Goal: Task Accomplishment & Management: Use online tool/utility

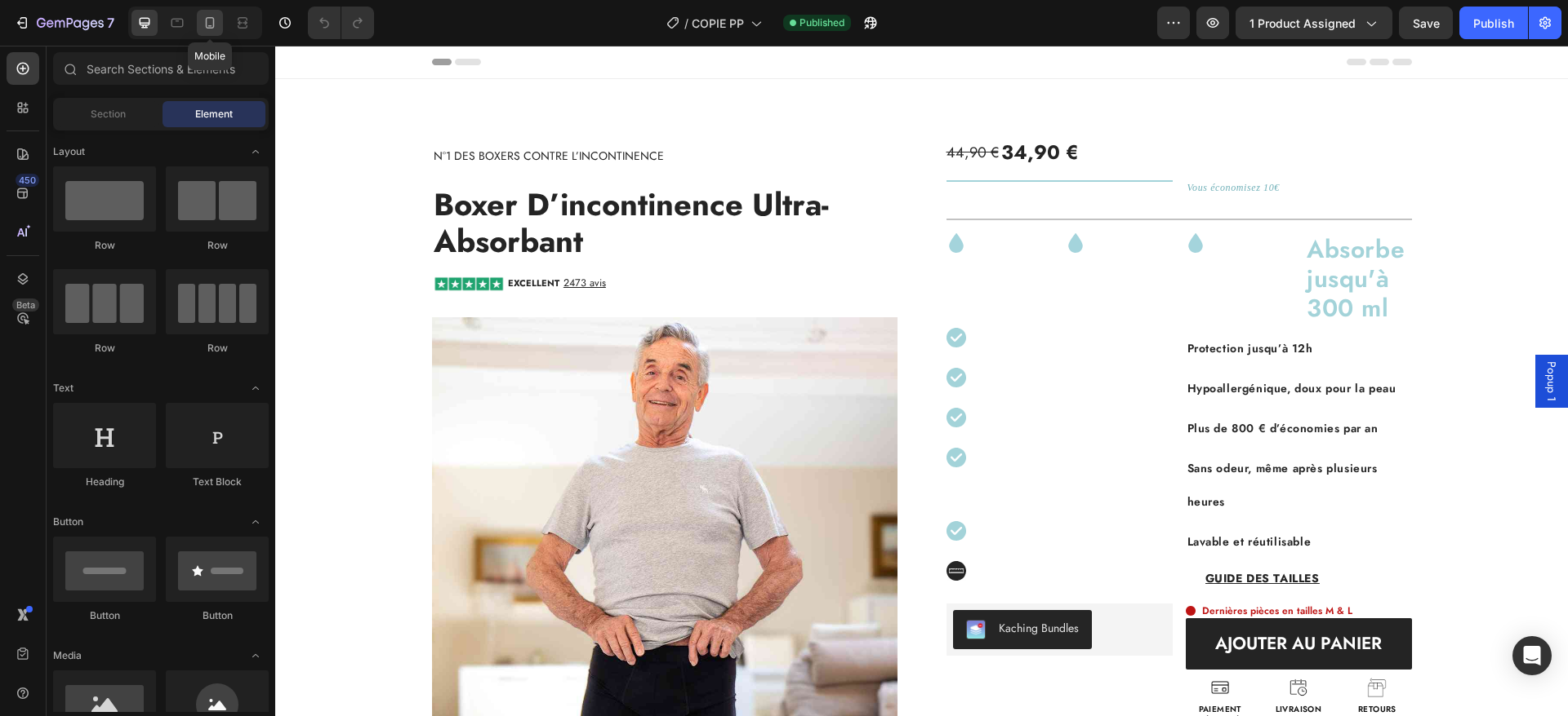
click at [214, 20] on icon at bounding box center [210, 23] width 9 height 12
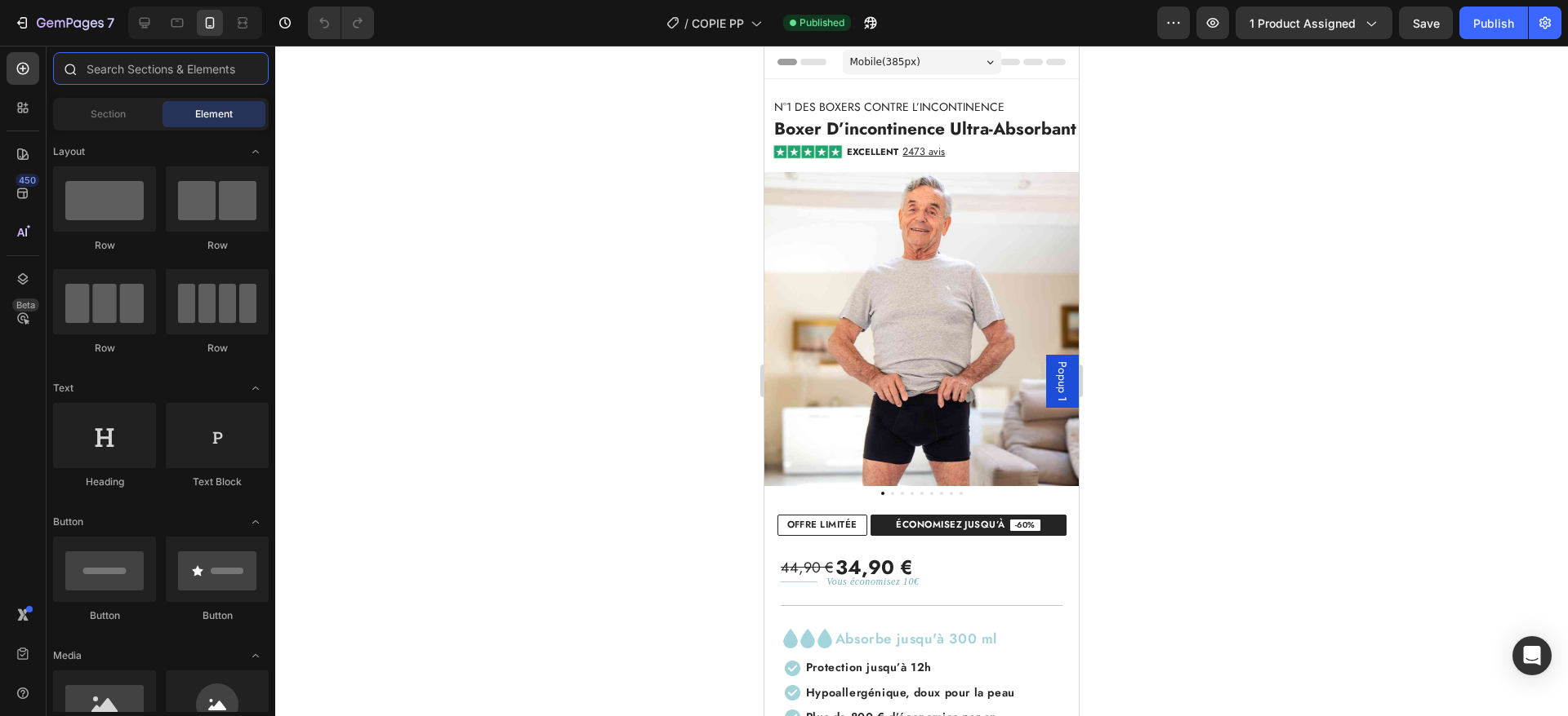
click at [150, 59] on input "text" at bounding box center [161, 68] width 216 height 33
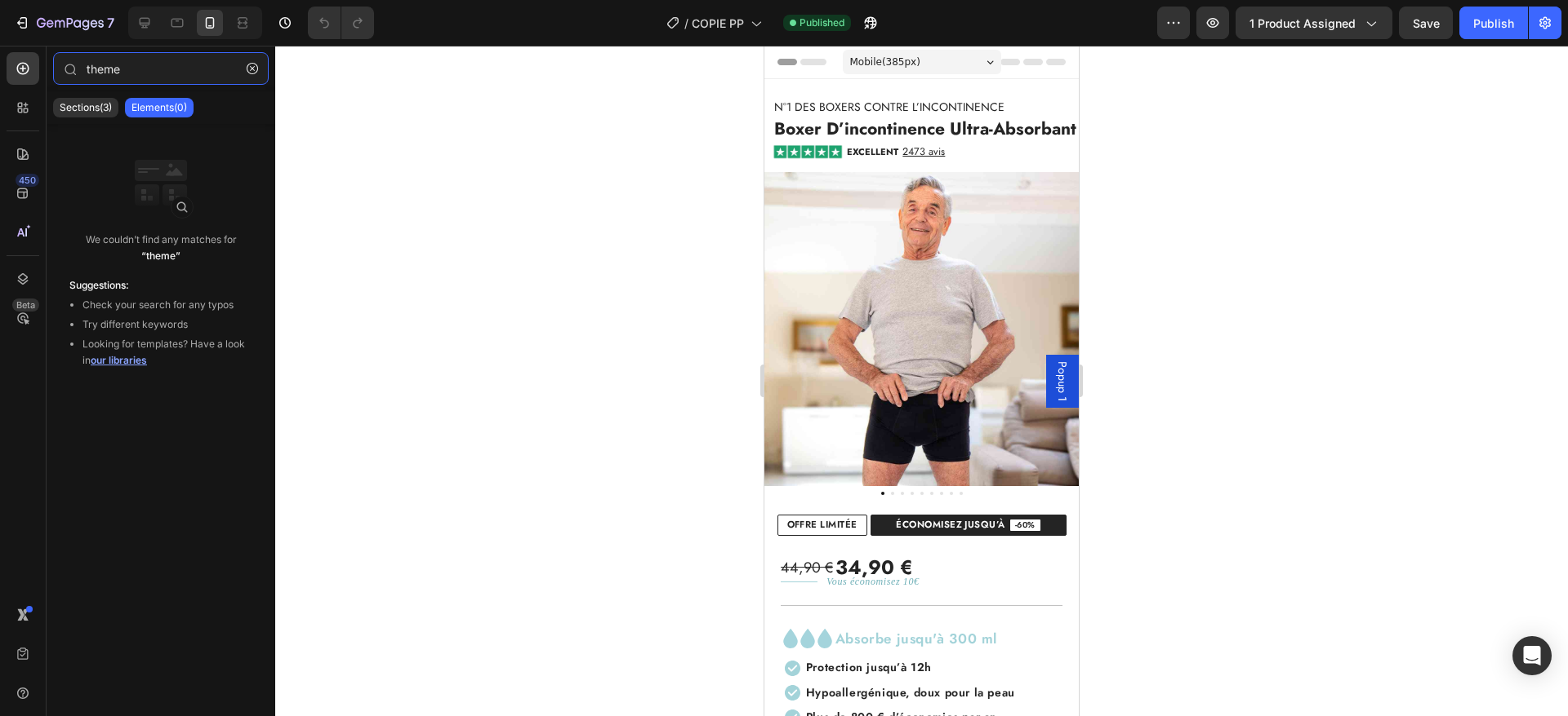
type input "theme"
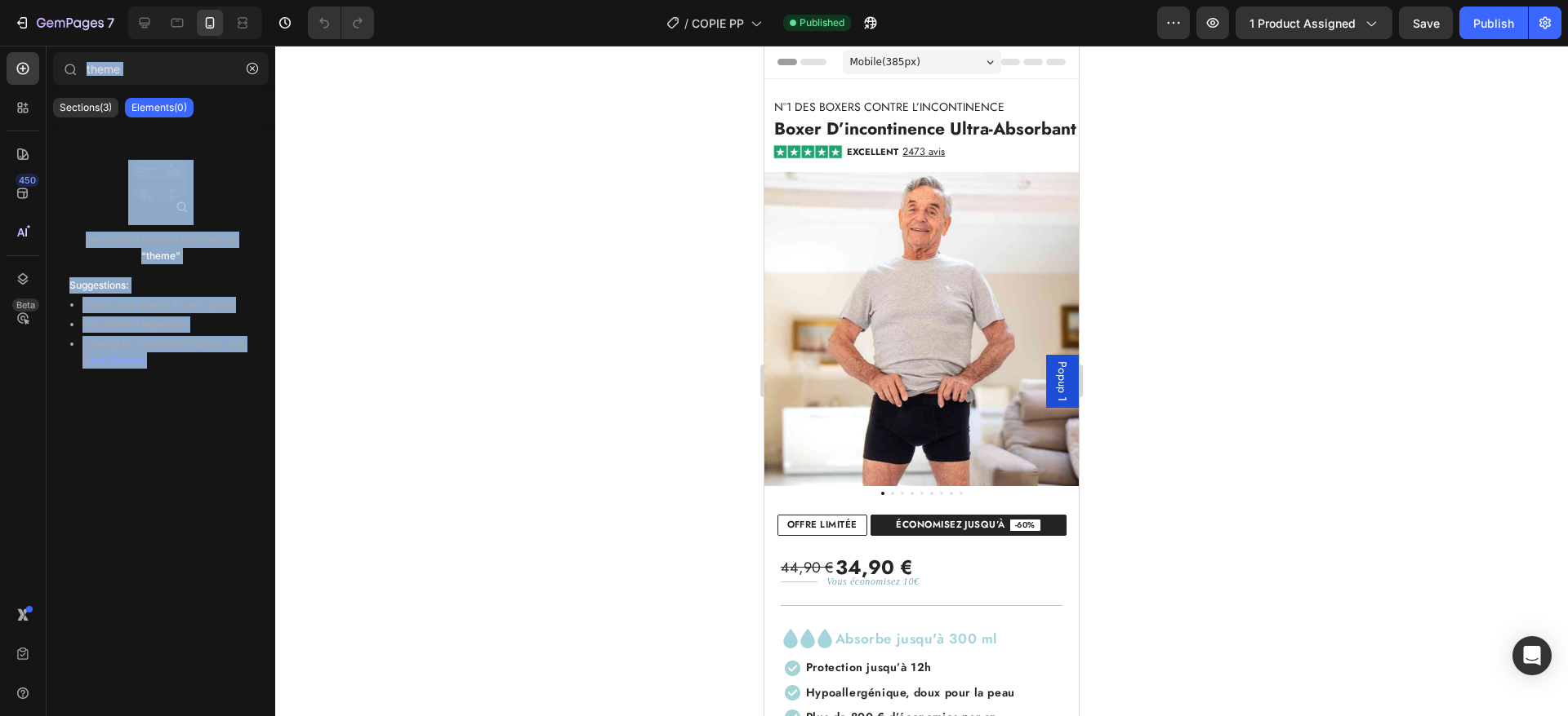
drag, startPoint x: 46, startPoint y: 50, endPoint x: 159, endPoint y: 359, distance: 329.0
click at [159, 359] on div "theme Sections(3) Elements(0) We couldn’t find any matches for “theme” Suggesti…" at bounding box center [161, 380] width 229 height 671
click at [171, 434] on div "We couldn’t find any matches for “theme” Suggestions: Check your search for any…" at bounding box center [161, 415] width 229 height 582
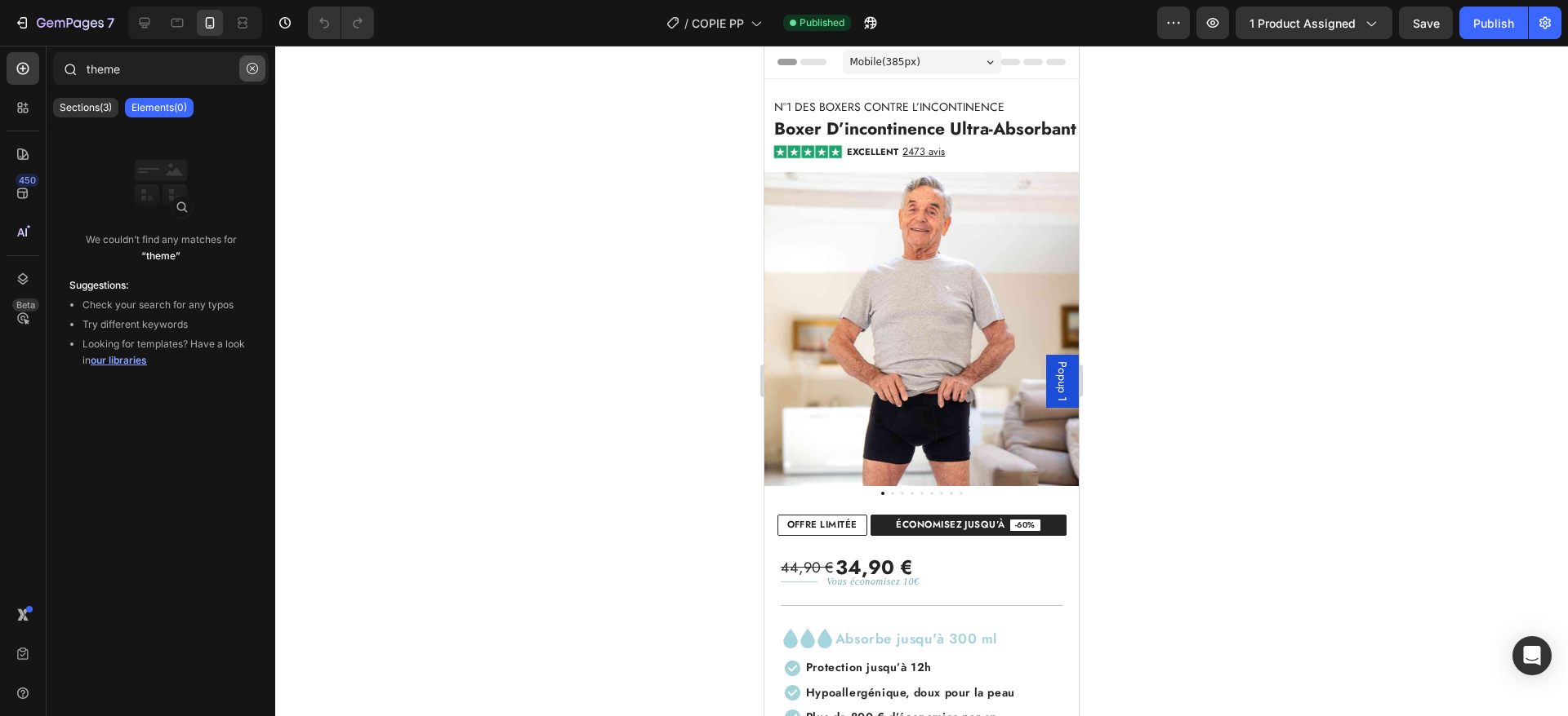
click at [248, 63] on icon "button" at bounding box center [252, 69] width 12 height 12
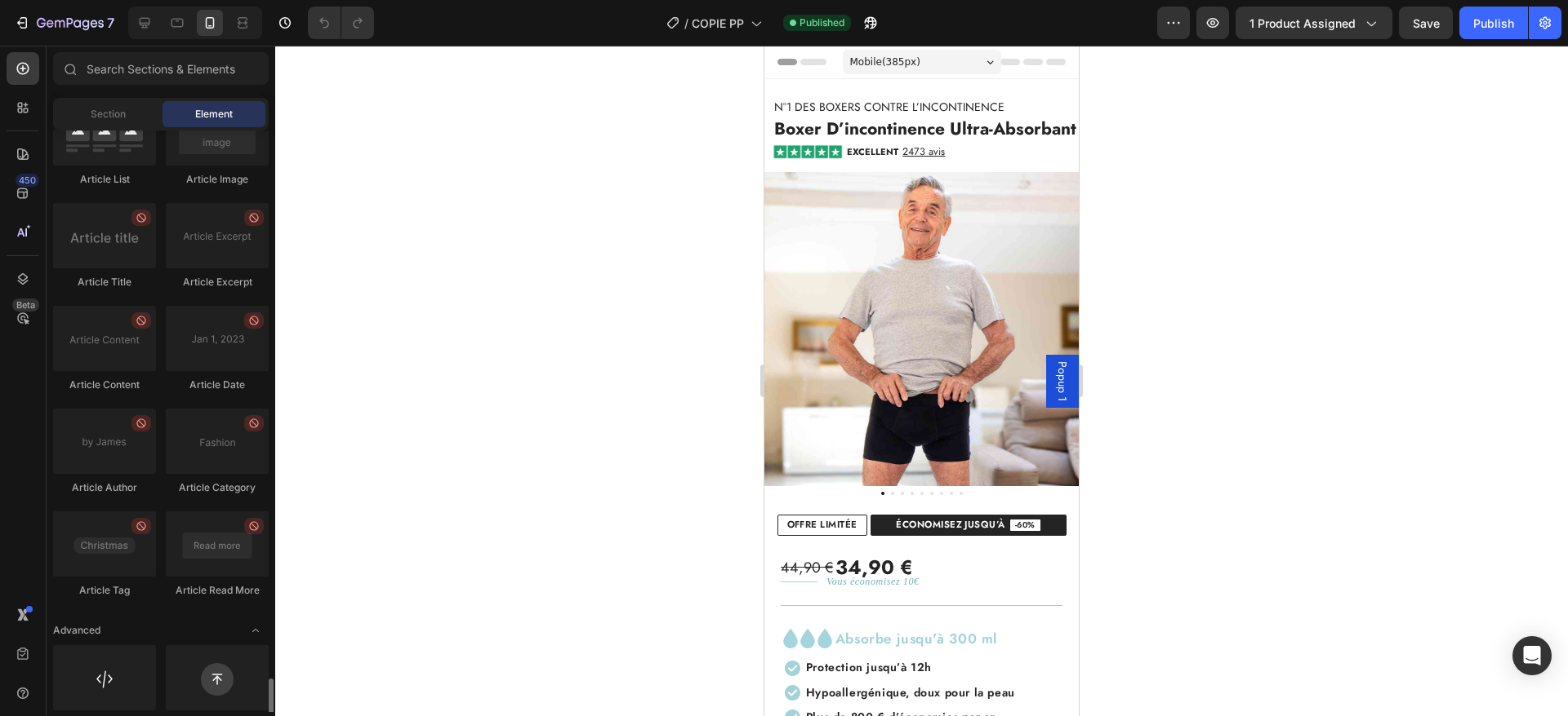
scroll to position [4361, 0]
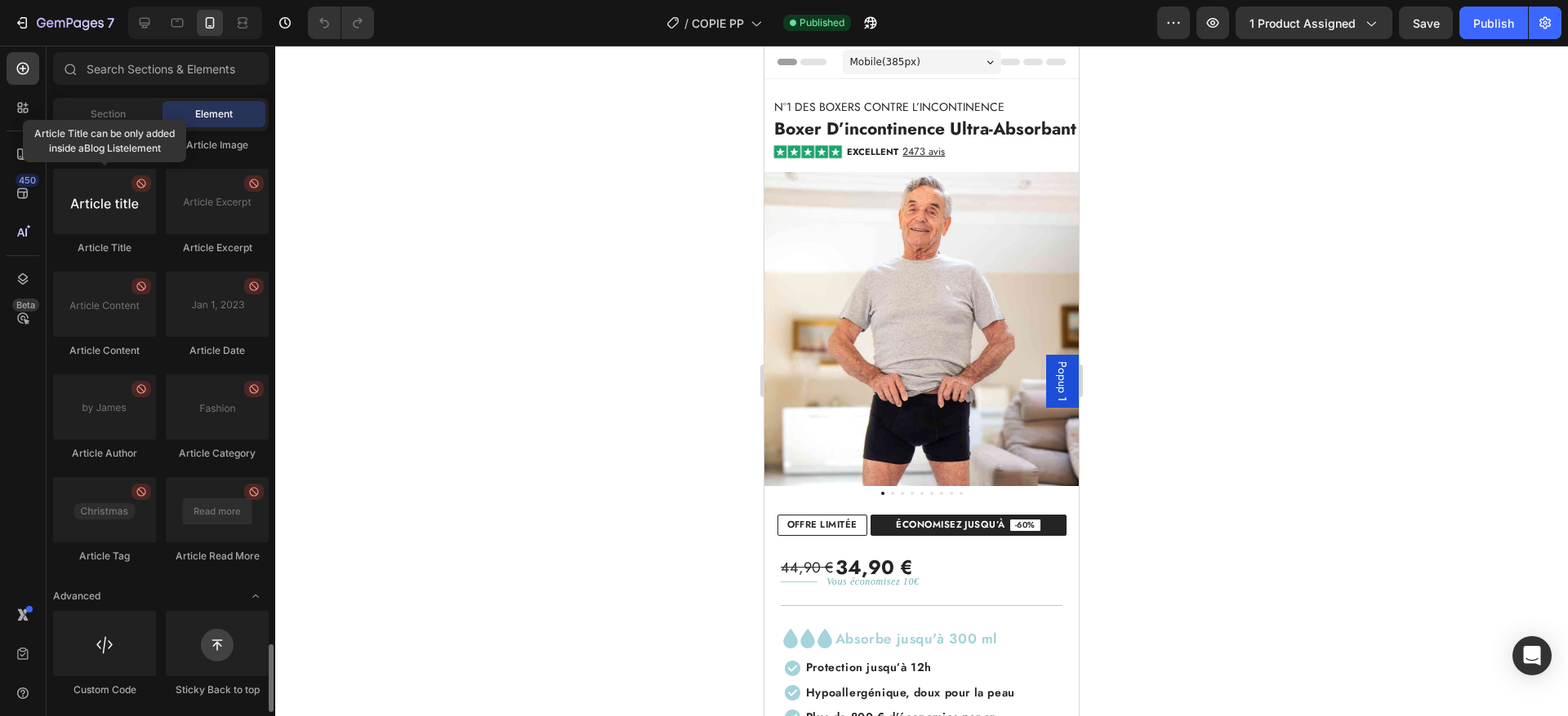
click at [109, 202] on div at bounding box center [104, 201] width 102 height 65
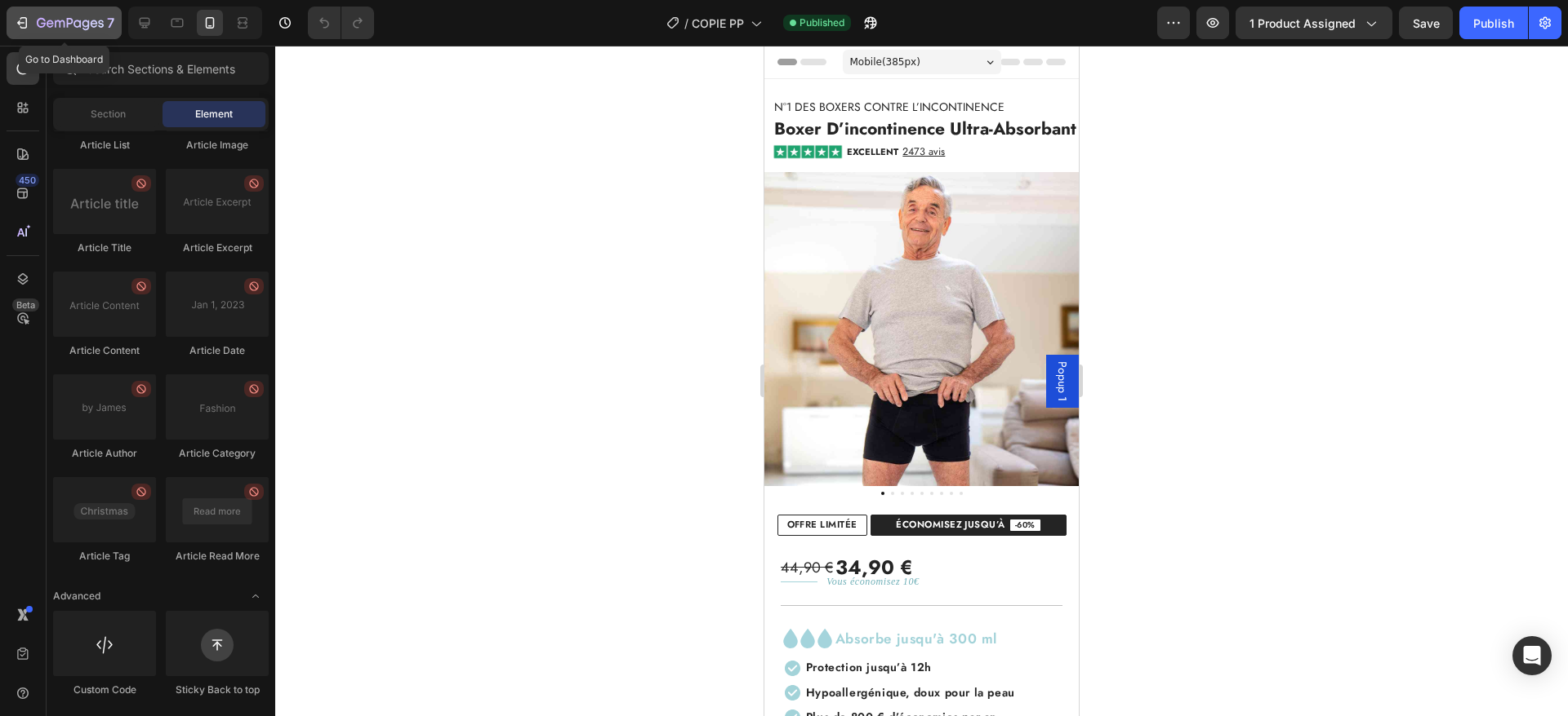
click at [25, 27] on icon "button" at bounding box center [22, 23] width 17 height 17
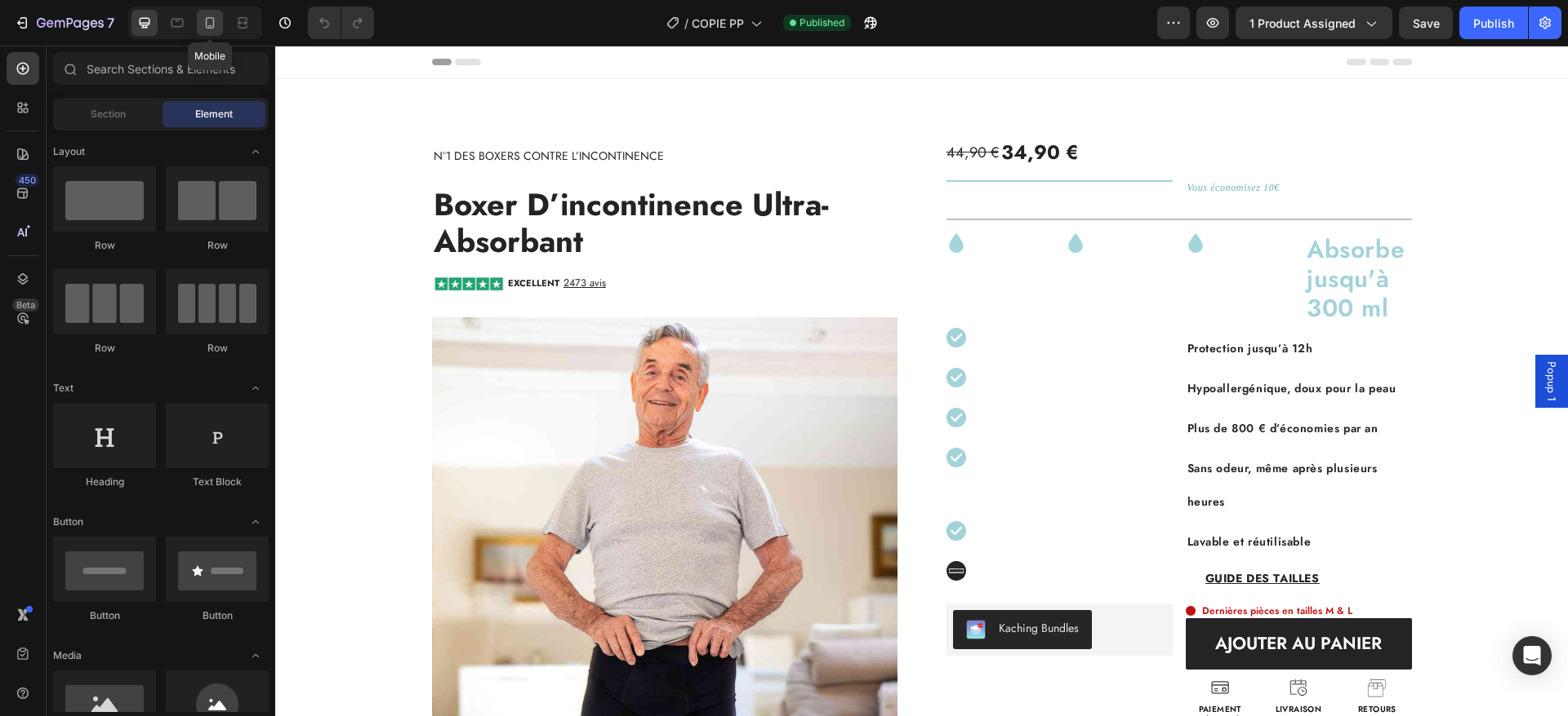
click at [211, 20] on icon at bounding box center [210, 23] width 17 height 17
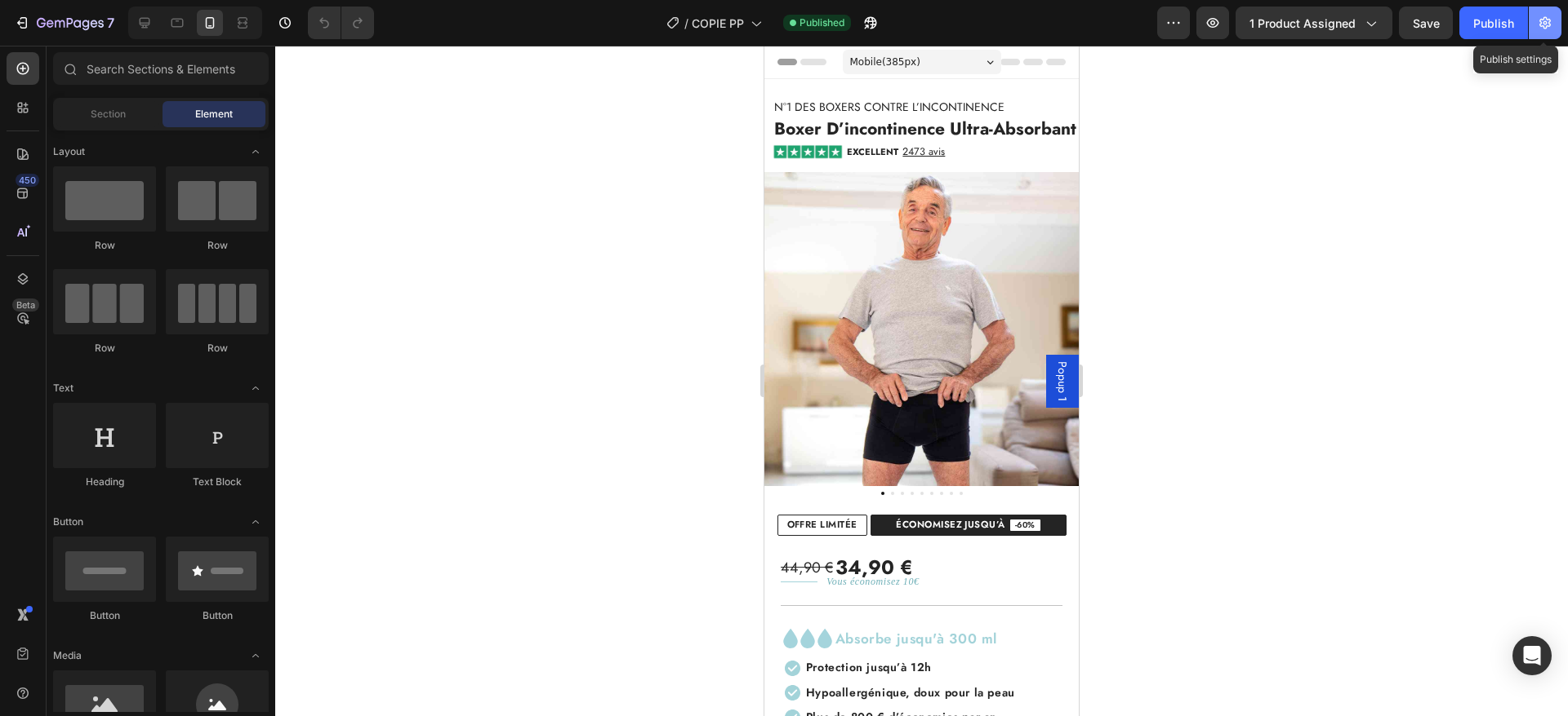
click at [1554, 29] on button "button" at bounding box center [1544, 23] width 33 height 33
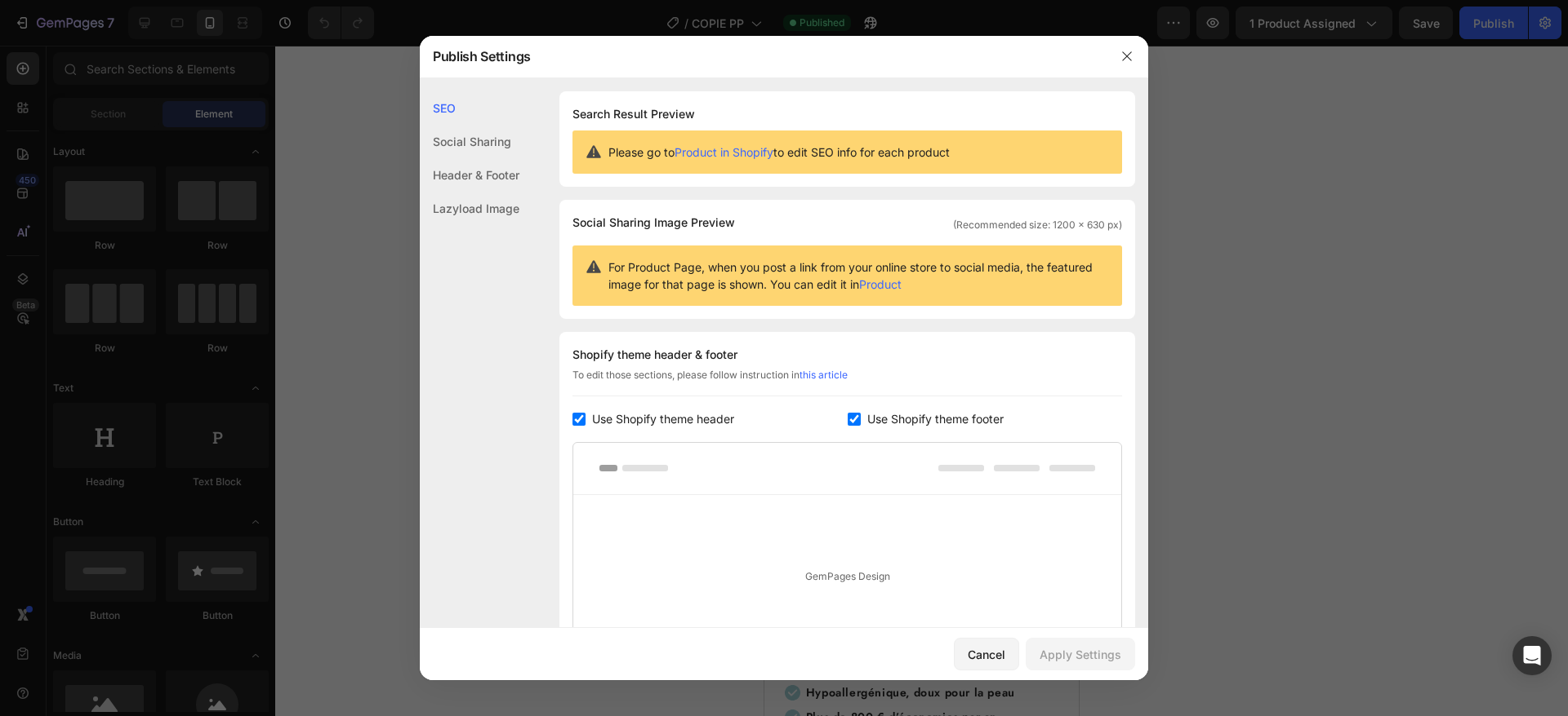
click at [368, 181] on div at bounding box center [784, 358] width 1568 height 716
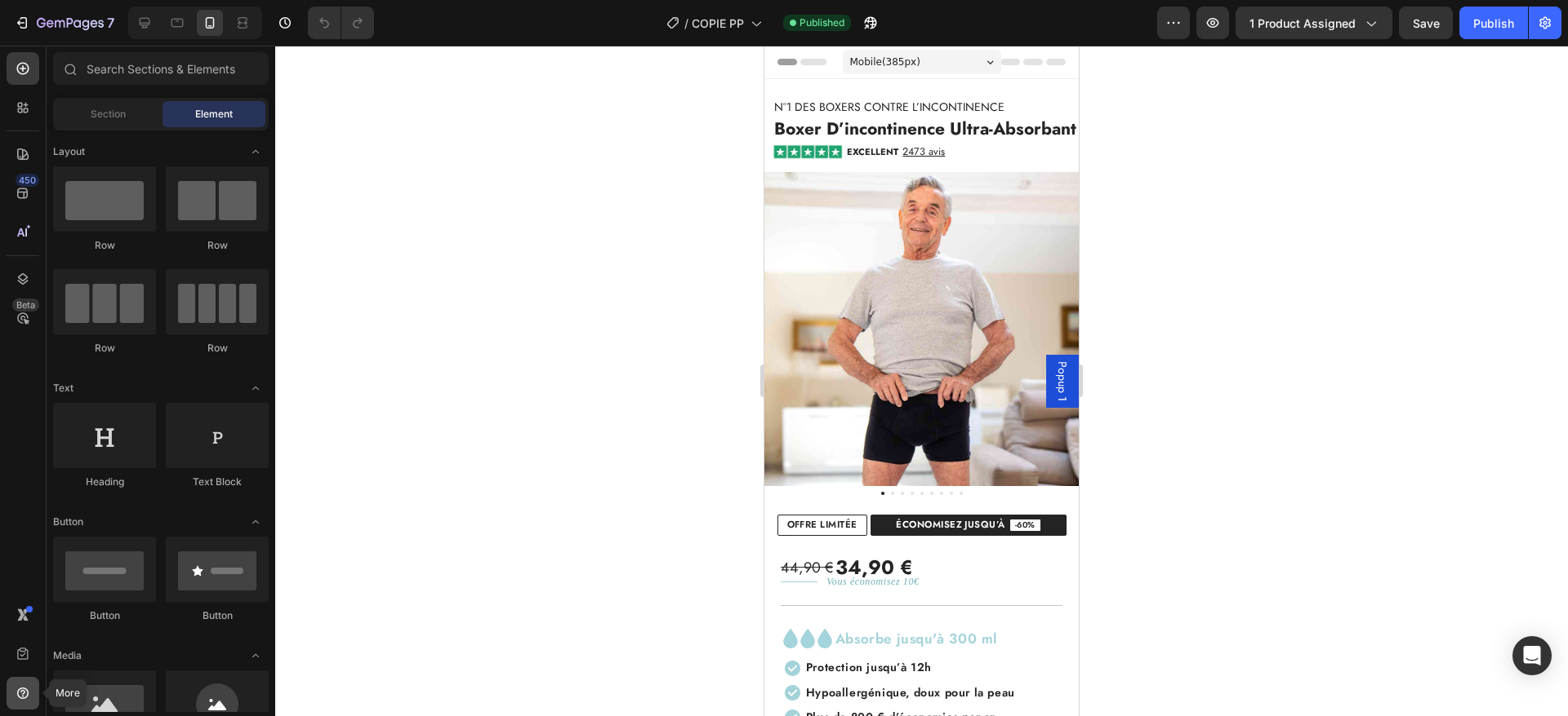
click at [10, 686] on div at bounding box center [23, 693] width 33 height 33
click at [20, 644] on div at bounding box center [23, 654] width 33 height 33
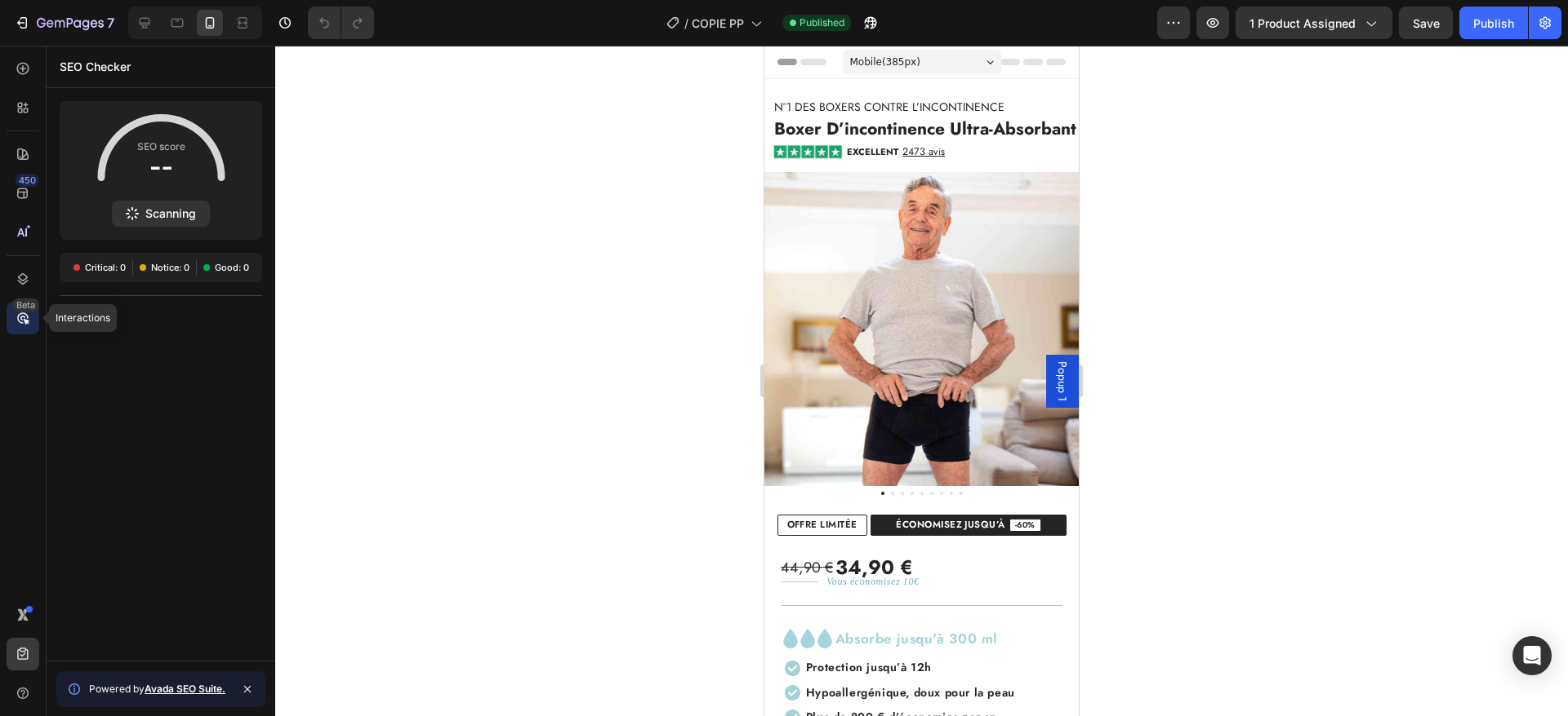
click at [14, 320] on div "Beta" at bounding box center [23, 318] width 33 height 33
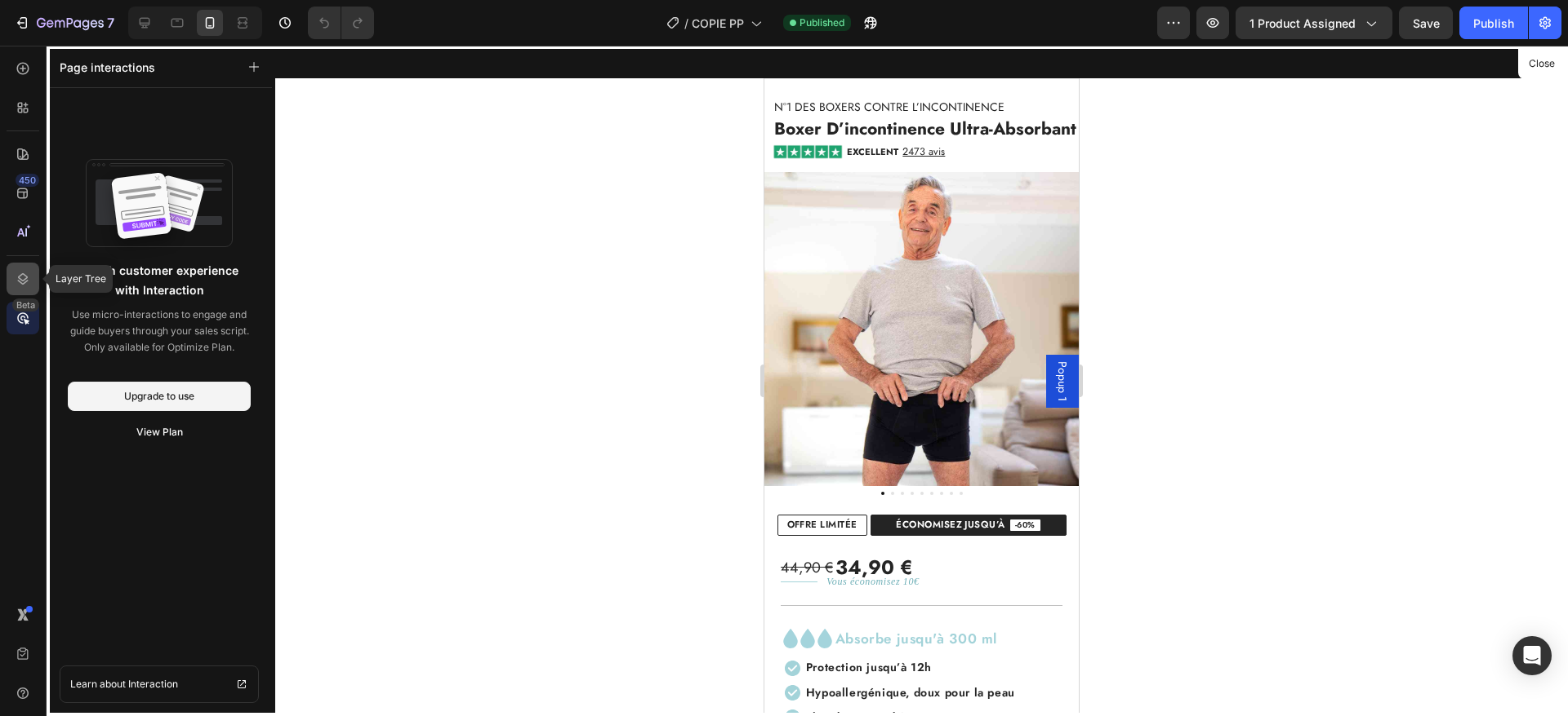
click at [27, 266] on div at bounding box center [23, 279] width 33 height 33
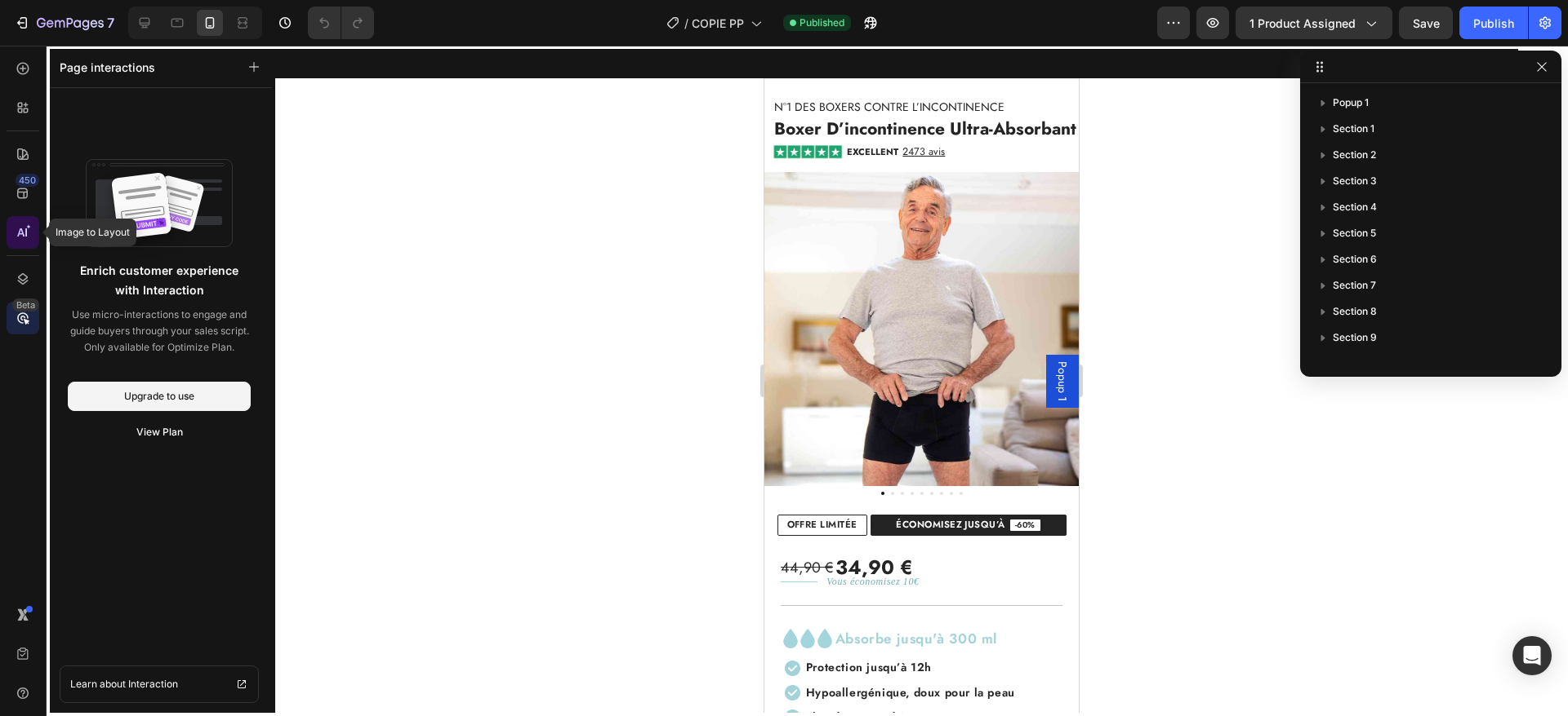
click at [14, 234] on div at bounding box center [23, 232] width 33 height 33
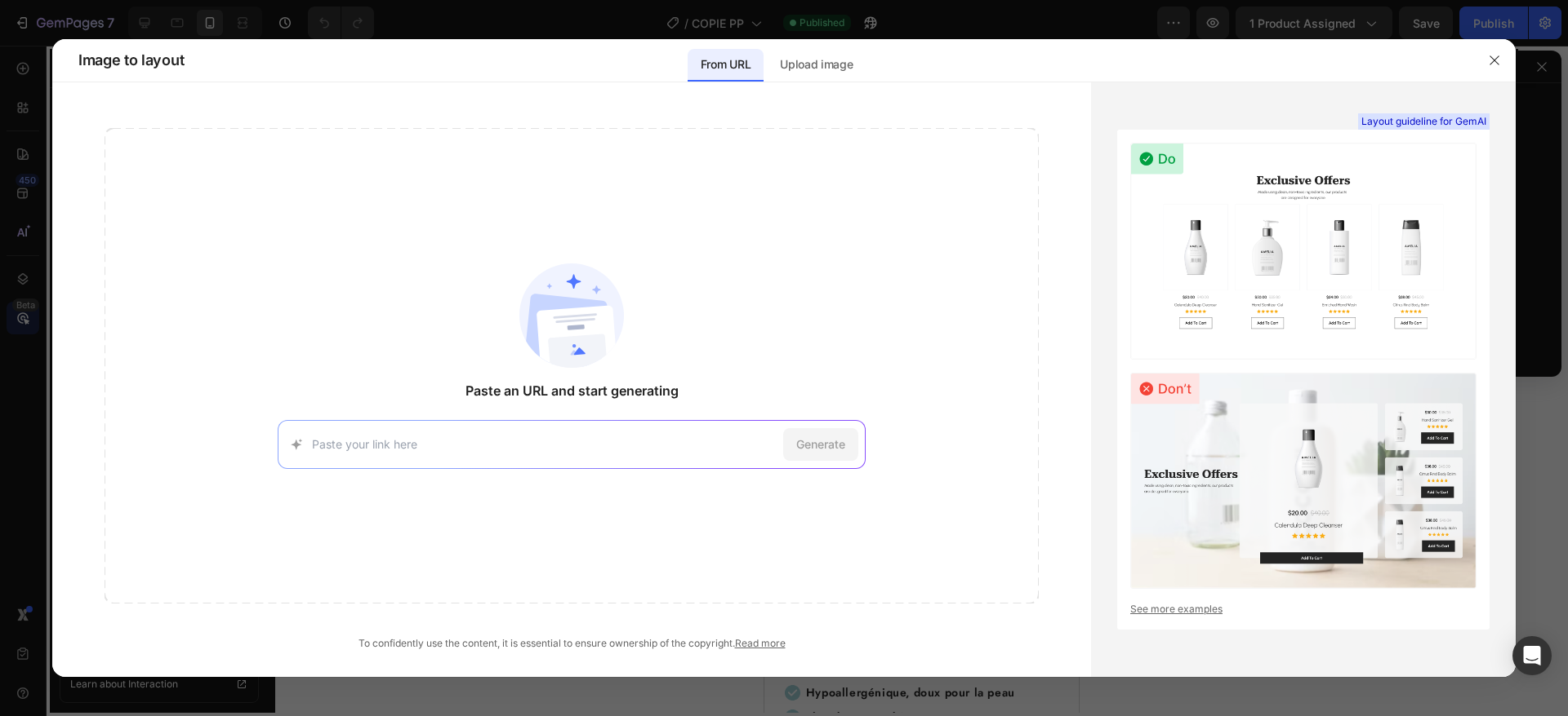
click at [9, 377] on div at bounding box center [784, 358] width 1568 height 716
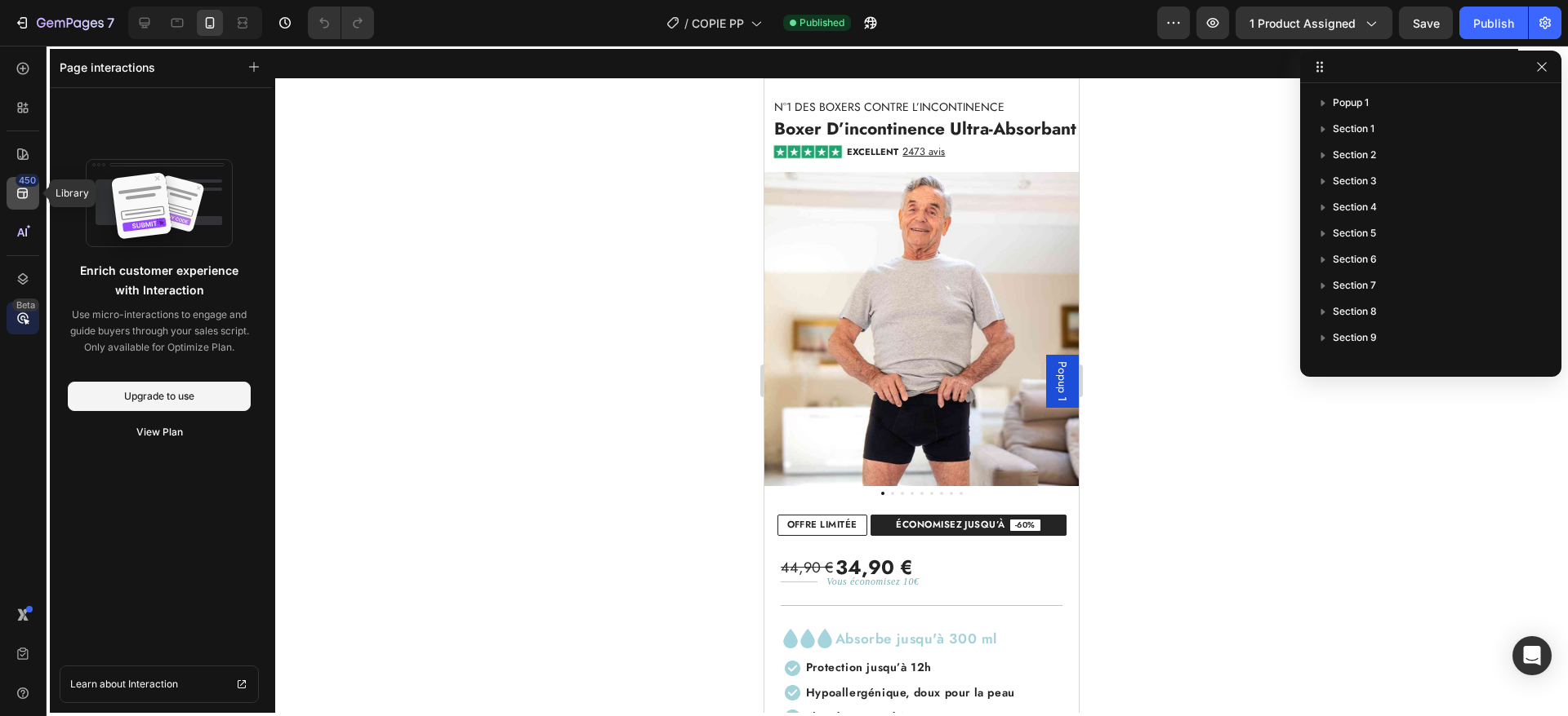
click at [23, 180] on div "450" at bounding box center [28, 179] width 24 height 13
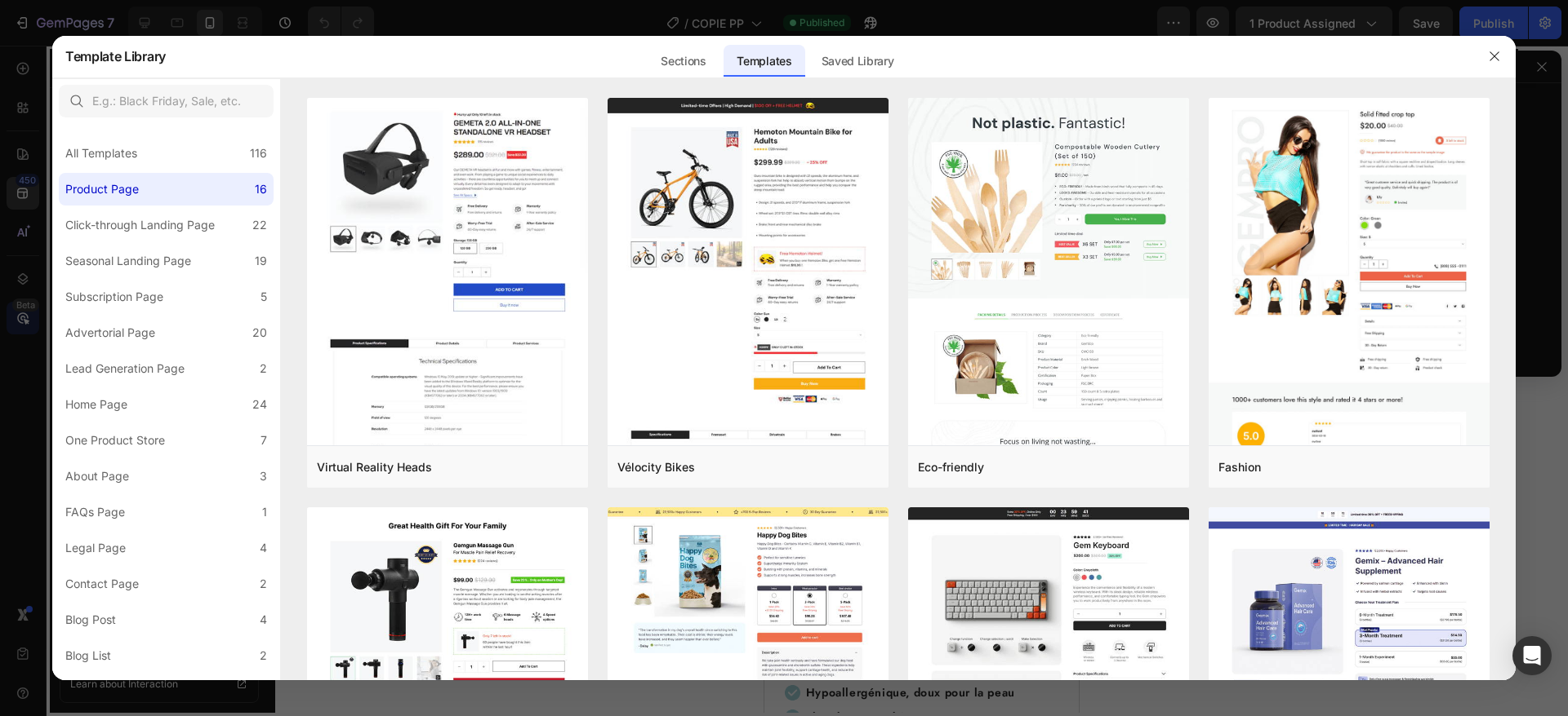
click at [20, 155] on div at bounding box center [784, 358] width 1568 height 716
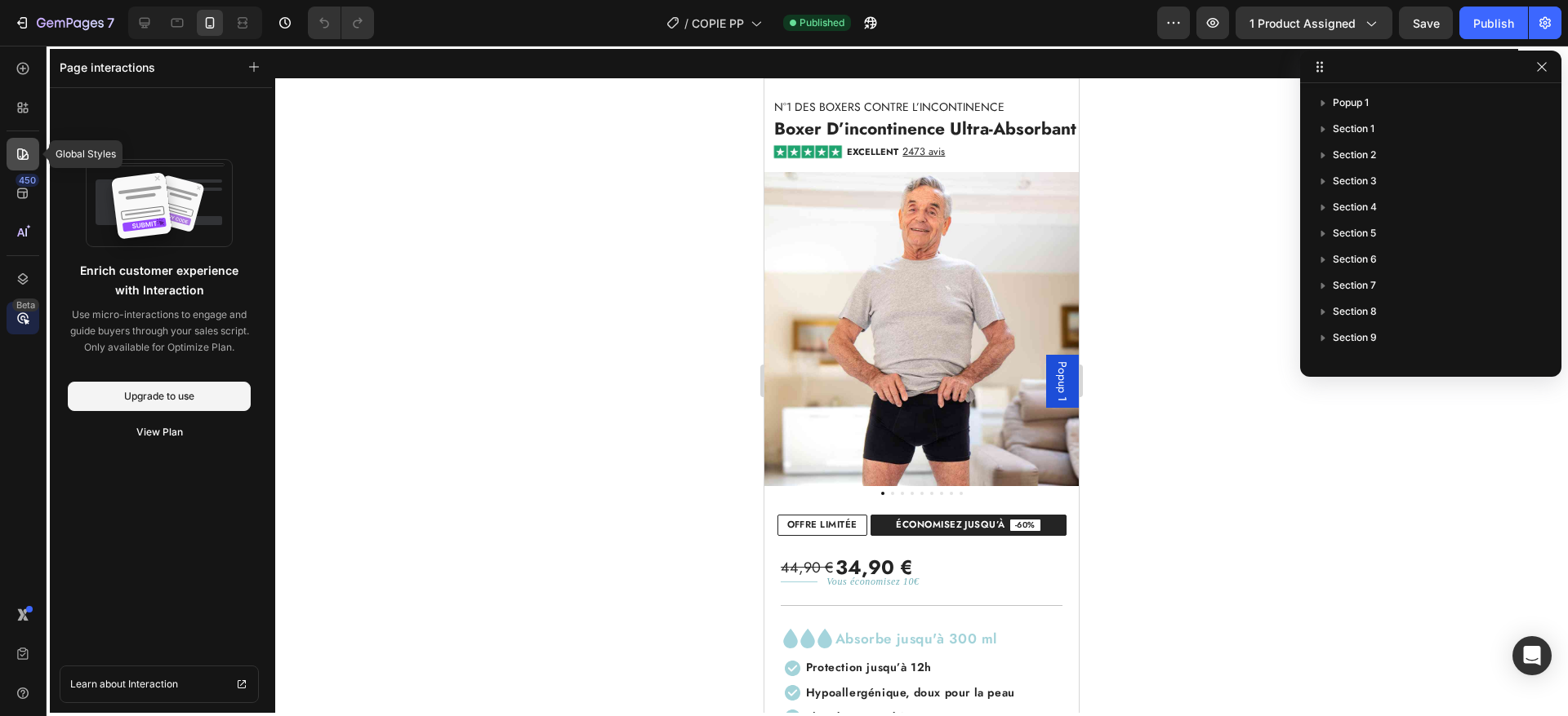
click at [19, 159] on icon at bounding box center [23, 155] width 12 height 12
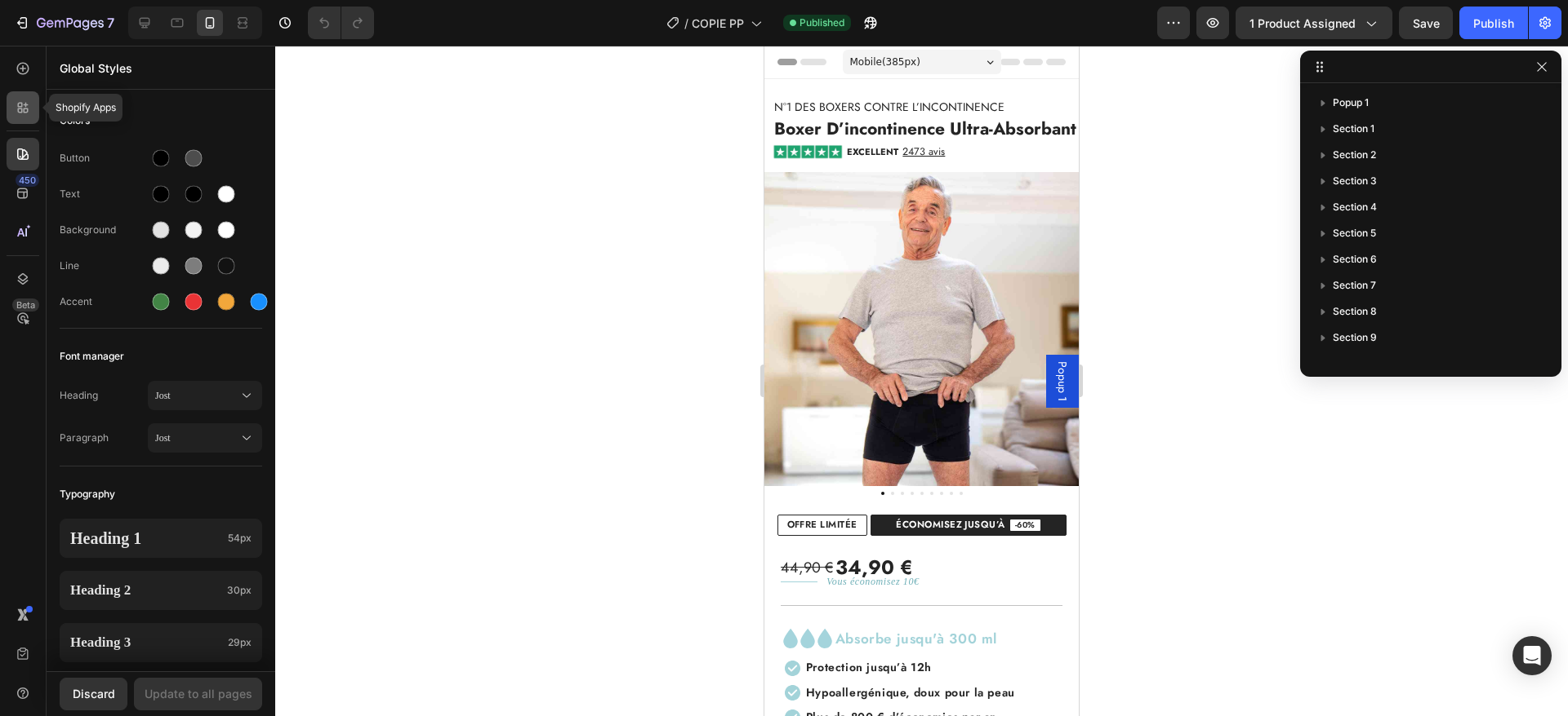
click at [27, 115] on icon at bounding box center [23, 107] width 17 height 17
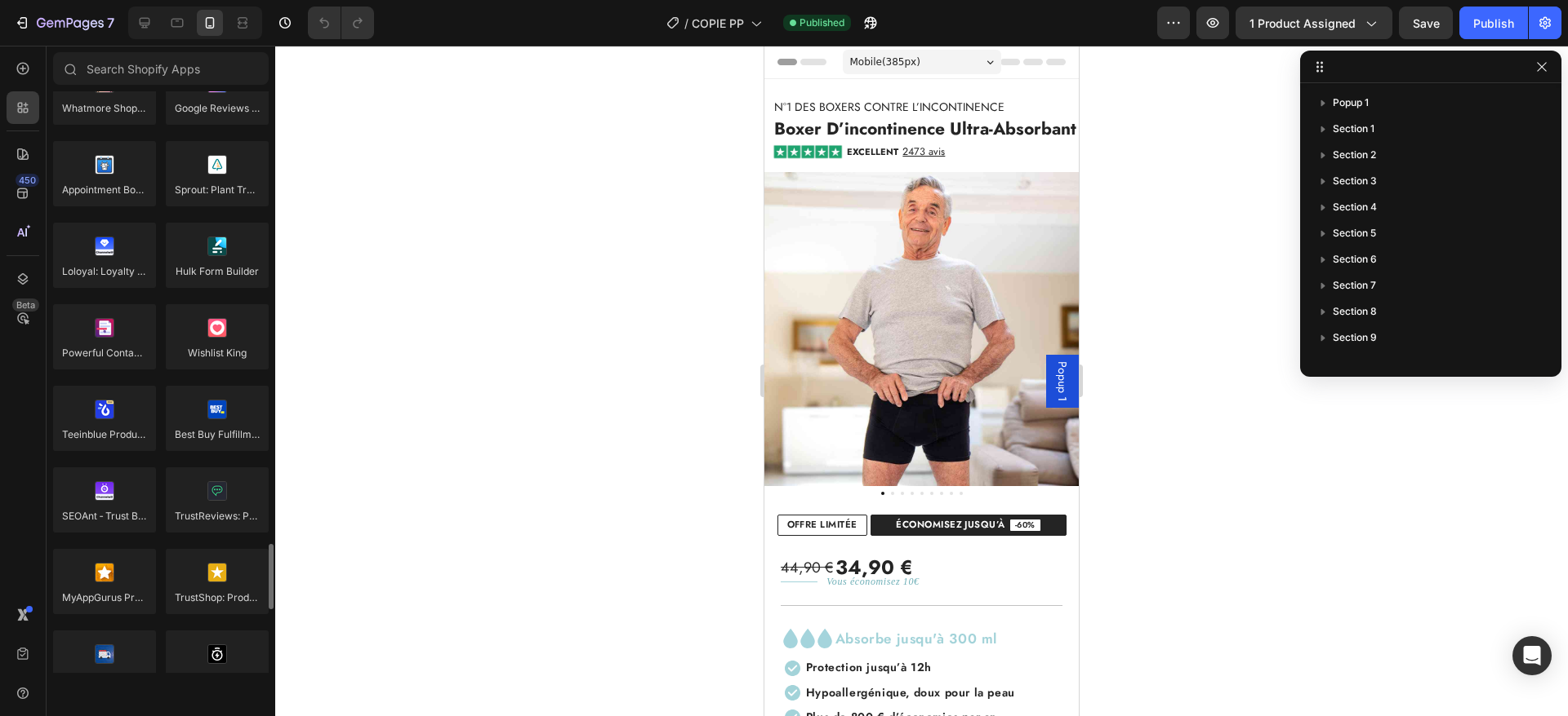
scroll to position [4023, 0]
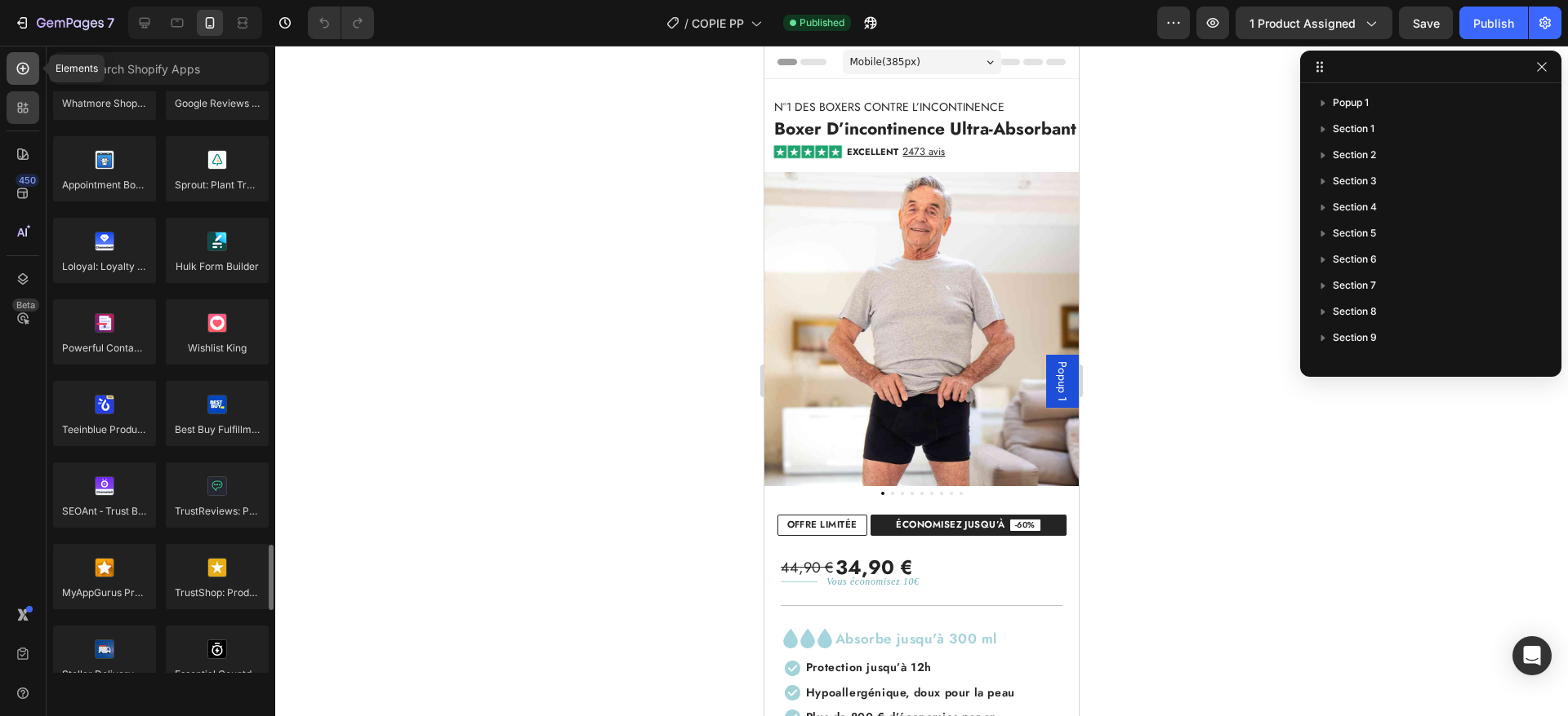
click at [20, 64] on icon at bounding box center [23, 69] width 12 height 12
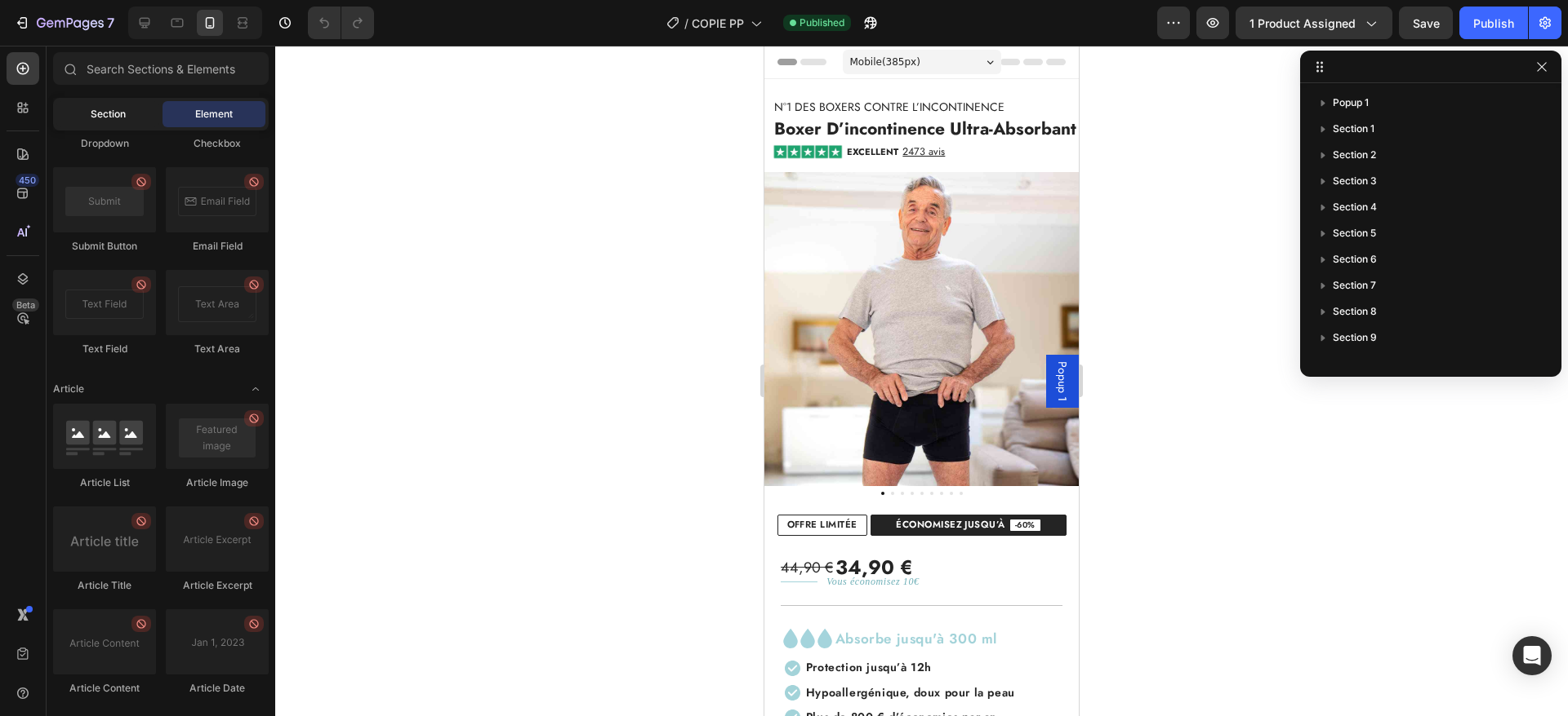
click at [126, 120] on div "Section" at bounding box center [107, 114] width 102 height 27
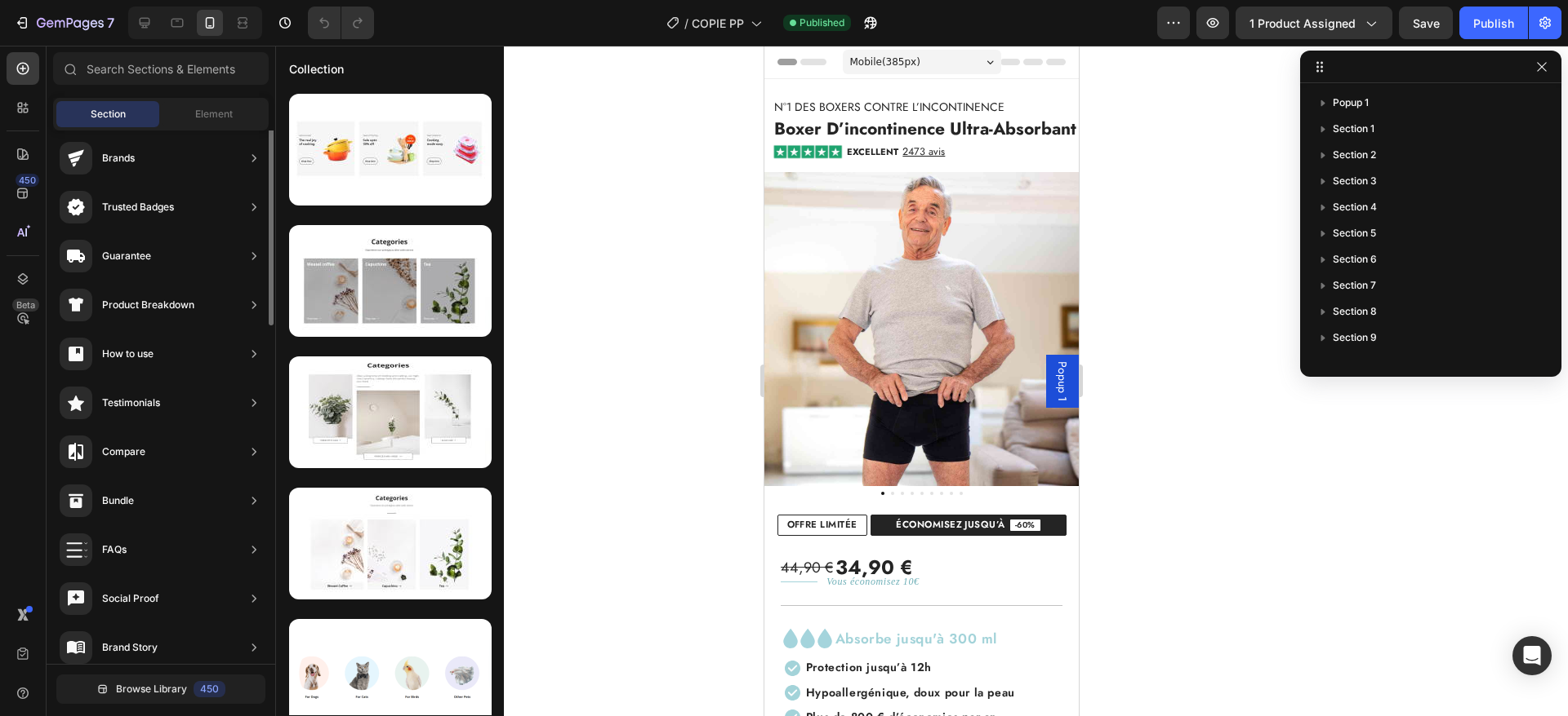
scroll to position [0, 0]
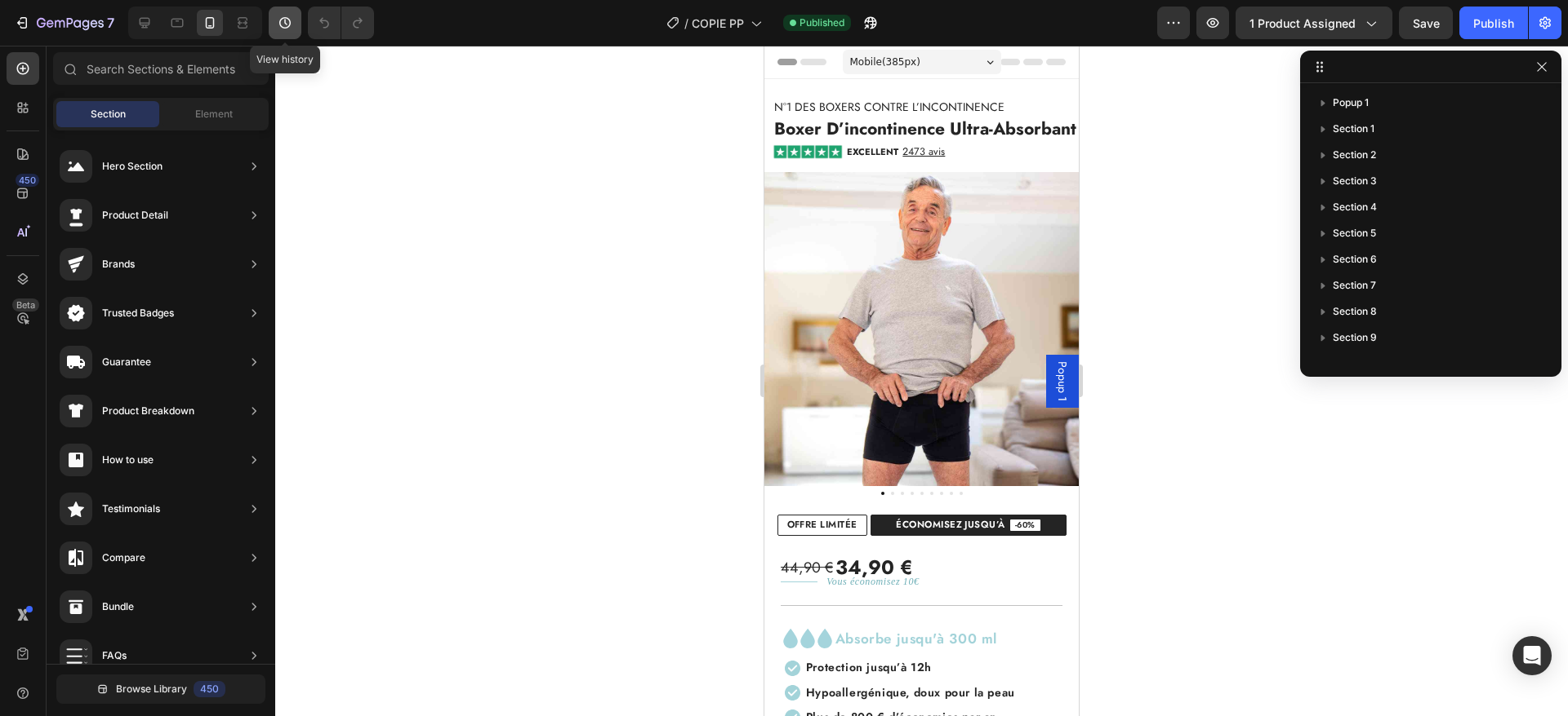
click at [283, 24] on icon "button" at bounding box center [285, 23] width 17 height 17
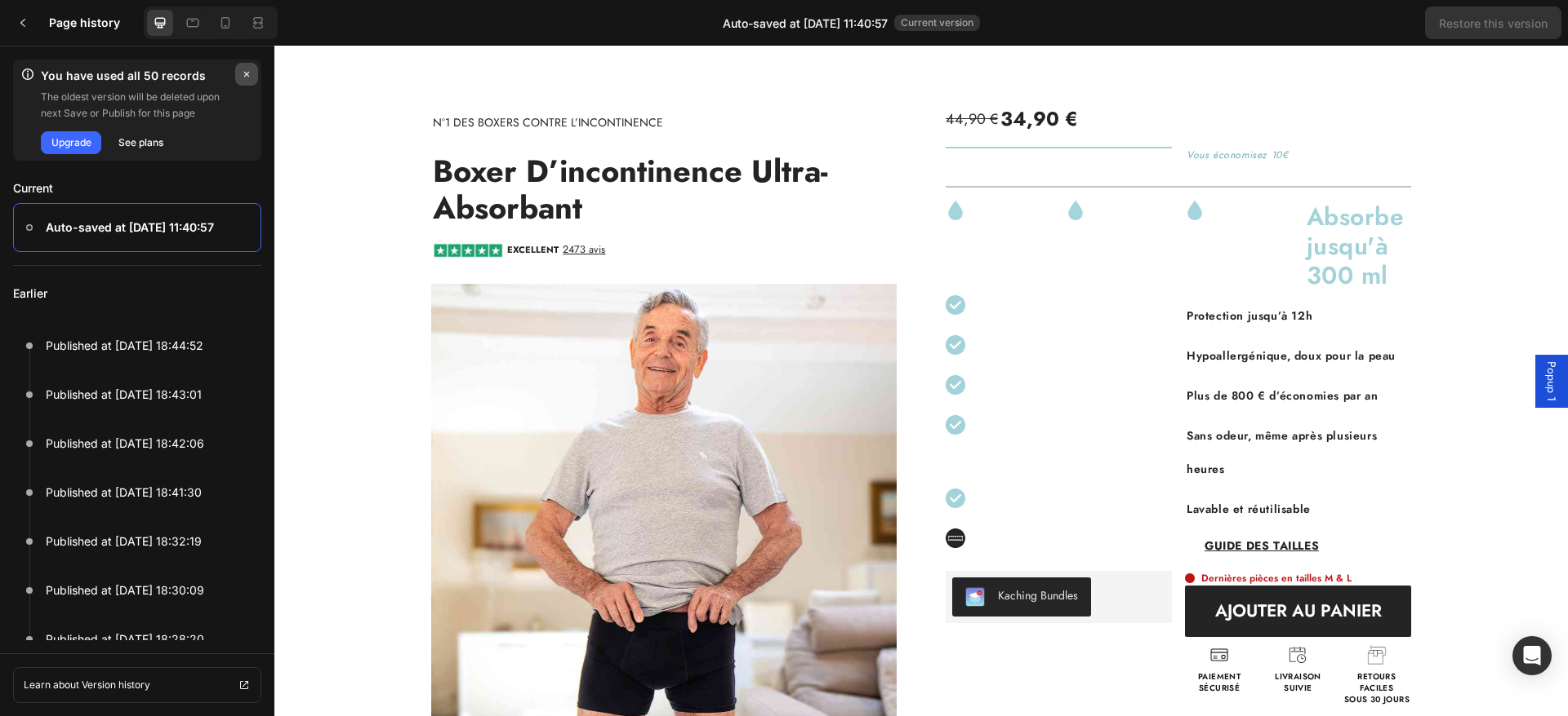
click at [240, 71] on icon "button" at bounding box center [246, 74] width 13 height 13
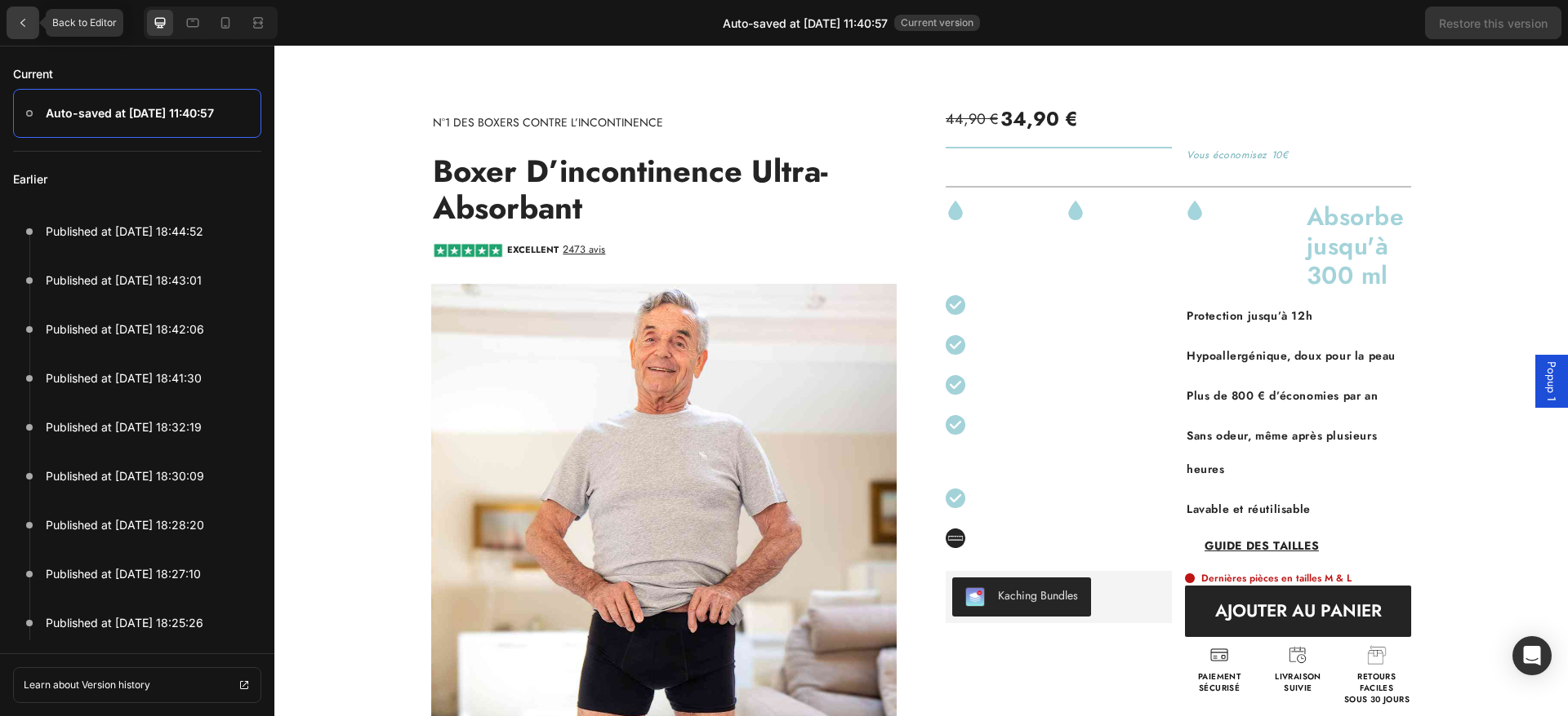
click at [18, 20] on icon at bounding box center [23, 23] width 13 height 13
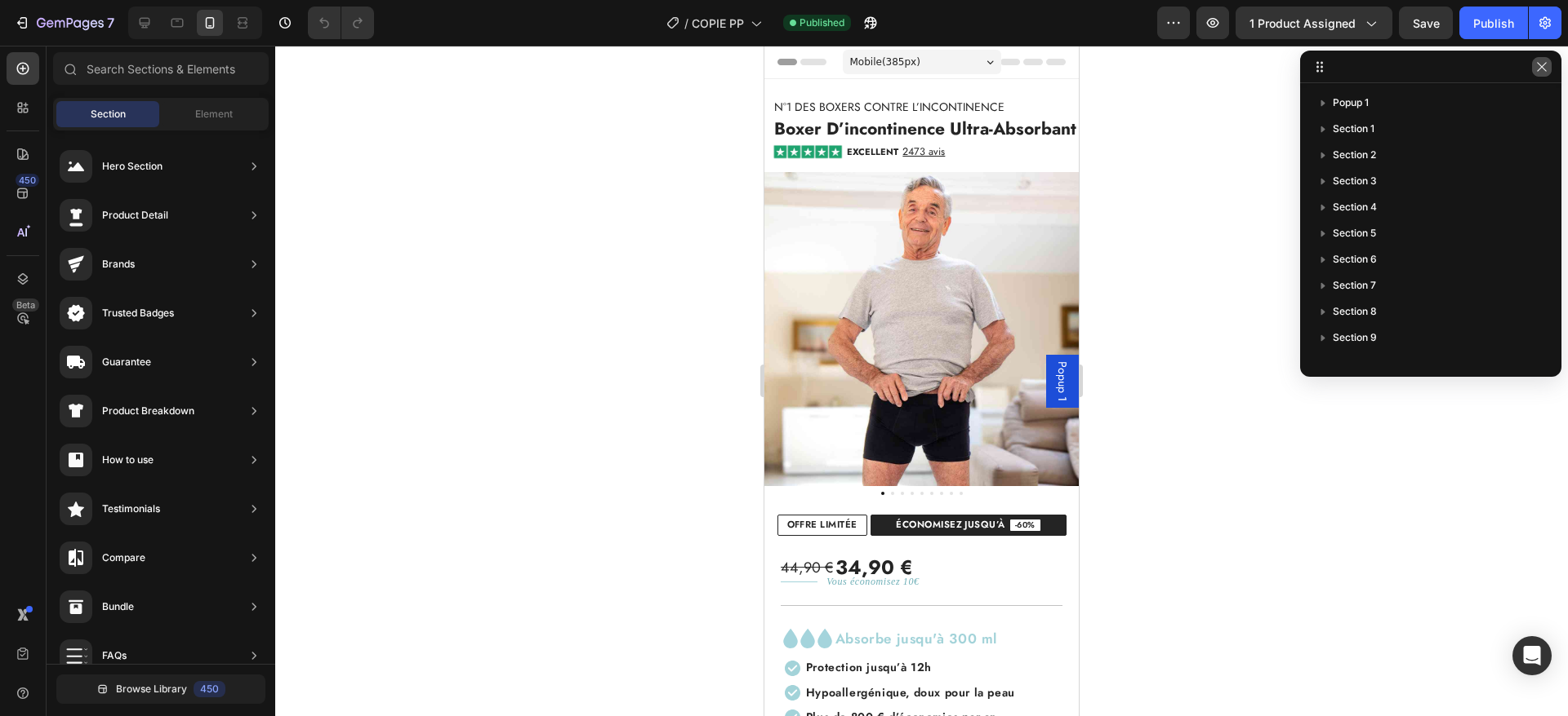
click at [1542, 68] on icon "button" at bounding box center [1540, 66] width 9 height 9
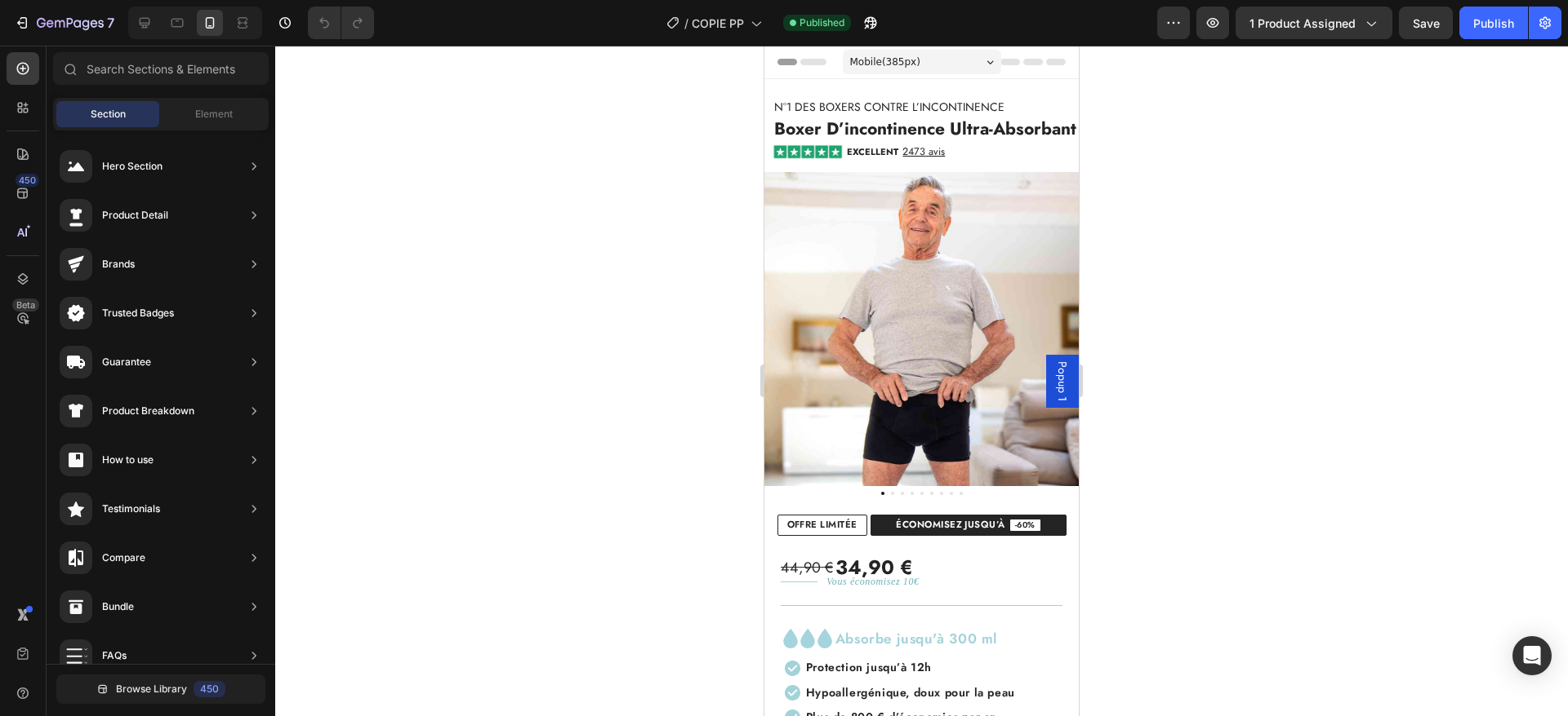
click at [3, 22] on div "7" at bounding box center [60, 23] width 121 height 33
click at [30, 15] on icon "button" at bounding box center [22, 23] width 17 height 17
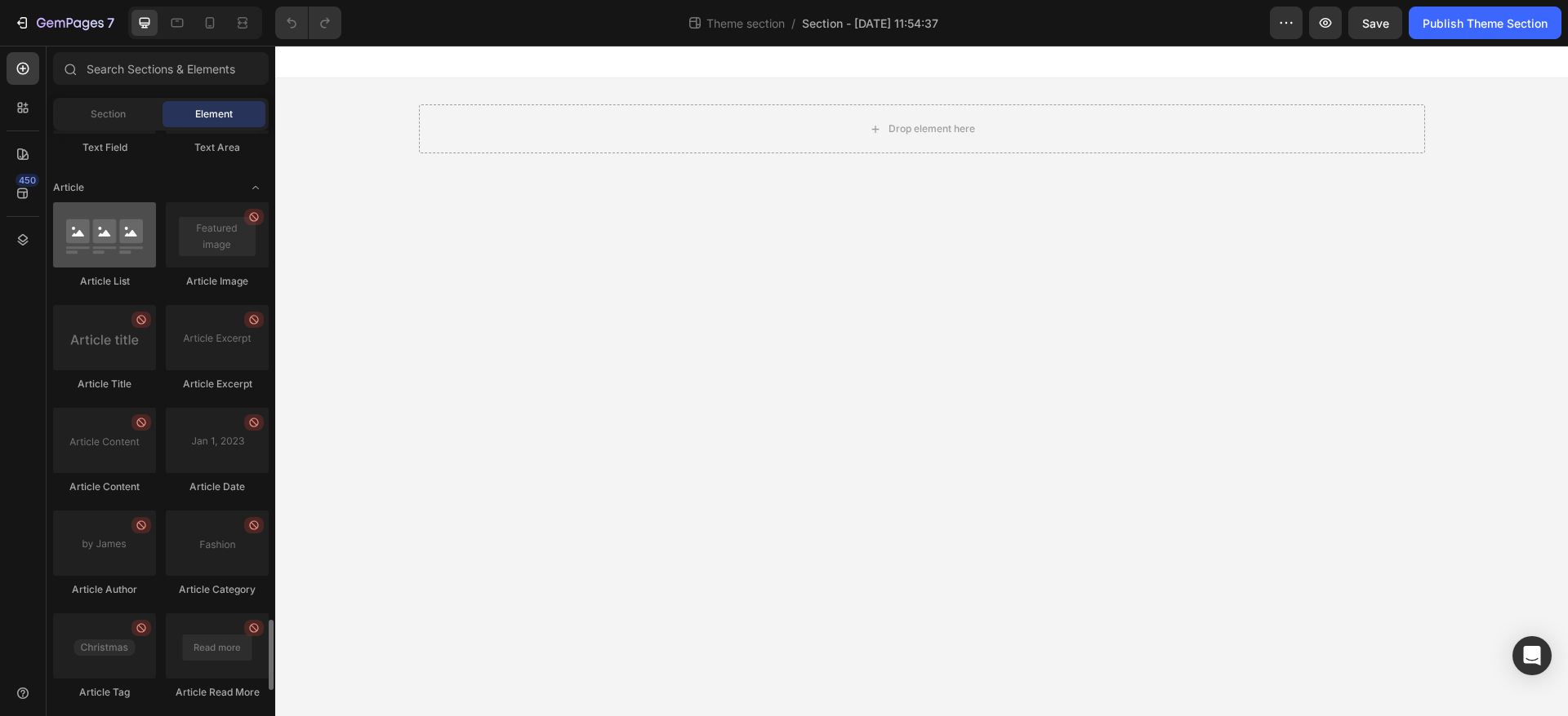
scroll to position [4098, 0]
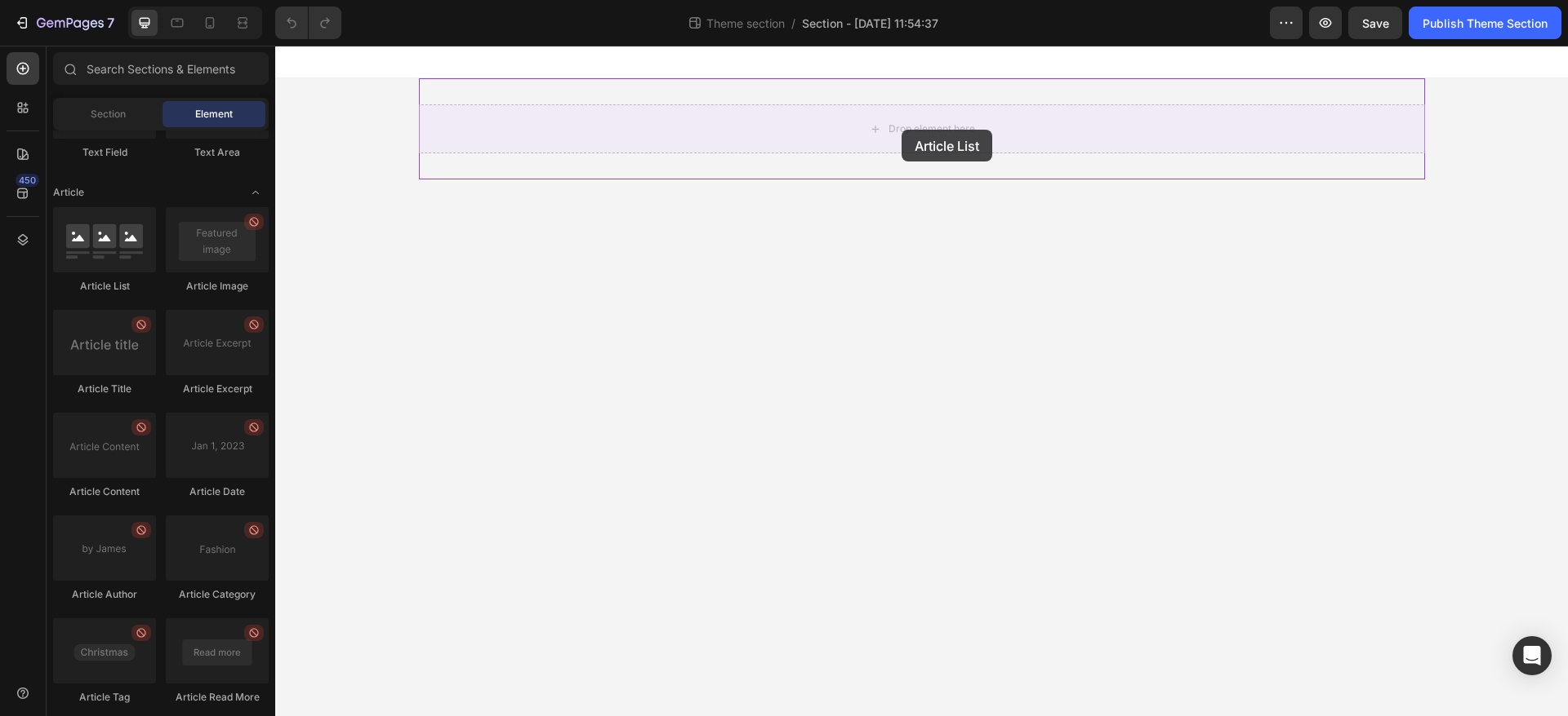
drag, startPoint x: 503, startPoint y: 252, endPoint x: 892, endPoint y: 93, distance: 420.2
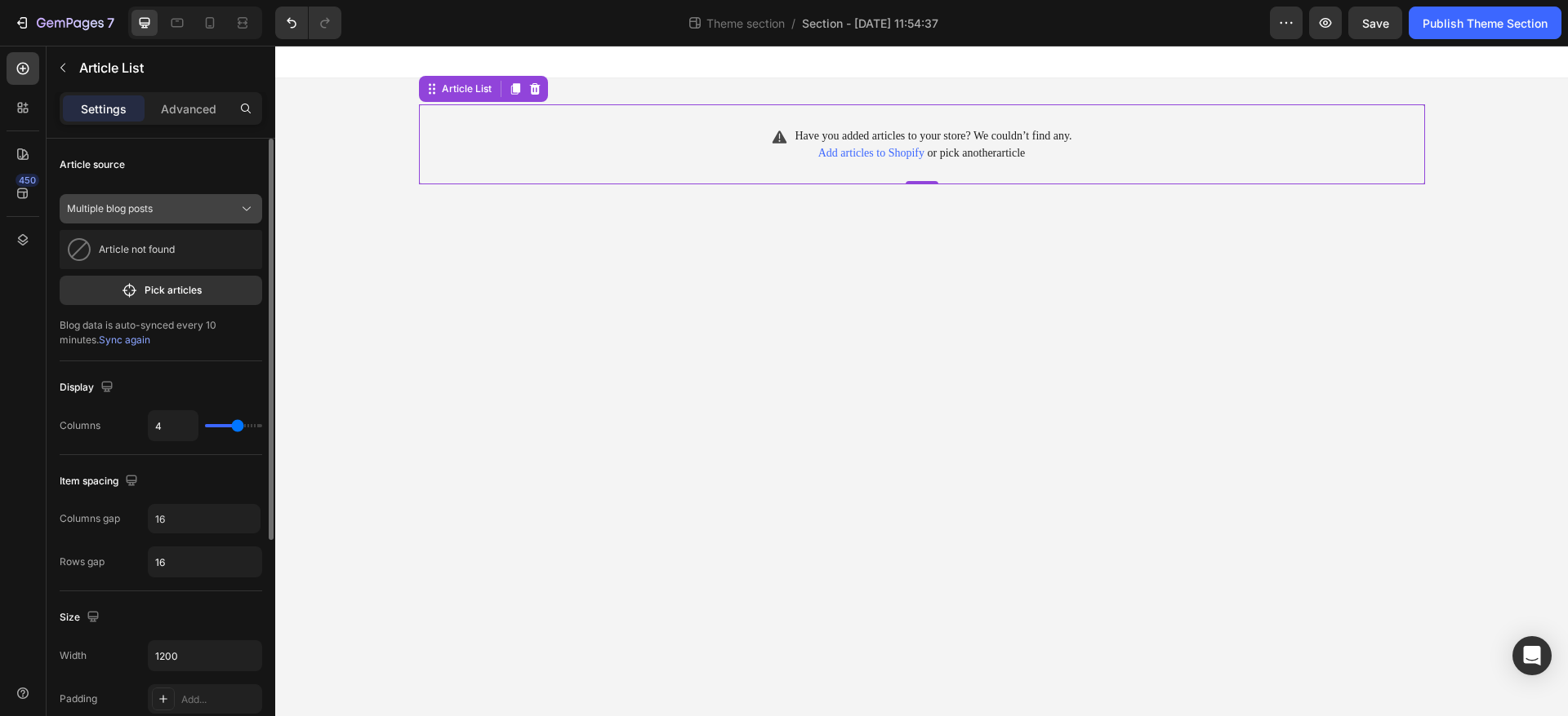
click at [100, 213] on span "Multiple blog posts" at bounding box center [109, 209] width 86 height 15
click at [138, 214] on span "Multiple blog posts" at bounding box center [109, 209] width 86 height 15
click at [141, 244] on p "Article not found" at bounding box center [136, 250] width 76 height 12
click at [154, 291] on p "Pick articles" at bounding box center [173, 290] width 57 height 15
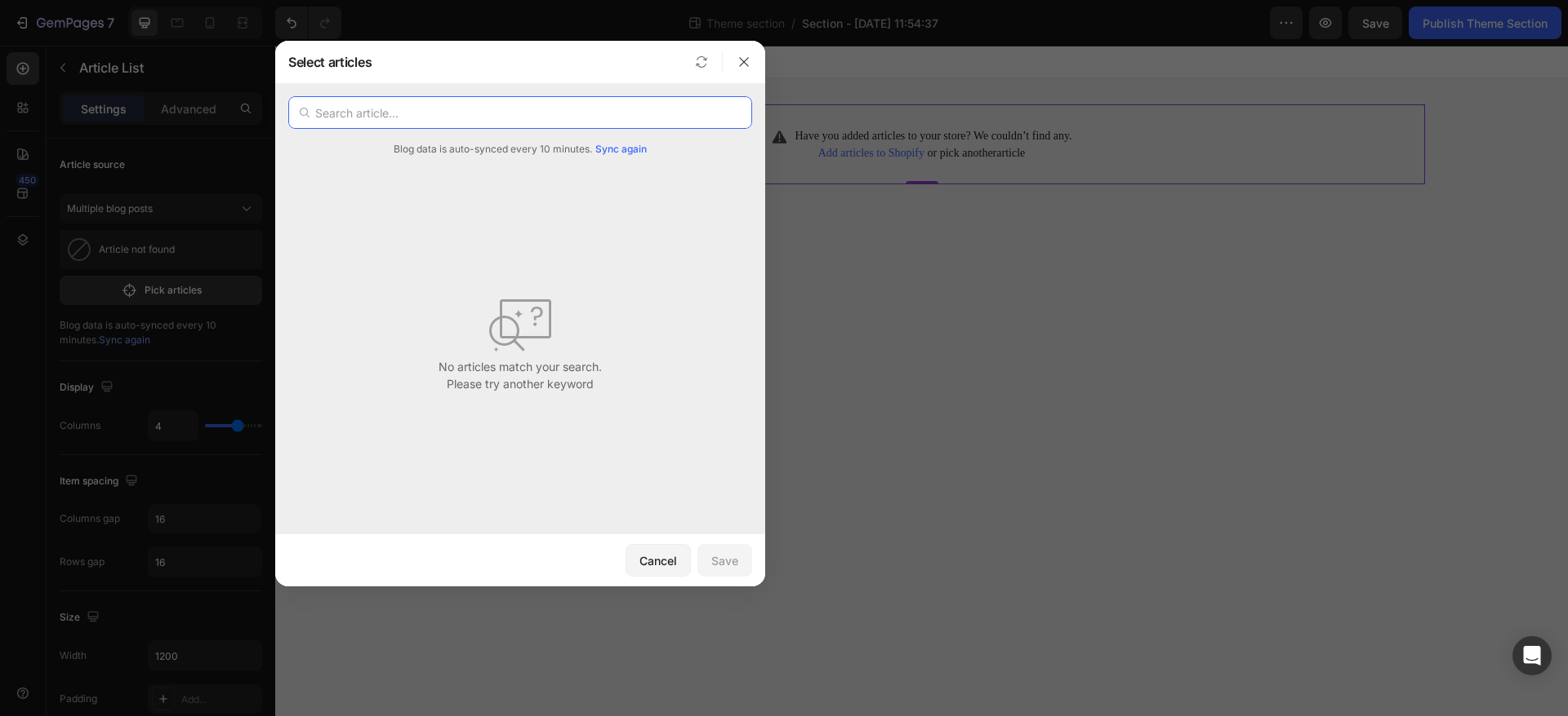
click at [440, 103] on input "text" at bounding box center [519, 112] width 464 height 33
type input "bo"
click at [623, 145] on span "Sync again" at bounding box center [621, 149] width 51 height 15
click at [735, 113] on icon at bounding box center [735, 112] width 13 height 13
click at [633, 146] on span "Sync again" at bounding box center [621, 149] width 51 height 15
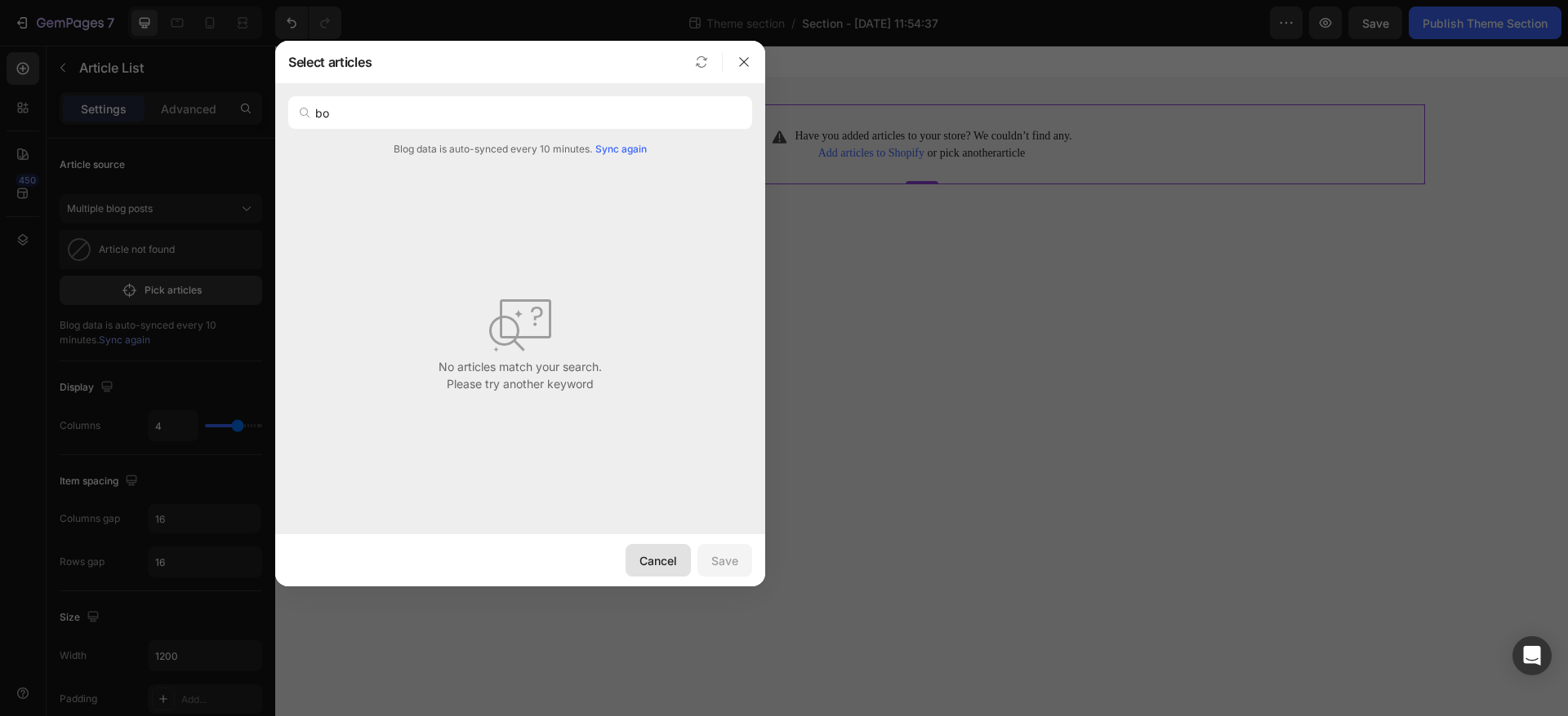
click at [663, 560] on div "Cancel" at bounding box center [658, 560] width 37 height 17
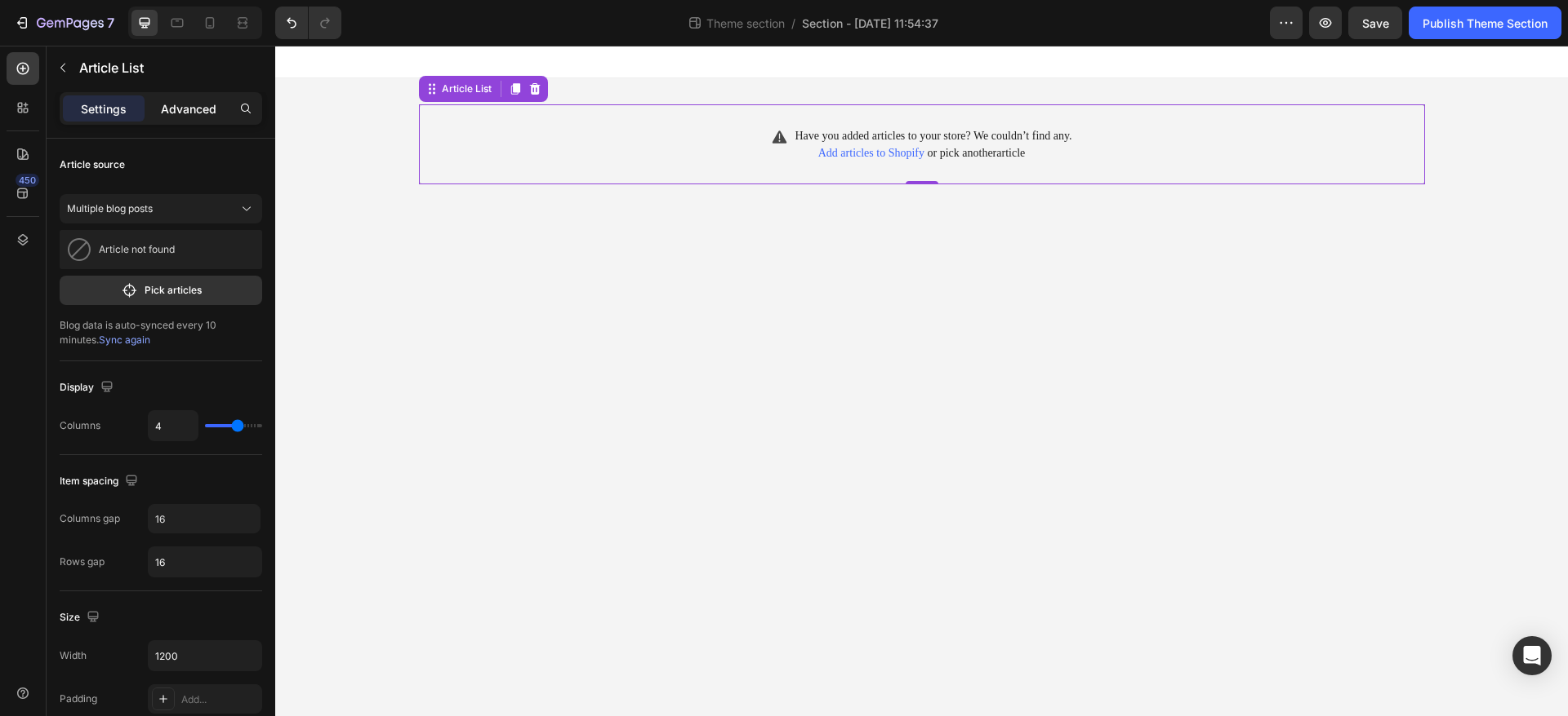
click at [188, 116] on p "Advanced" at bounding box center [188, 108] width 55 height 17
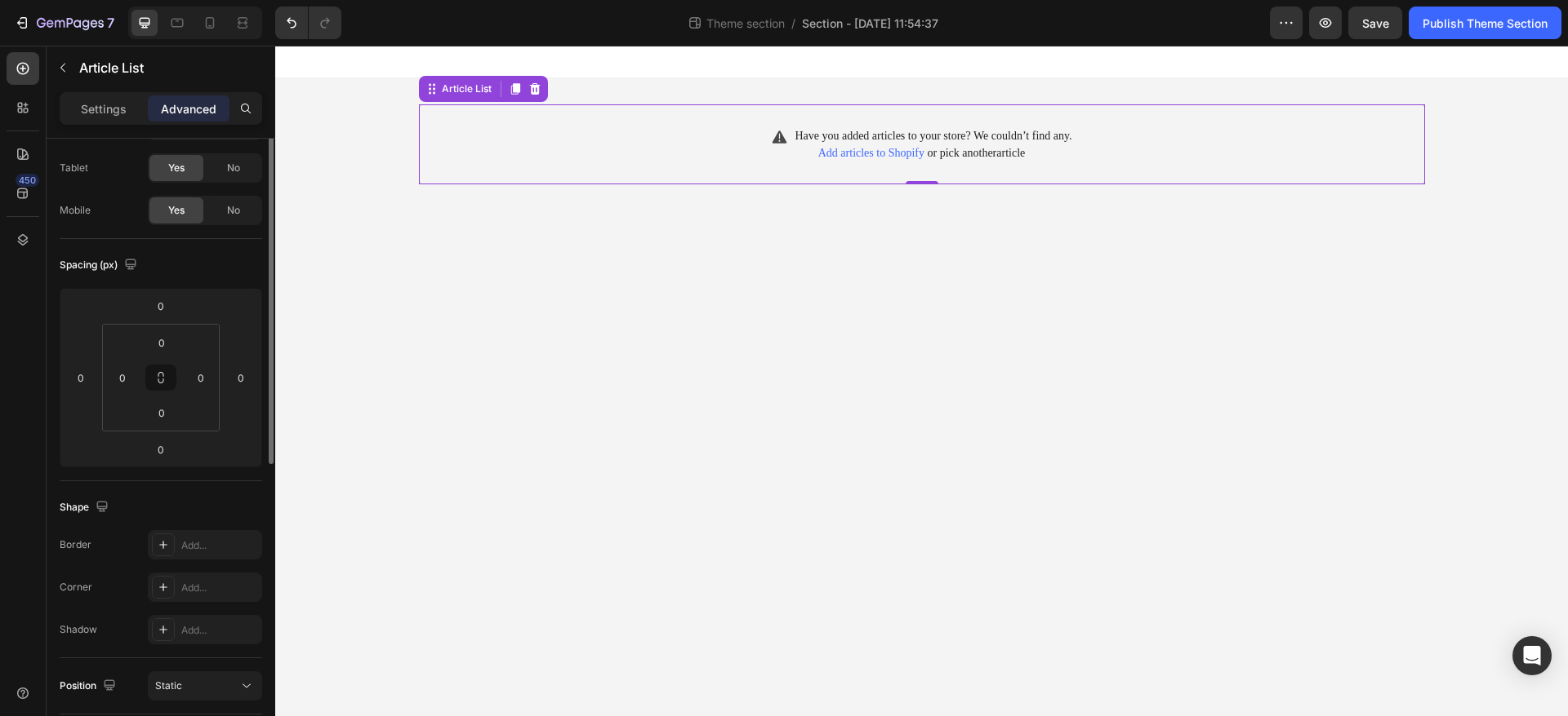
scroll to position [0, 0]
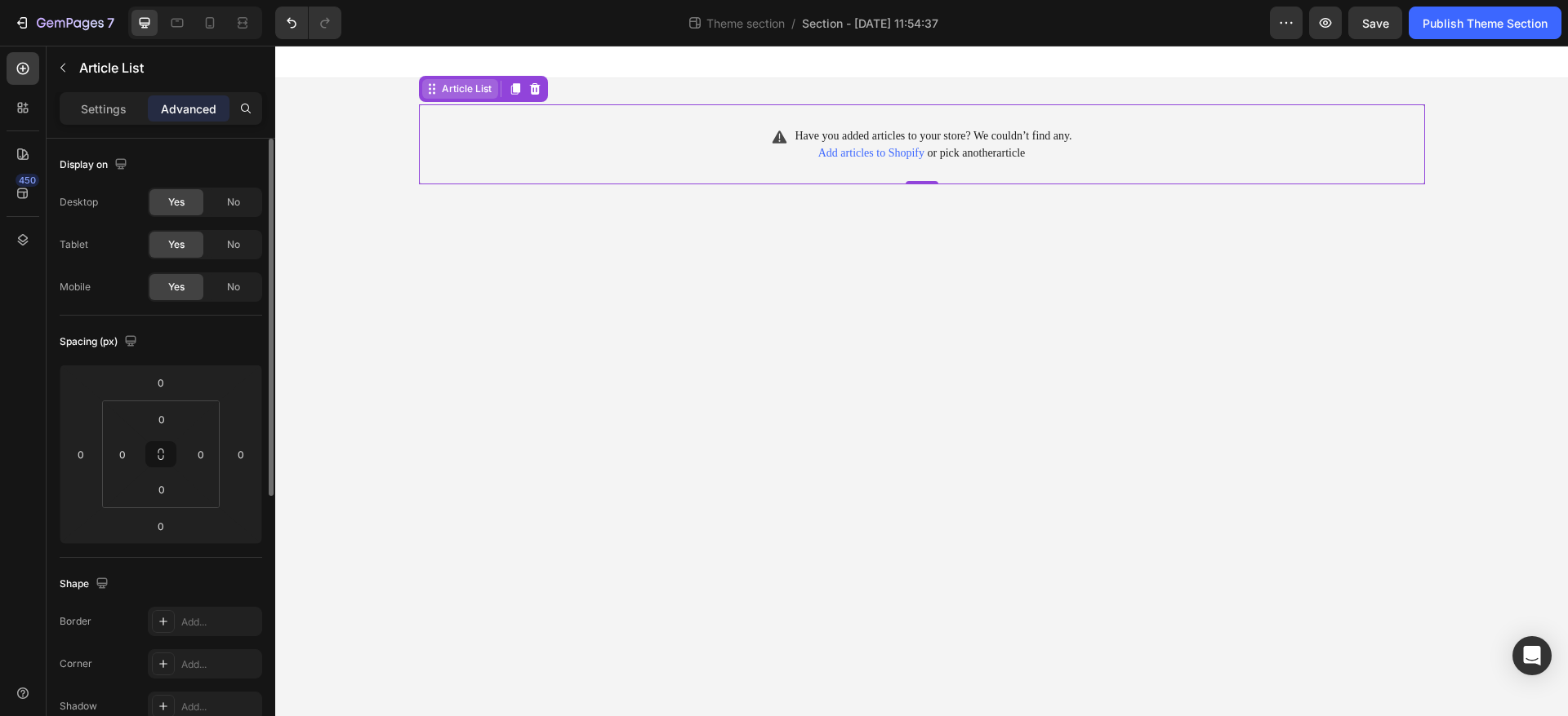
click at [444, 88] on div "Article List" at bounding box center [466, 89] width 56 height 15
click at [847, 149] on span "Add articles to Shopify" at bounding box center [871, 153] width 106 height 12
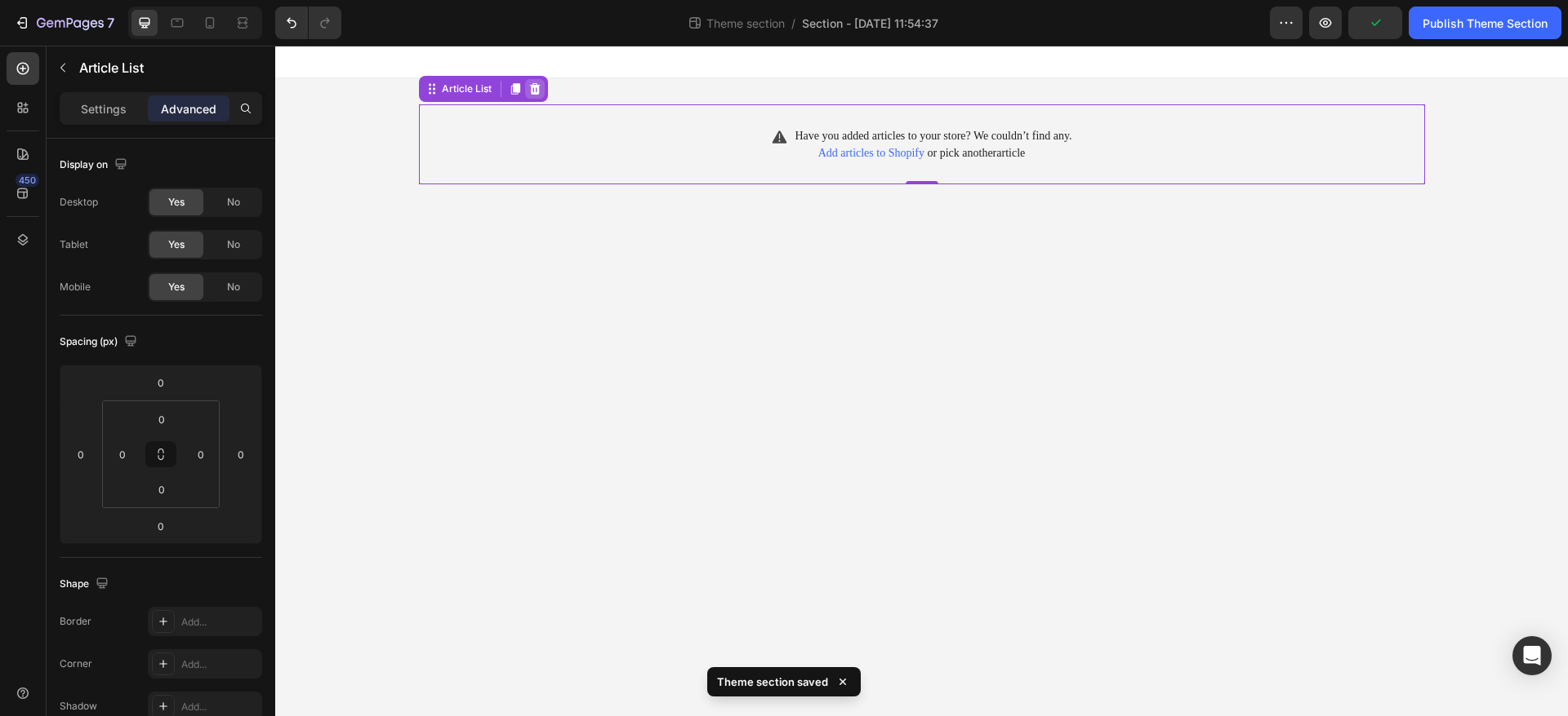
click at [537, 83] on icon at bounding box center [534, 89] width 13 height 13
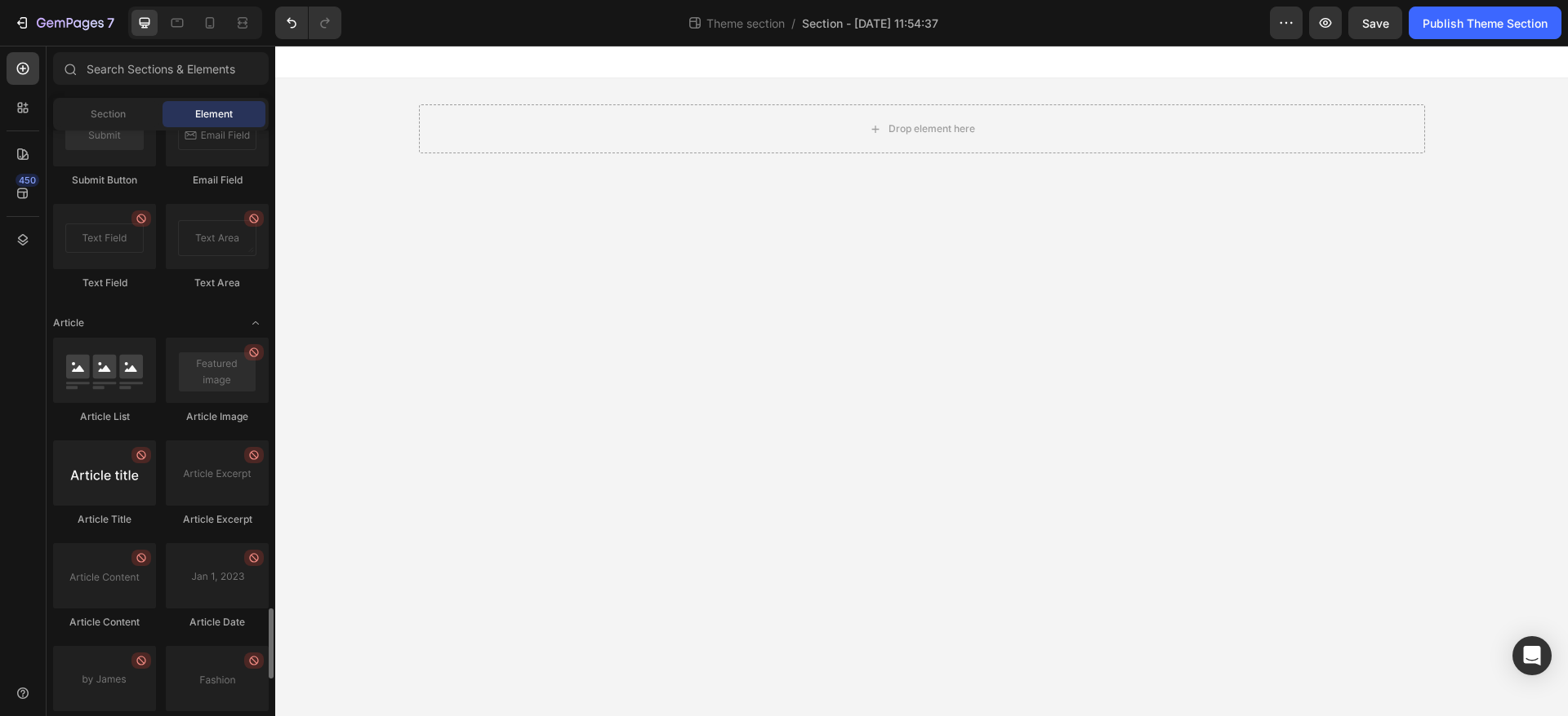
scroll to position [4239, 0]
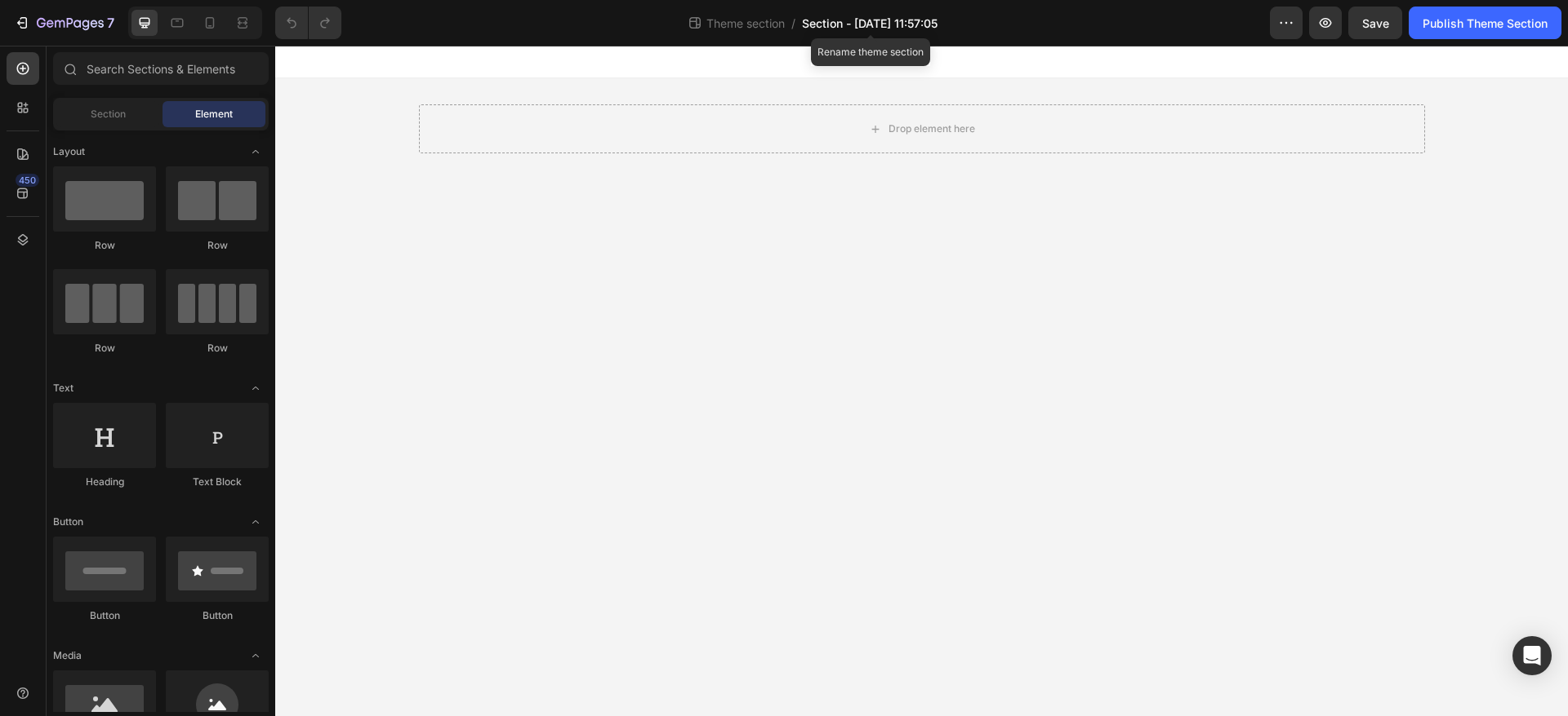
click at [841, 24] on span "Section - [DATE] 11:57:05" at bounding box center [870, 23] width 136 height 17
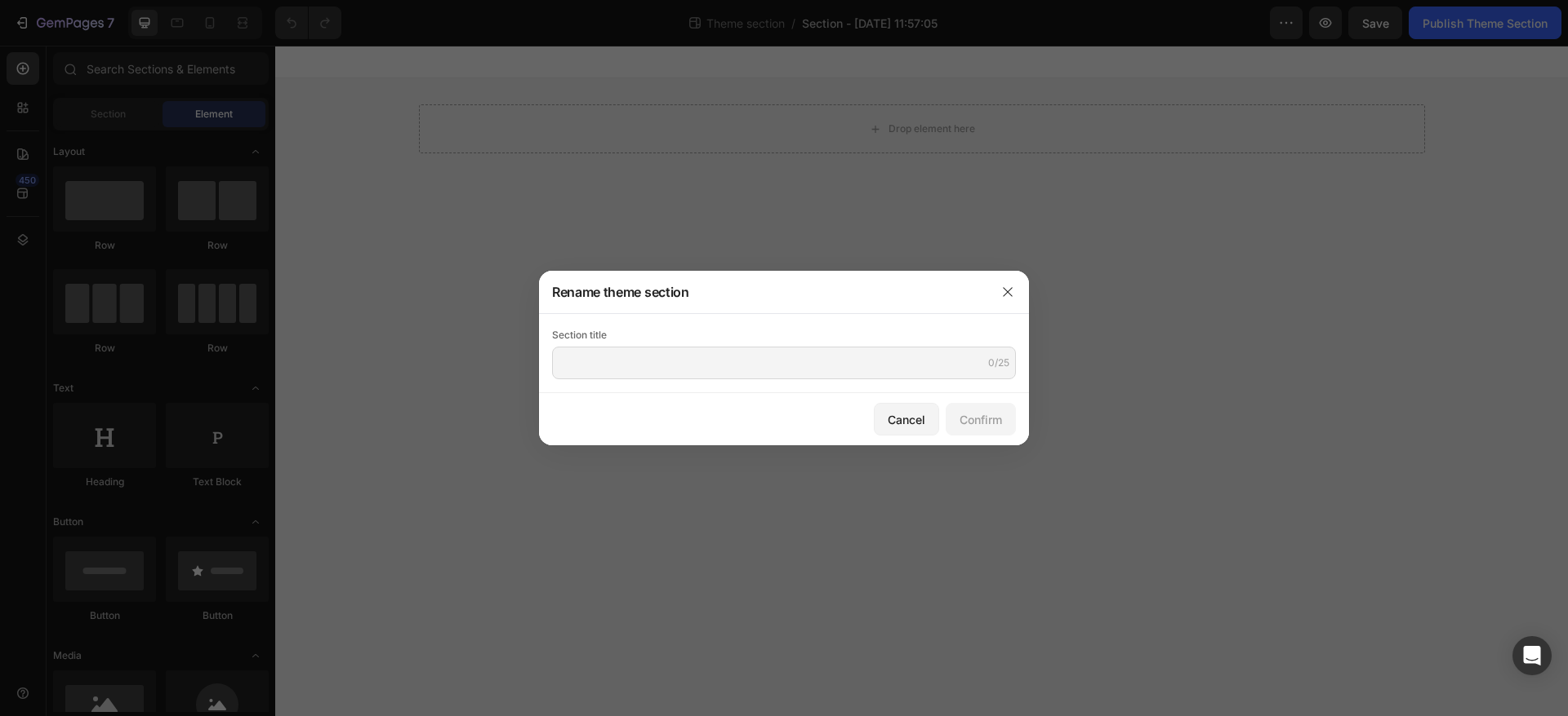
click at [1012, 269] on div at bounding box center [784, 358] width 1568 height 716
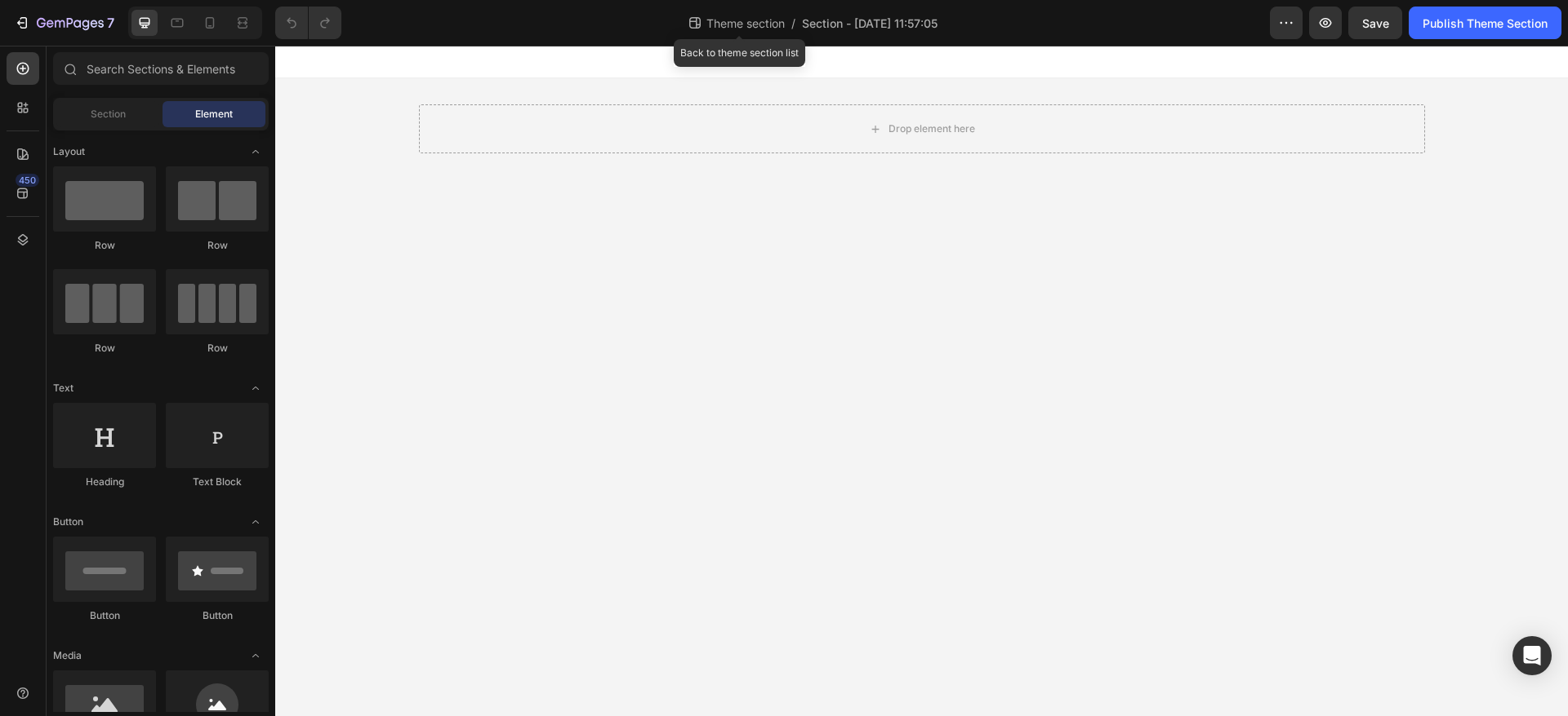
click at [718, 23] on span "Theme section" at bounding box center [745, 23] width 85 height 17
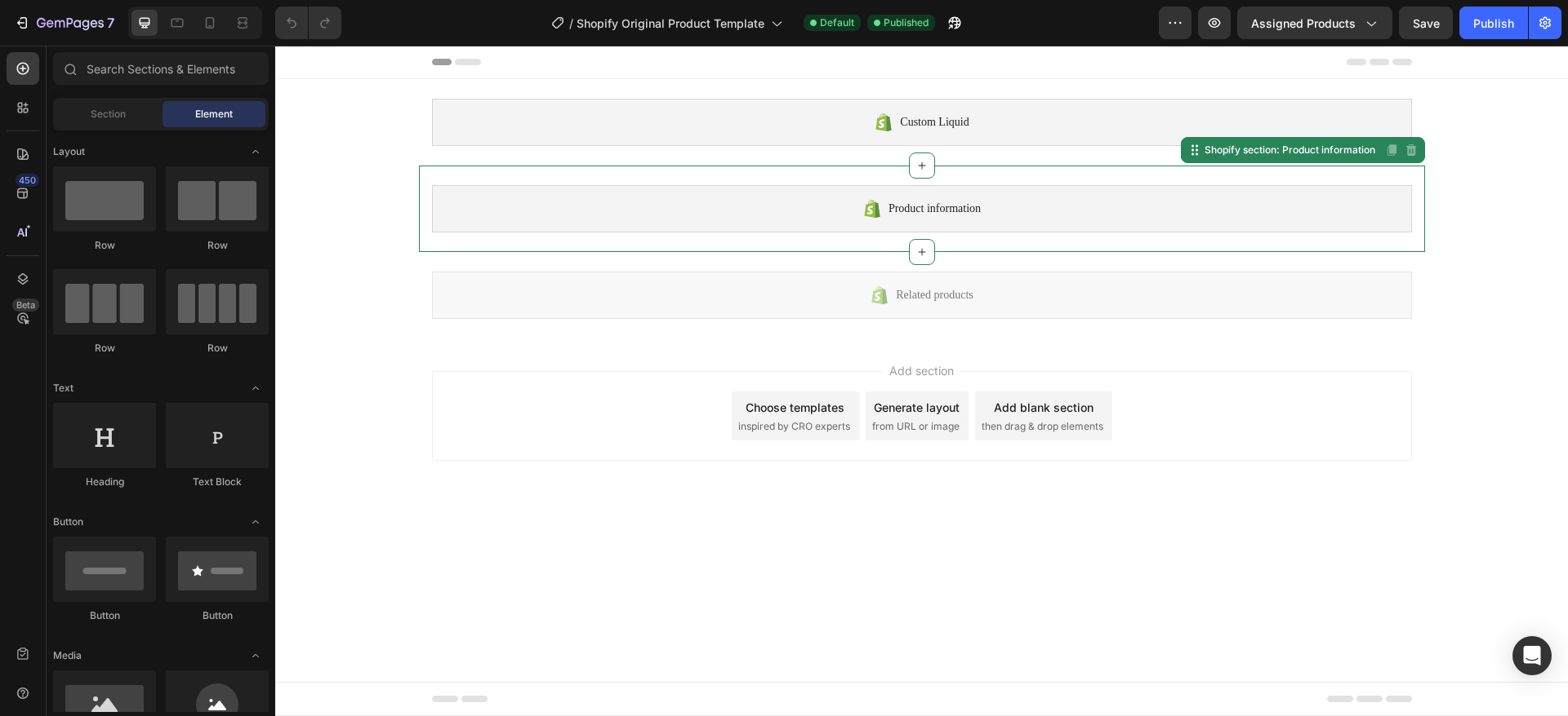
click at [981, 206] on span "Product information" at bounding box center [934, 209] width 93 height 20
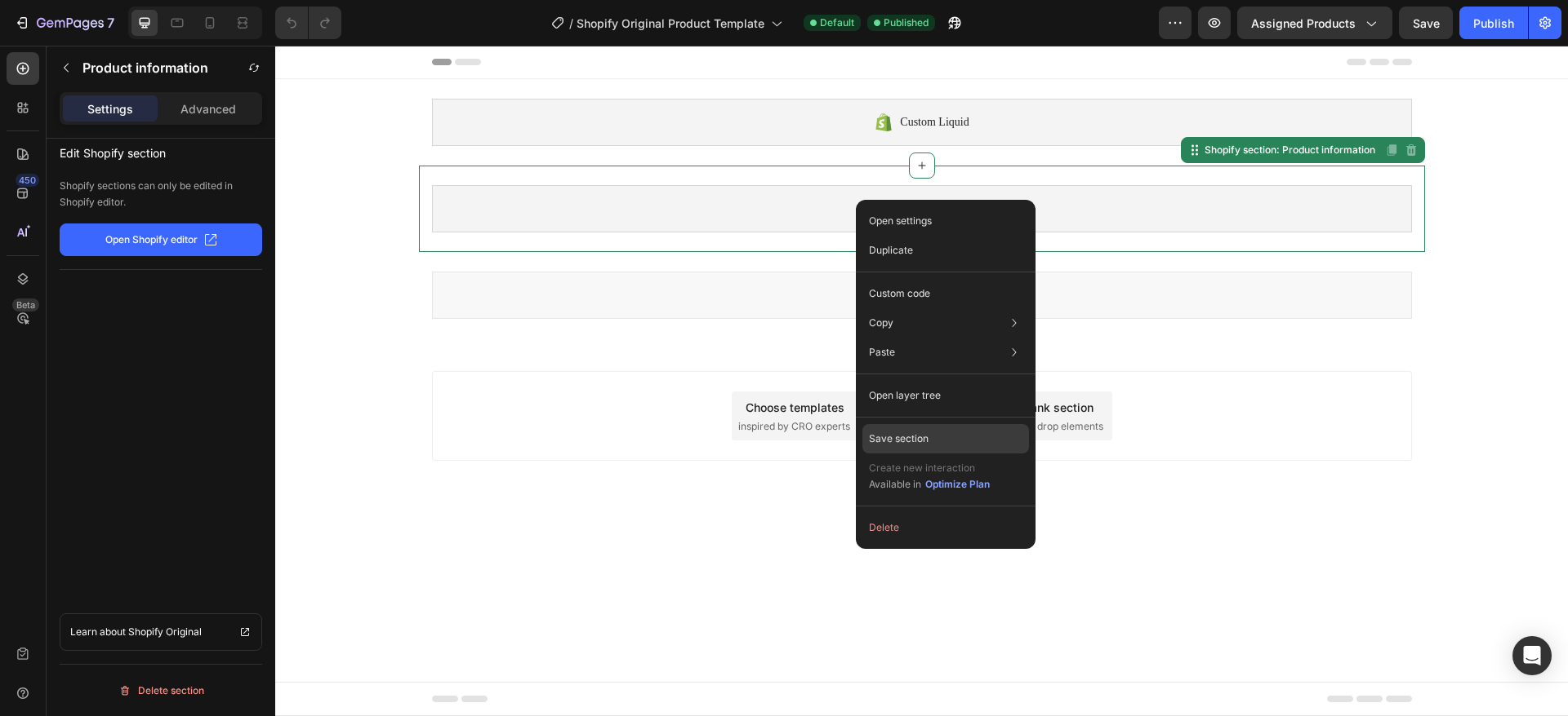
click at [926, 438] on p "Save section" at bounding box center [898, 438] width 59 height 15
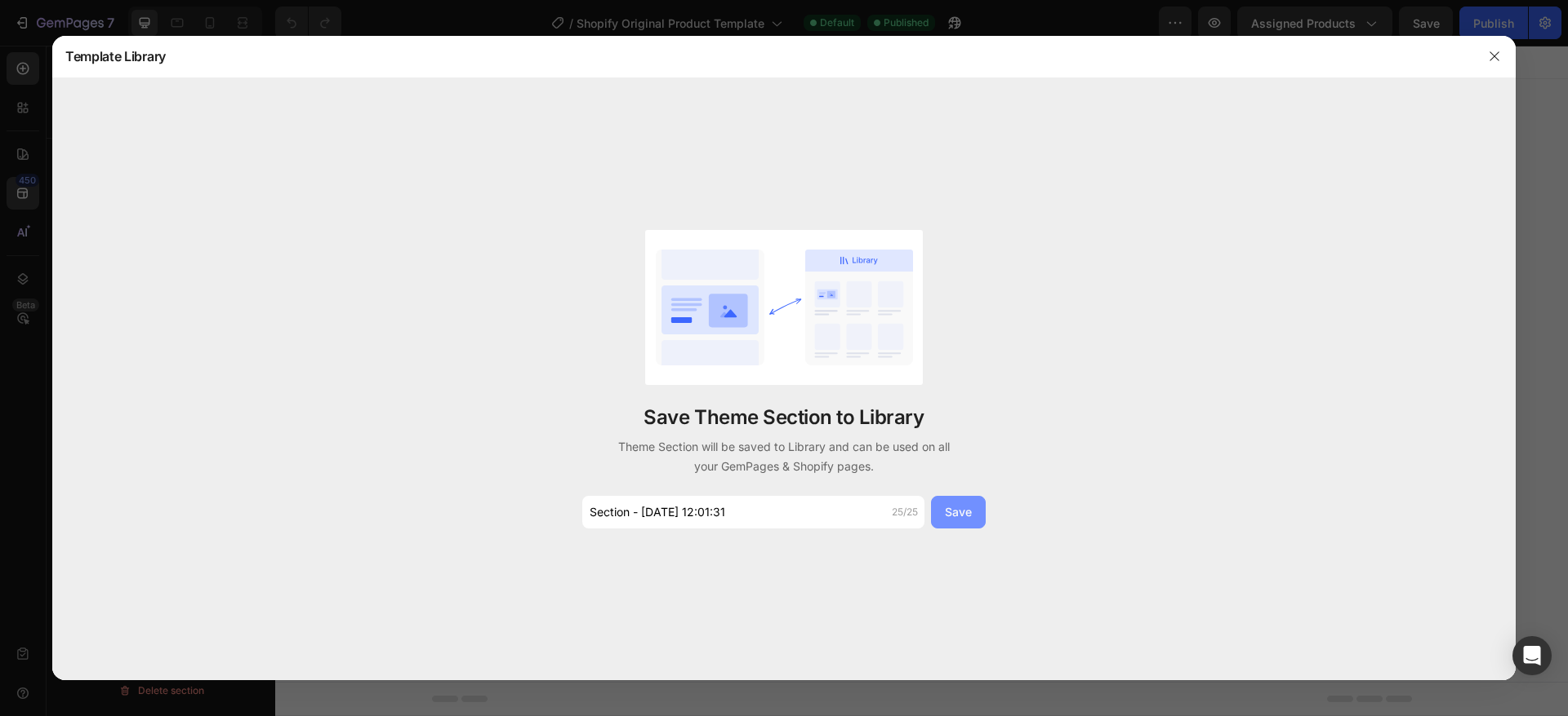
click at [949, 511] on div "Save" at bounding box center [958, 511] width 27 height 17
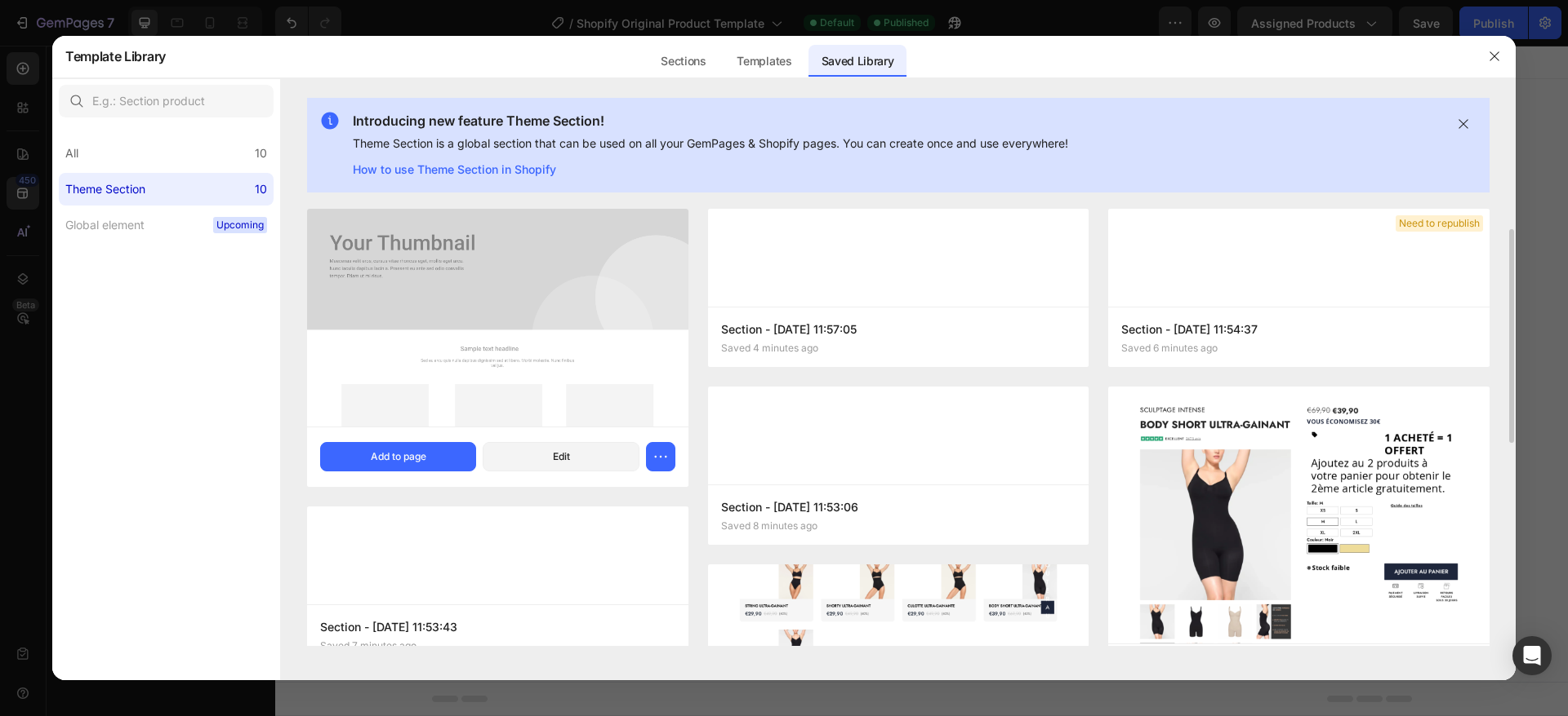
scroll to position [40, 0]
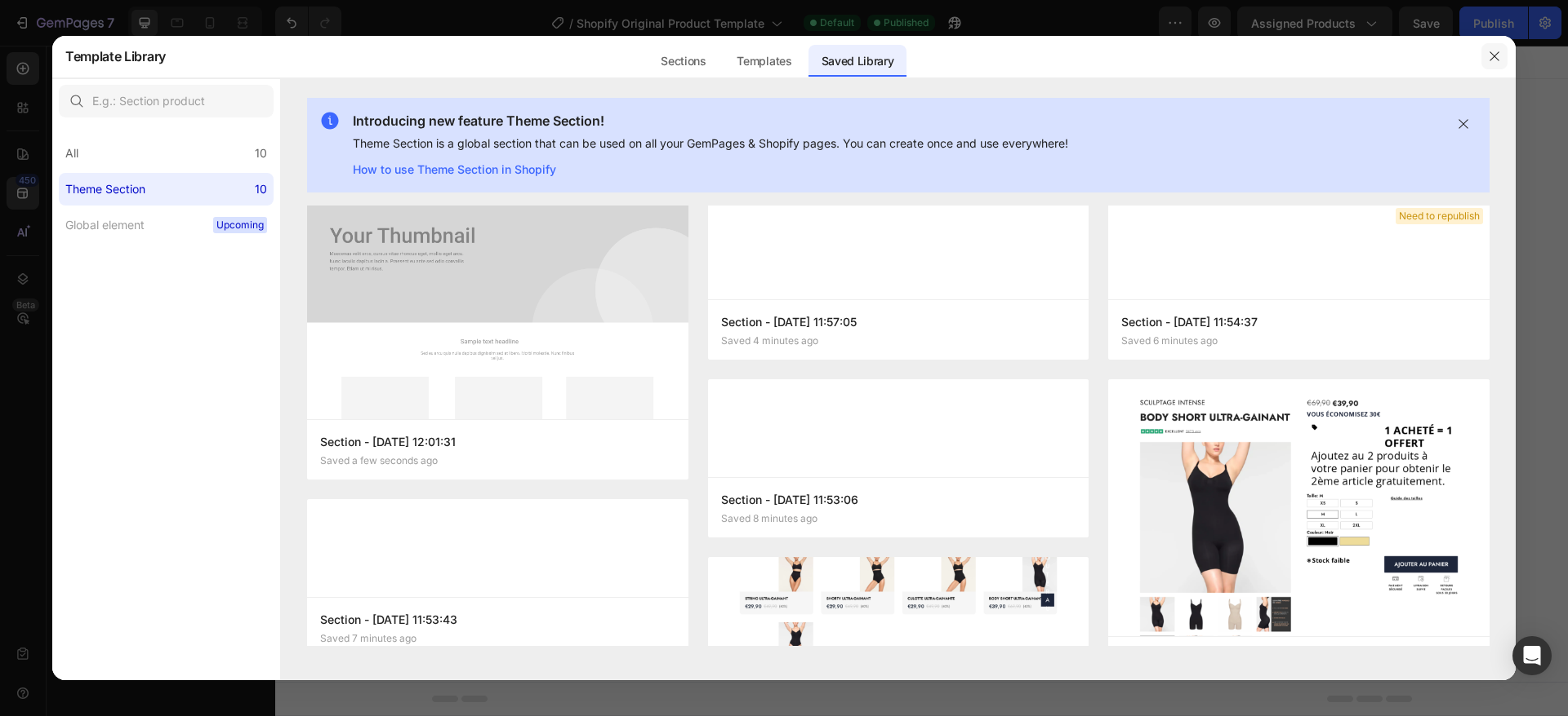
click at [1503, 54] on button "button" at bounding box center [1494, 56] width 27 height 27
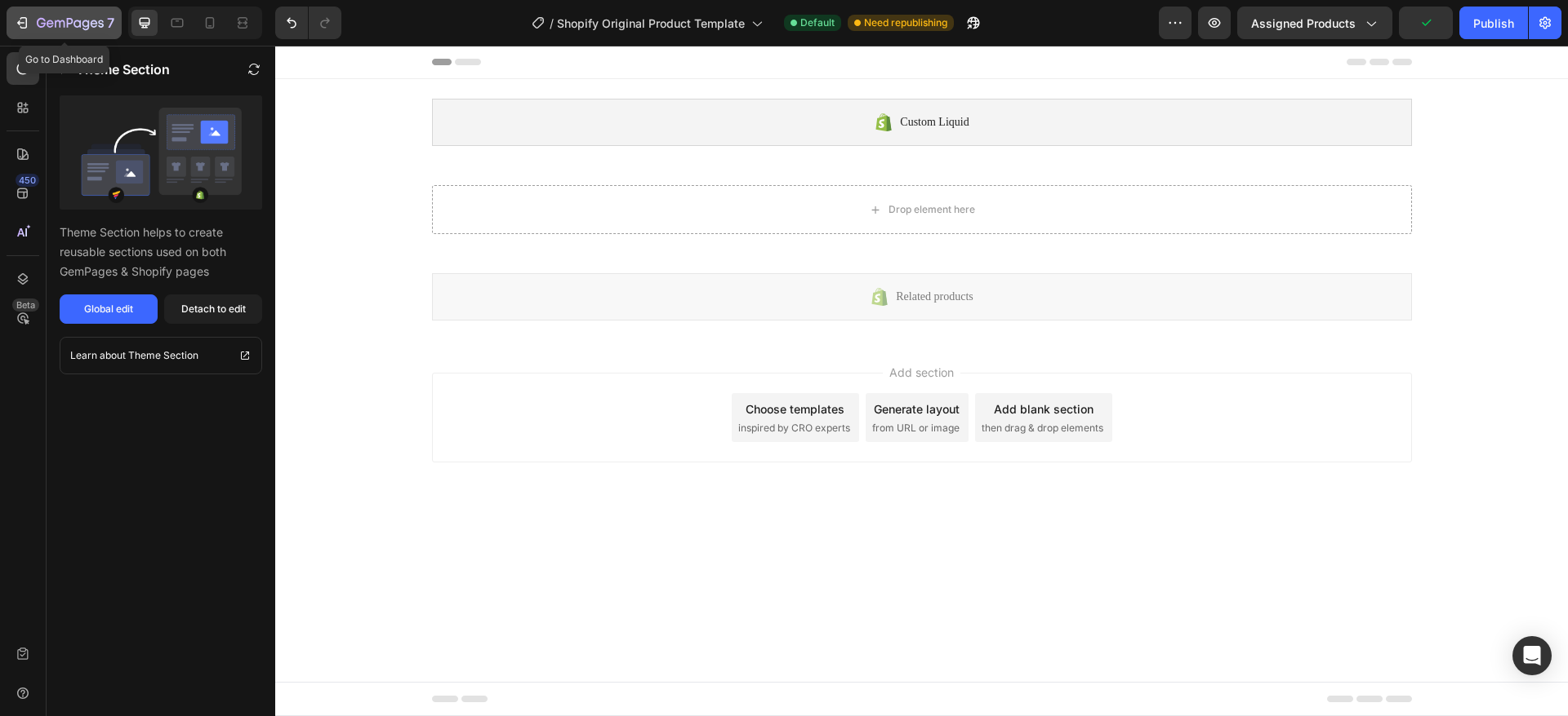
click at [20, 28] on icon "button" at bounding box center [22, 23] width 17 height 17
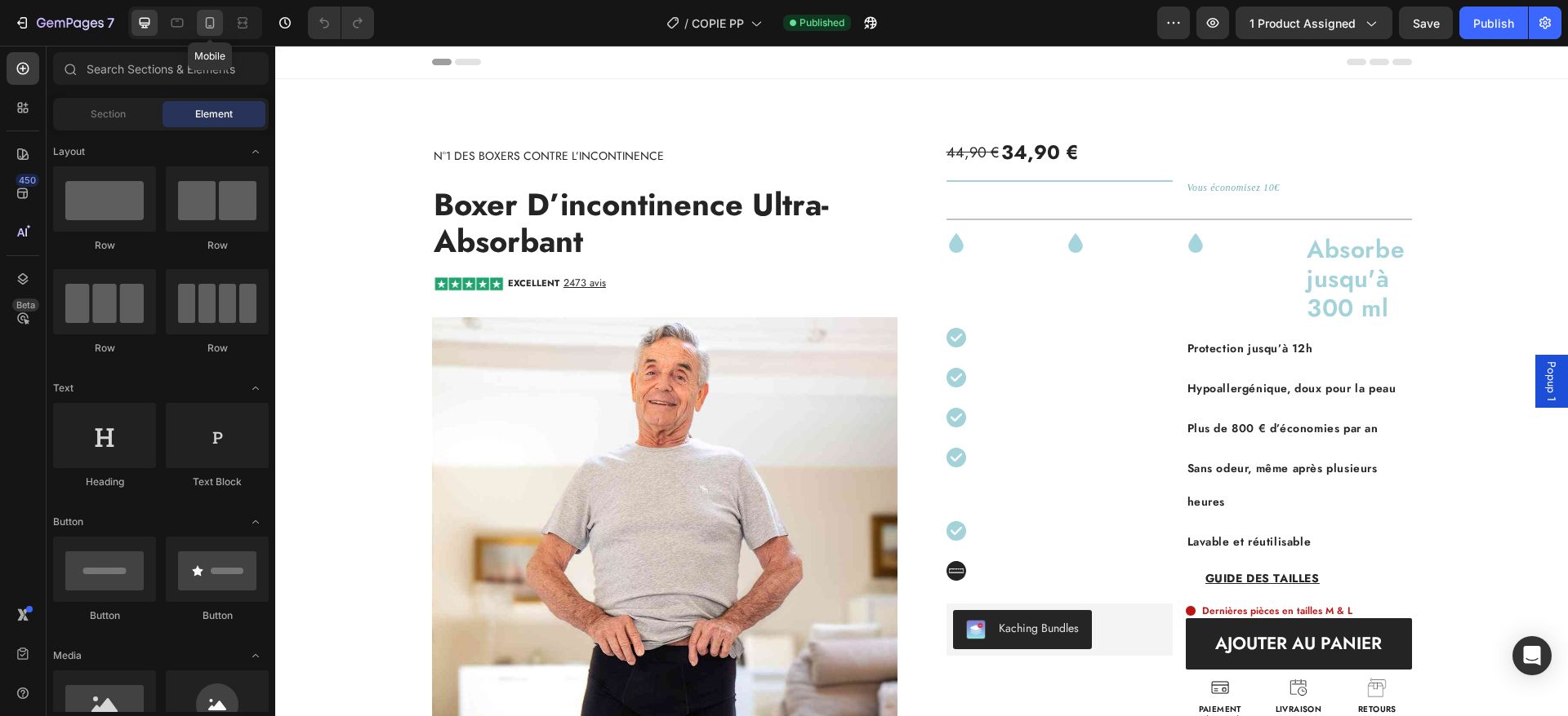
click at [212, 19] on icon at bounding box center [210, 23] width 17 height 17
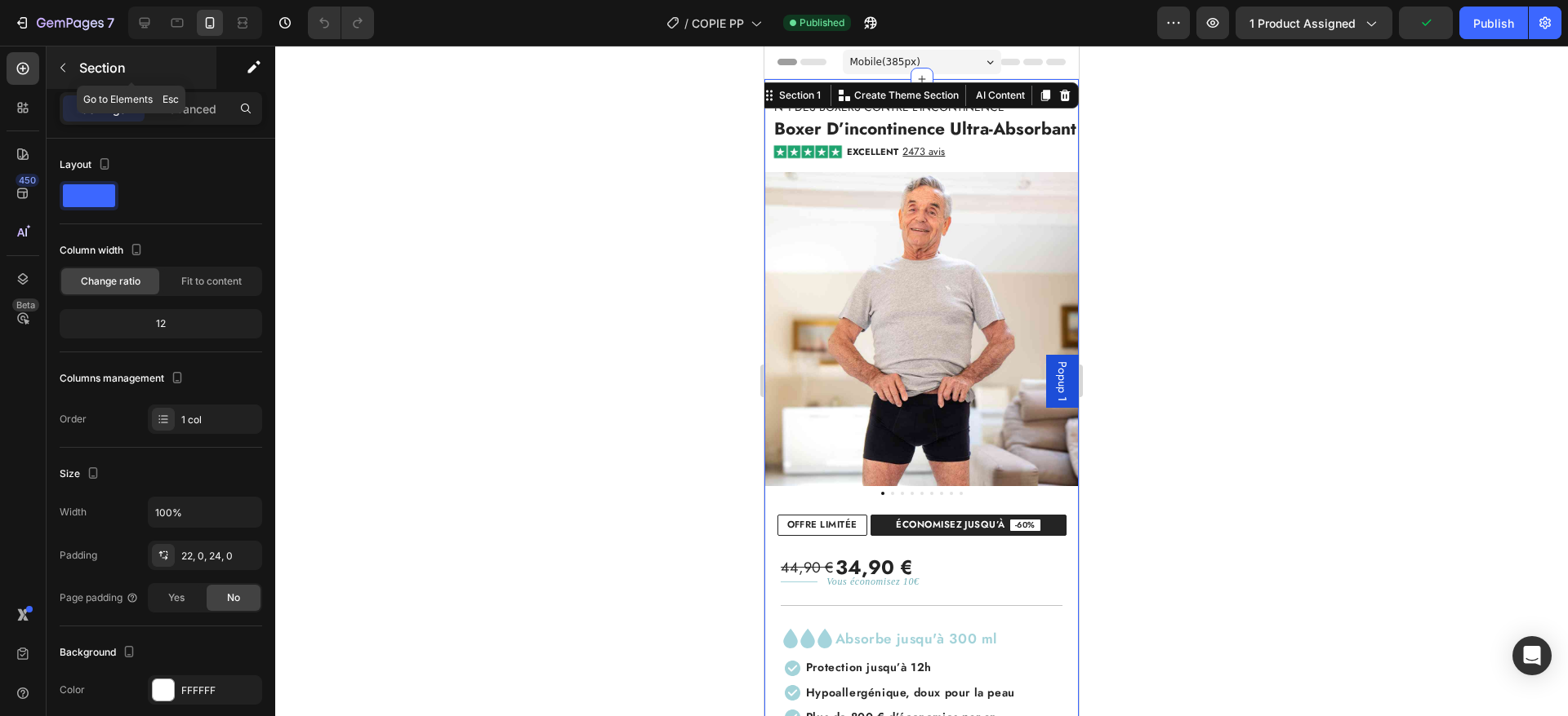
click at [55, 62] on button "button" at bounding box center [63, 68] width 27 height 27
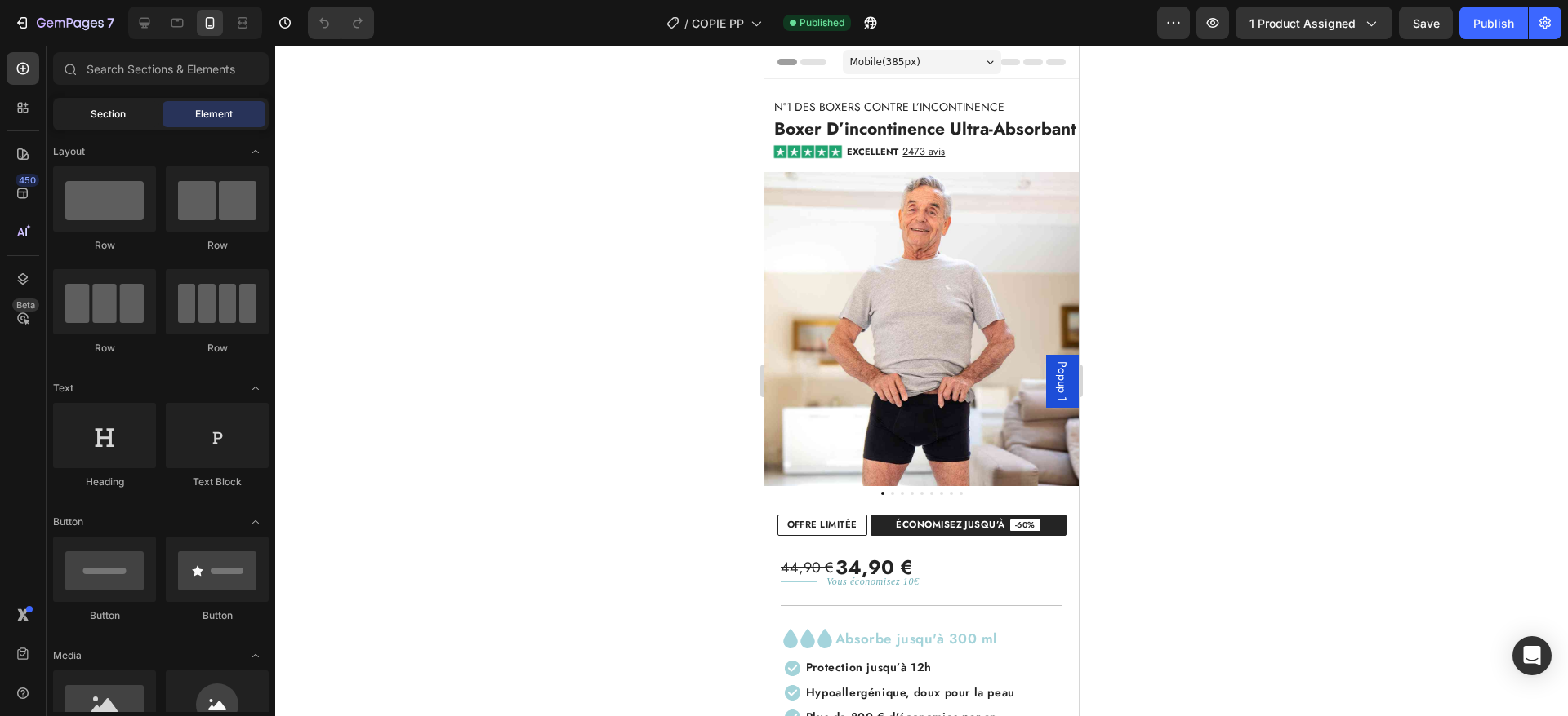
click at [112, 116] on span "Section" at bounding box center [108, 114] width 35 height 15
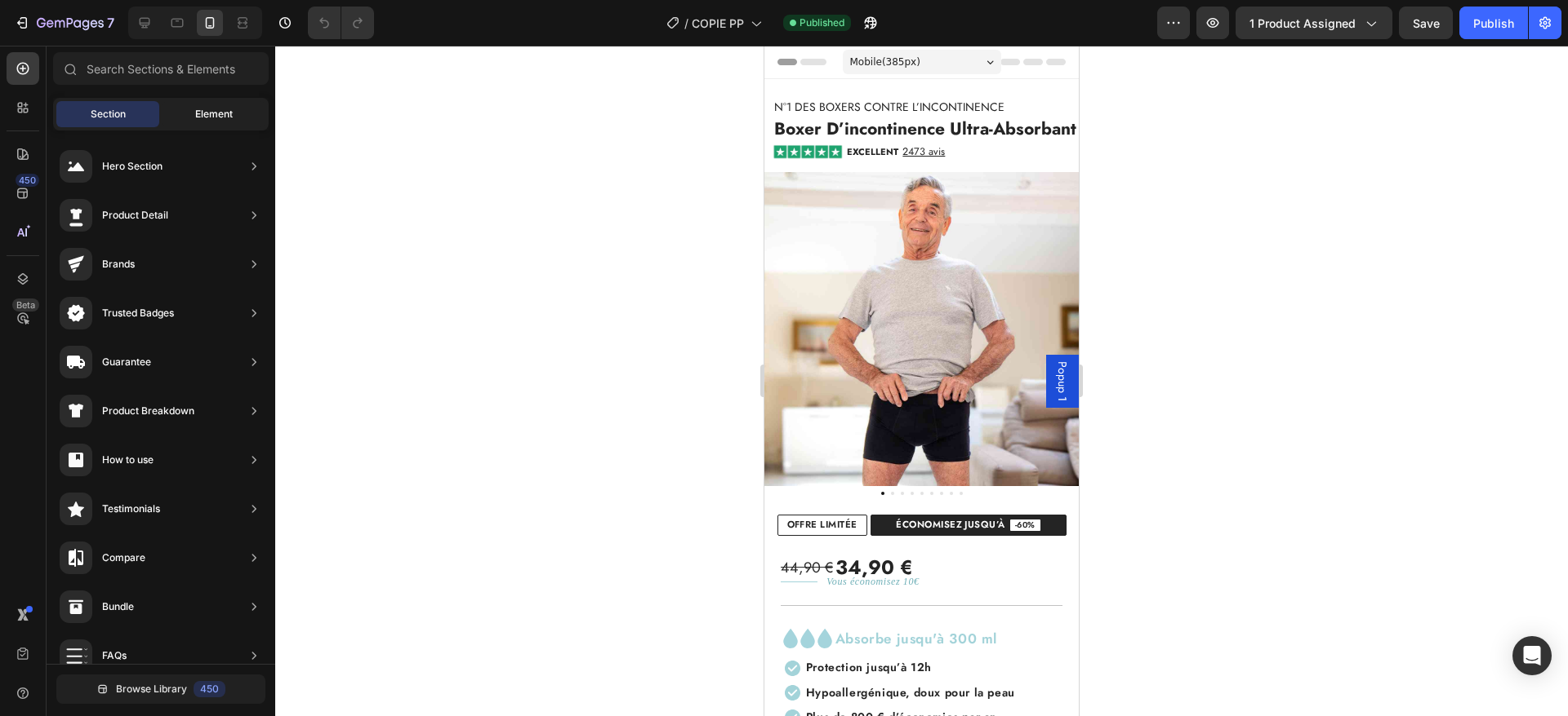
click at [178, 102] on div "Element" at bounding box center [214, 114] width 102 height 27
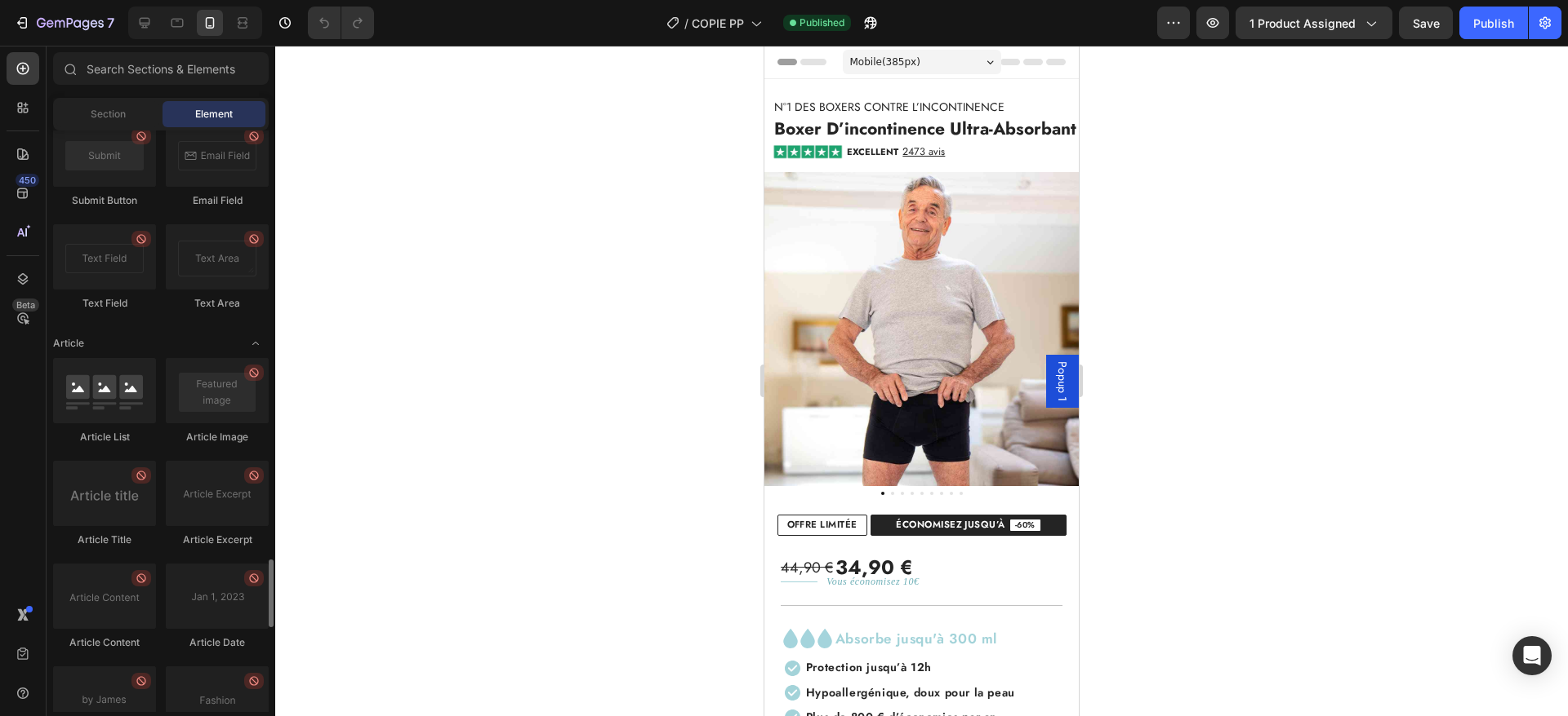
scroll to position [4361, 0]
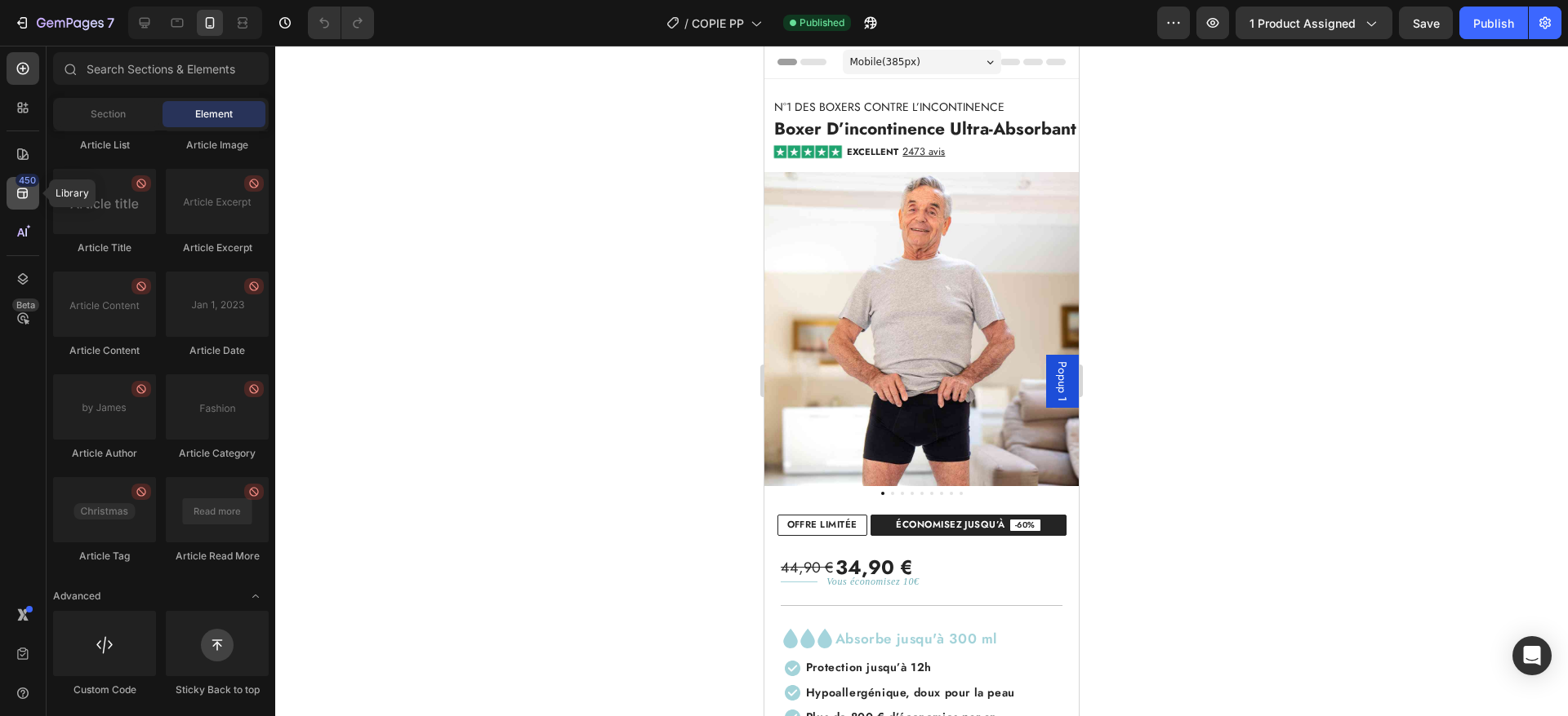
click at [19, 195] on icon at bounding box center [23, 193] width 17 height 17
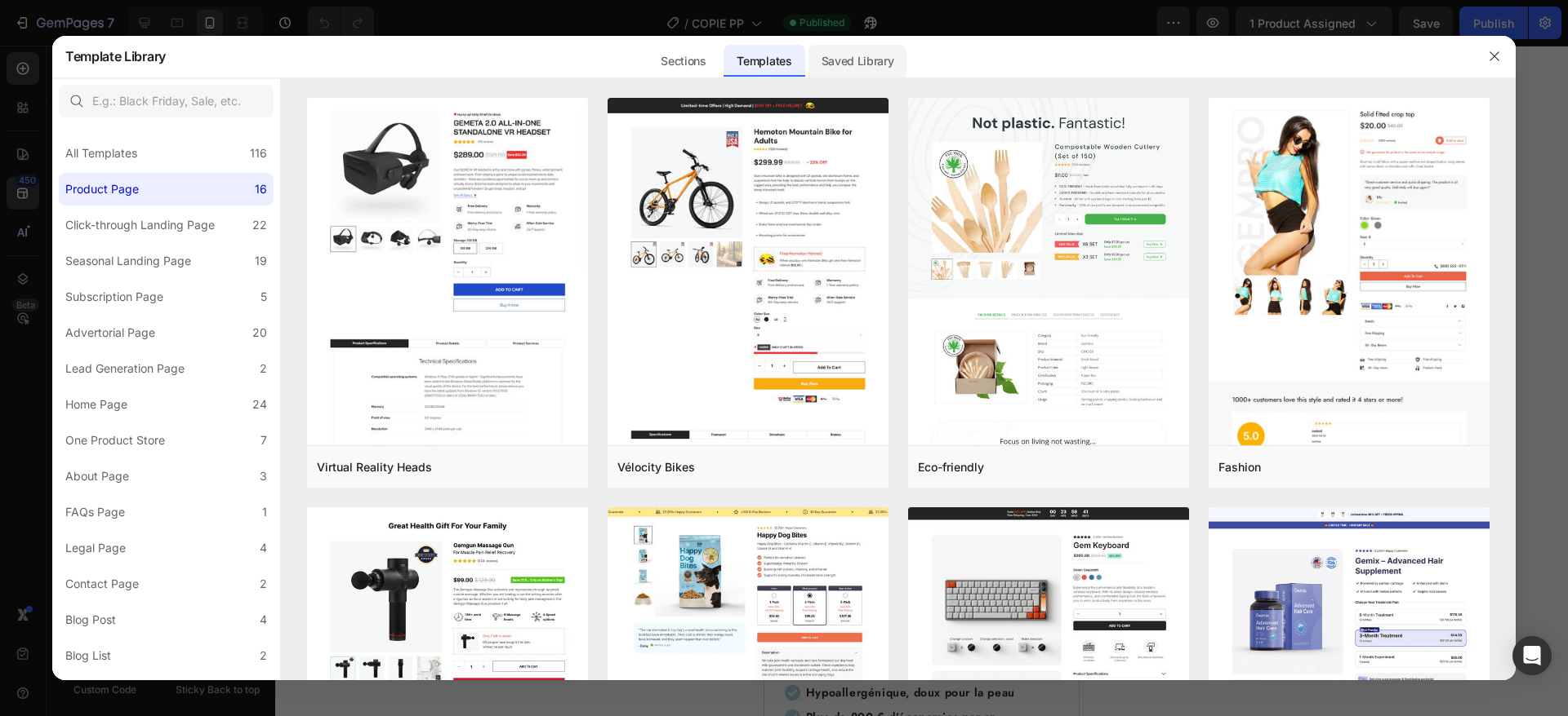
click at [866, 60] on div "Saved Library" at bounding box center [857, 61] width 99 height 33
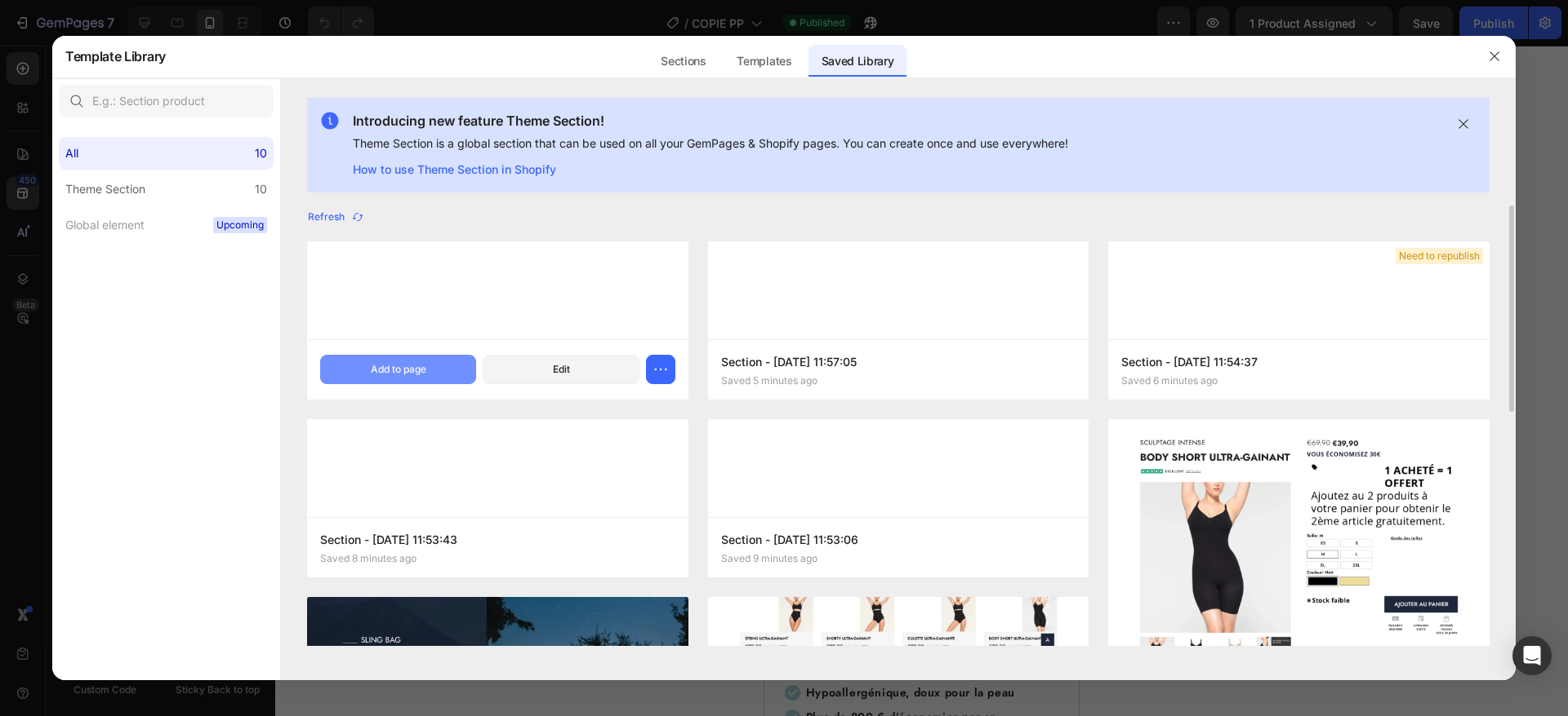
click at [377, 371] on div "Add to page" at bounding box center [398, 369] width 55 height 15
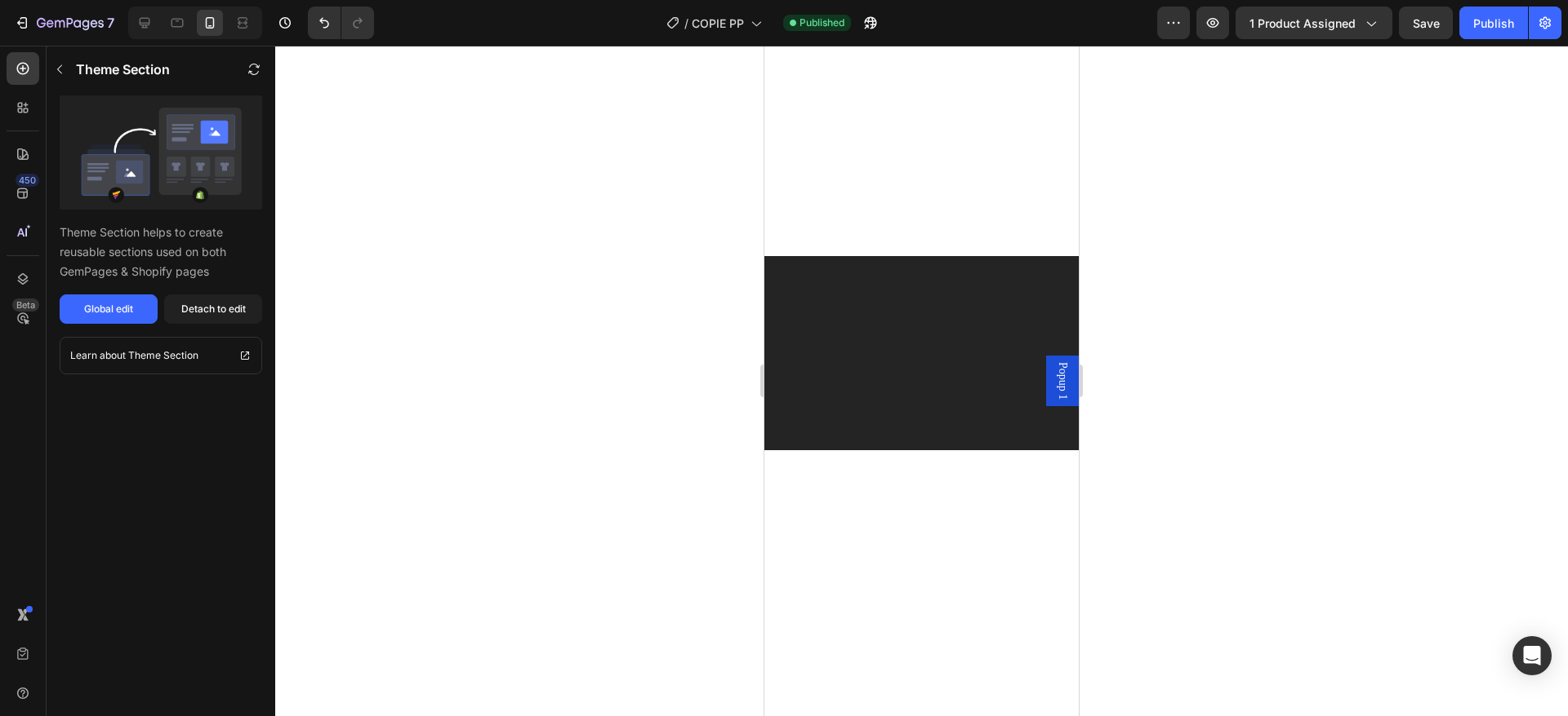
scroll to position [5018, 0]
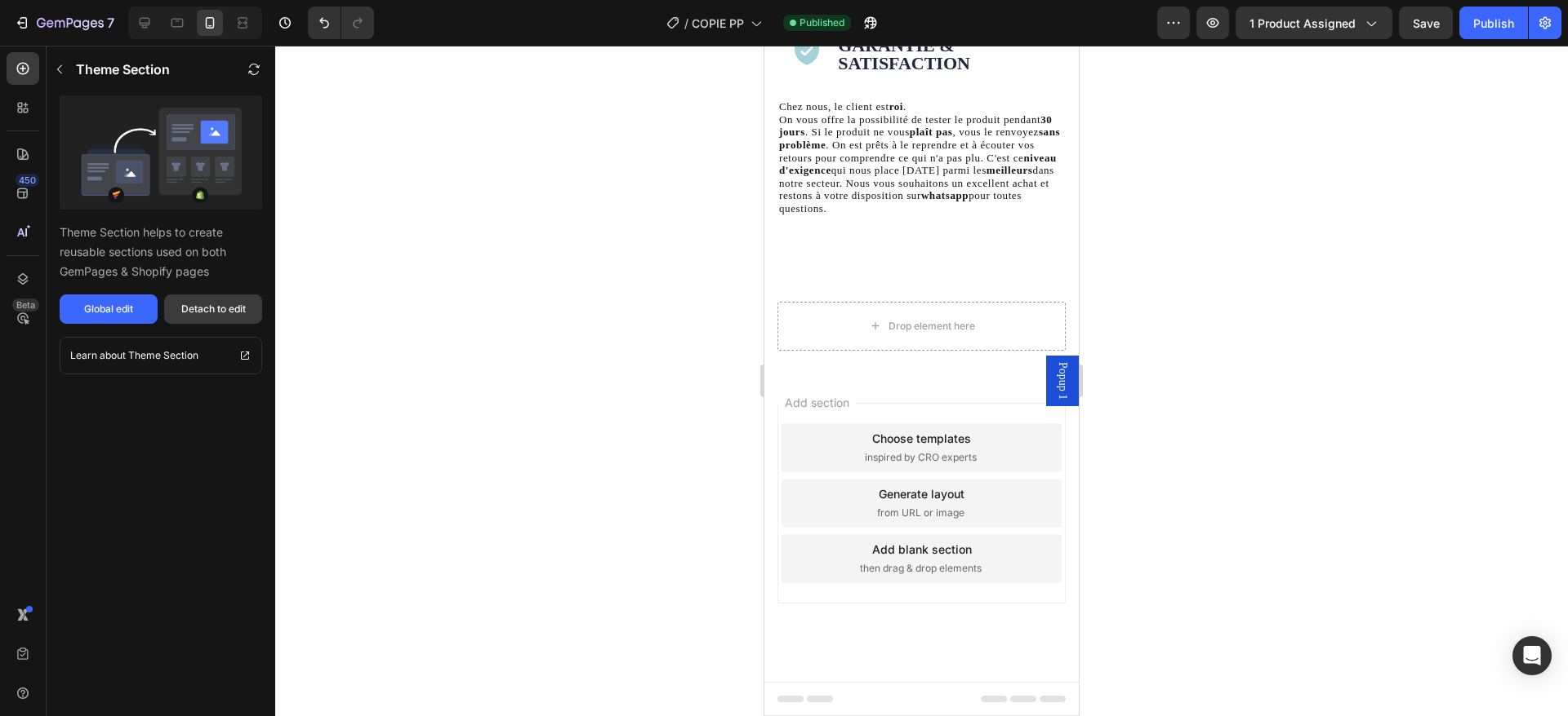
click at [206, 310] on div "Detach to edit" at bounding box center [213, 309] width 64 height 15
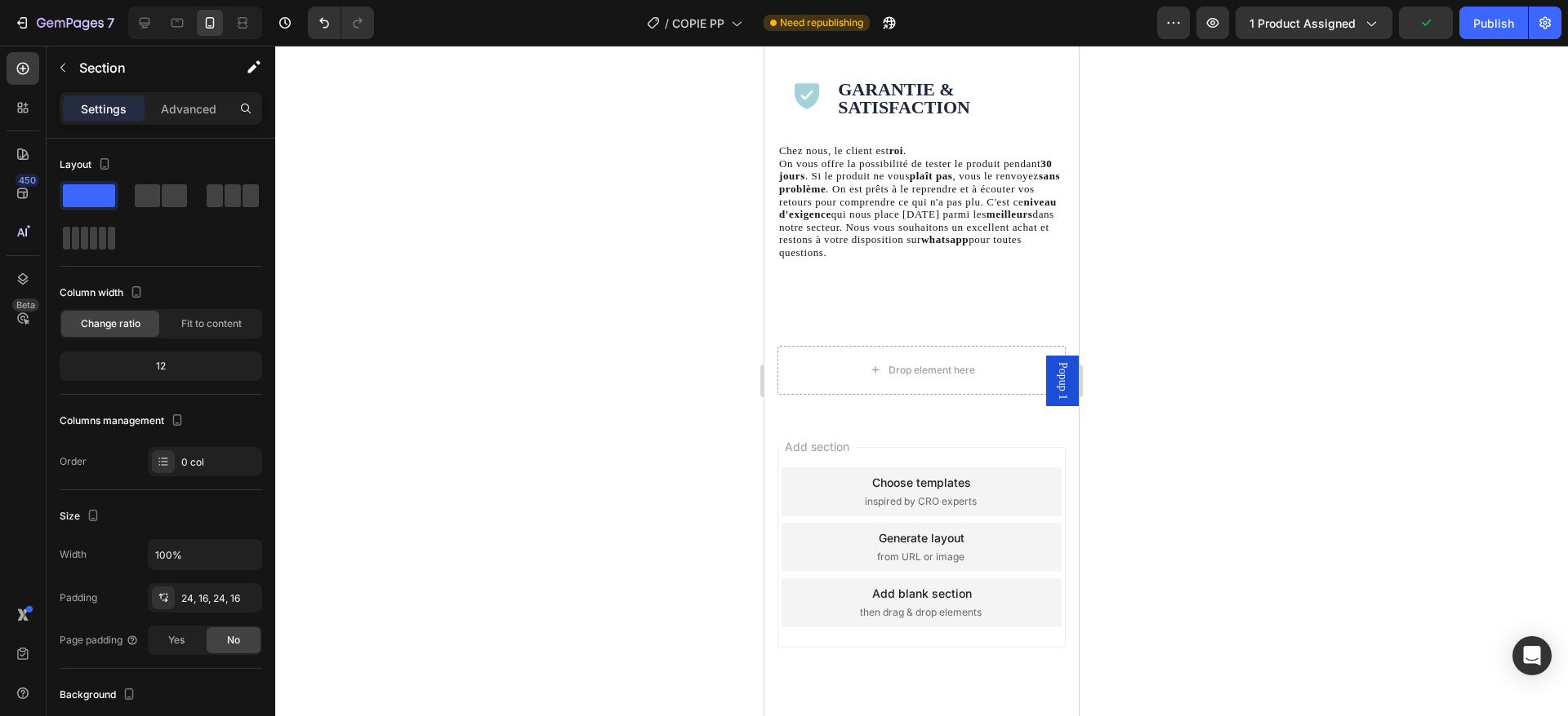
scroll to position [5017, 0]
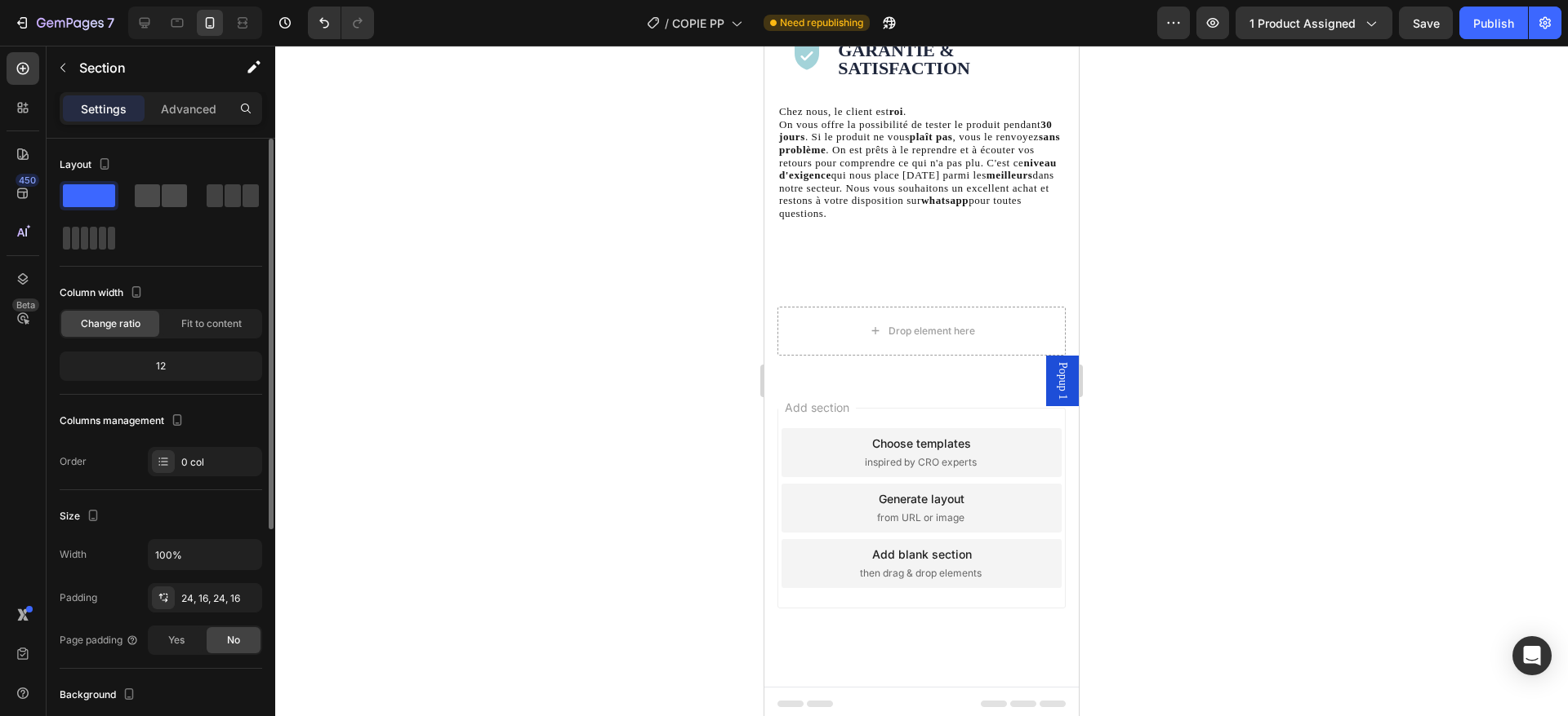
click at [135, 198] on span at bounding box center [148, 195] width 26 height 23
click at [64, 191] on span at bounding box center [89, 195] width 52 height 23
click at [90, 240] on span at bounding box center [93, 237] width 7 height 23
click at [145, 192] on span at bounding box center [148, 195] width 26 height 23
click at [948, 344] on div at bounding box center [920, 331] width 314 height 88
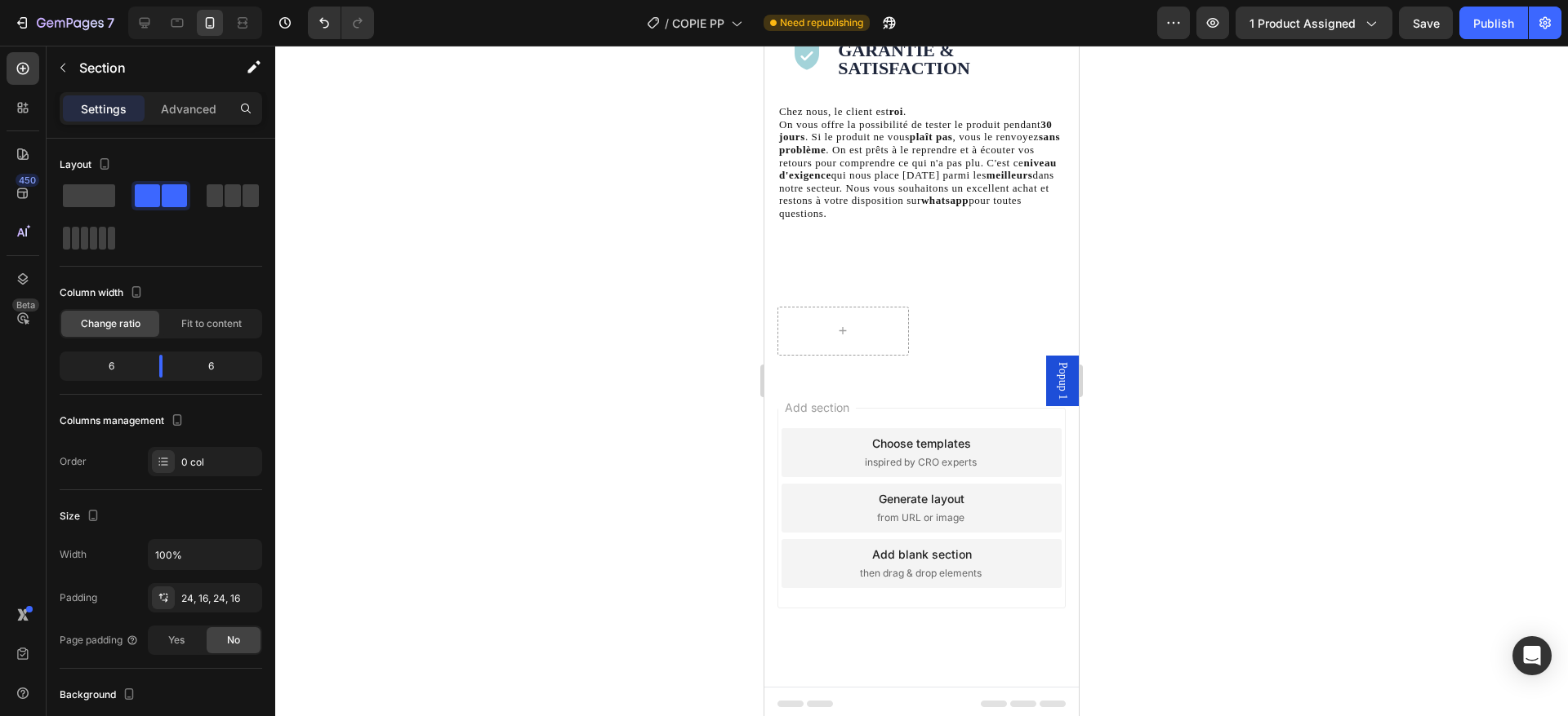
click at [890, 291] on div at bounding box center [920, 331] width 314 height 88
click at [72, 67] on button "button" at bounding box center [63, 68] width 27 height 27
click at [950, 302] on div at bounding box center [920, 331] width 314 height 88
click at [877, 347] on div at bounding box center [843, 332] width 131 height 49
click at [24, 275] on icon at bounding box center [23, 279] width 17 height 17
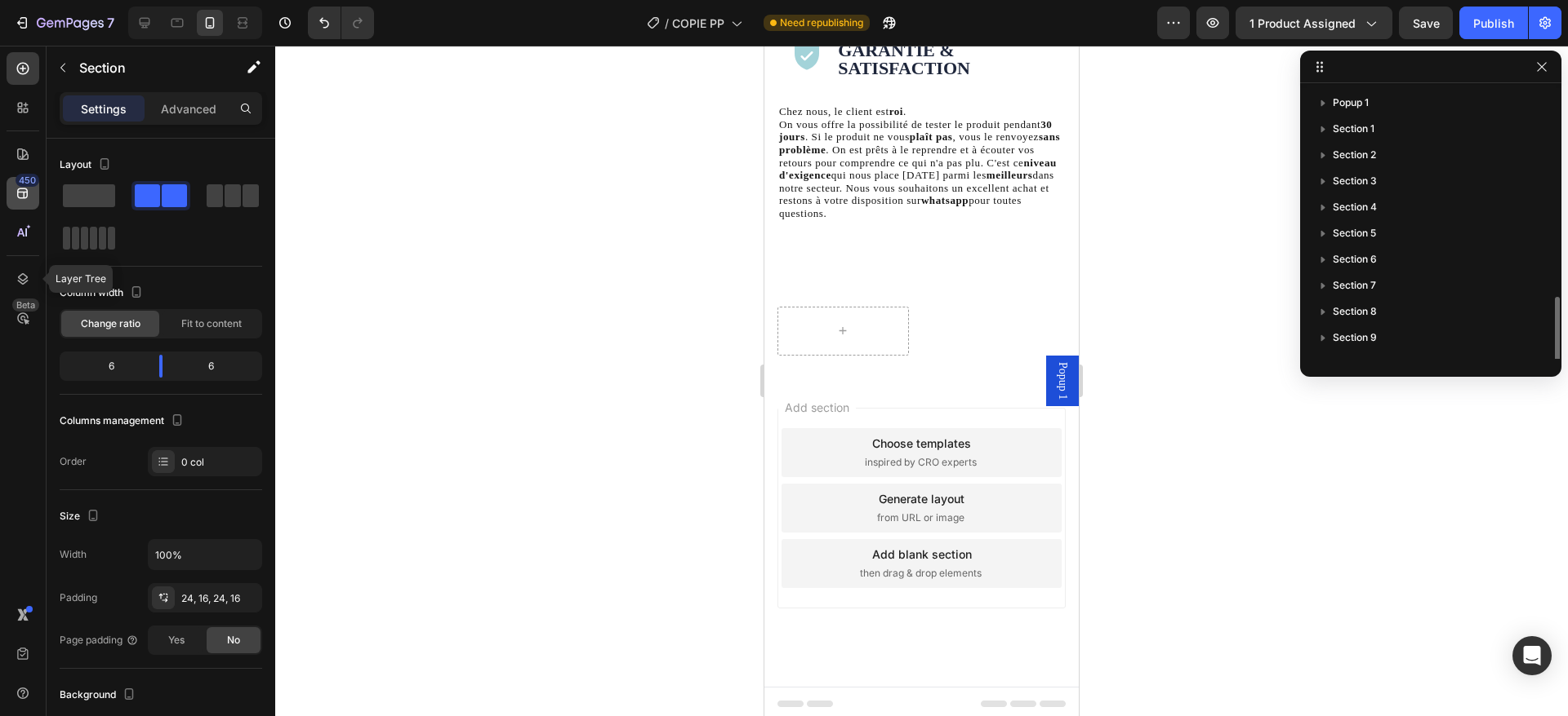
scroll to position [122, 0]
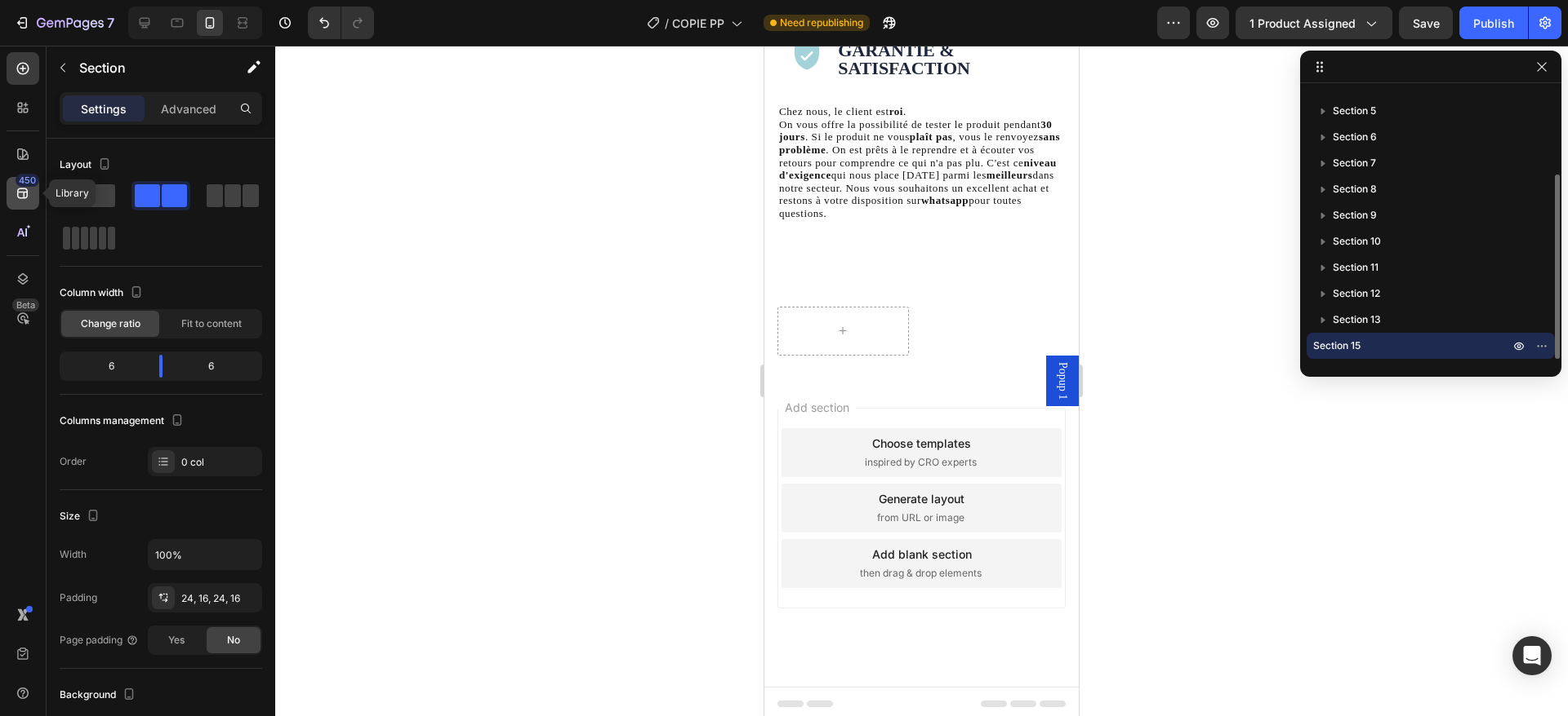
click at [22, 194] on icon at bounding box center [23, 193] width 17 height 17
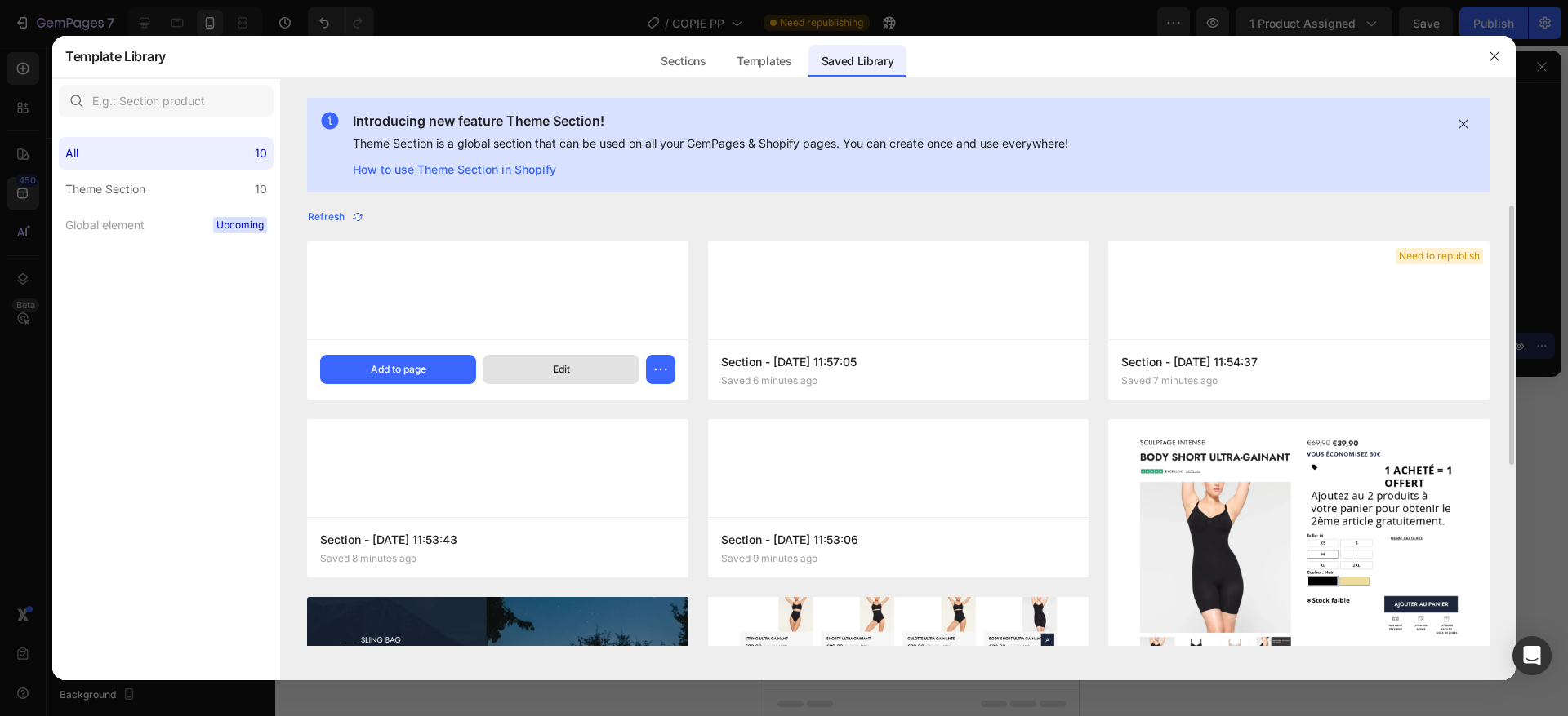
click at [569, 374] on div "Edit" at bounding box center [561, 369] width 17 height 15
click at [668, 370] on icon "button" at bounding box center [660, 369] width 17 height 17
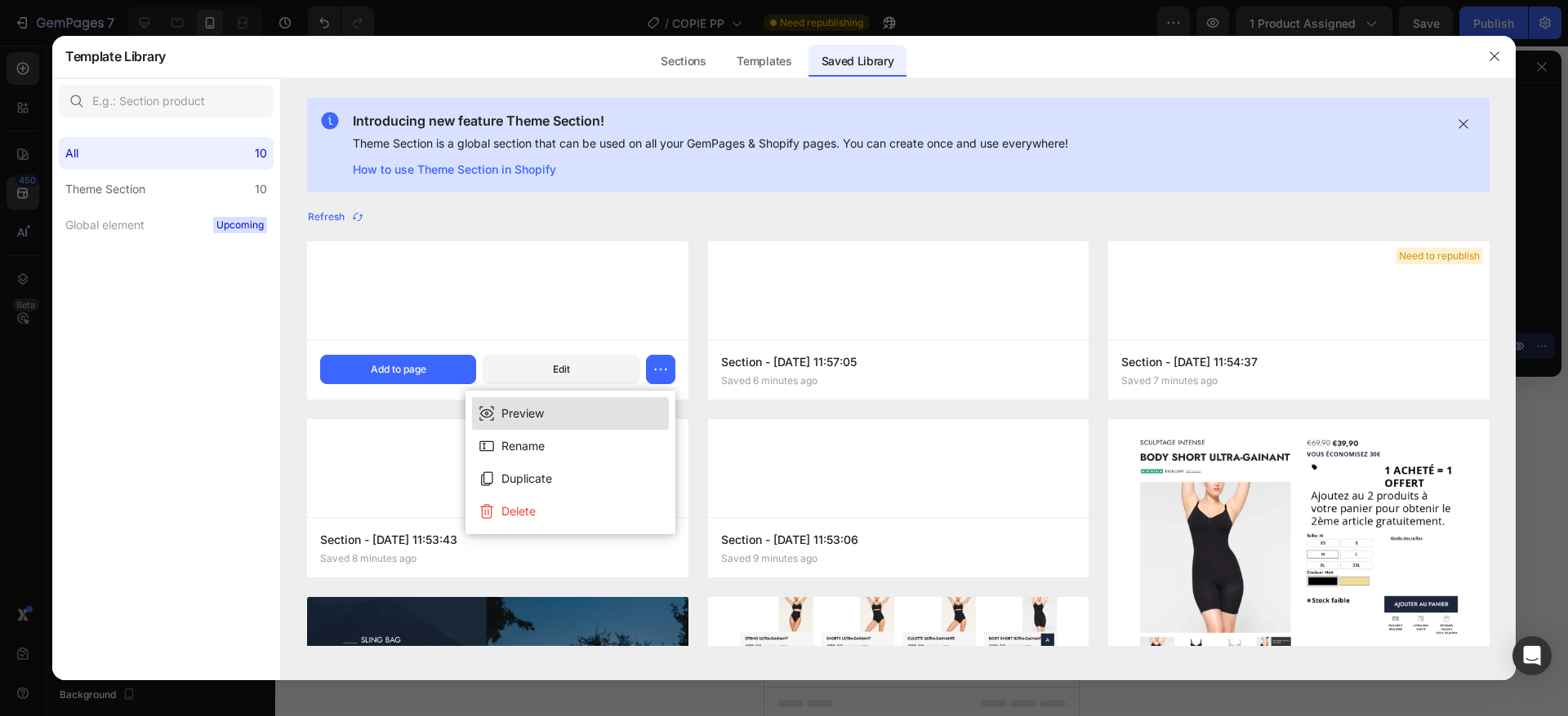
click at [550, 417] on button "Preview" at bounding box center [571, 413] width 197 height 33
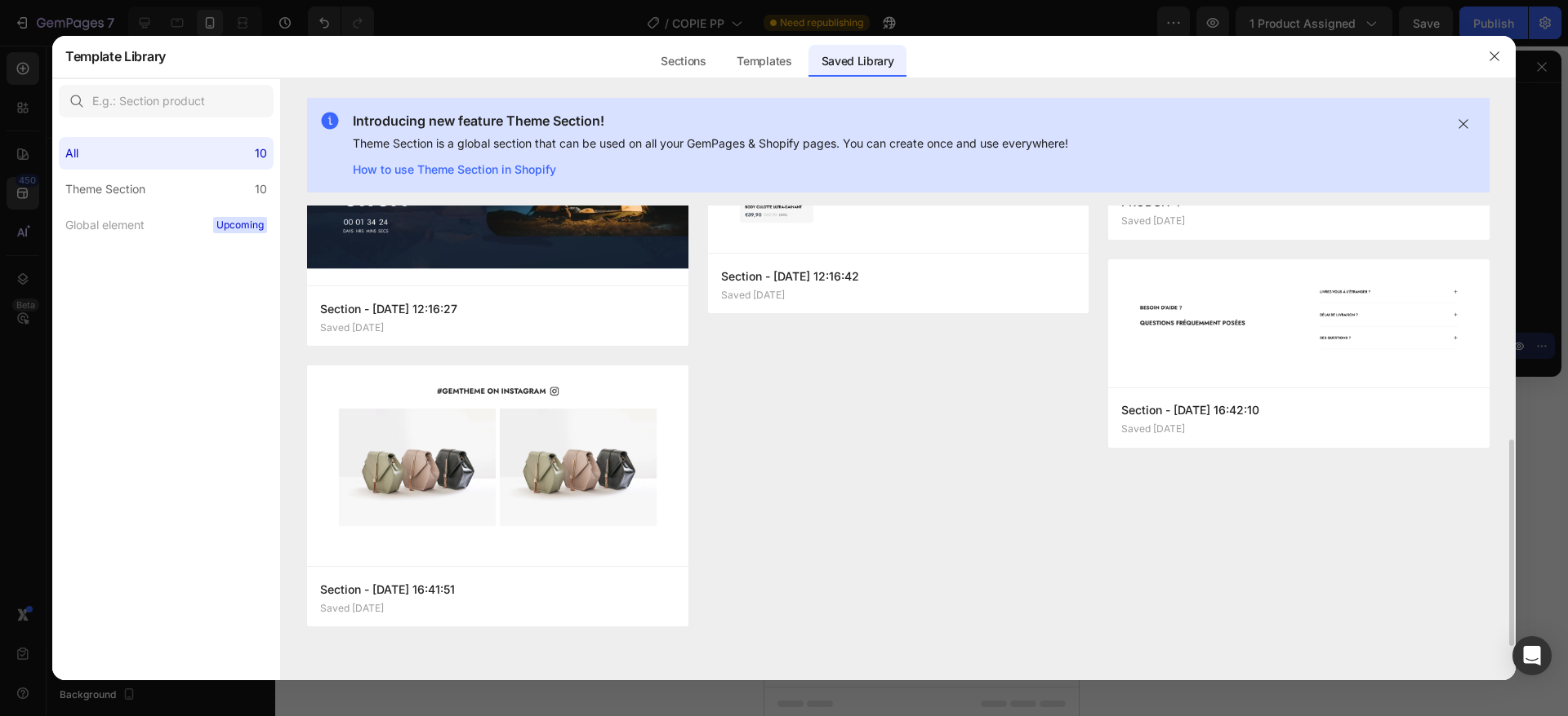
scroll to position [0, 0]
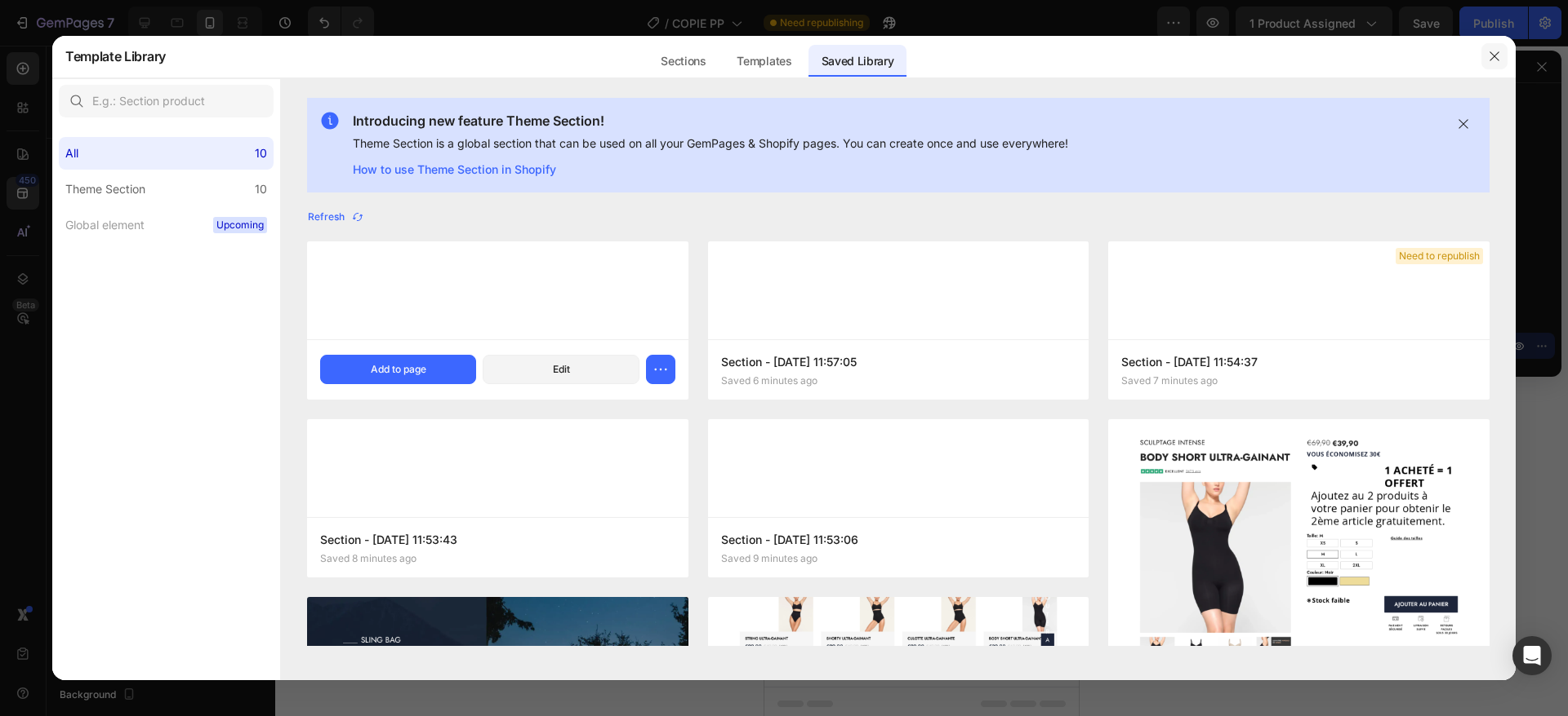
click at [1505, 63] on button "button" at bounding box center [1494, 56] width 27 height 27
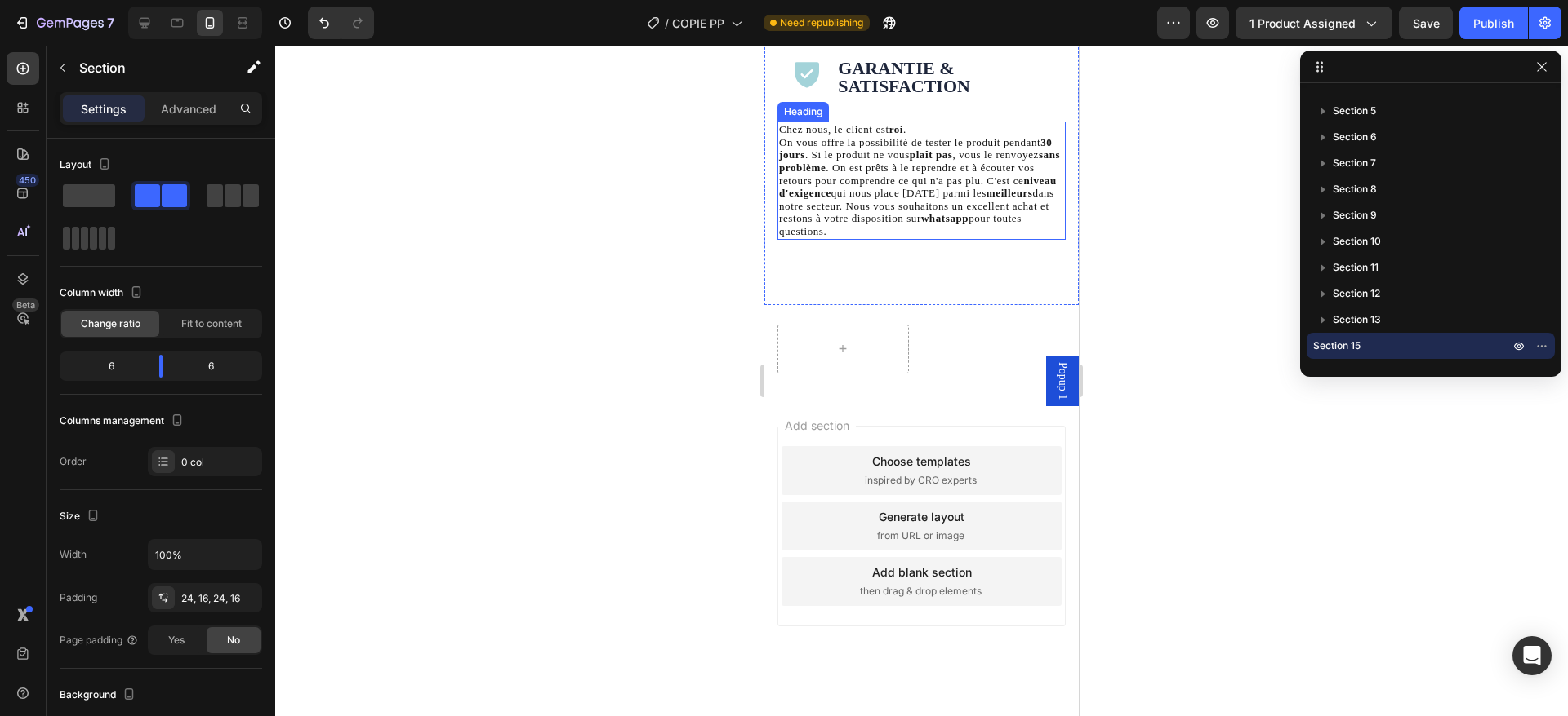
scroll to position [4957, 0]
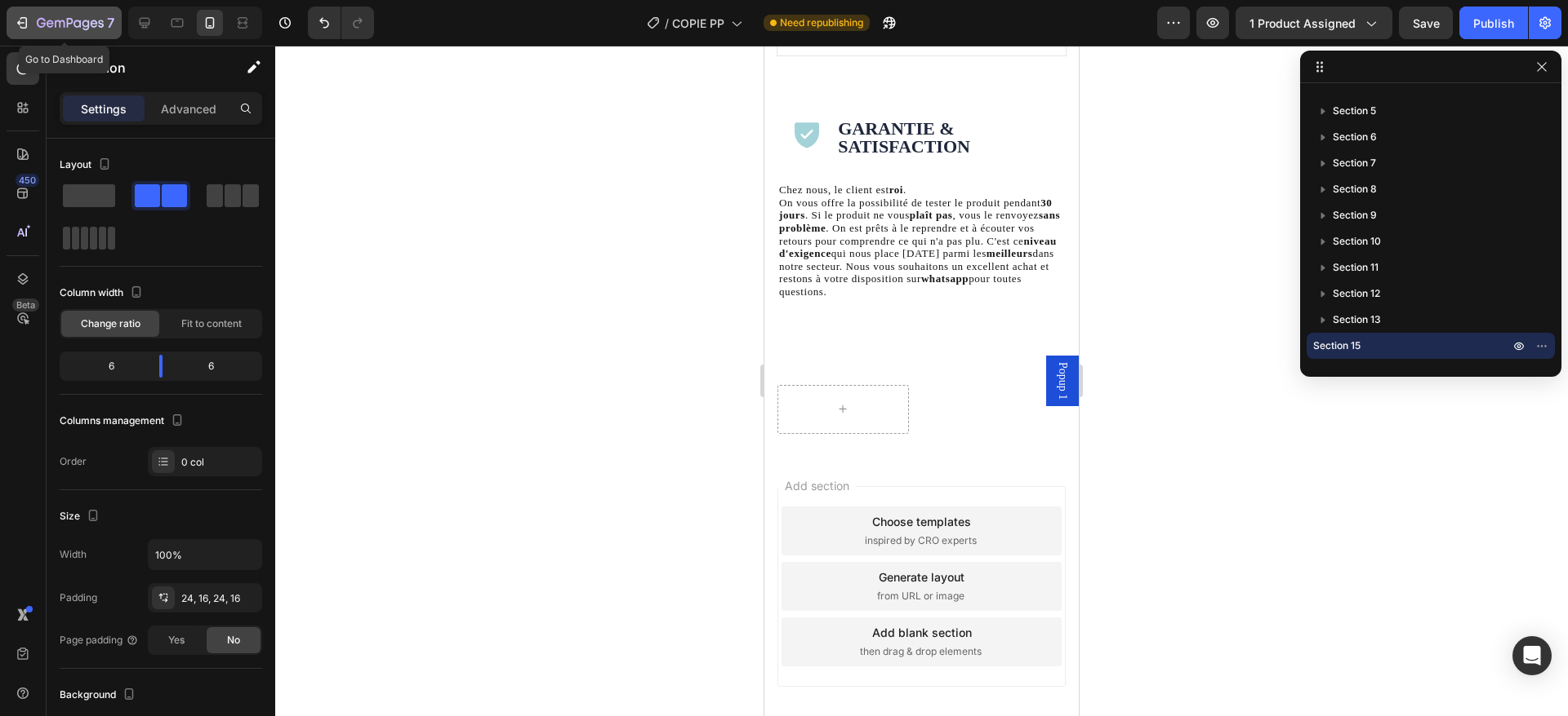
click at [12, 20] on button "7" at bounding box center [64, 23] width 115 height 33
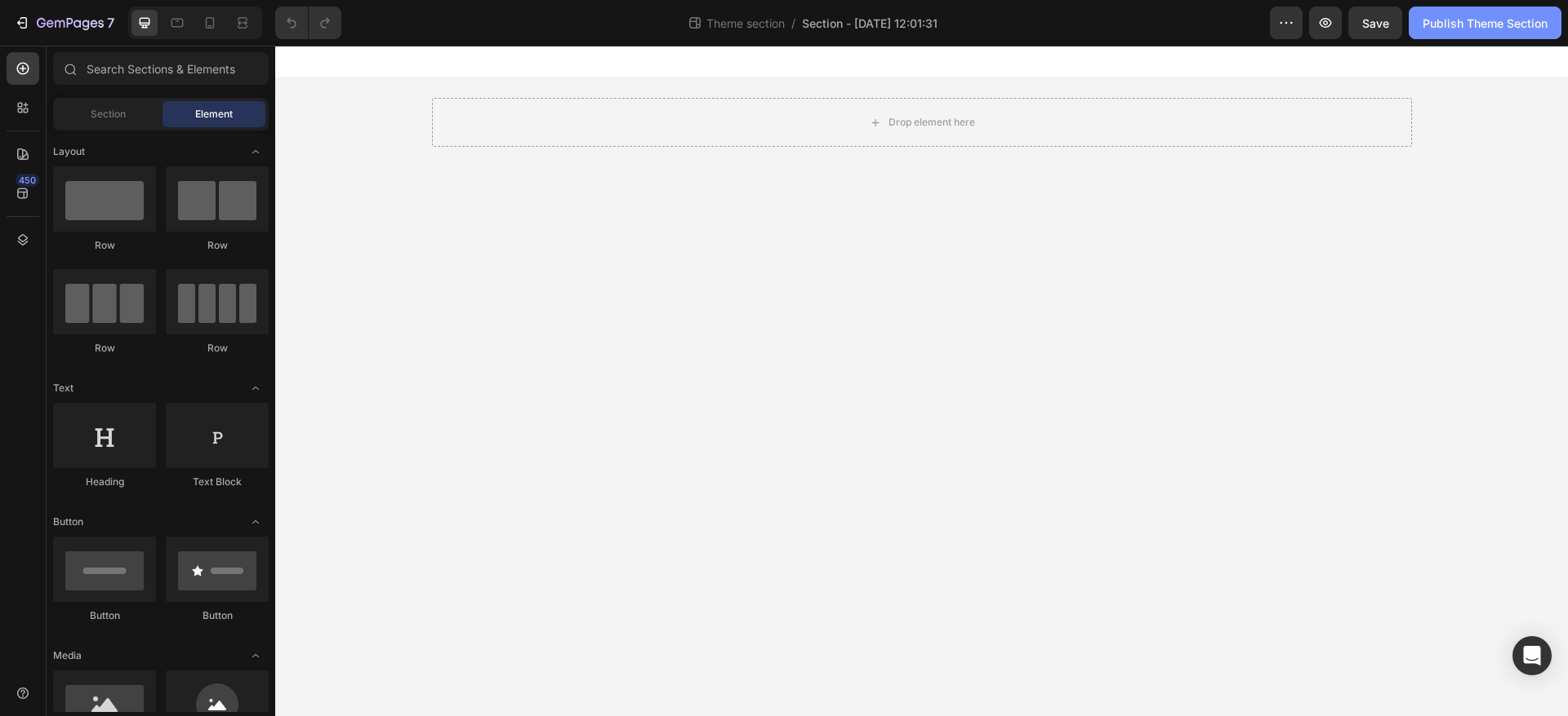
click at [1448, 12] on button "Publish Theme Section" at bounding box center [1484, 23] width 153 height 33
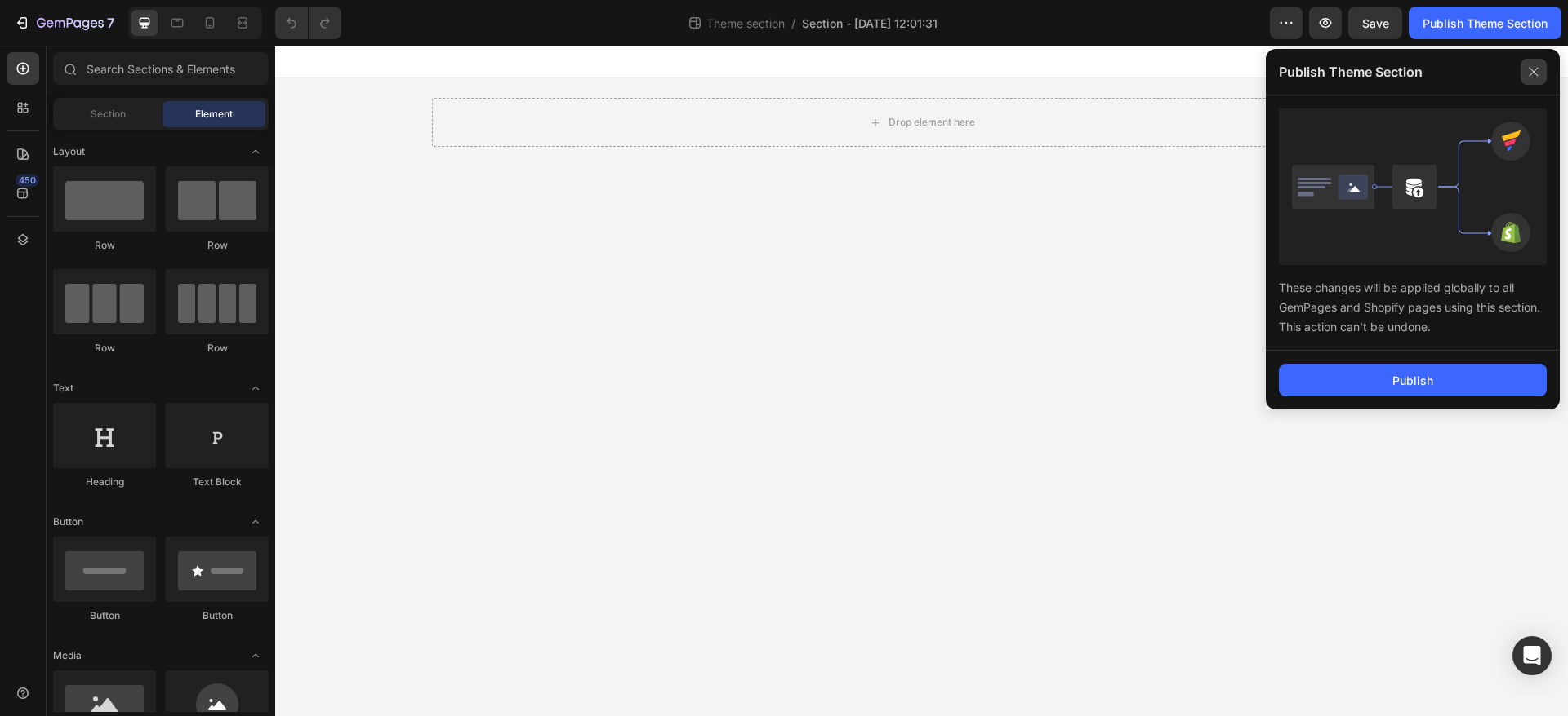
drag, startPoint x: 1535, startPoint y: 80, endPoint x: 803, endPoint y: 7, distance: 735.6
click at [1535, 80] on icon at bounding box center [1534, 72] width 27 height 27
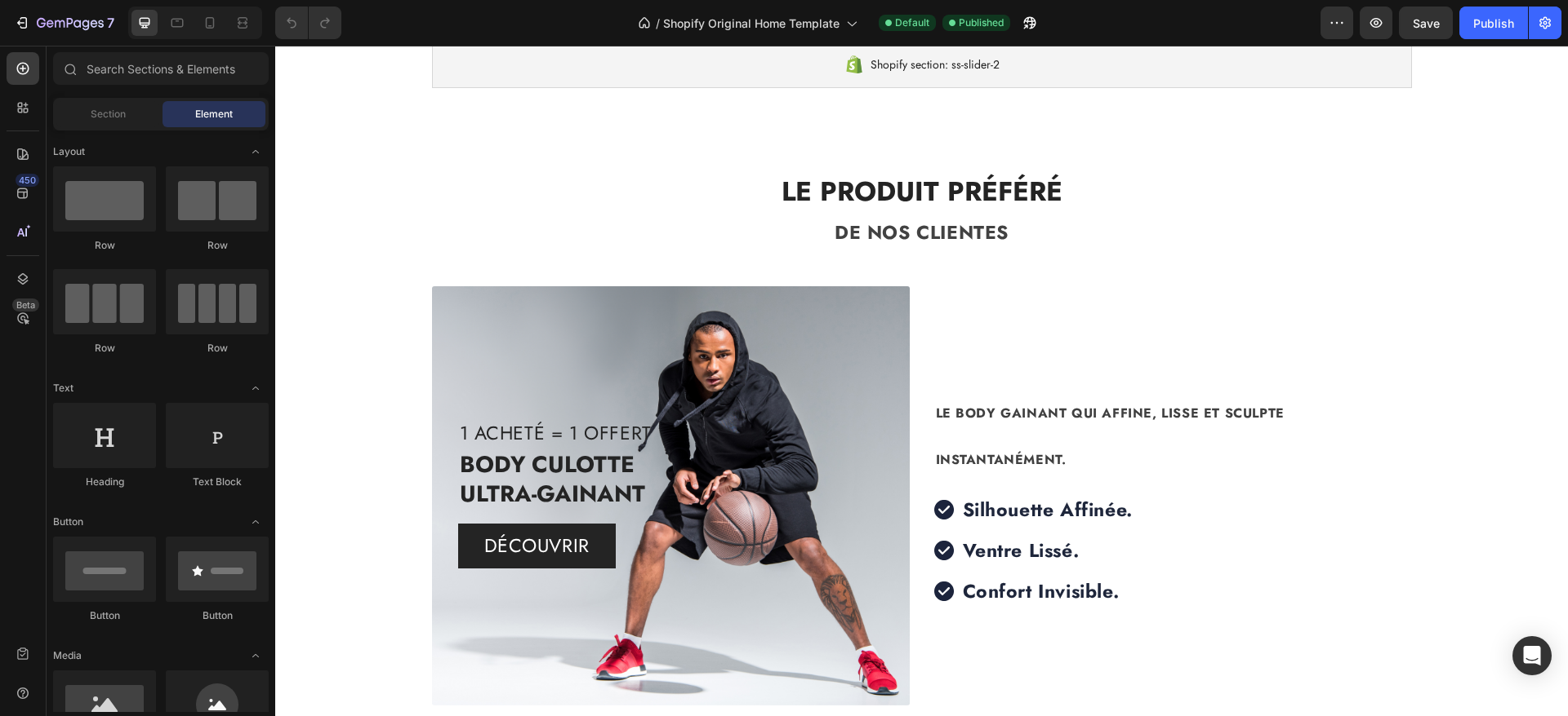
scroll to position [440, 0]
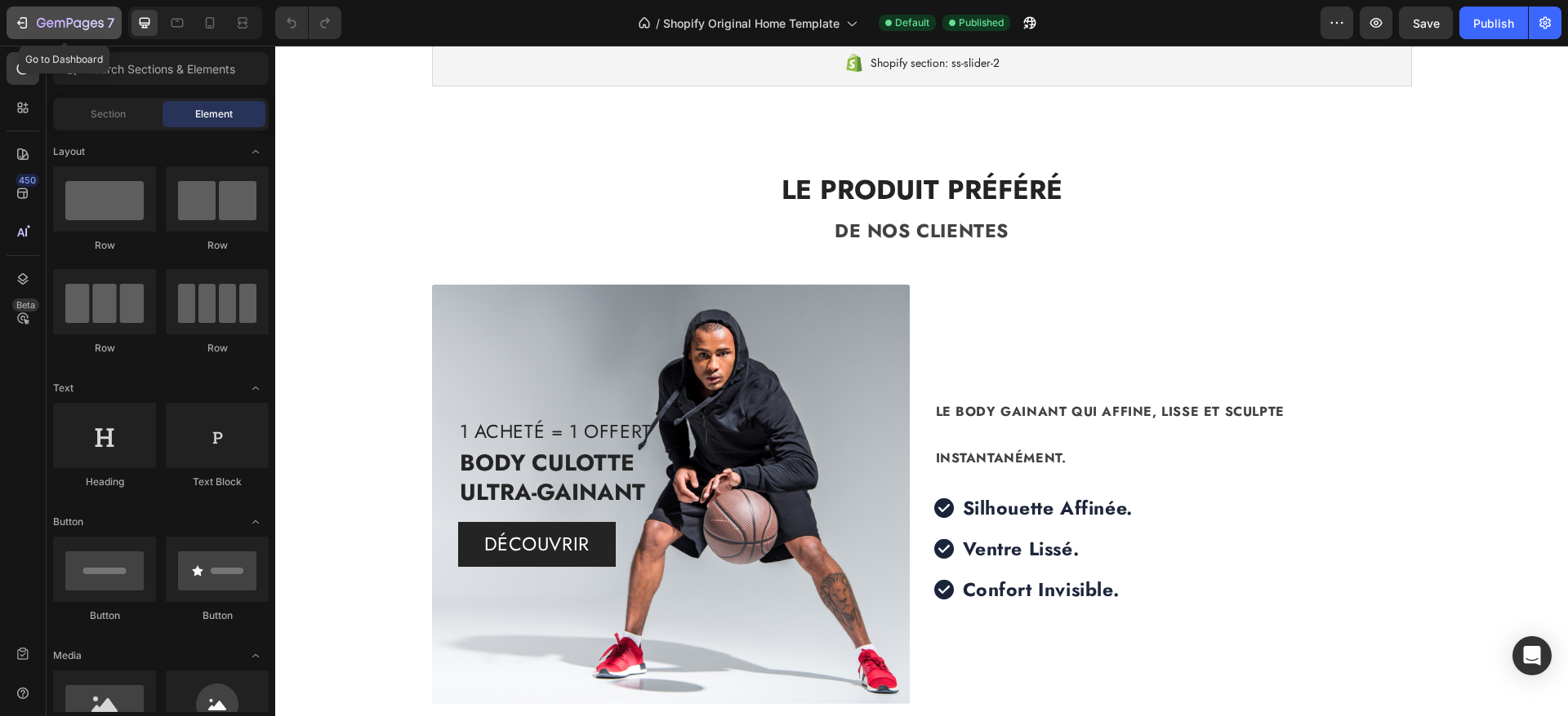
click at [21, 17] on icon "button" at bounding box center [22, 23] width 17 height 17
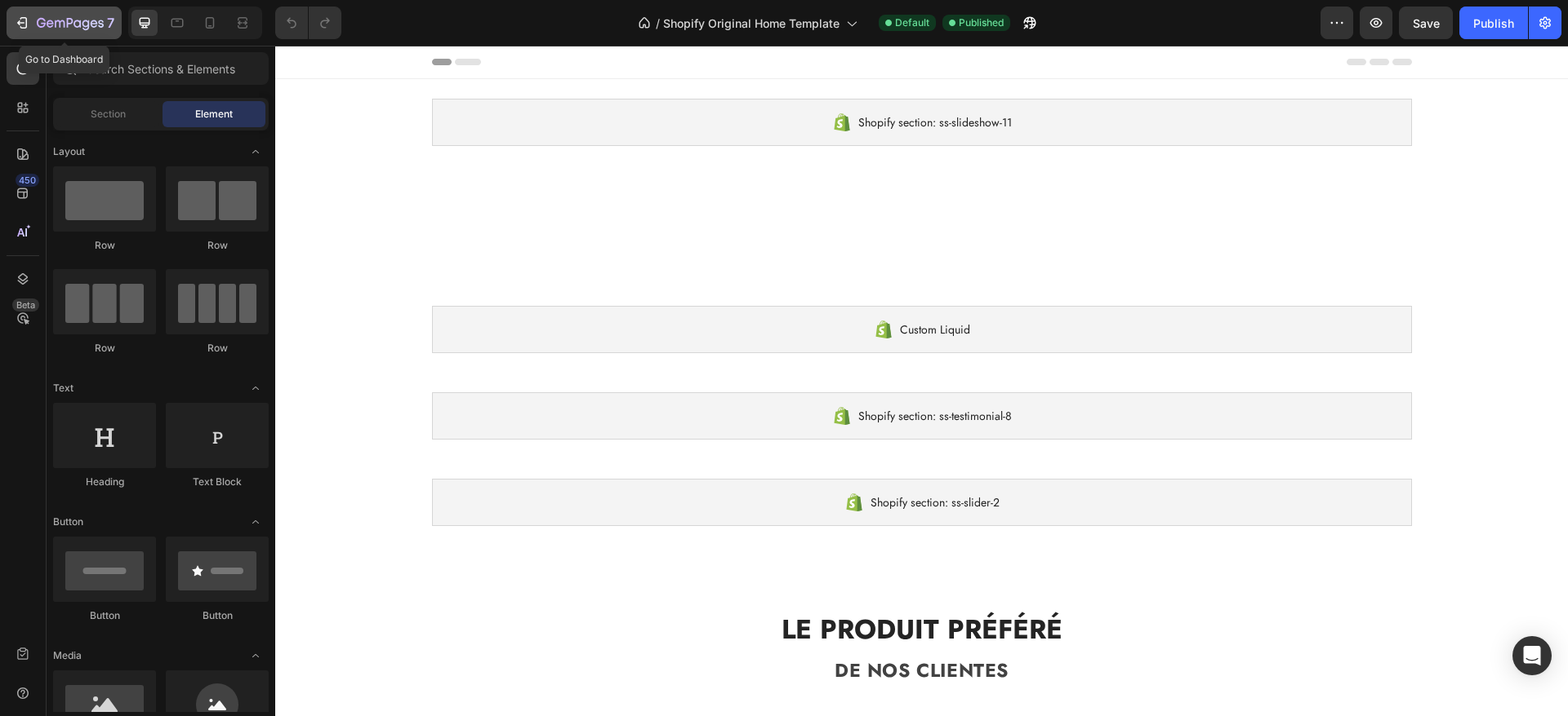
click at [72, 28] on icon "button" at bounding box center [70, 24] width 67 height 14
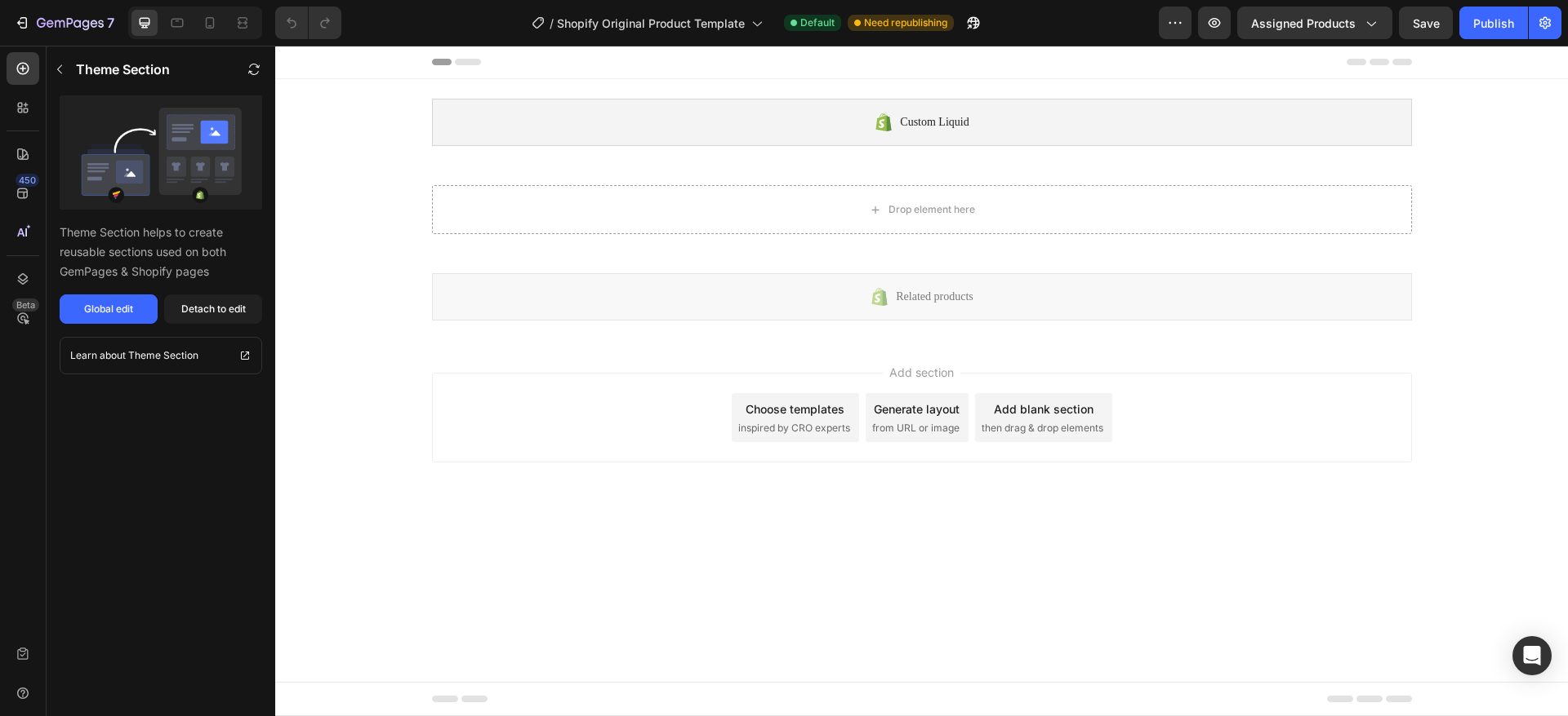
click at [814, 171] on div "Drop element here" at bounding box center [921, 209] width 1006 height 88
click at [597, 214] on div "Drop element here" at bounding box center [921, 210] width 980 height 49
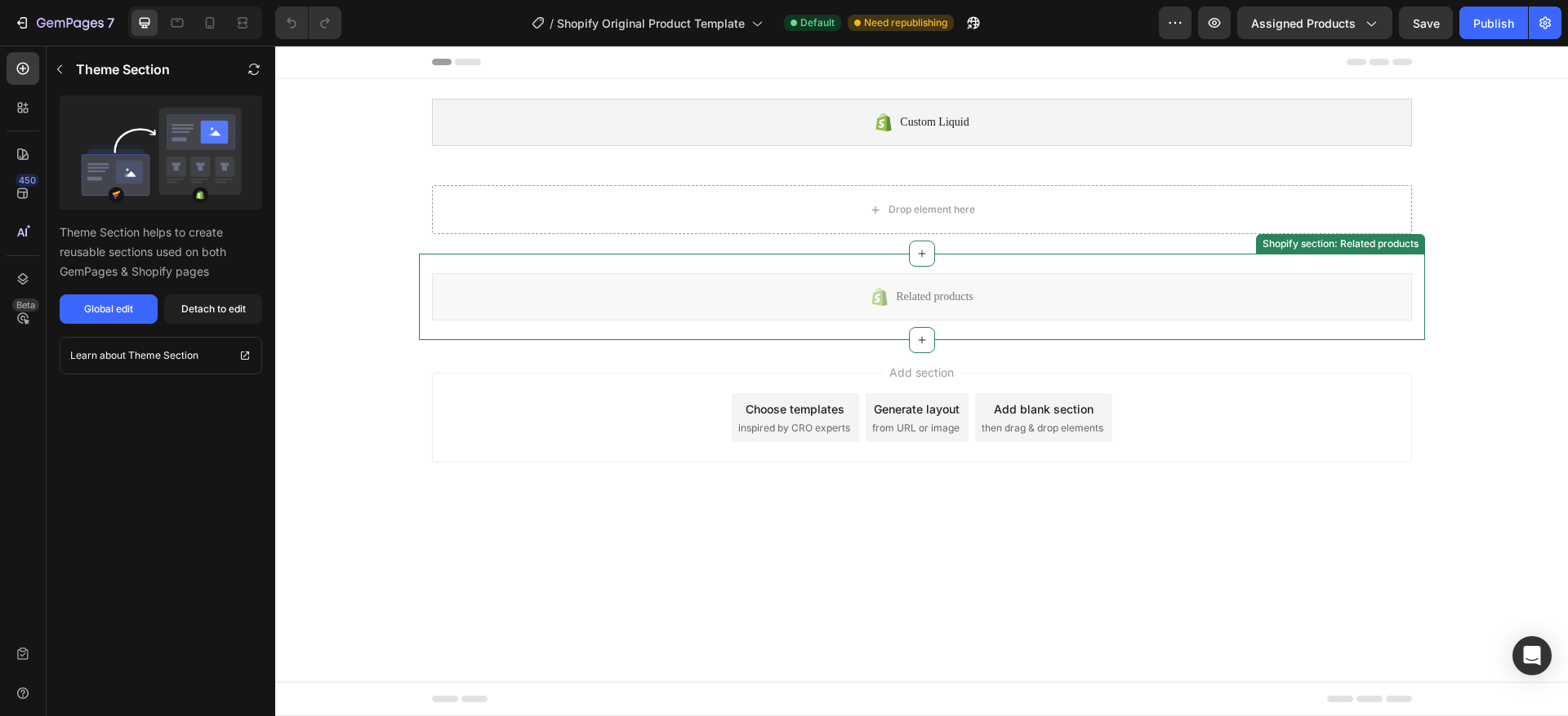
click at [740, 287] on div "Related products" at bounding box center [921, 297] width 980 height 47
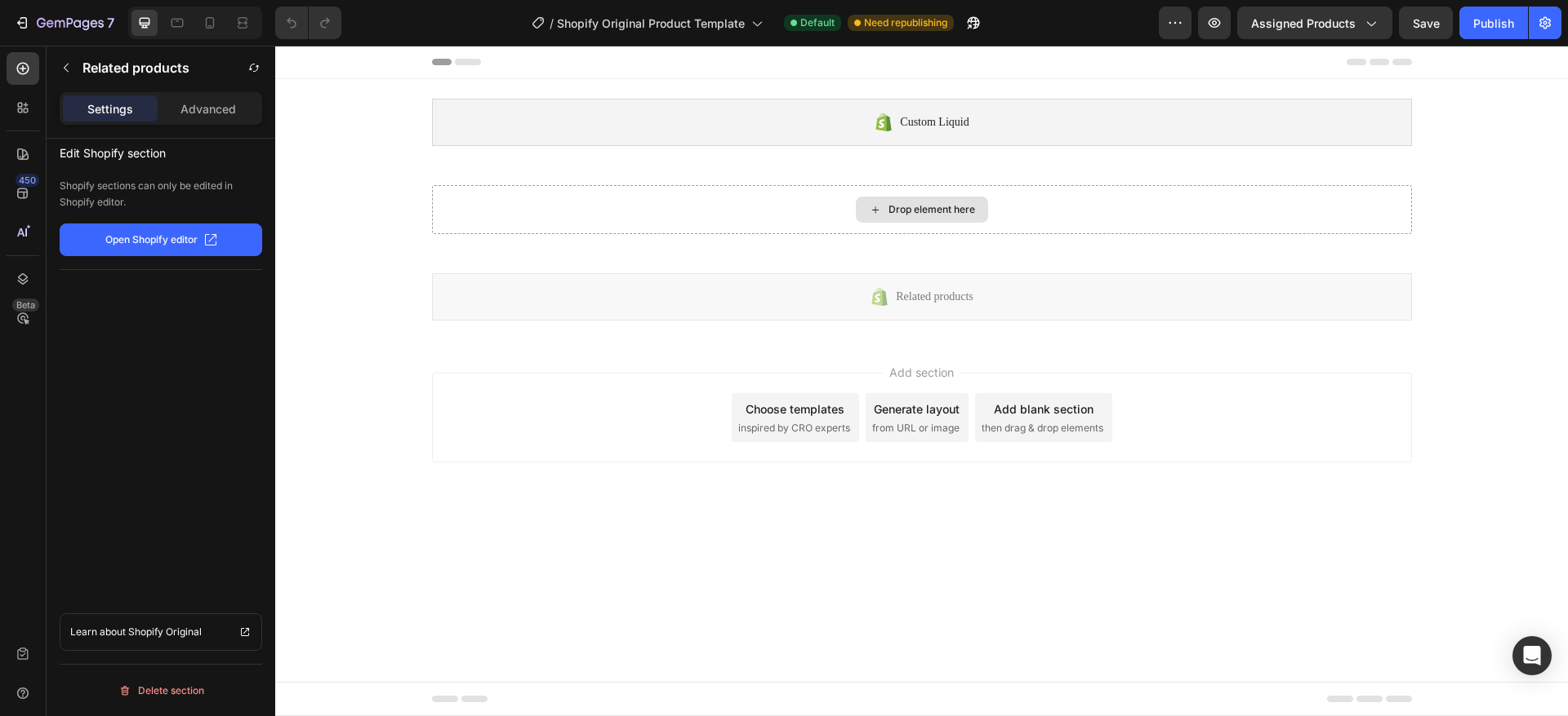
click at [727, 228] on div "Drop element here" at bounding box center [921, 210] width 980 height 49
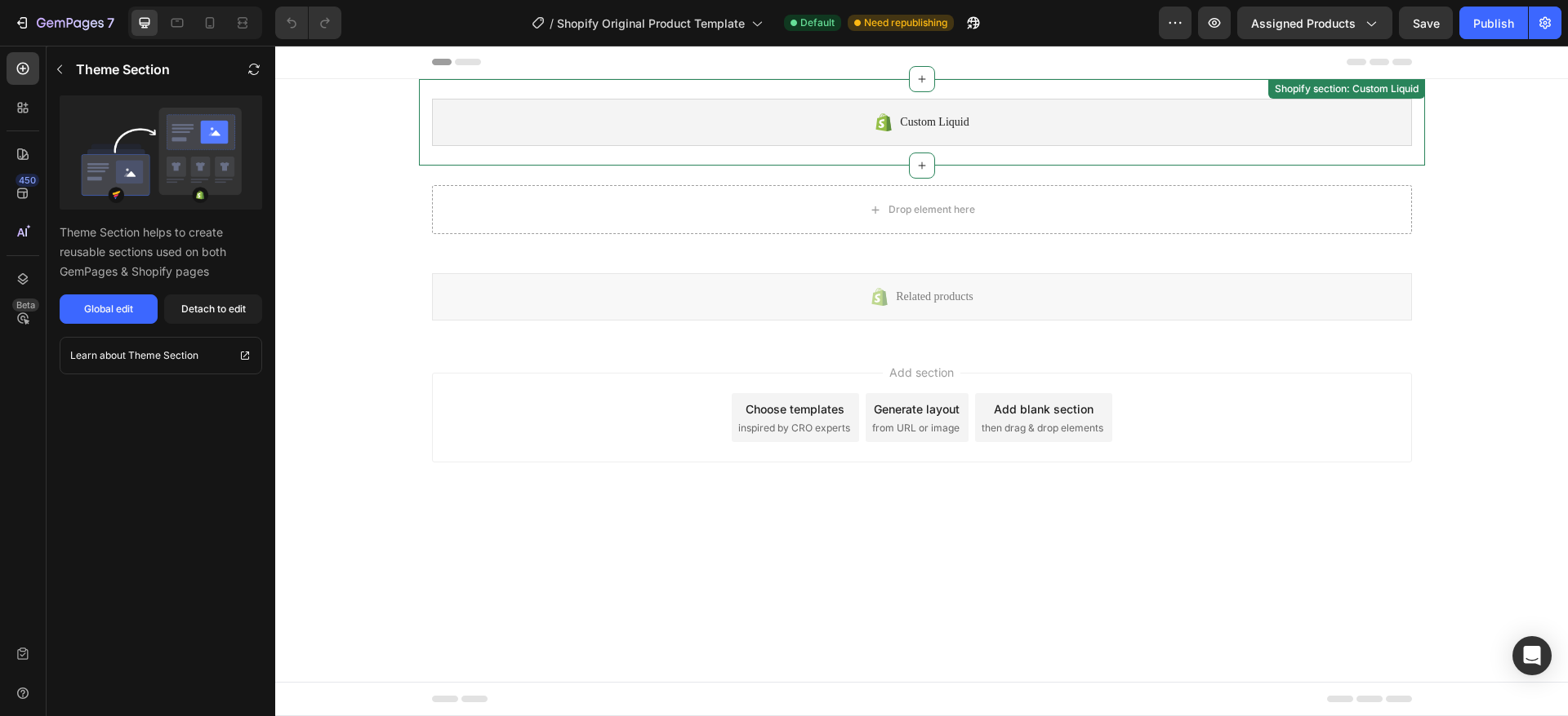
click at [801, 126] on div "Custom Liquid" at bounding box center [921, 122] width 980 height 47
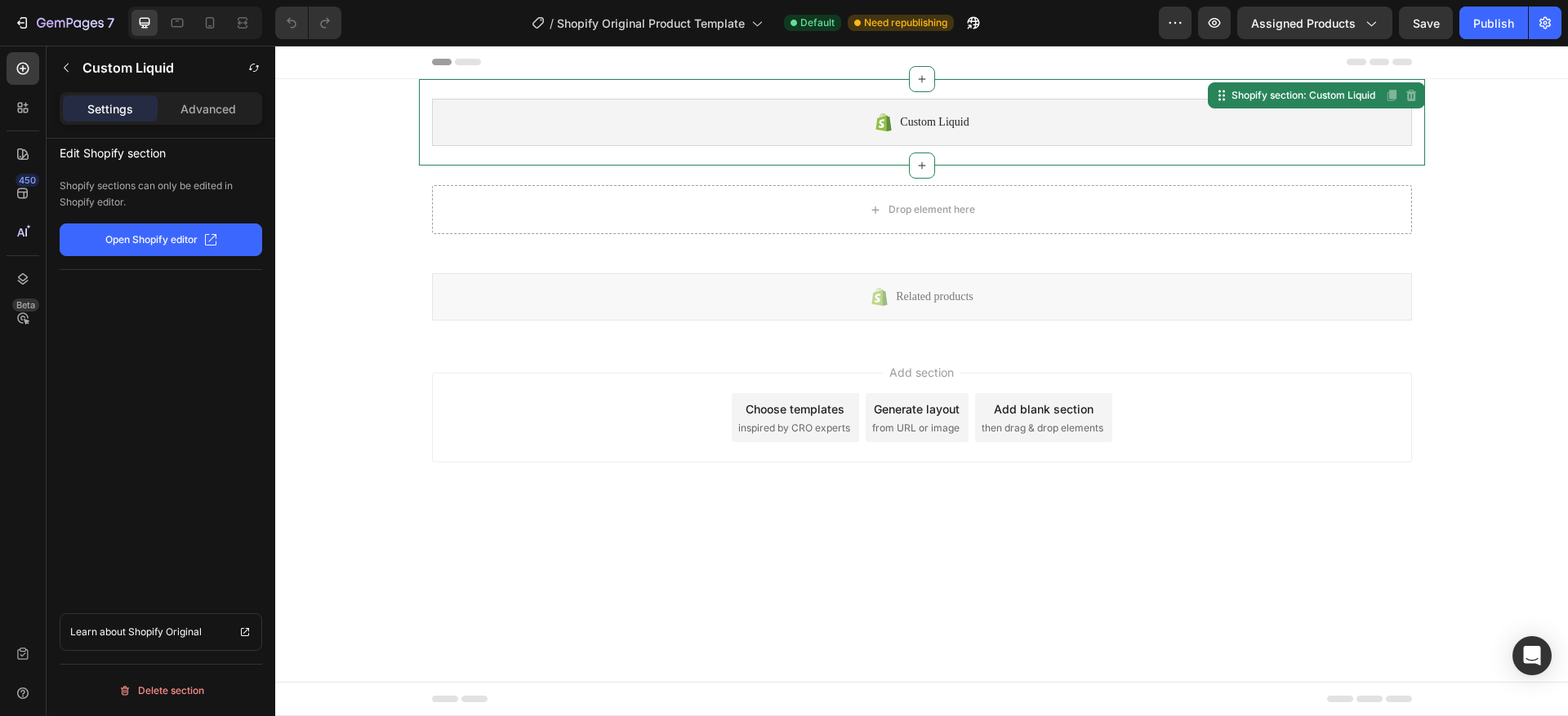
click at [753, 174] on div "Drop element here" at bounding box center [921, 209] width 1006 height 88
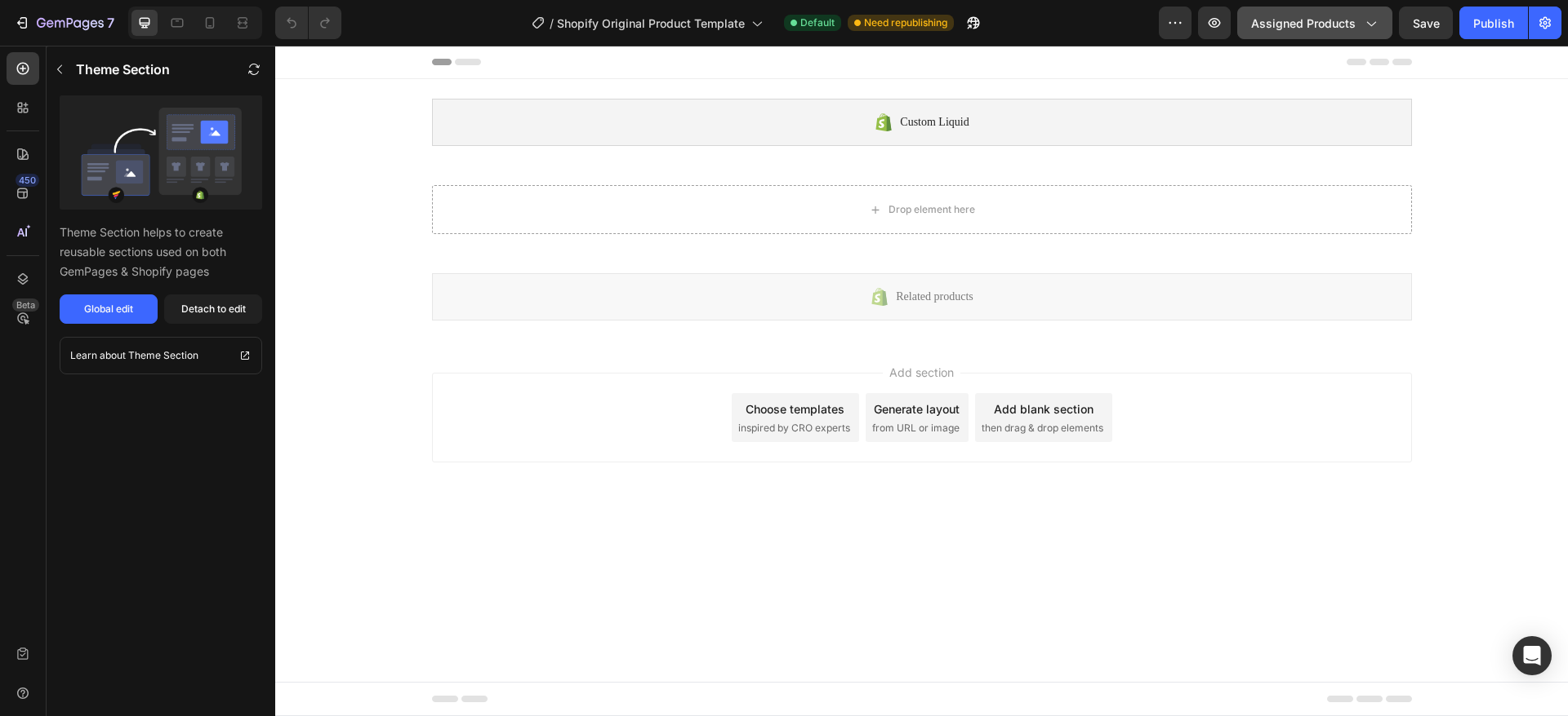
click at [1292, 35] on button "Assigned Products" at bounding box center [1314, 23] width 155 height 33
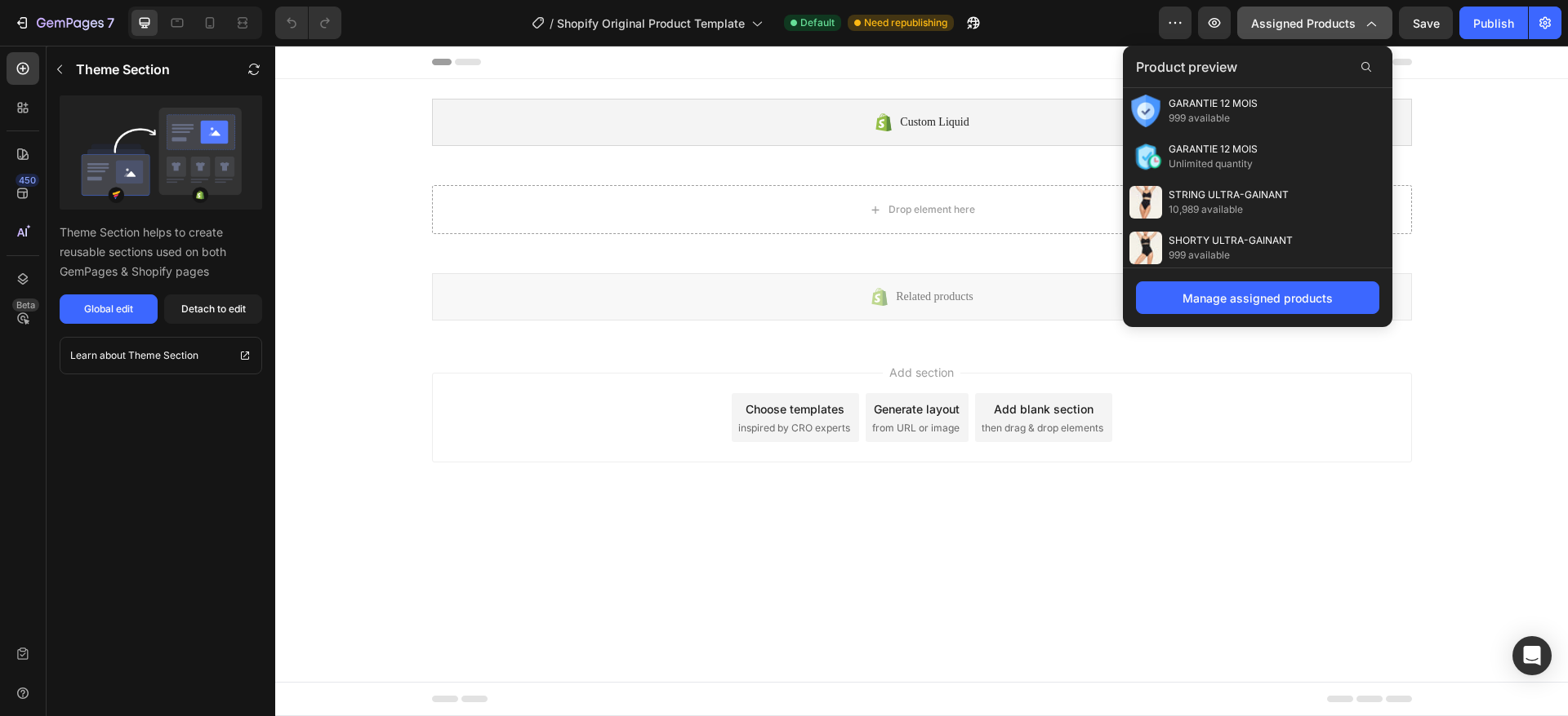
click at [1297, 26] on span "Assigned Products" at bounding box center [1303, 23] width 104 height 17
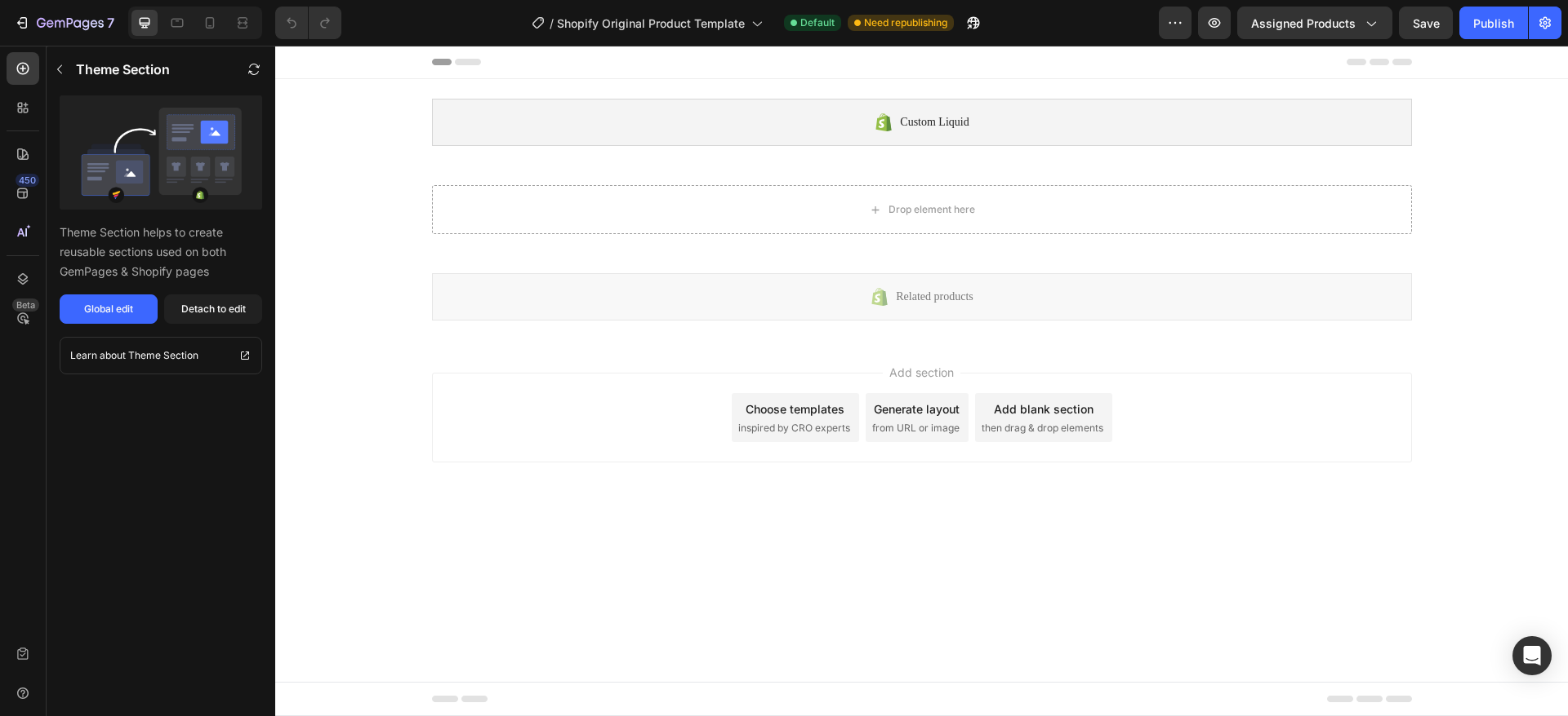
click at [180, 45] on div "7 / Shopify Original Product Template Default Need republishing Preview Assigne…" at bounding box center [784, 23] width 1568 height 46
click at [1182, 27] on icon "button" at bounding box center [1175, 23] width 17 height 17
click at [1348, 16] on span "Assigned Products" at bounding box center [1303, 23] width 104 height 17
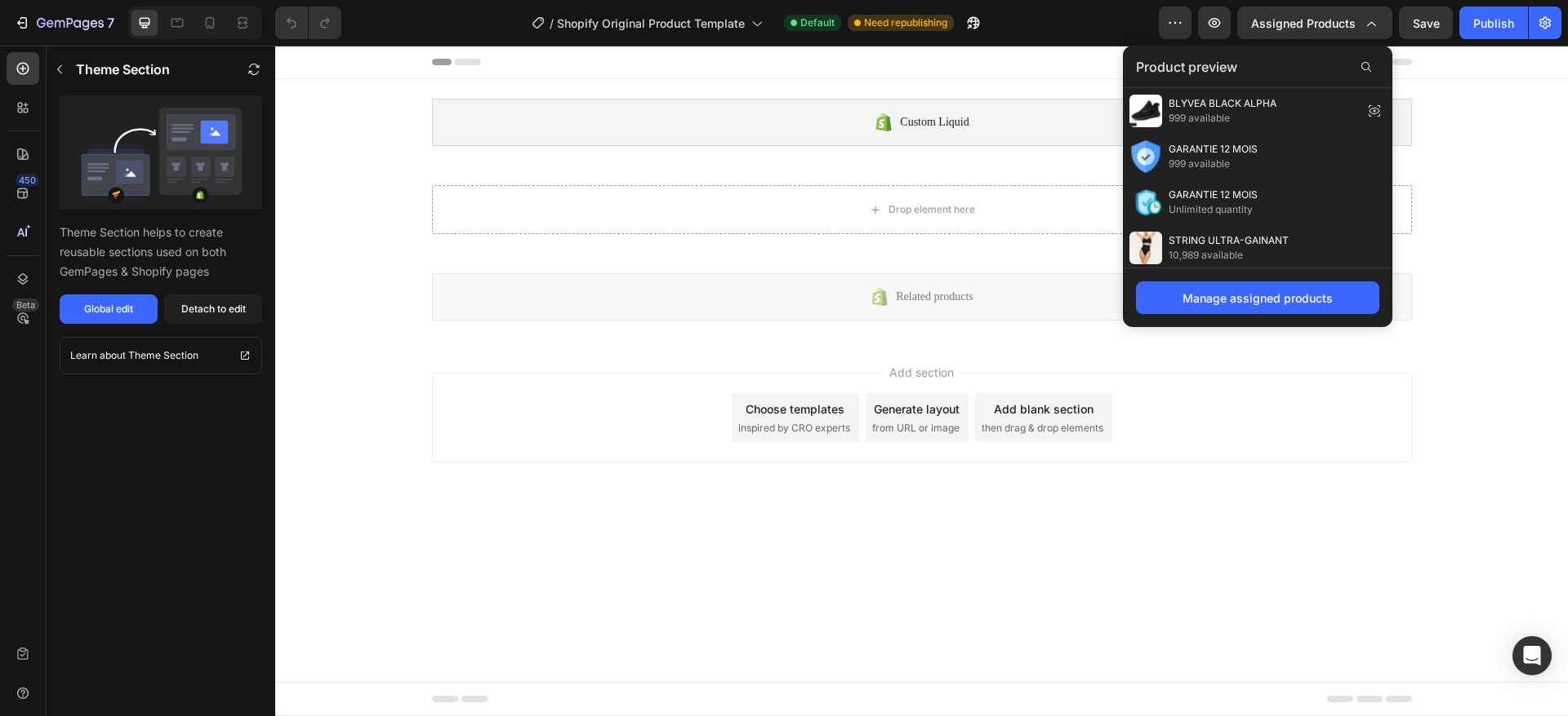
click at [826, 242] on div "Drop element here" at bounding box center [921, 209] width 1006 height 88
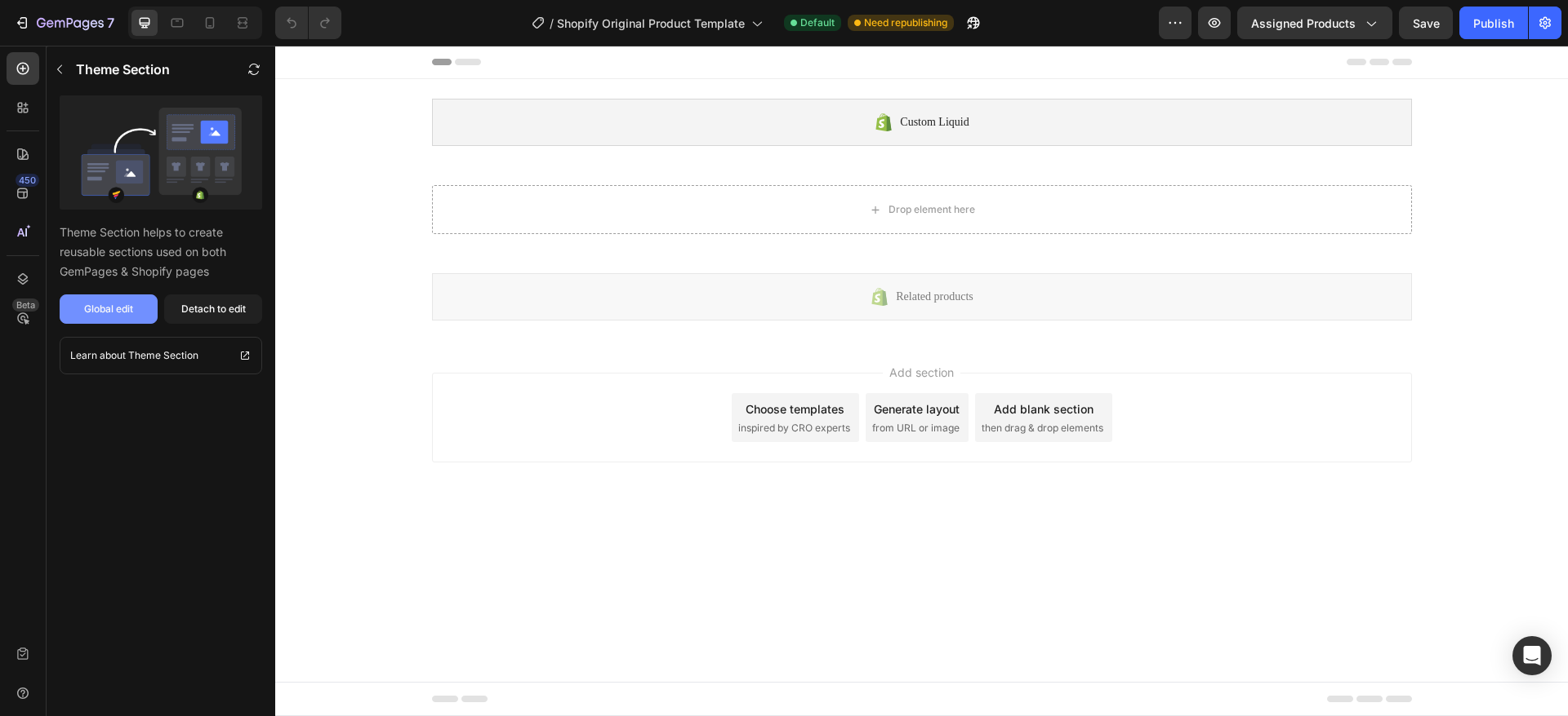
click at [108, 306] on div "Global edit" at bounding box center [108, 309] width 49 height 15
click at [247, 75] on icon "button" at bounding box center [253, 69] width 13 height 13
click at [253, 70] on icon "button" at bounding box center [253, 69] width 13 height 13
click at [67, 73] on button "button" at bounding box center [59, 69] width 27 height 27
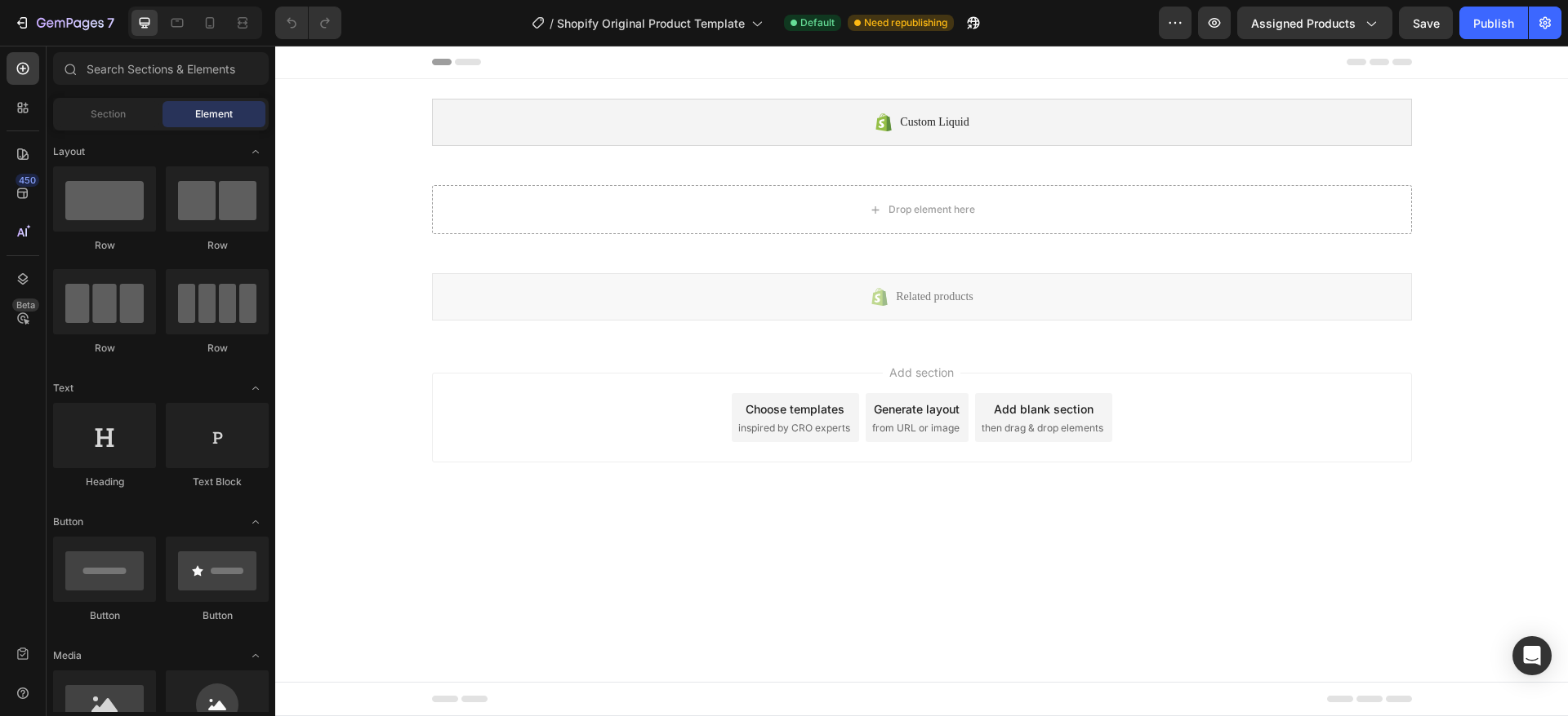
click at [456, 56] on div at bounding box center [921, 61] width 980 height 33
click at [209, 21] on icon at bounding box center [210, 23] width 17 height 17
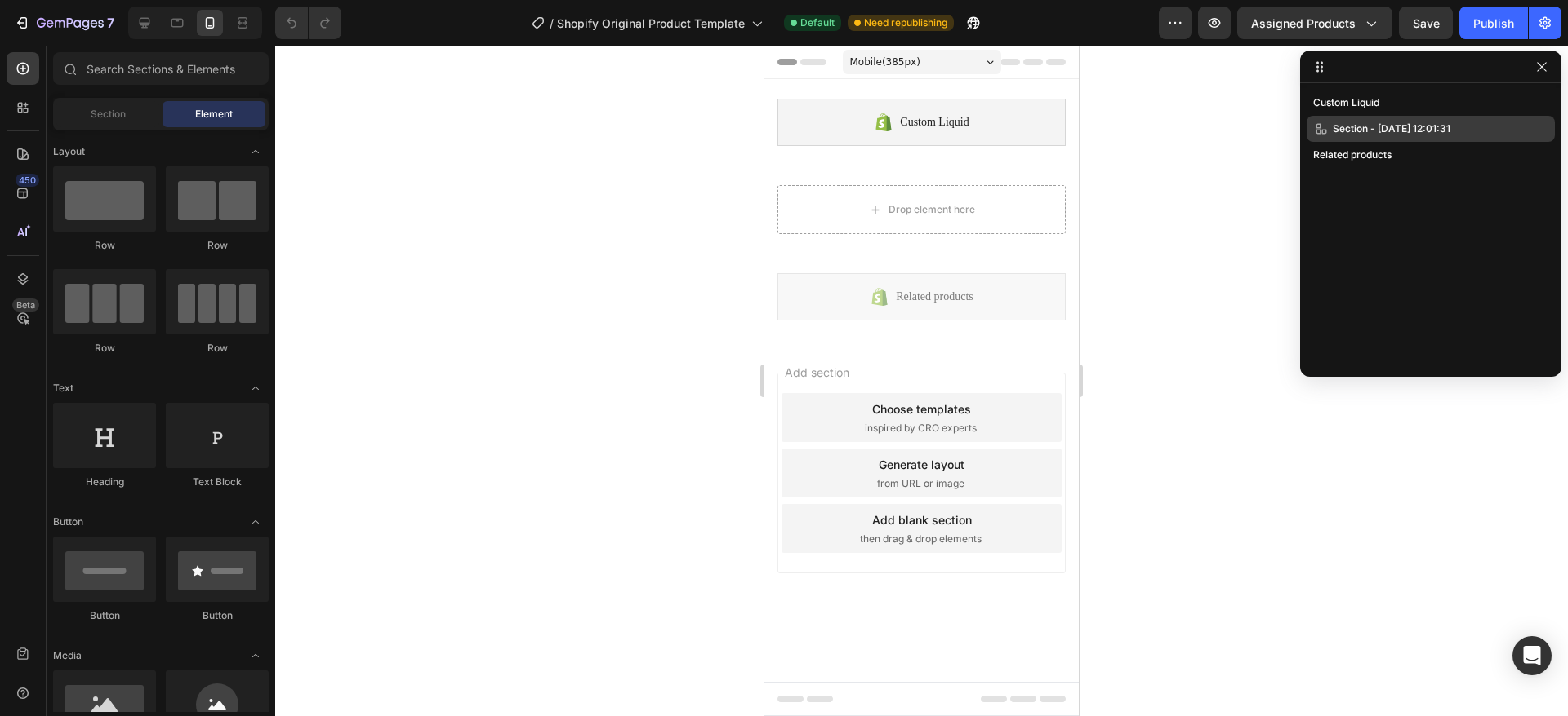
click at [1363, 124] on span "Section - Aug 28 12:01:31" at bounding box center [1391, 129] width 117 height 17
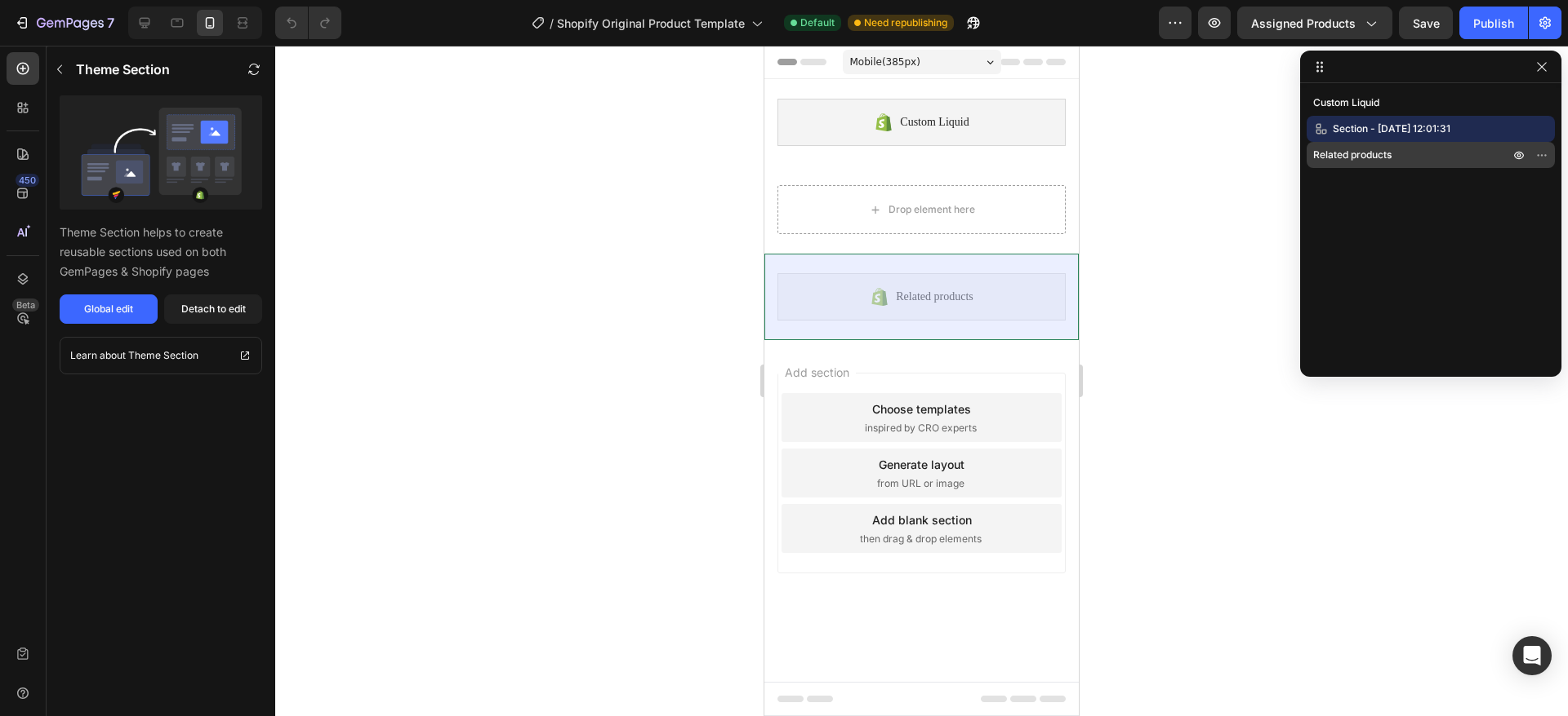
click at [1362, 154] on span "Related products" at bounding box center [1352, 155] width 79 height 17
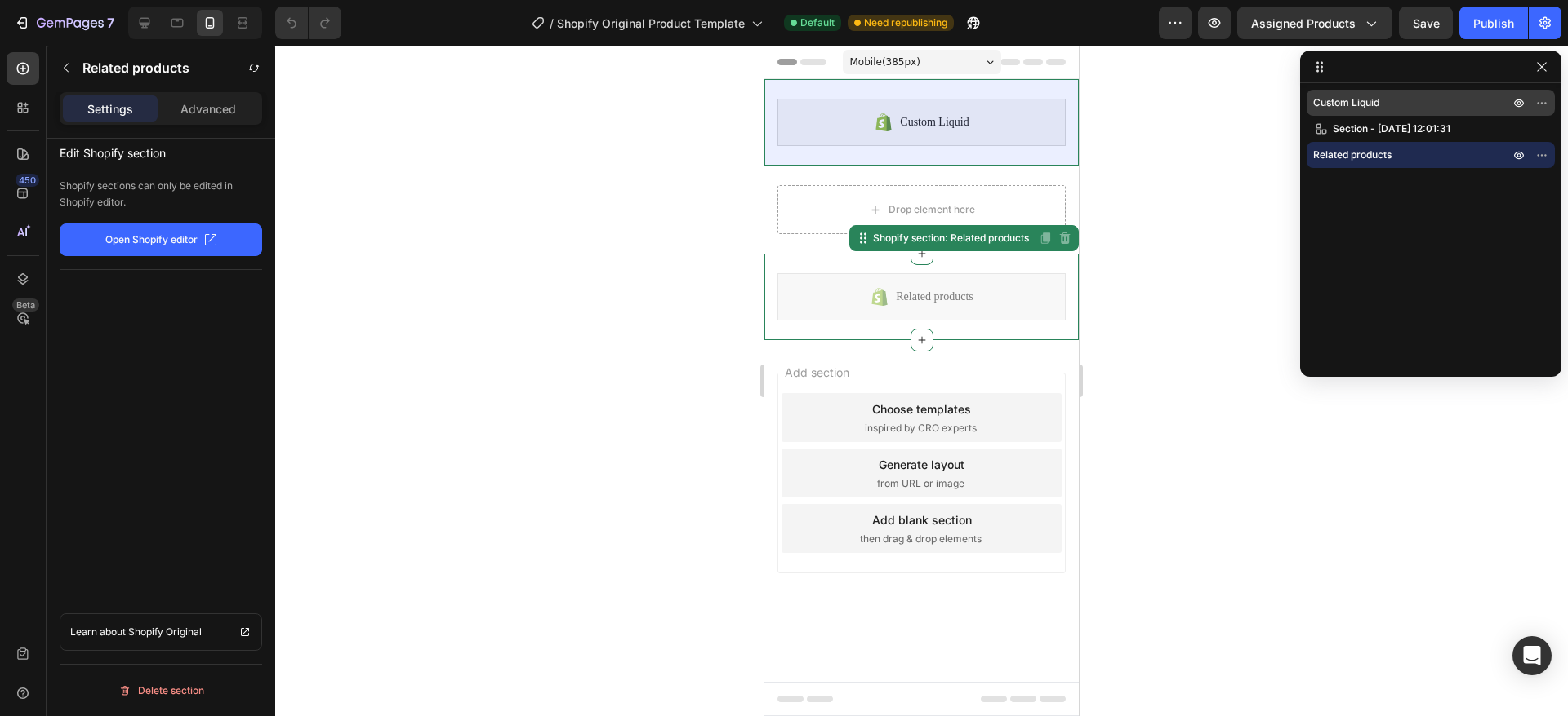
click at [1352, 98] on span "Custom Liquid" at bounding box center [1345, 102] width 66 height 17
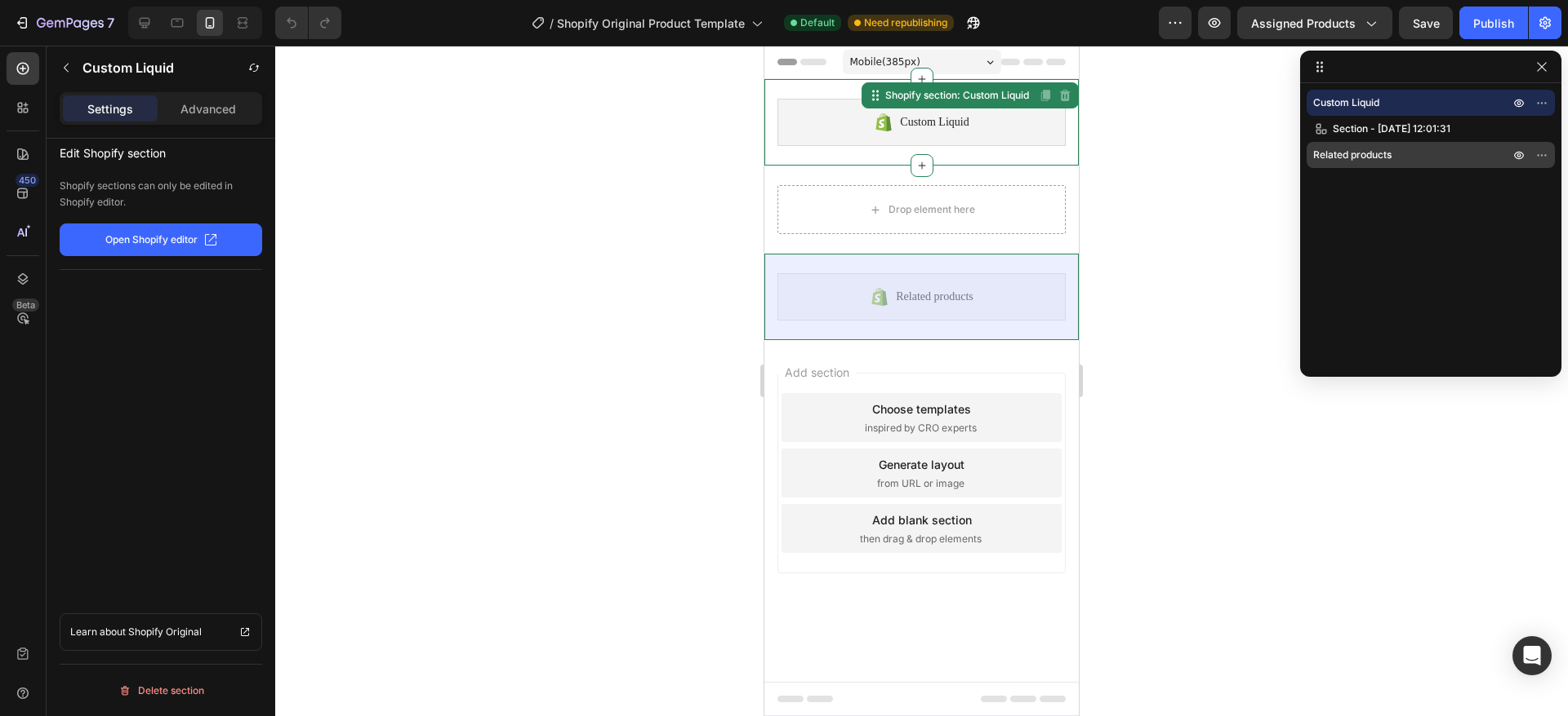
click at [1355, 148] on span "Related products" at bounding box center [1352, 155] width 79 height 17
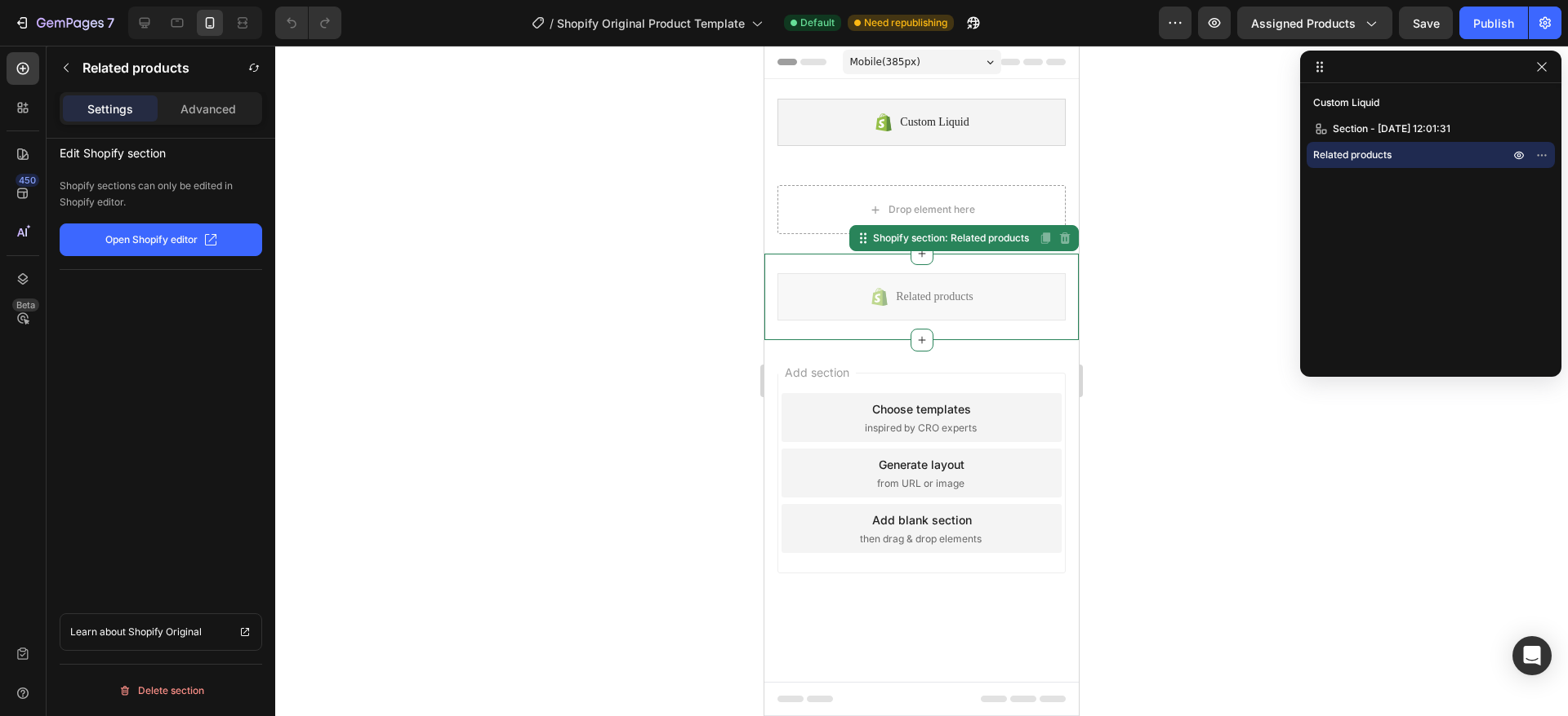
click at [1348, 222] on div "Custom Liquid Section - Aug 28 12:01:31 Related products" at bounding box center [1430, 224] width 261 height 269
click at [916, 346] on icon at bounding box center [921, 340] width 13 height 13
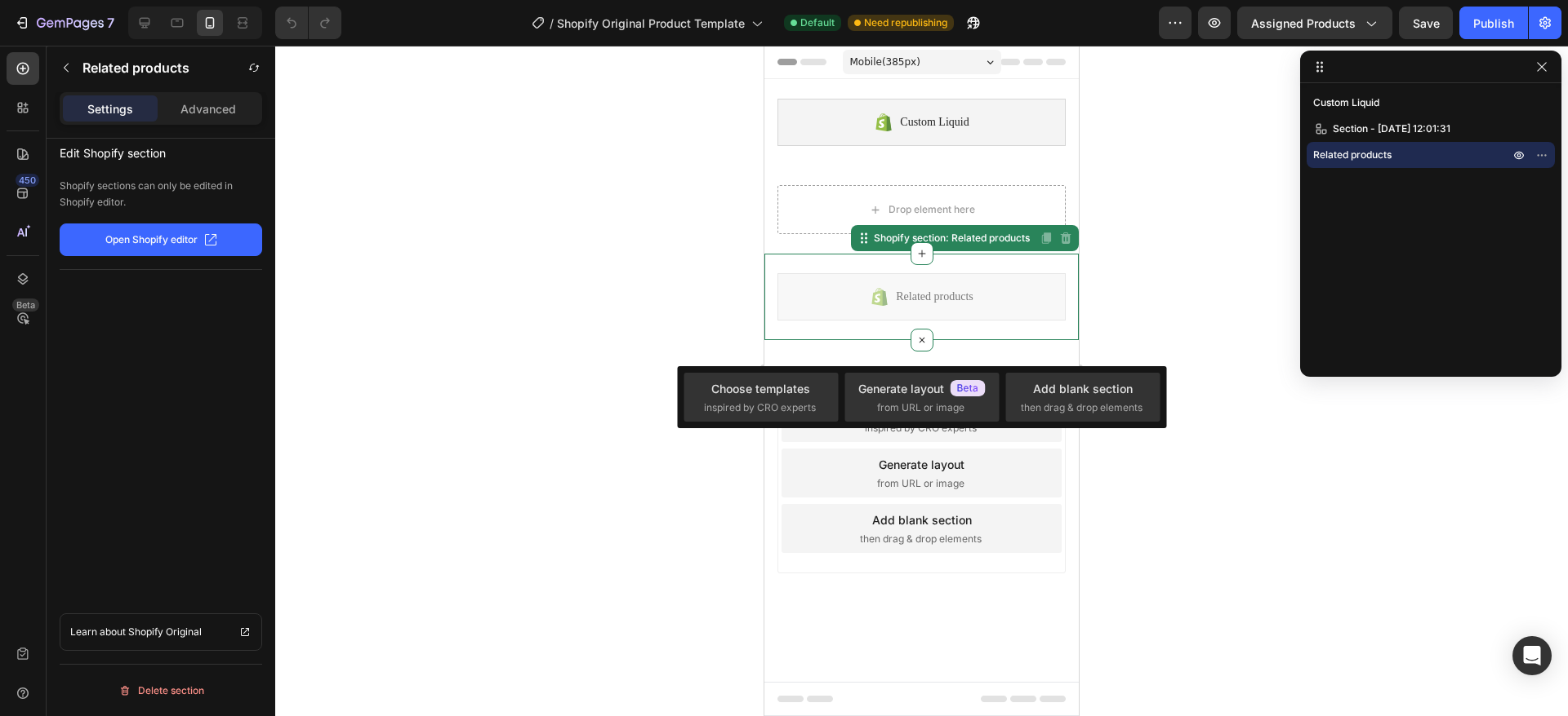
click at [1148, 309] on div at bounding box center [920, 380] width 1292 height 671
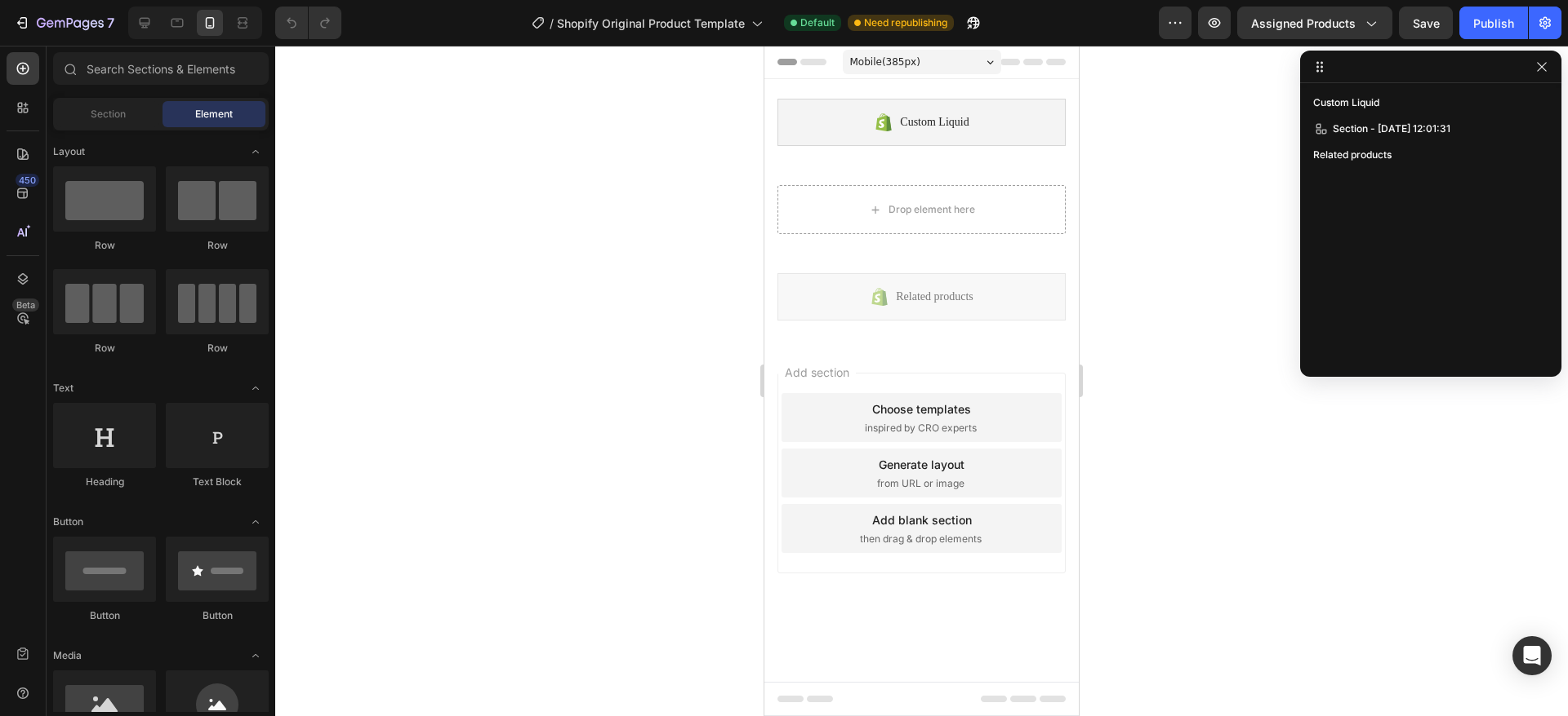
click at [1551, 69] on div at bounding box center [1430, 66] width 261 height 33
click at [1549, 21] on icon "button" at bounding box center [1544, 23] width 17 height 17
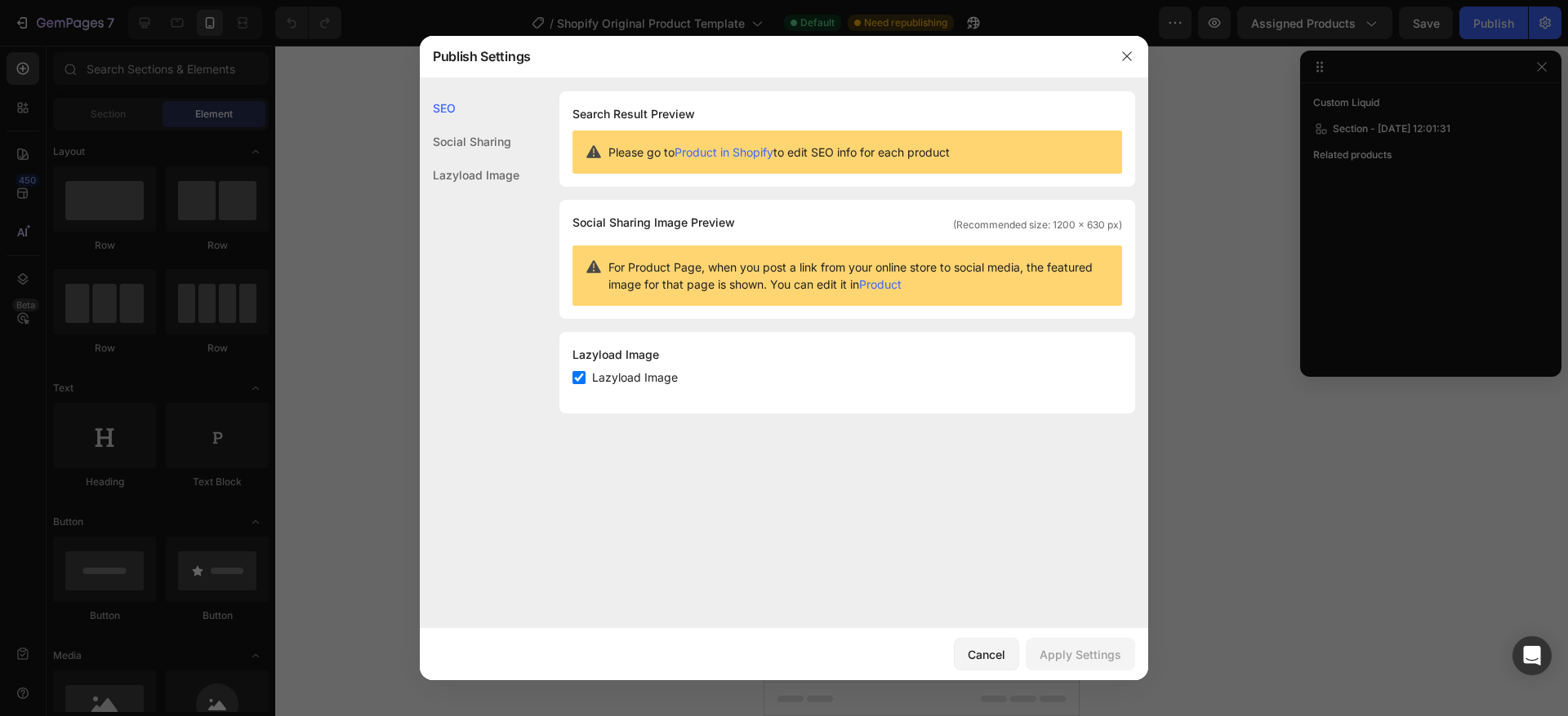
click at [449, 159] on div "Social Sharing" at bounding box center [469, 175] width 100 height 33
click at [458, 175] on div "Lazyload Image" at bounding box center [469, 175] width 100 height 33
click at [1120, 64] on button "button" at bounding box center [1126, 56] width 27 height 27
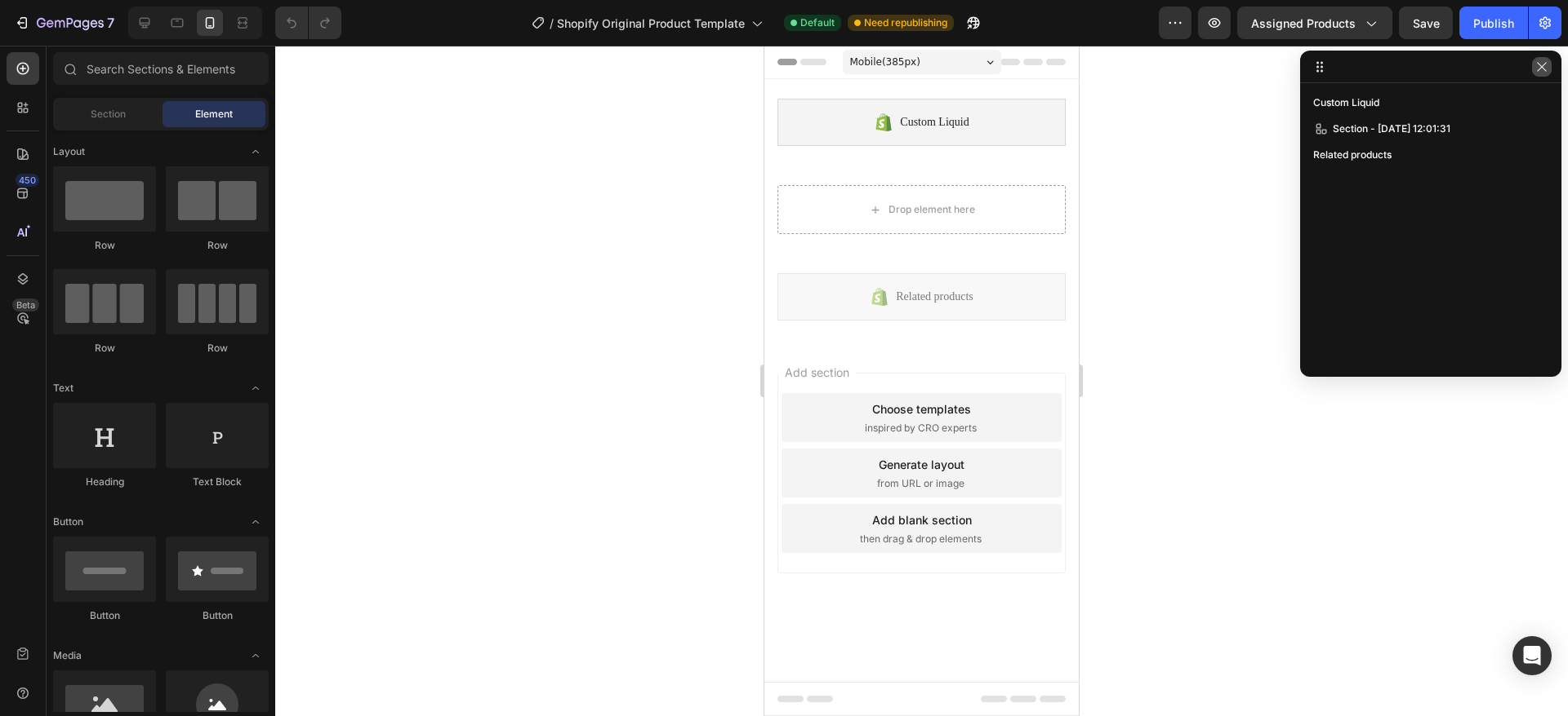
click at [1539, 73] on icon "button" at bounding box center [1541, 66] width 13 height 13
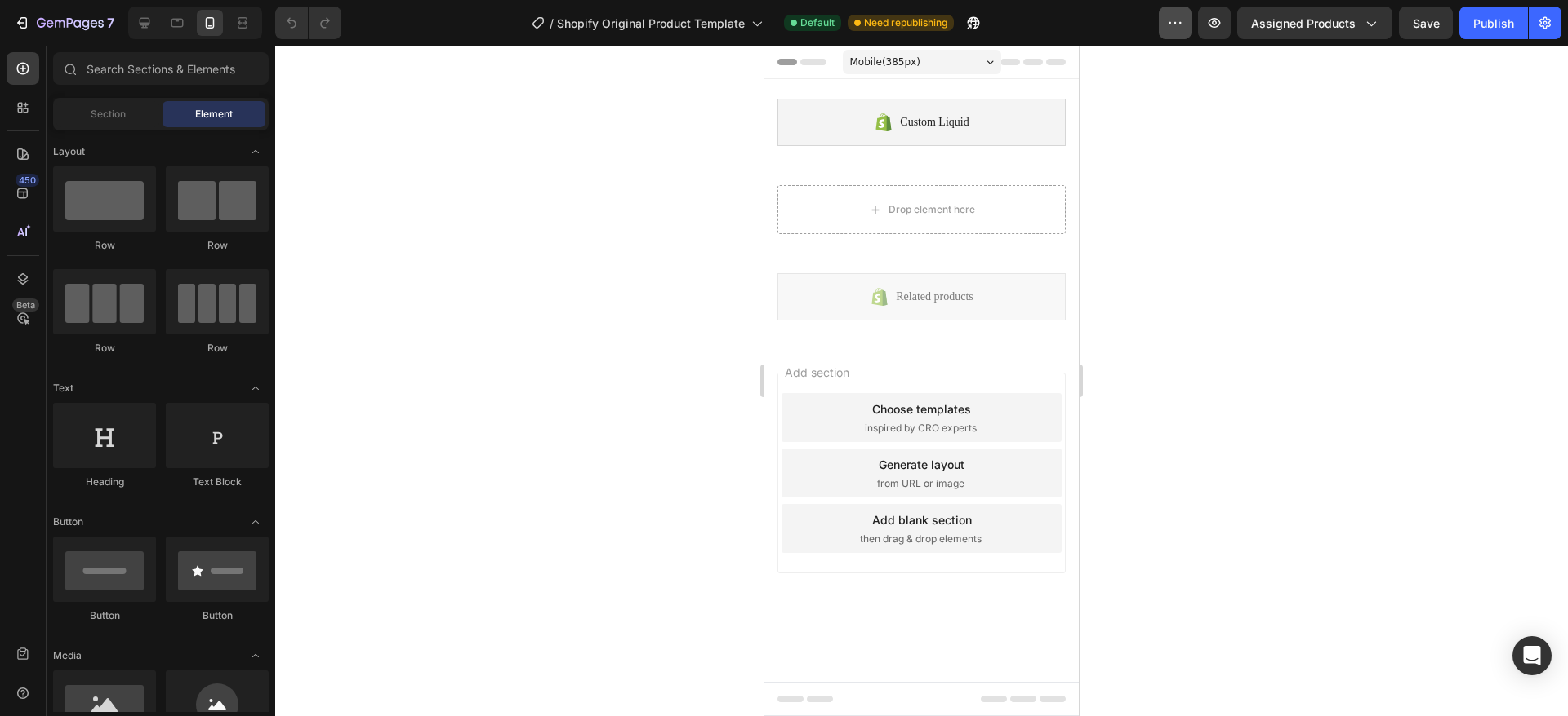
click at [1189, 34] on button "button" at bounding box center [1175, 23] width 33 height 33
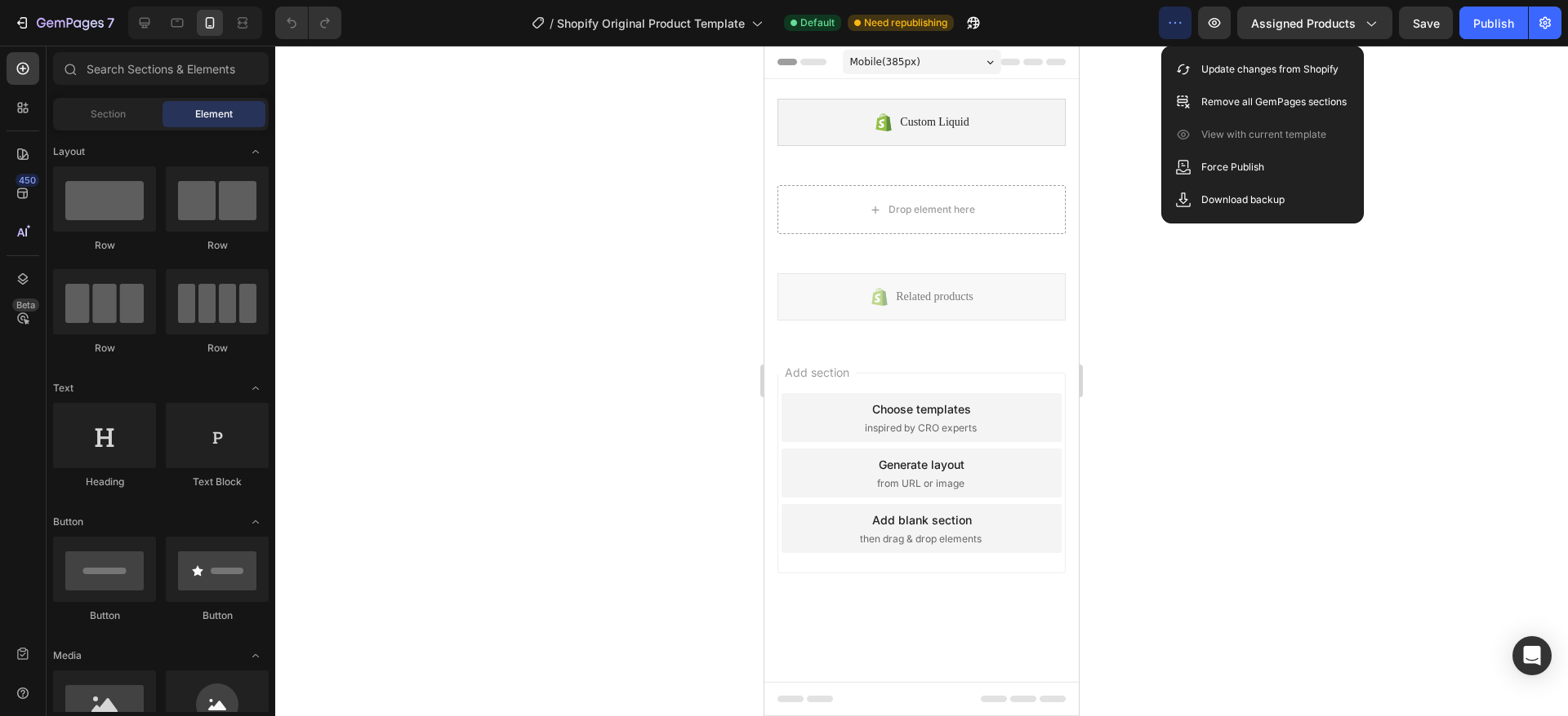
click at [1186, 48] on div "Save Preview View live page Update changes from Shopify Remove all GemPages sec…" at bounding box center [1261, 134] width 202 height 178
click at [1262, 243] on div at bounding box center [920, 380] width 1292 height 671
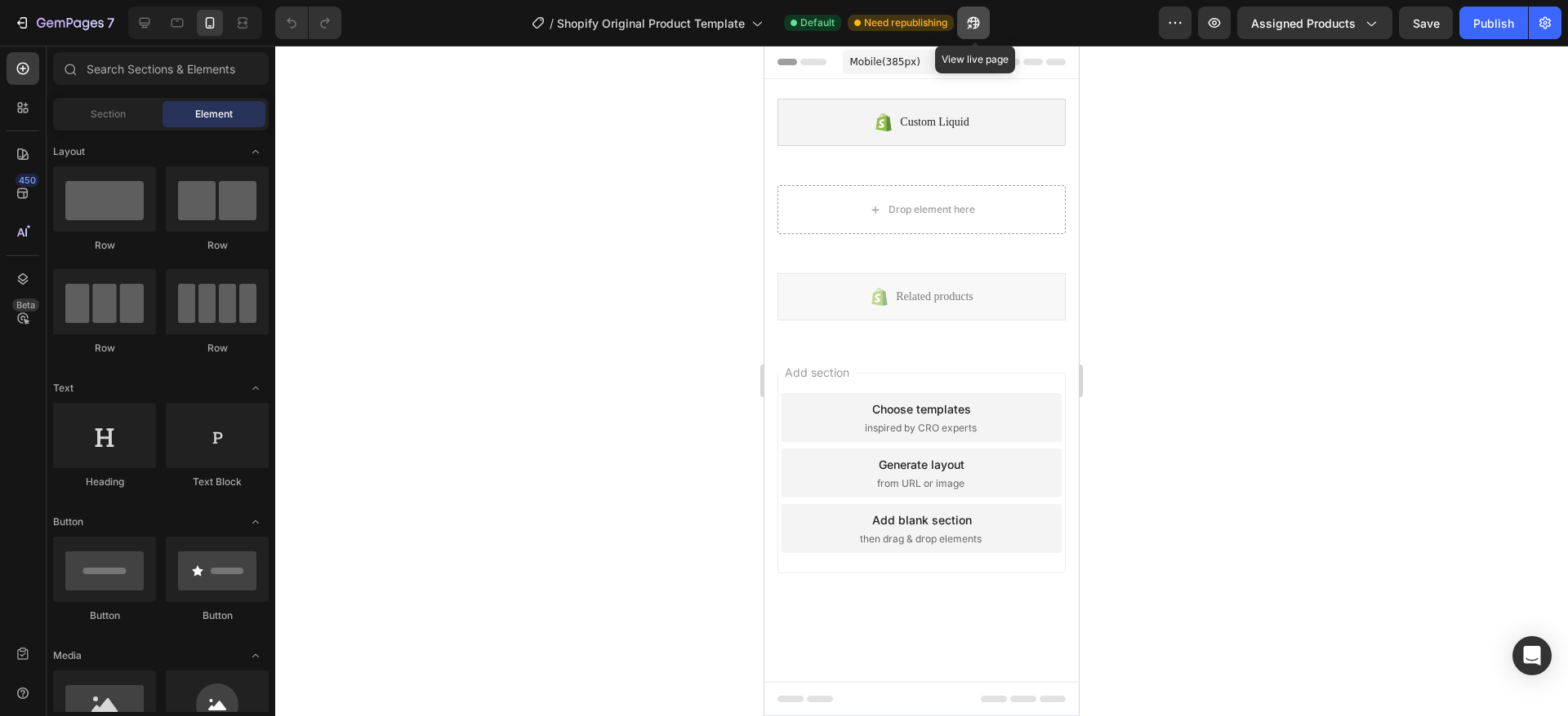
click at [972, 25] on icon "button" at bounding box center [970, 27] width 4 height 4
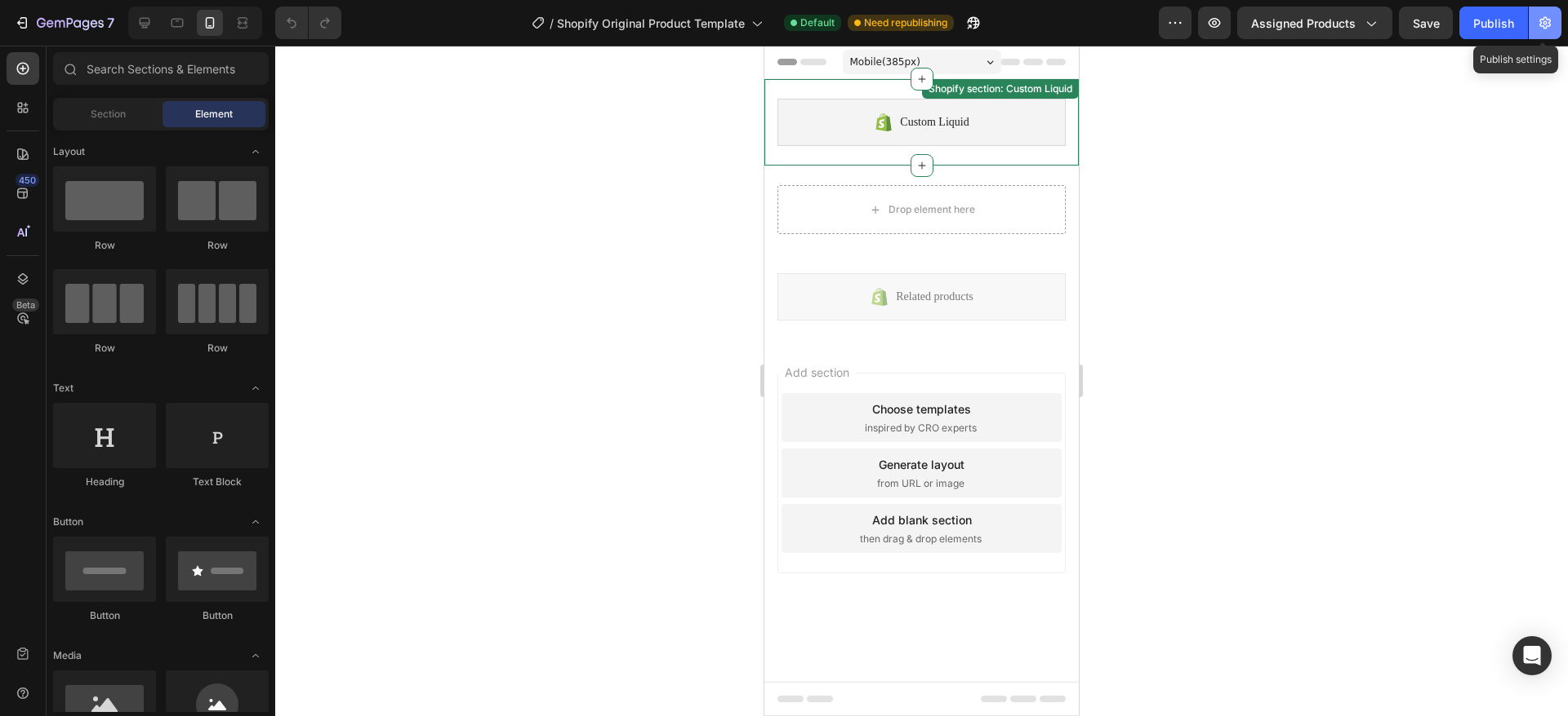
click at [1546, 24] on icon "button" at bounding box center [1545, 23] width 12 height 12
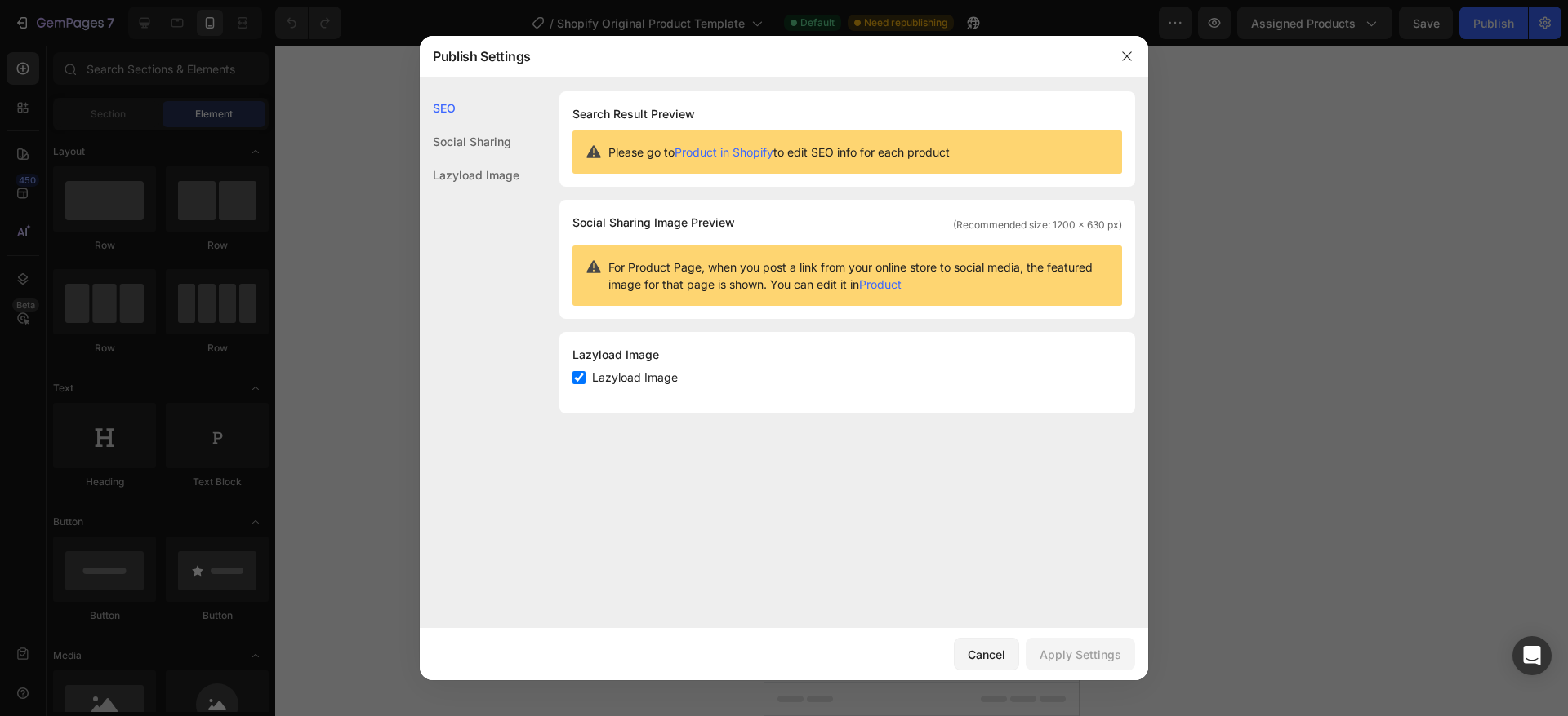
click at [1229, 91] on div at bounding box center [784, 358] width 1568 height 716
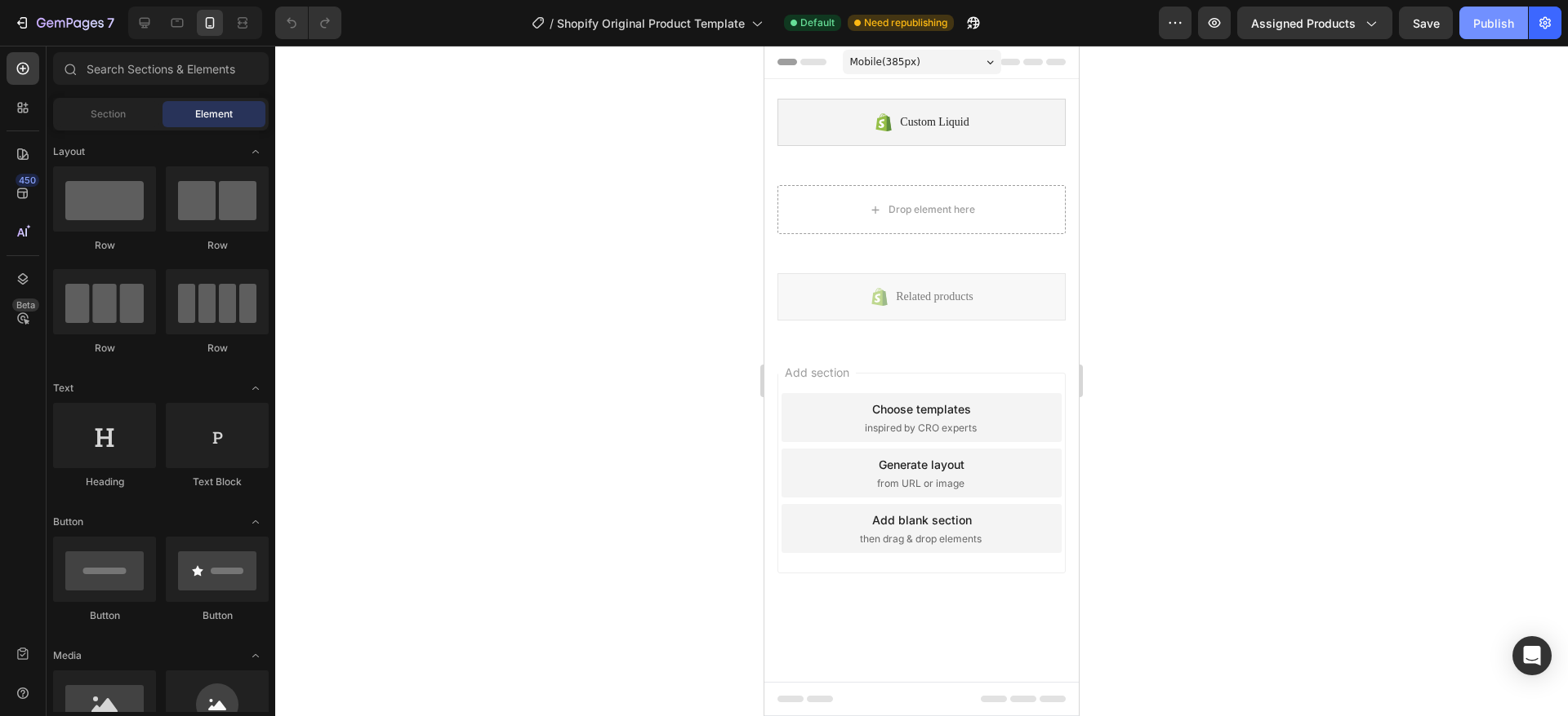
click at [1497, 27] on div "Publish" at bounding box center [1493, 23] width 40 height 17
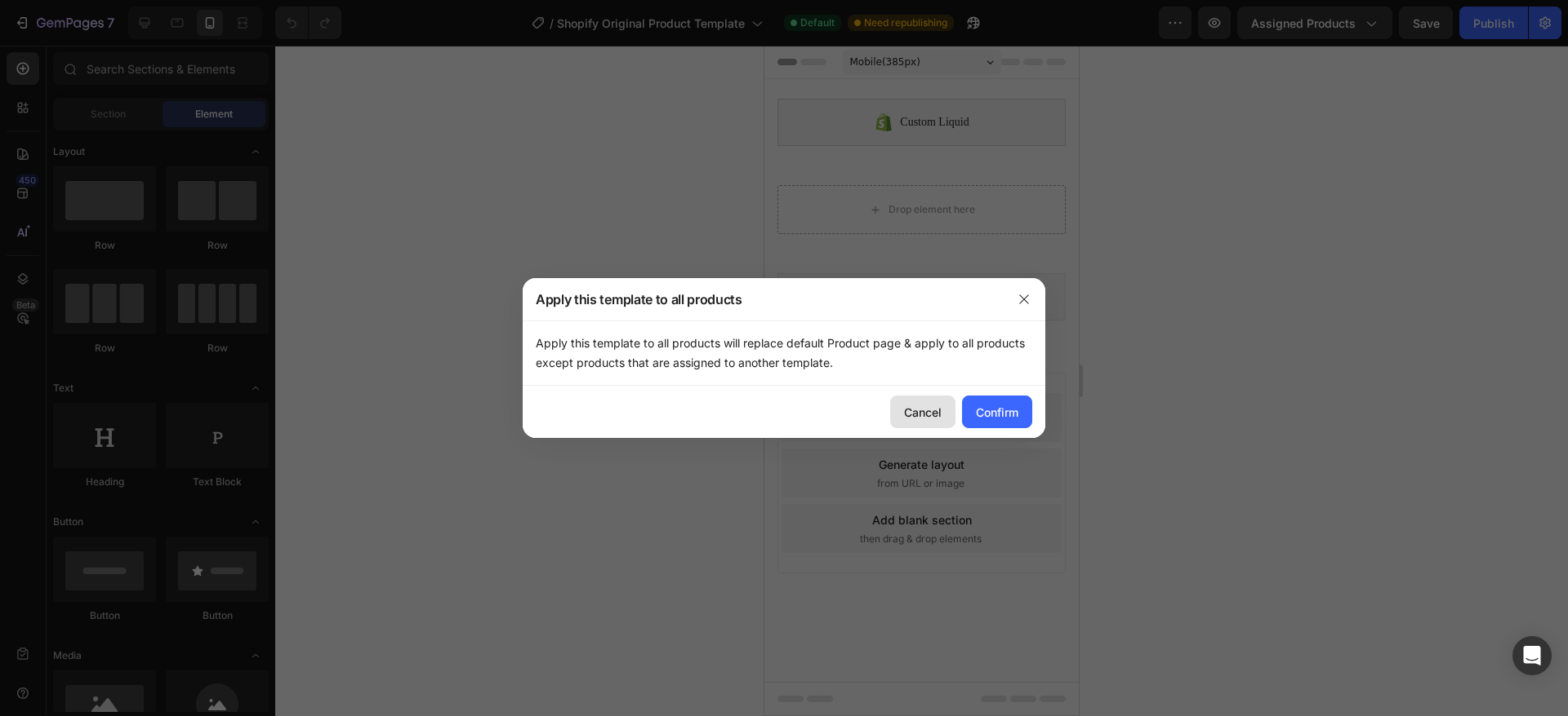
click at [913, 419] on div "Cancel" at bounding box center [922, 412] width 37 height 17
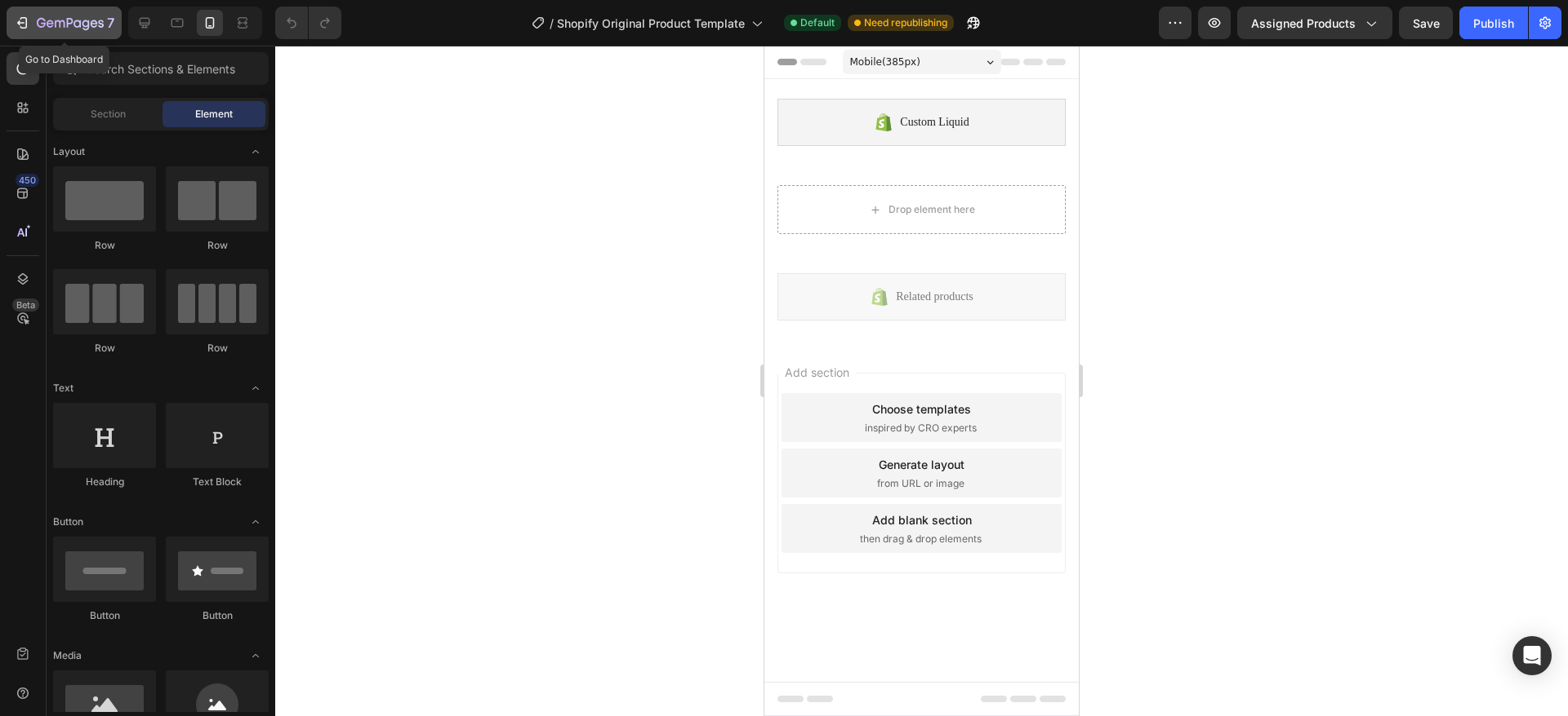
click at [36, 22] on icon "button" at bounding box center [70, 24] width 67 height 14
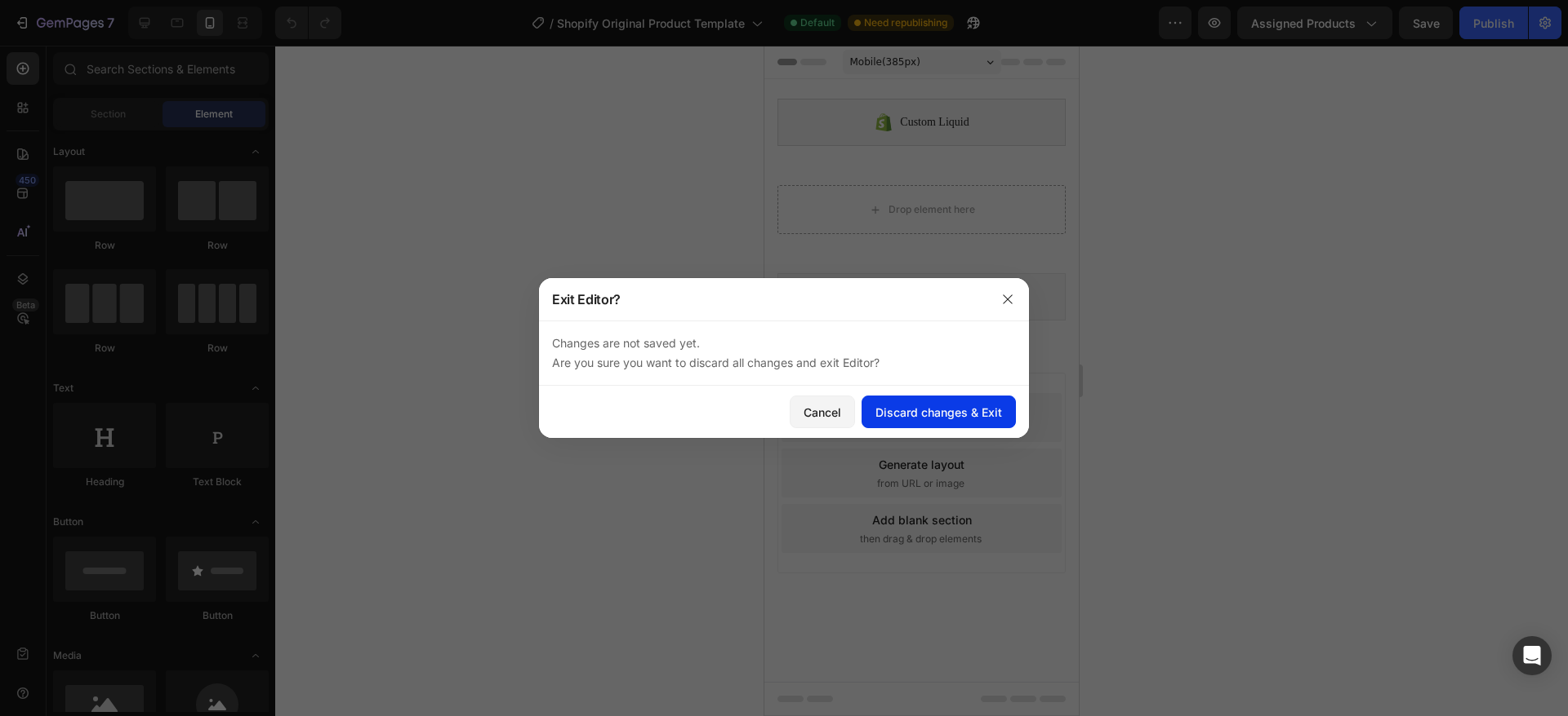
click at [925, 422] on button "Discard changes & Exit" at bounding box center [938, 412] width 155 height 33
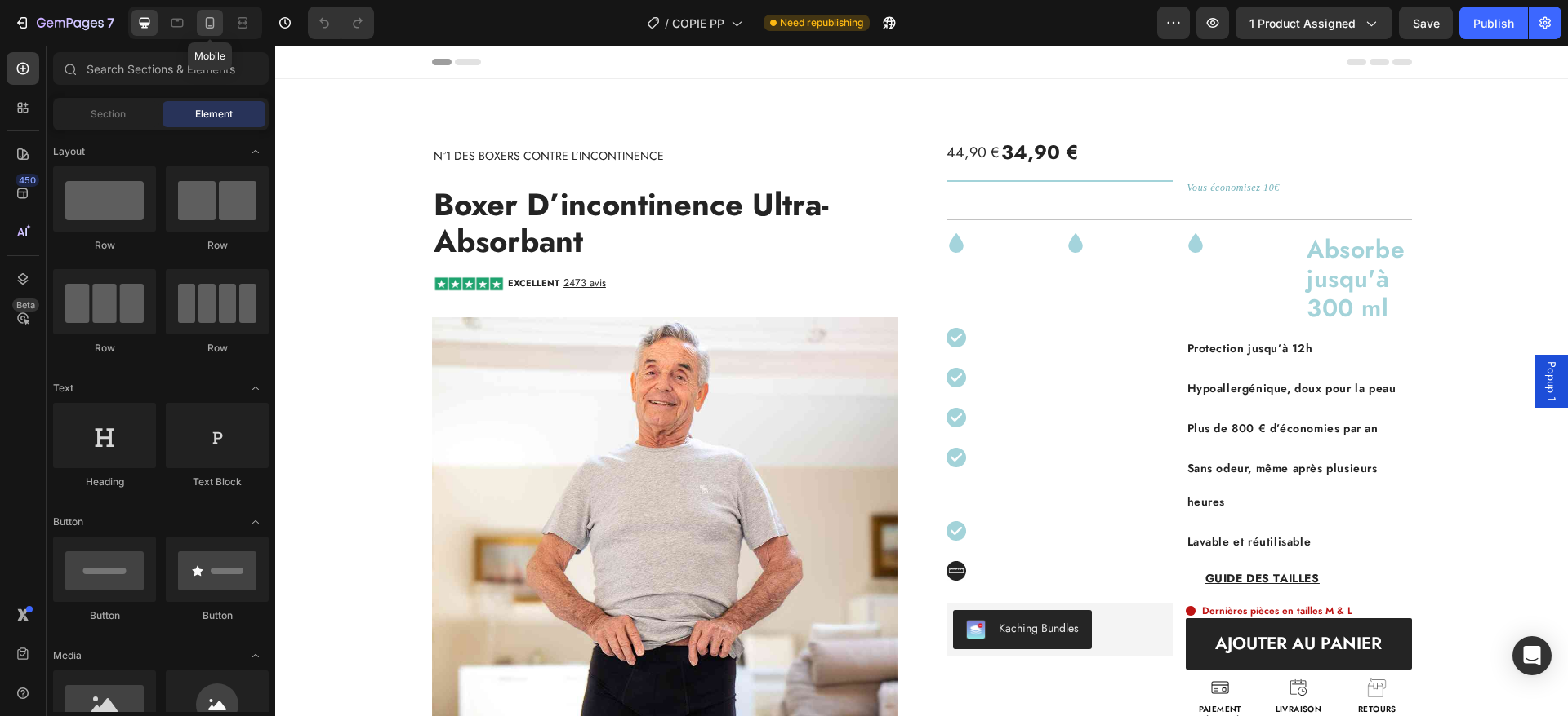
click at [210, 26] on icon at bounding box center [210, 23] width 9 height 12
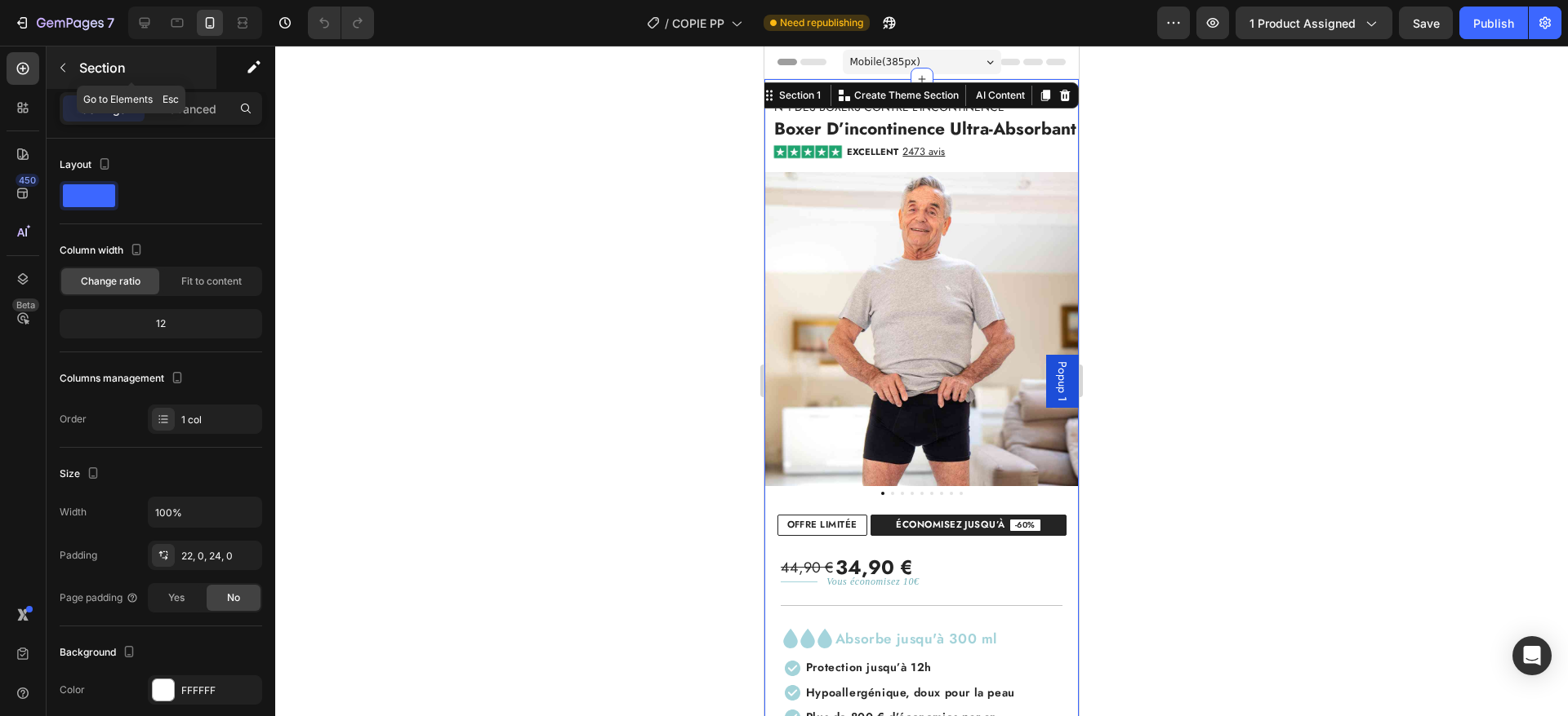
click at [62, 70] on icon "button" at bounding box center [62, 67] width 13 height 13
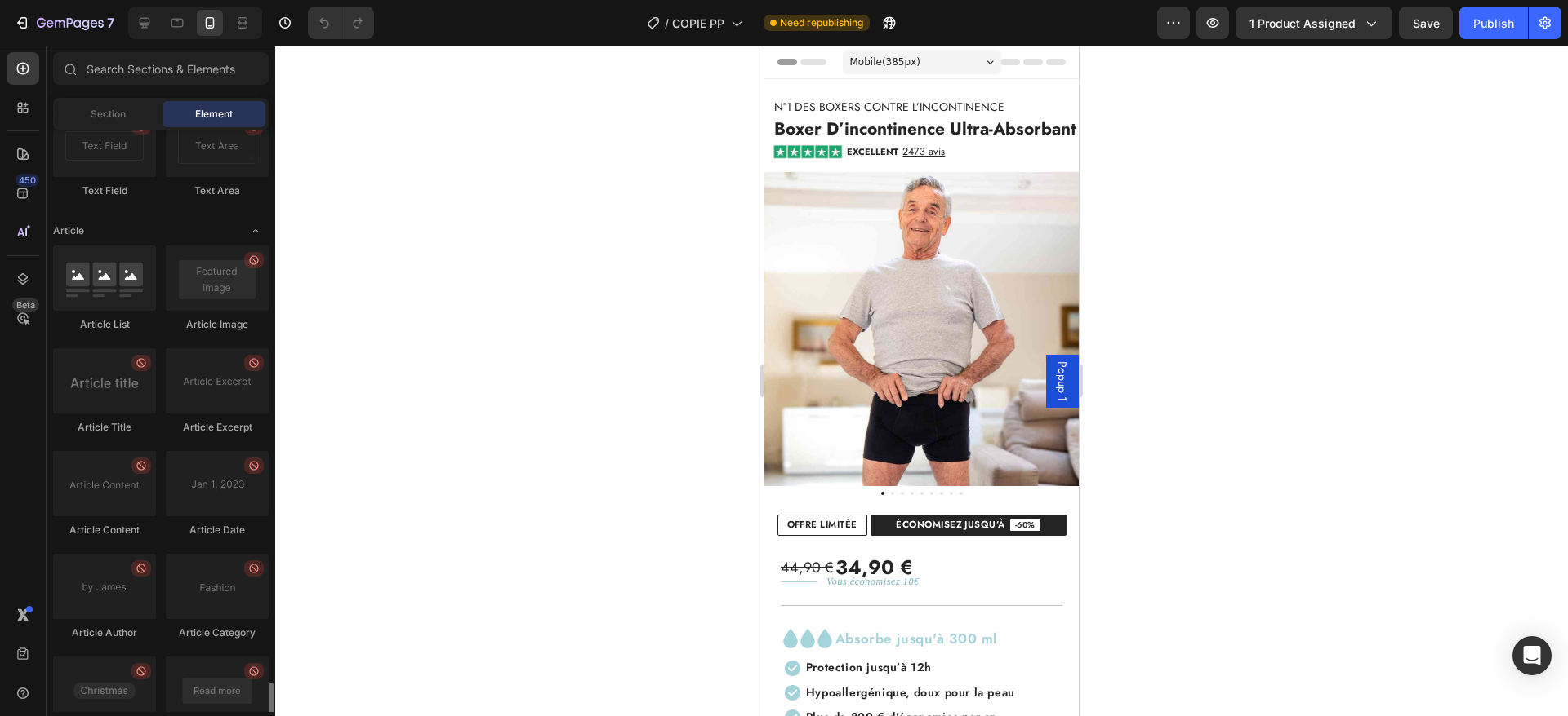
scroll to position [4361, 0]
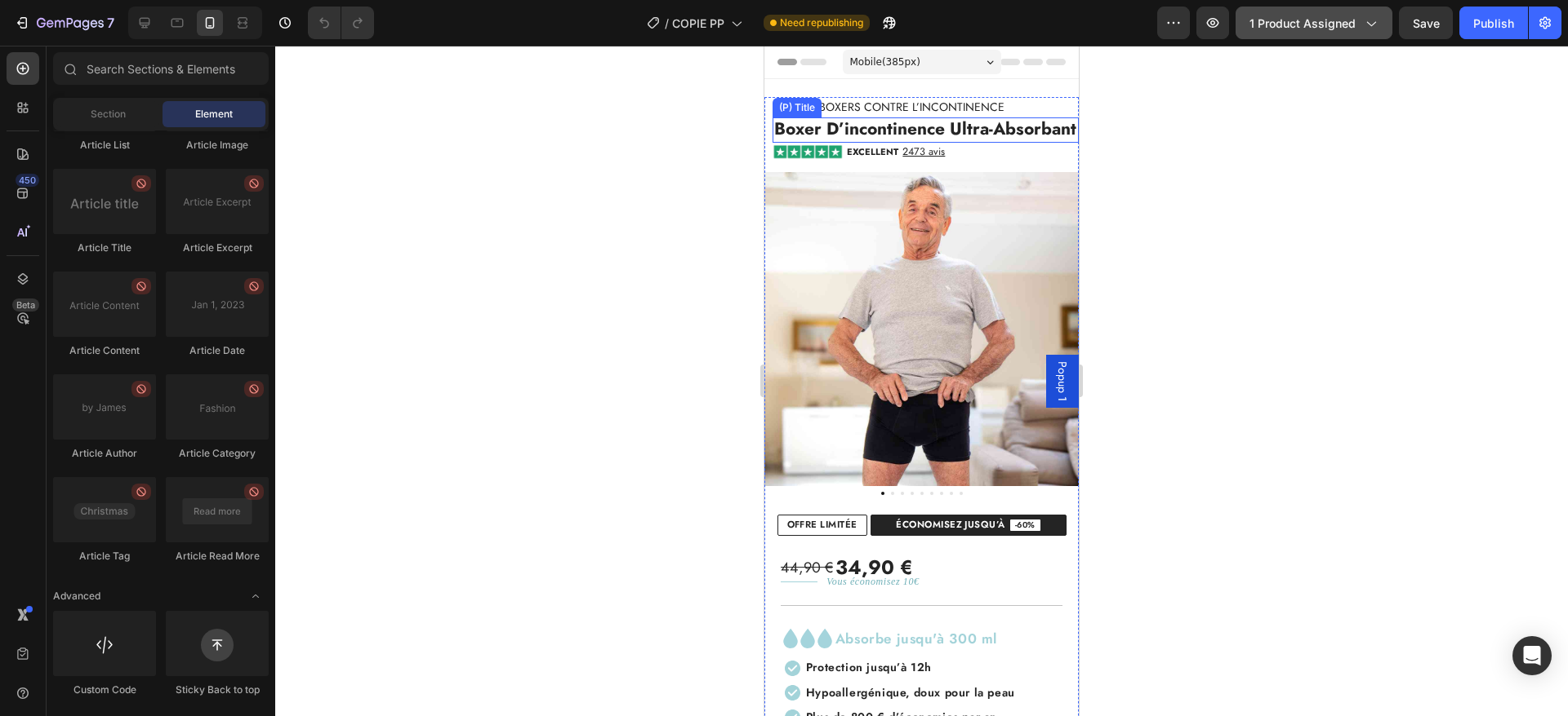
click at [1374, 19] on icon "button" at bounding box center [1370, 23] width 17 height 17
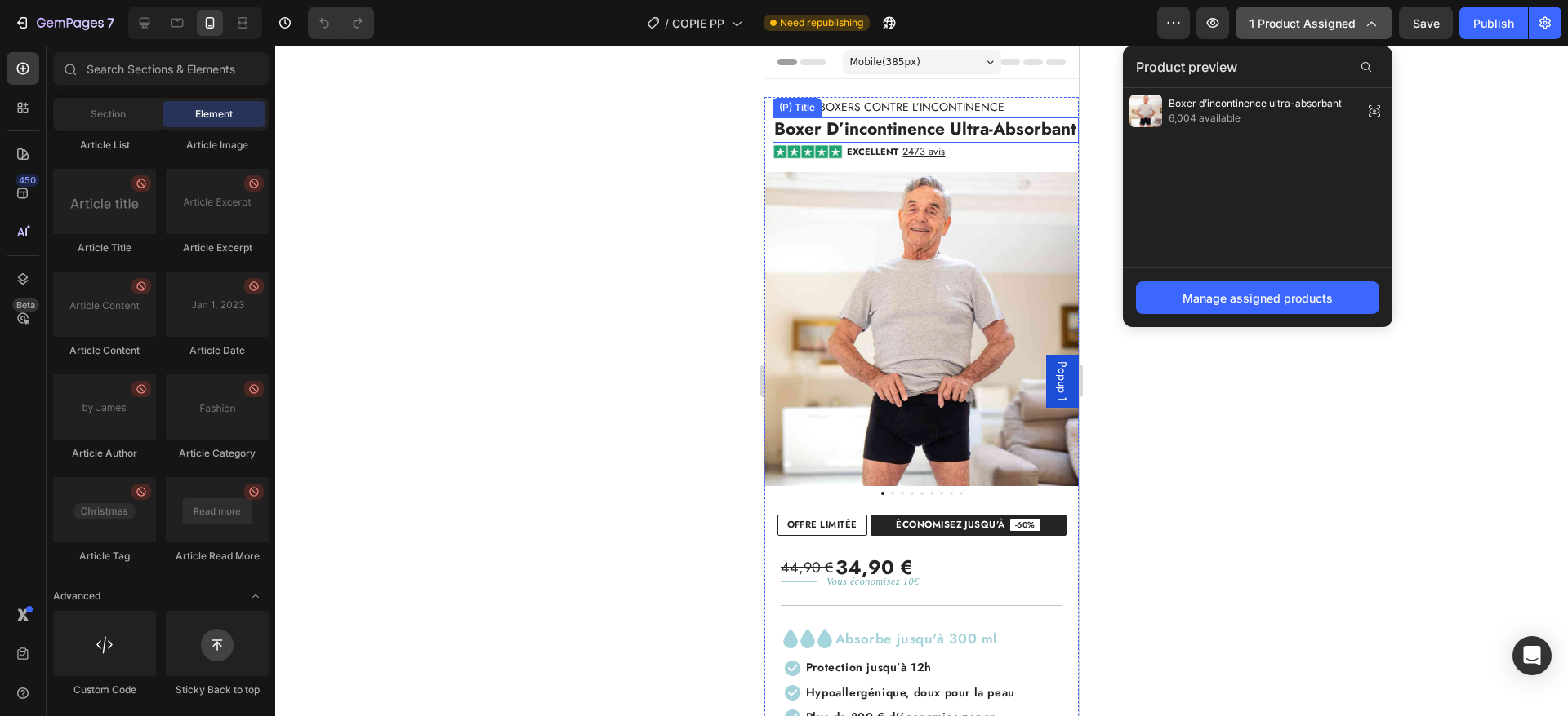
click at [1293, 22] on span "1 product assigned" at bounding box center [1303, 23] width 106 height 17
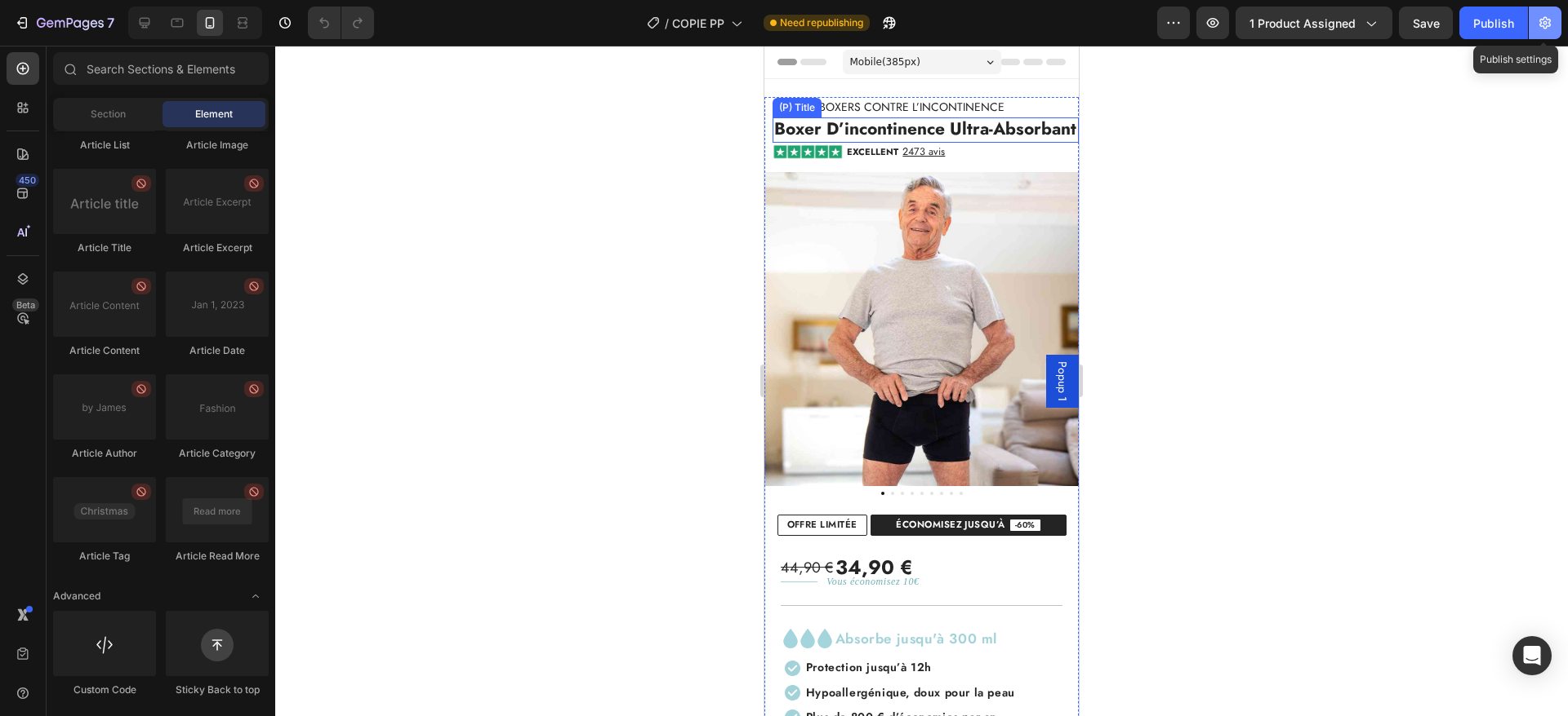
click at [1550, 20] on icon "button" at bounding box center [1544, 23] width 17 height 17
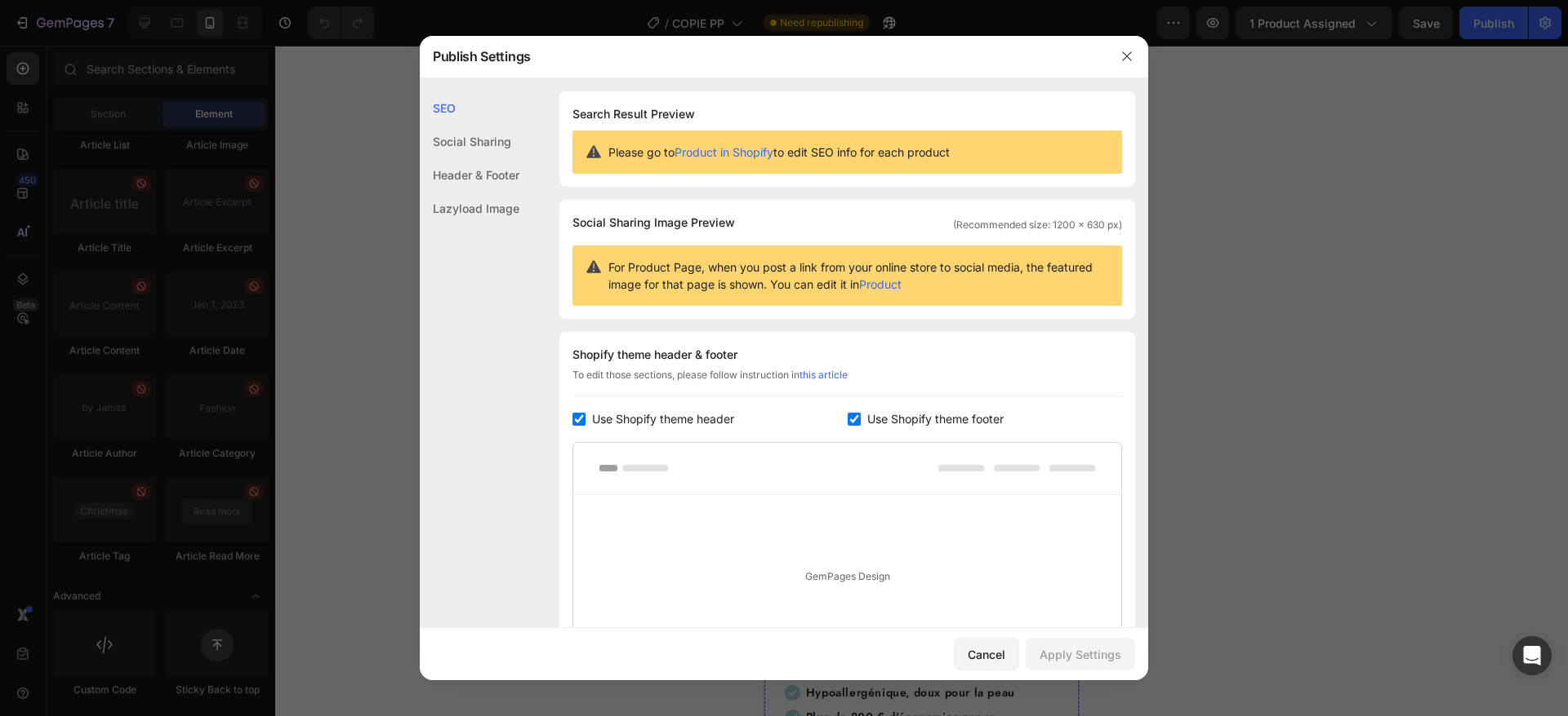
click at [490, 216] on div "Lazyload Image" at bounding box center [469, 209] width 100 height 33
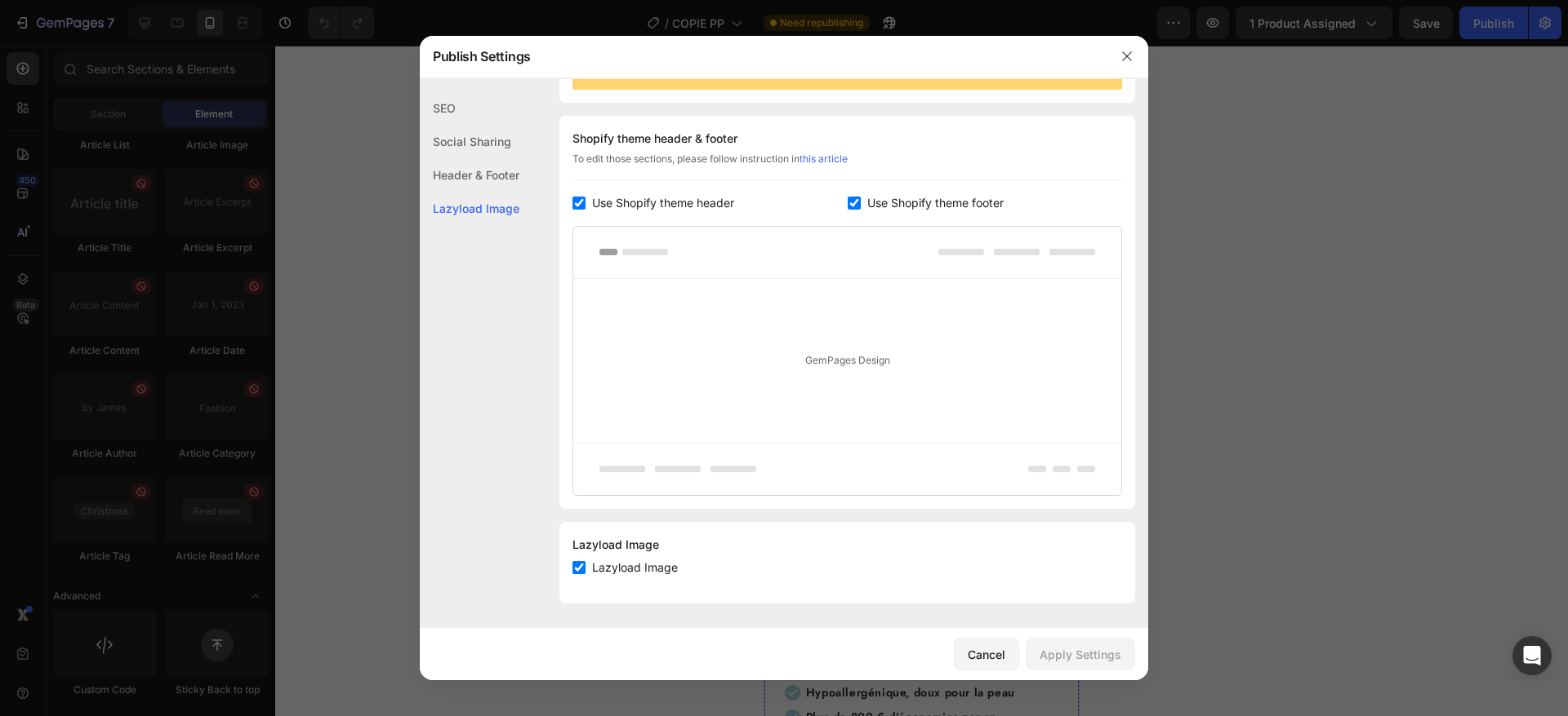
scroll to position [218, 0]
click at [326, 271] on div at bounding box center [784, 358] width 1568 height 716
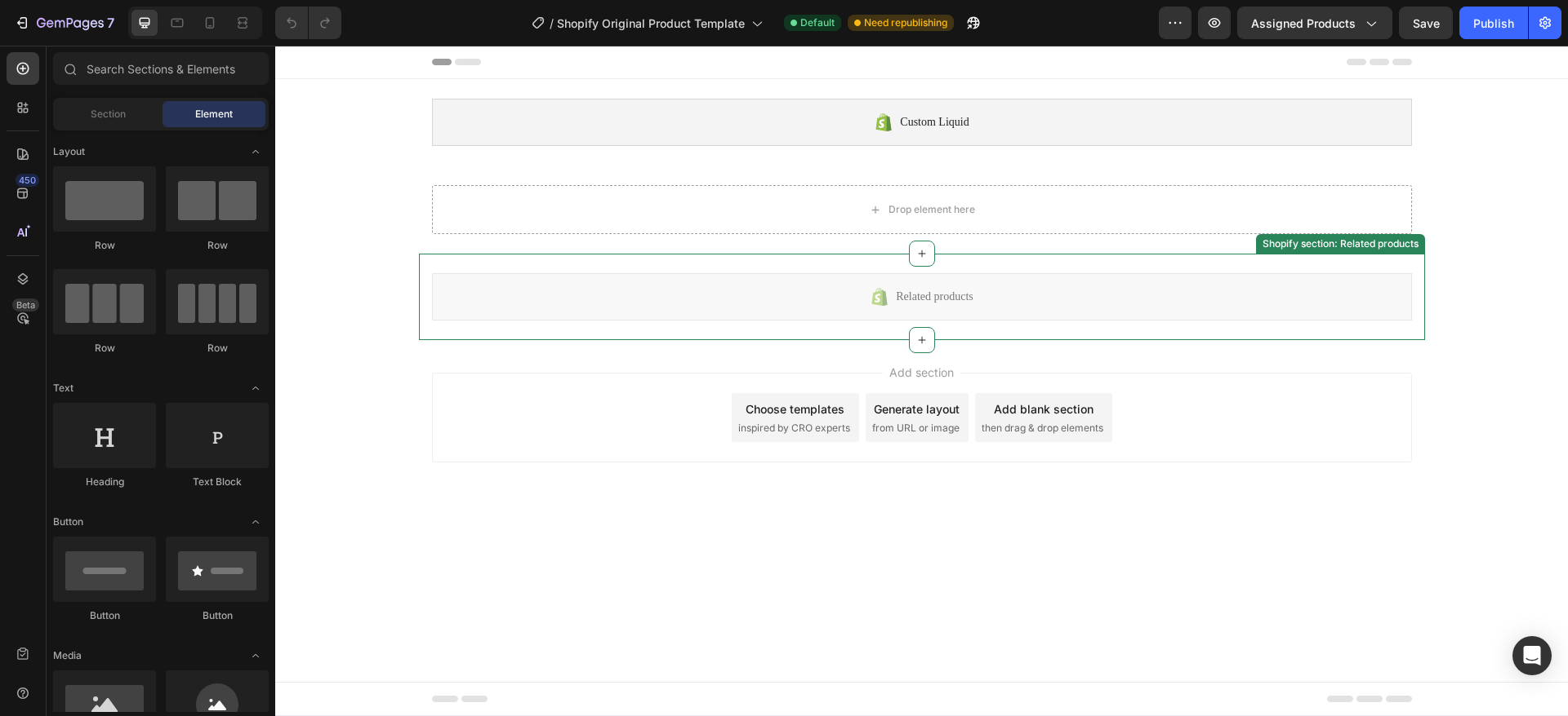
click at [672, 274] on div "Related products" at bounding box center [921, 297] width 980 height 47
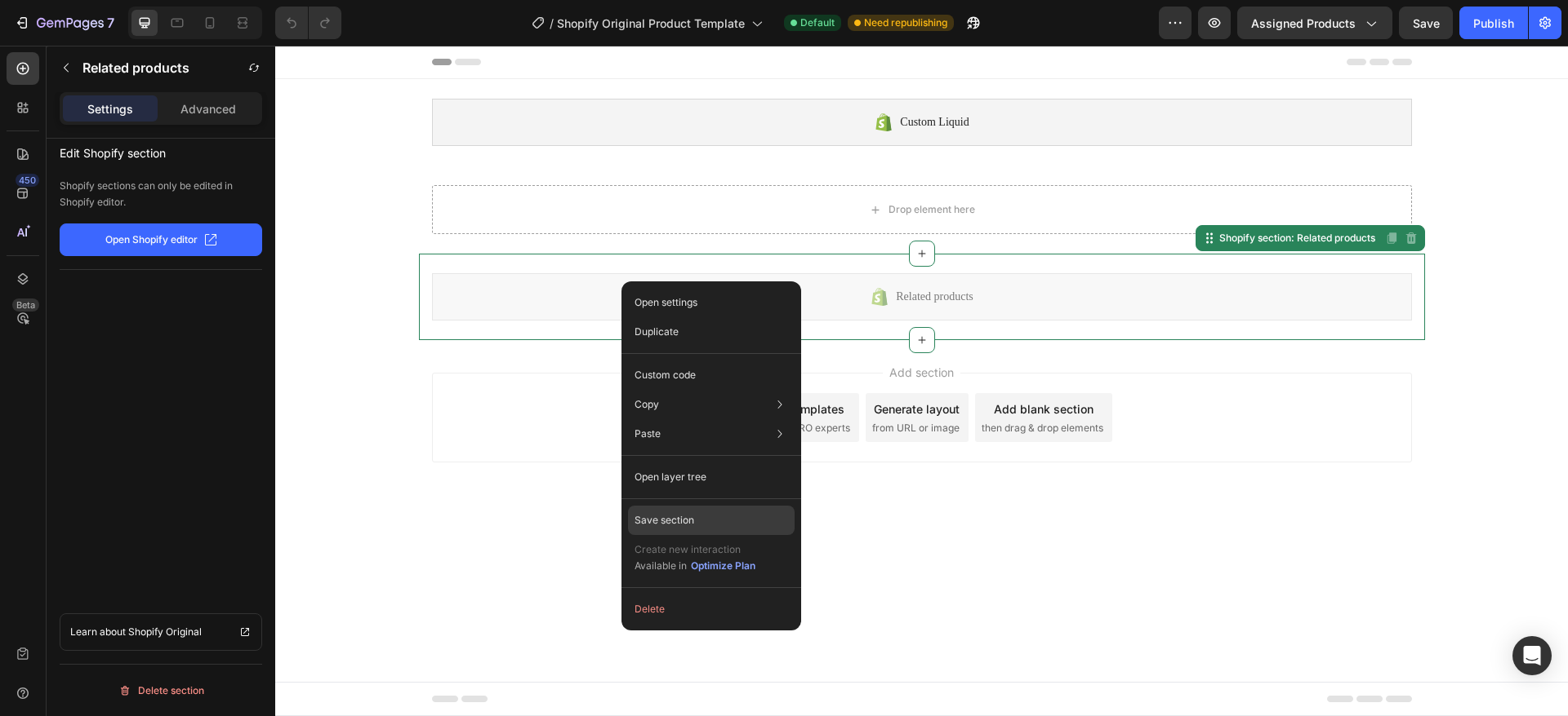
click at [690, 520] on p "Save section" at bounding box center [664, 520] width 59 height 15
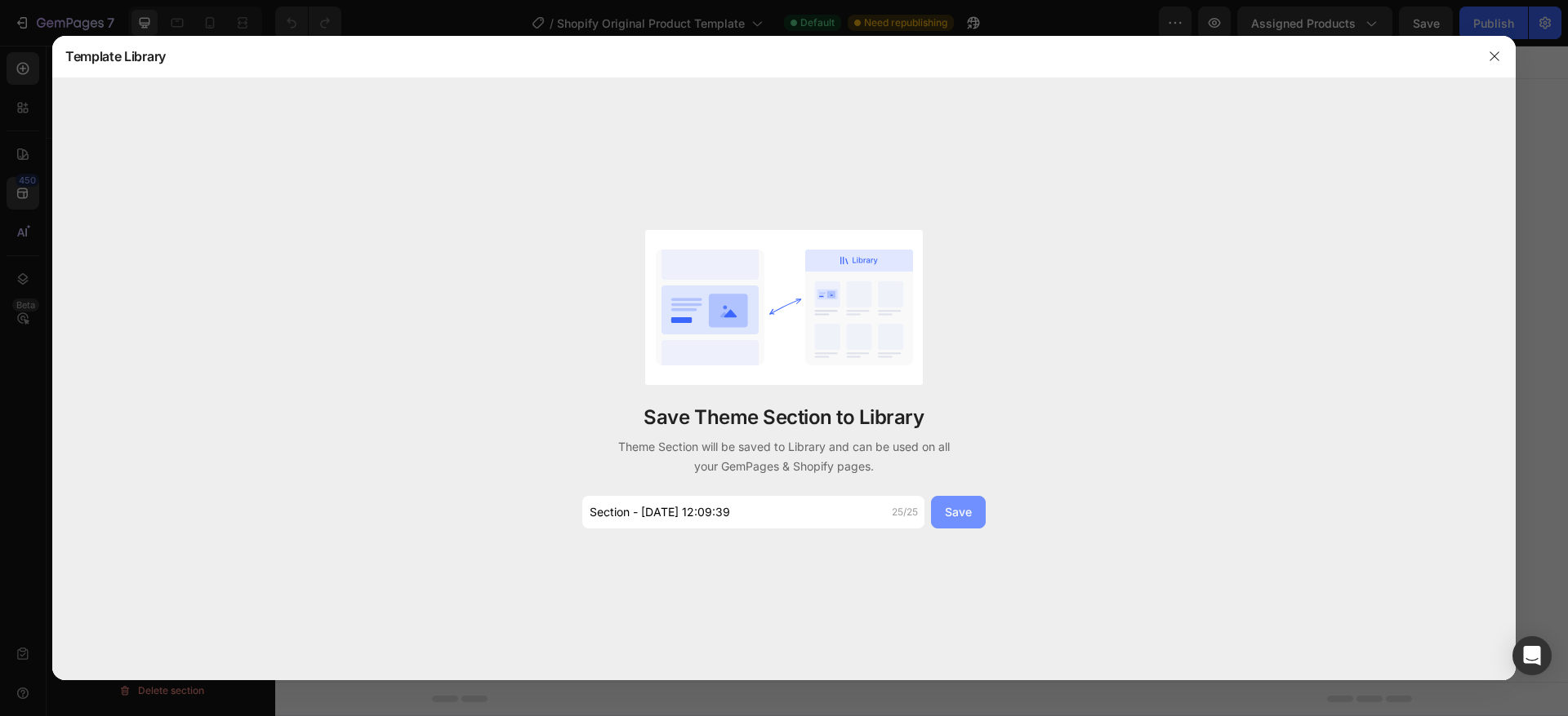
click at [943, 515] on button "Save" at bounding box center [958, 512] width 55 height 33
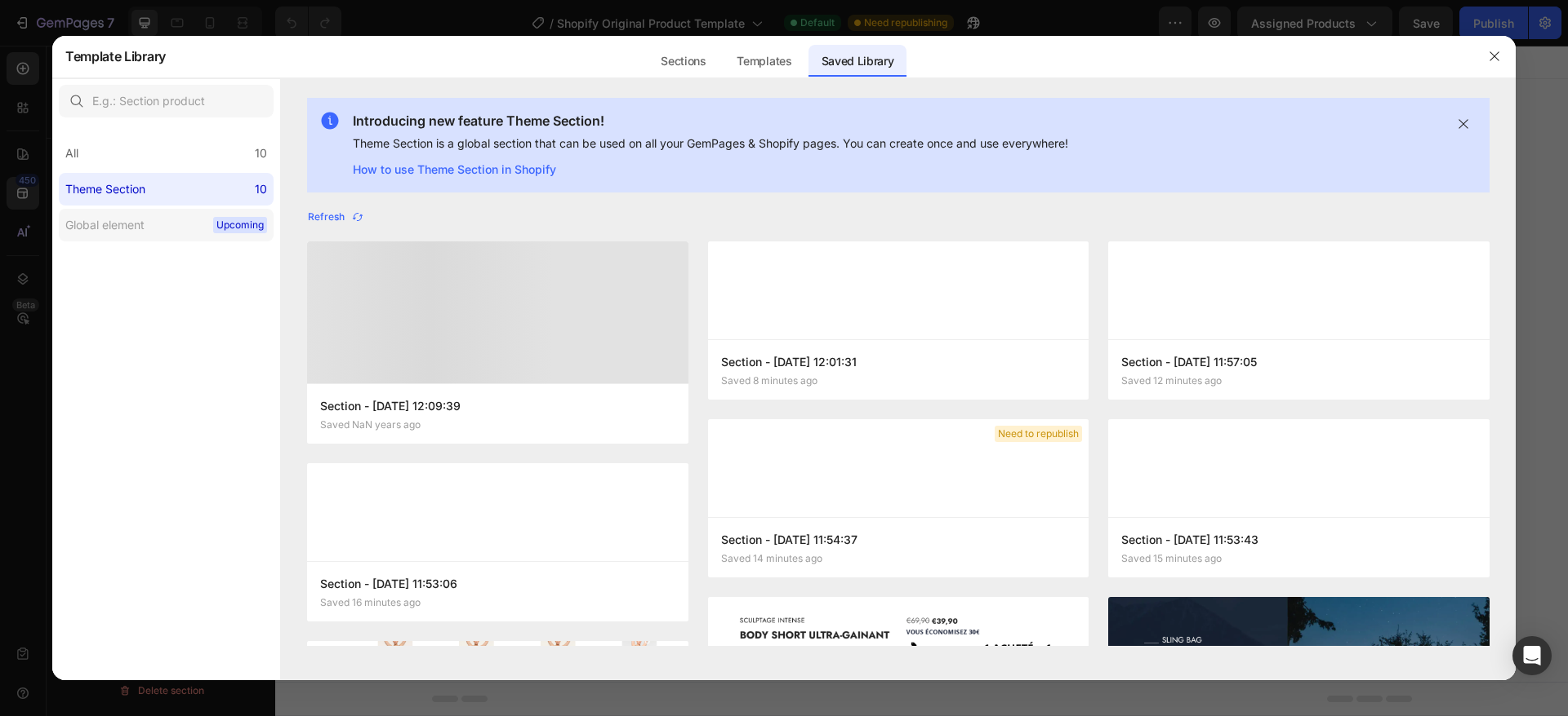
click at [126, 222] on div "Global element" at bounding box center [104, 226] width 79 height 20
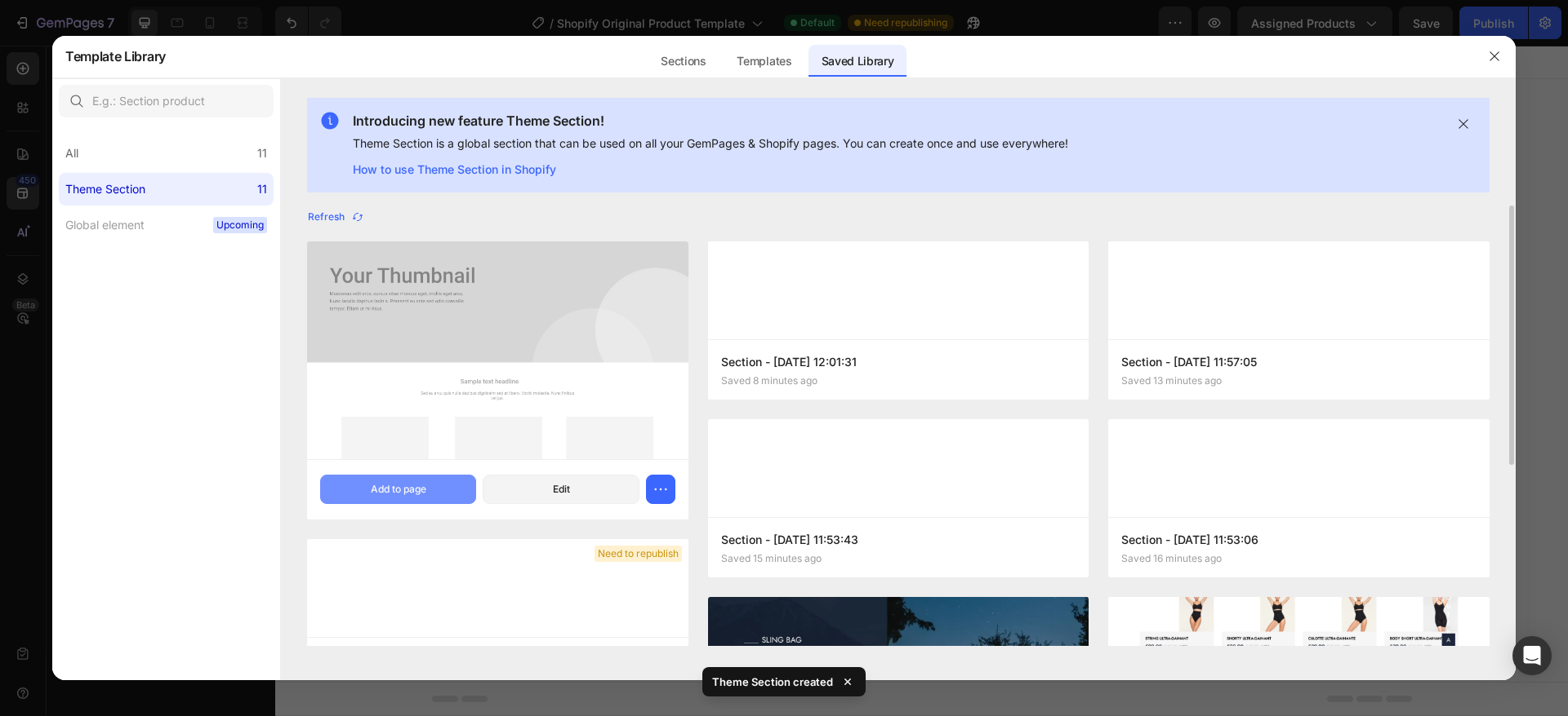
click at [392, 492] on div "Add to page" at bounding box center [398, 489] width 55 height 15
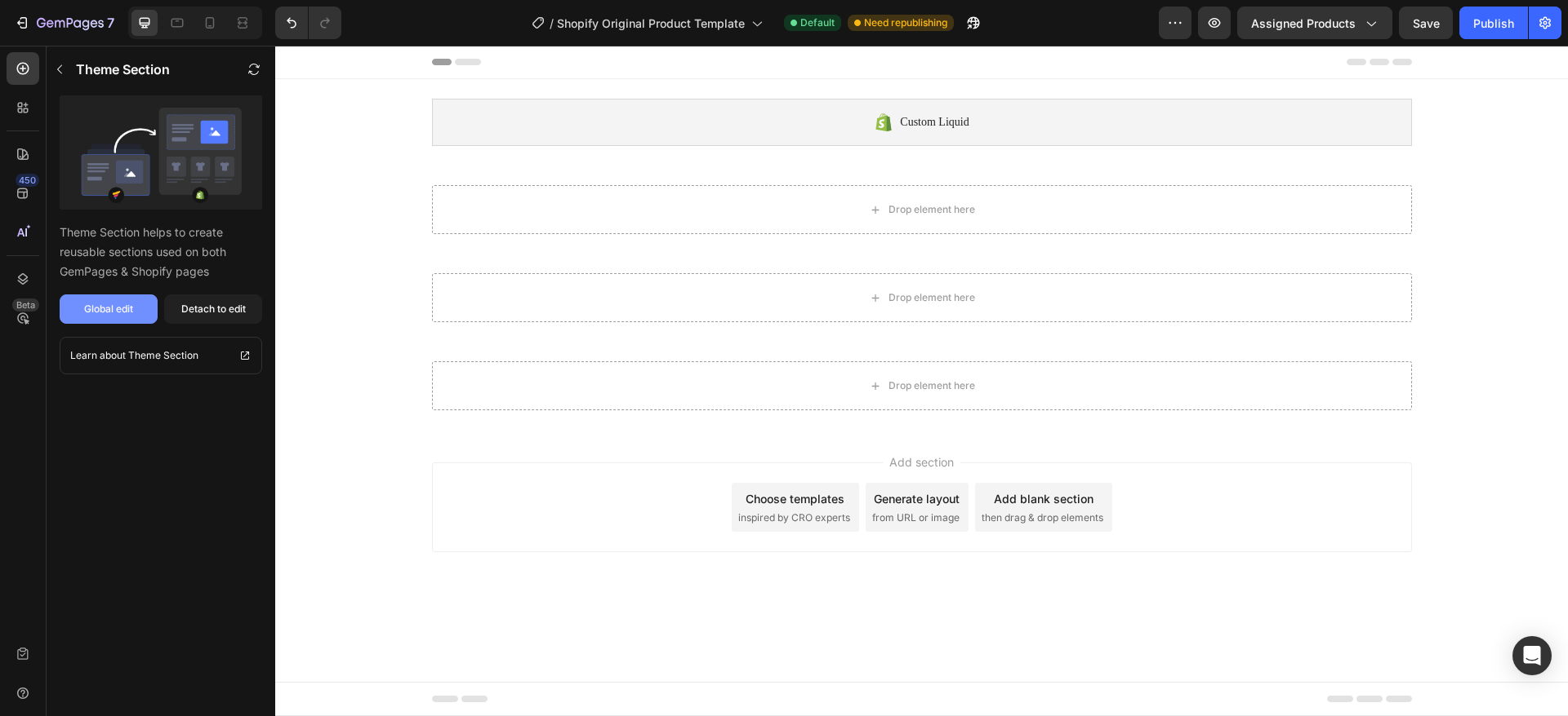
click at [107, 306] on div "Global edit" at bounding box center [108, 309] width 49 height 15
click at [55, 76] on button "button" at bounding box center [59, 69] width 27 height 27
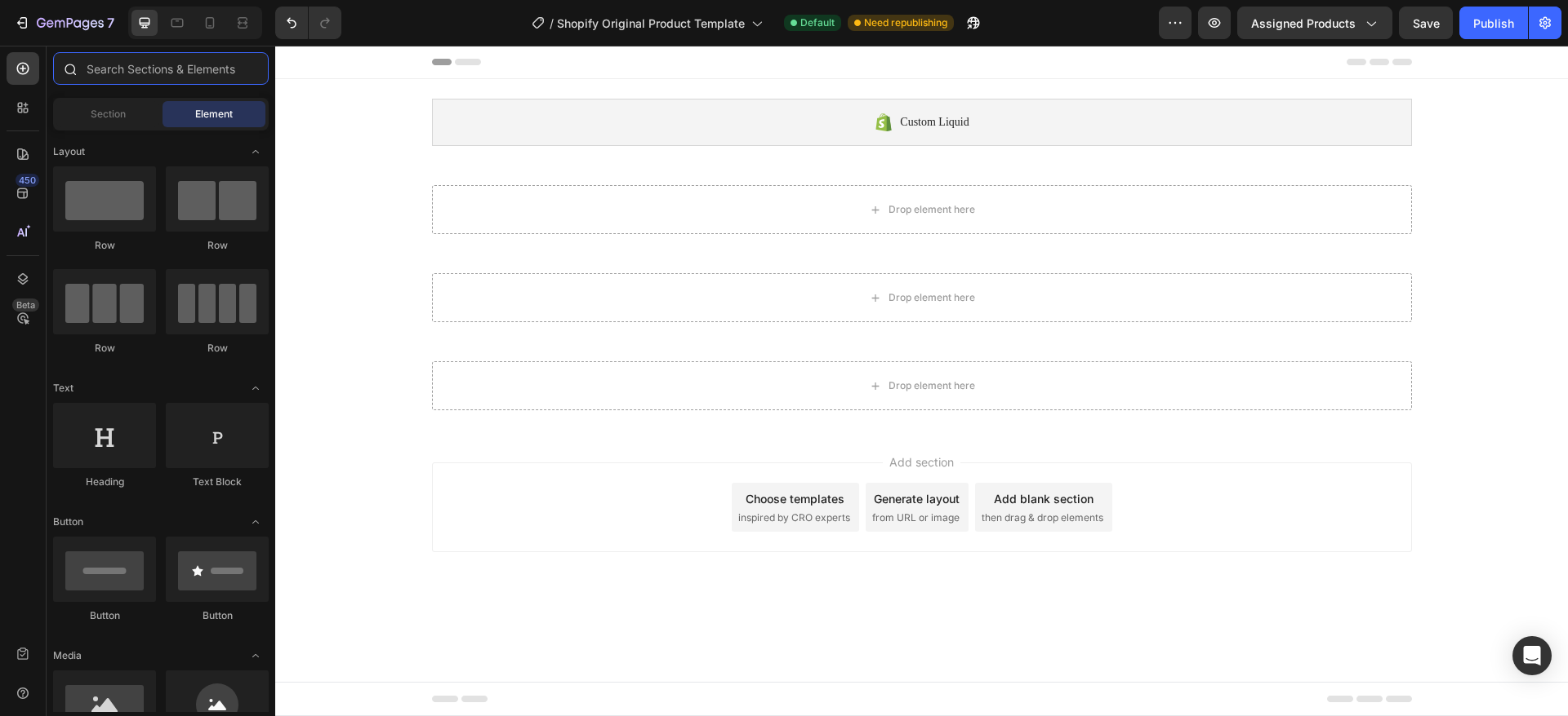
click at [157, 70] on input "text" at bounding box center [161, 68] width 216 height 33
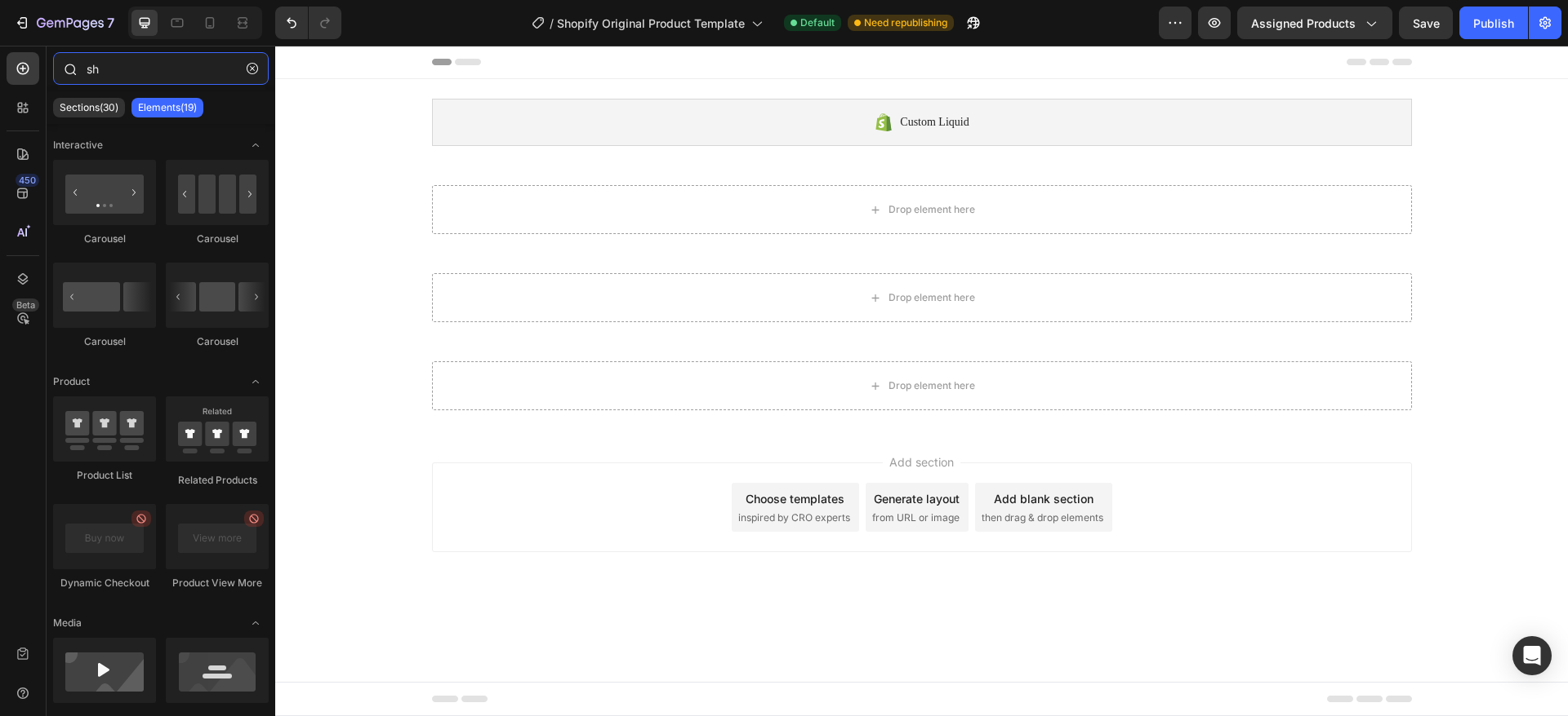
type input "s"
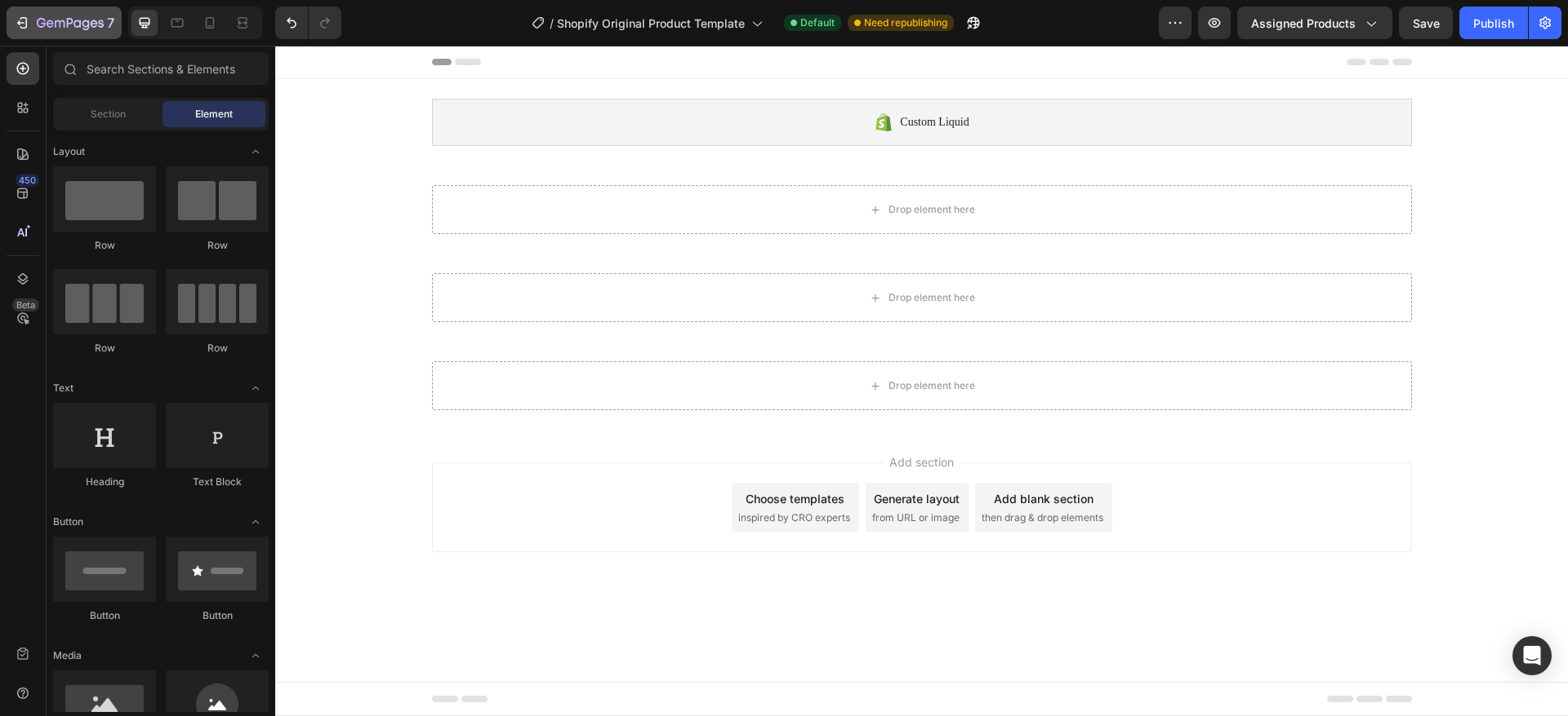
click at [20, 17] on icon "button" at bounding box center [22, 23] width 17 height 17
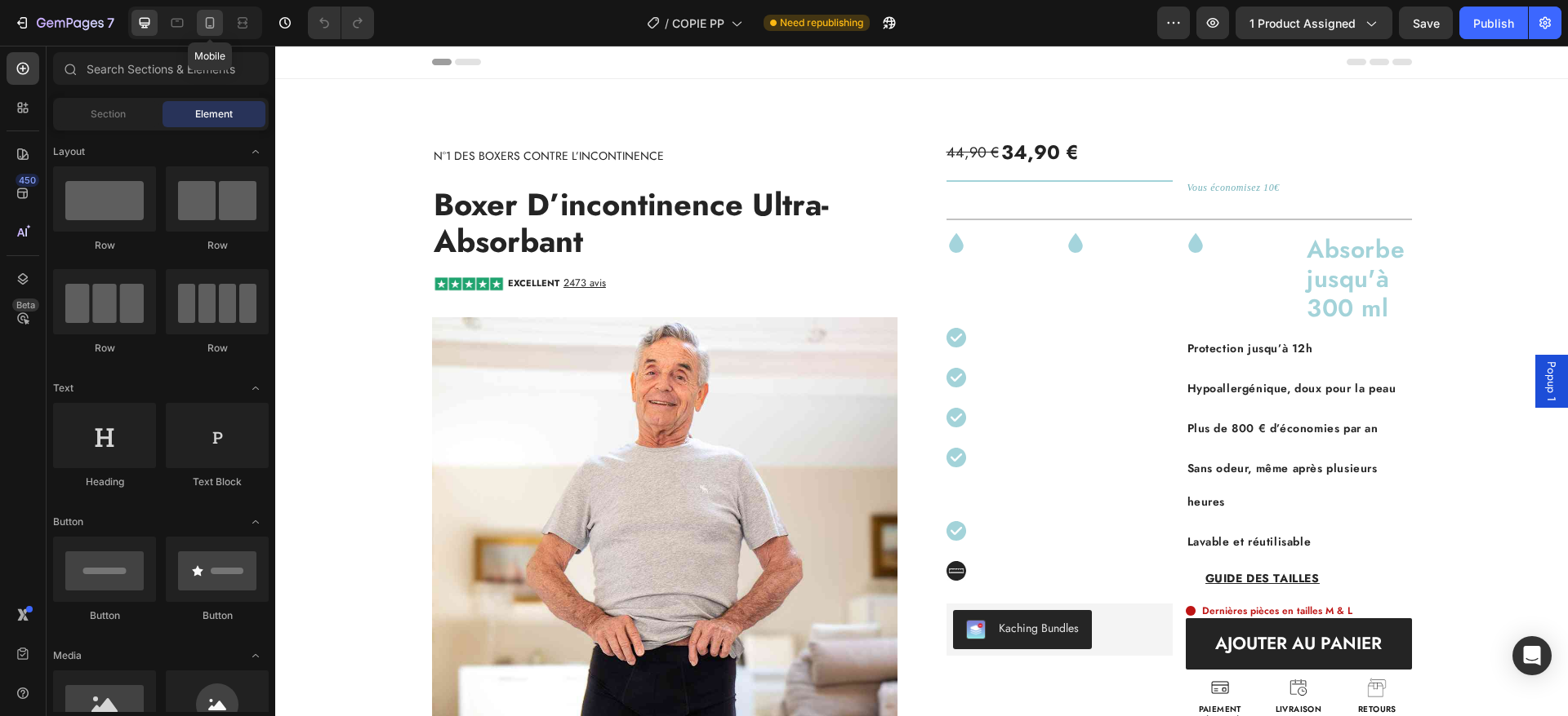
click at [211, 23] on icon at bounding box center [210, 23] width 17 height 17
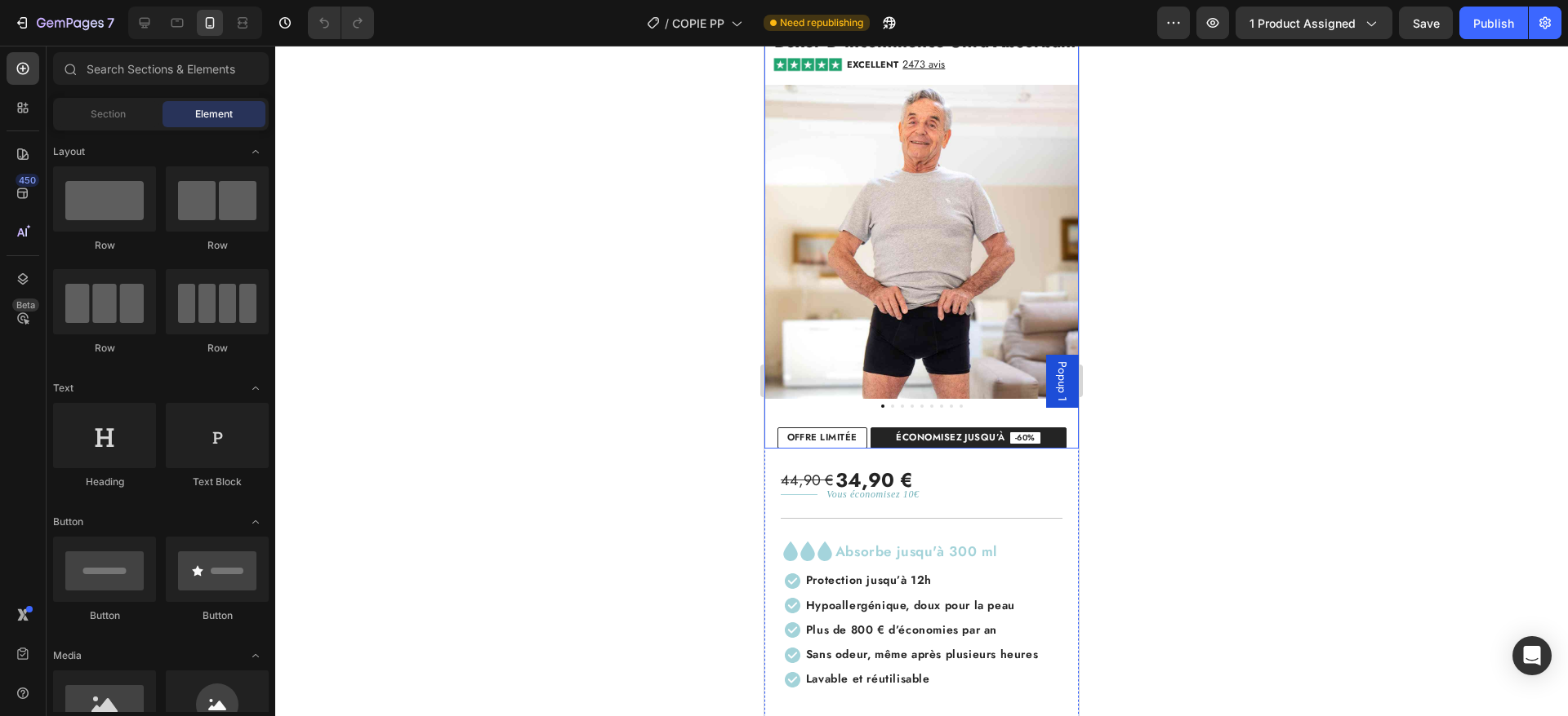
scroll to position [88, 0]
click at [924, 264] on img at bounding box center [920, 240] width 314 height 314
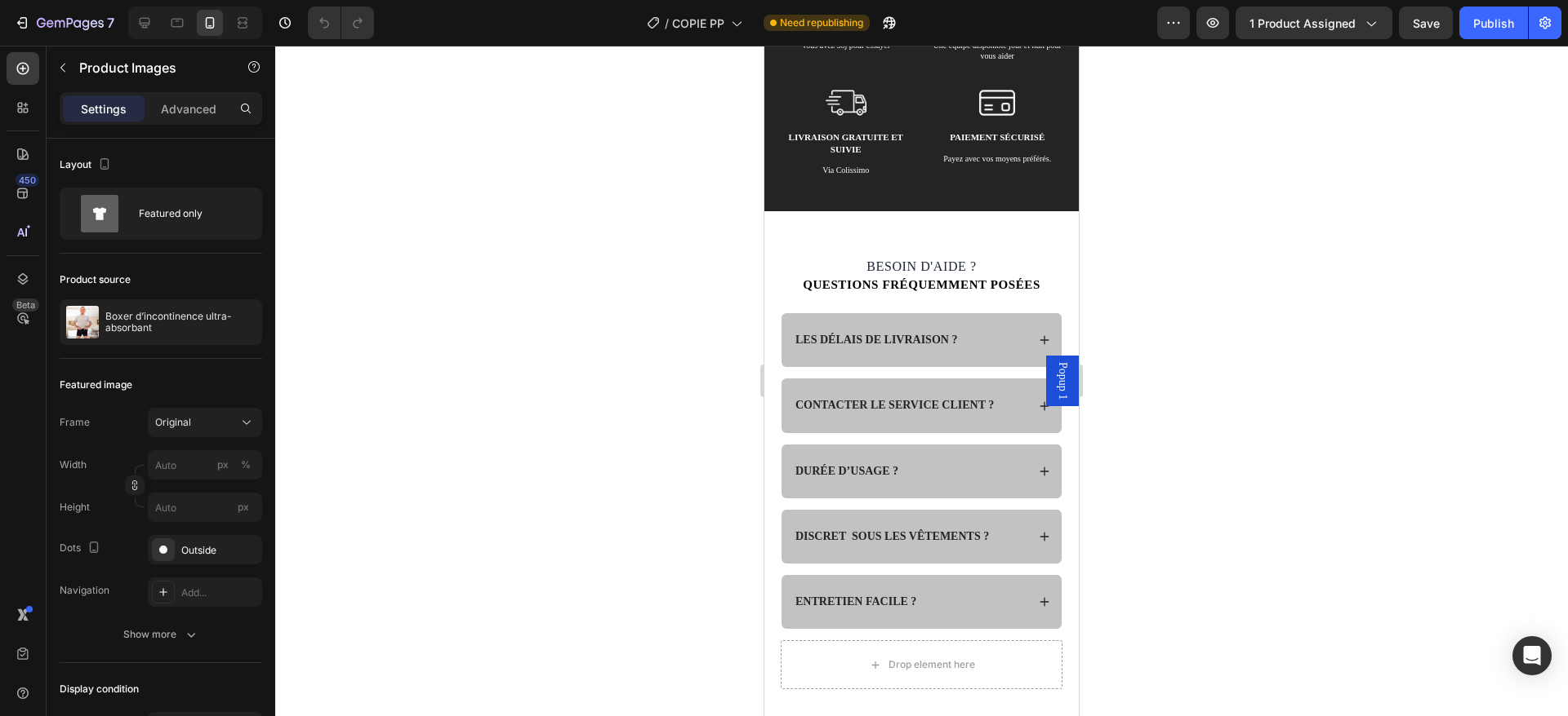
scroll to position [5086, 0]
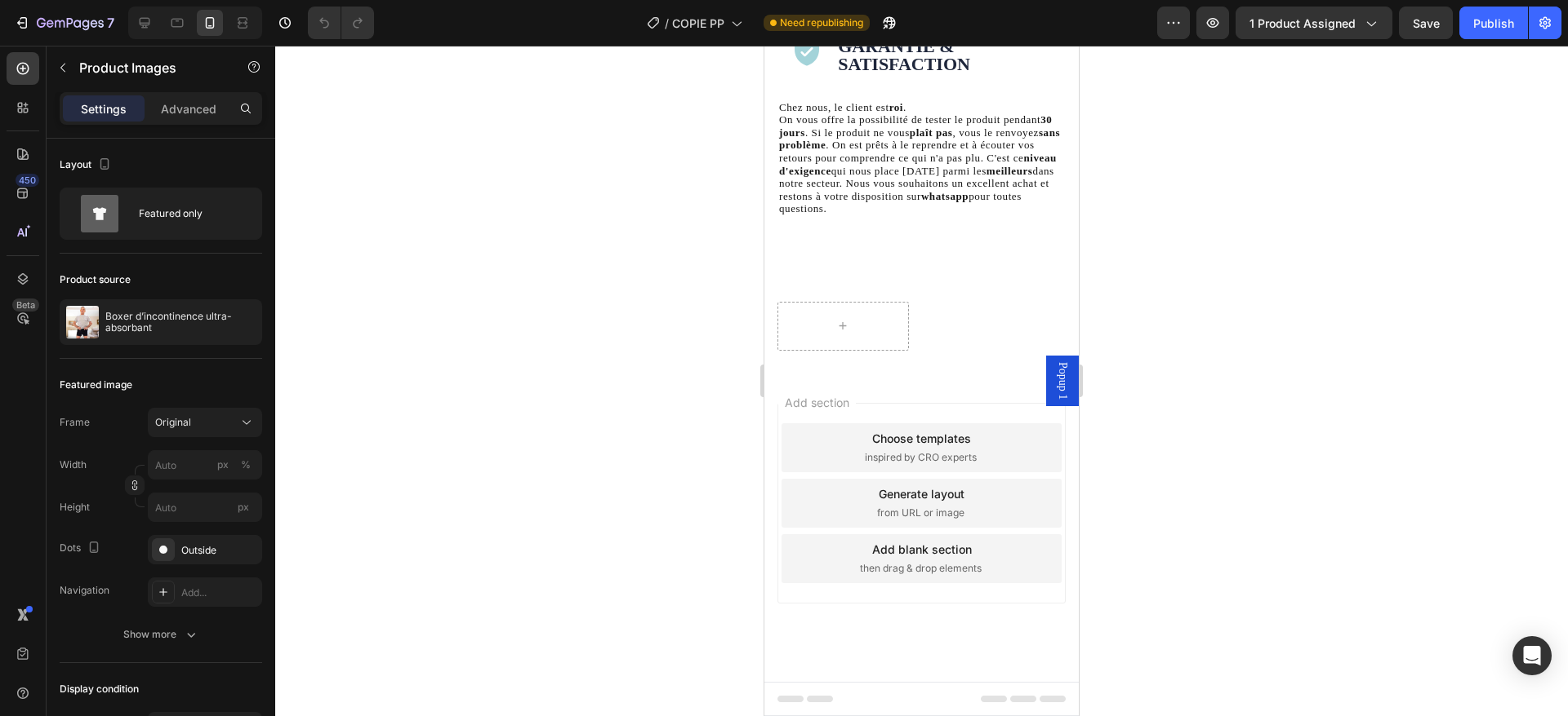
click at [941, 307] on div at bounding box center [920, 326] width 314 height 88
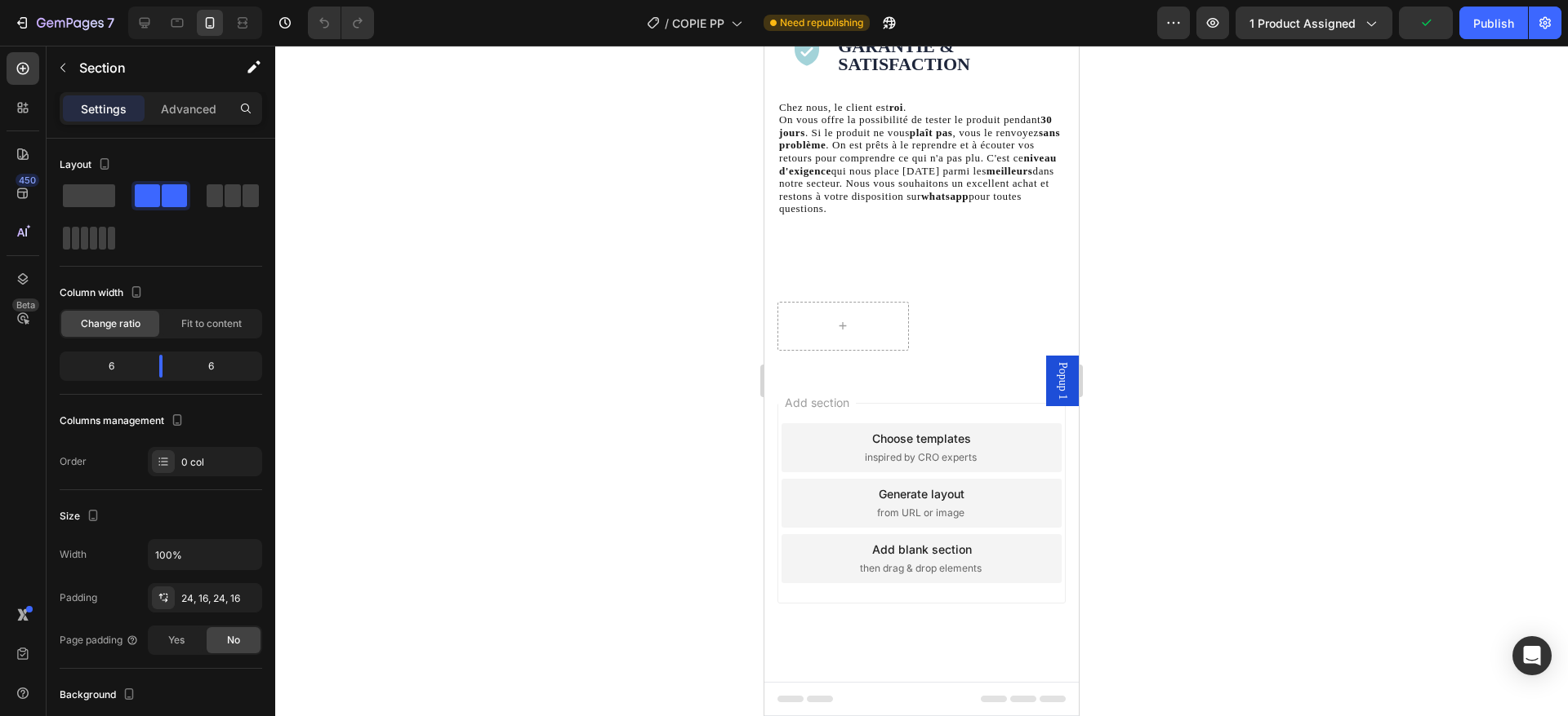
click at [807, 281] on div "Icon Garantie & Satisfaction Heading Row Chez nous, le client est roi . On vous…" at bounding box center [920, 147] width 314 height 269
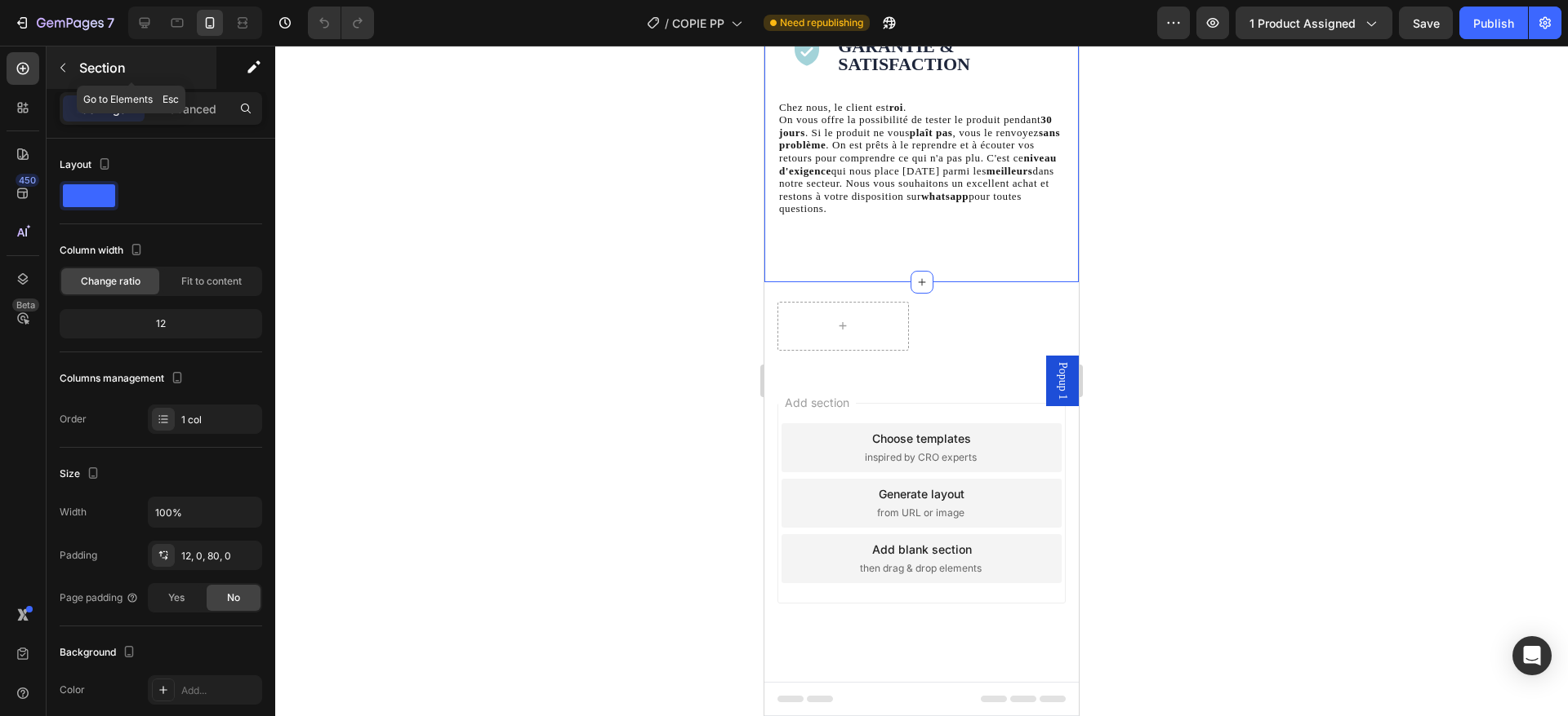
click at [57, 63] on icon "button" at bounding box center [62, 67] width 13 height 13
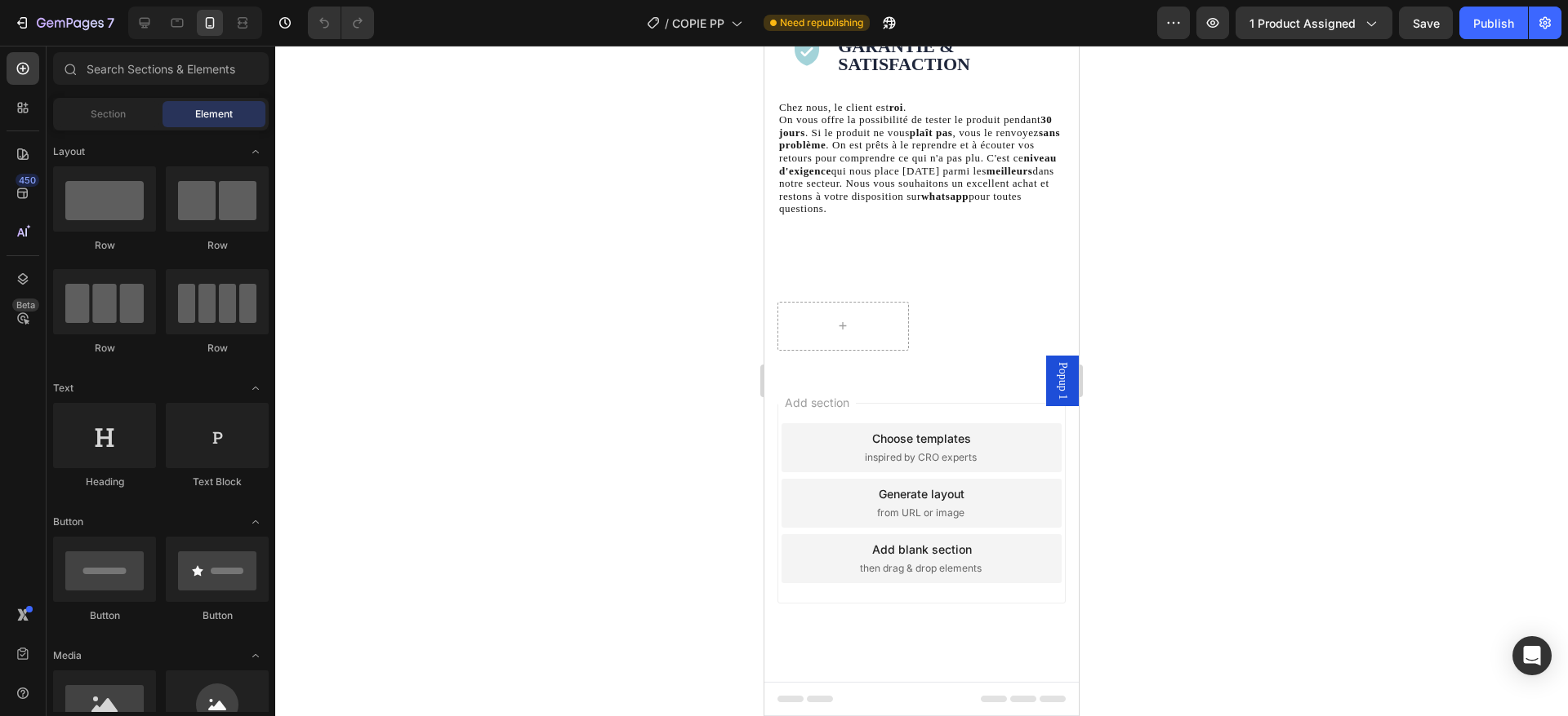
click at [945, 341] on div at bounding box center [920, 326] width 314 height 88
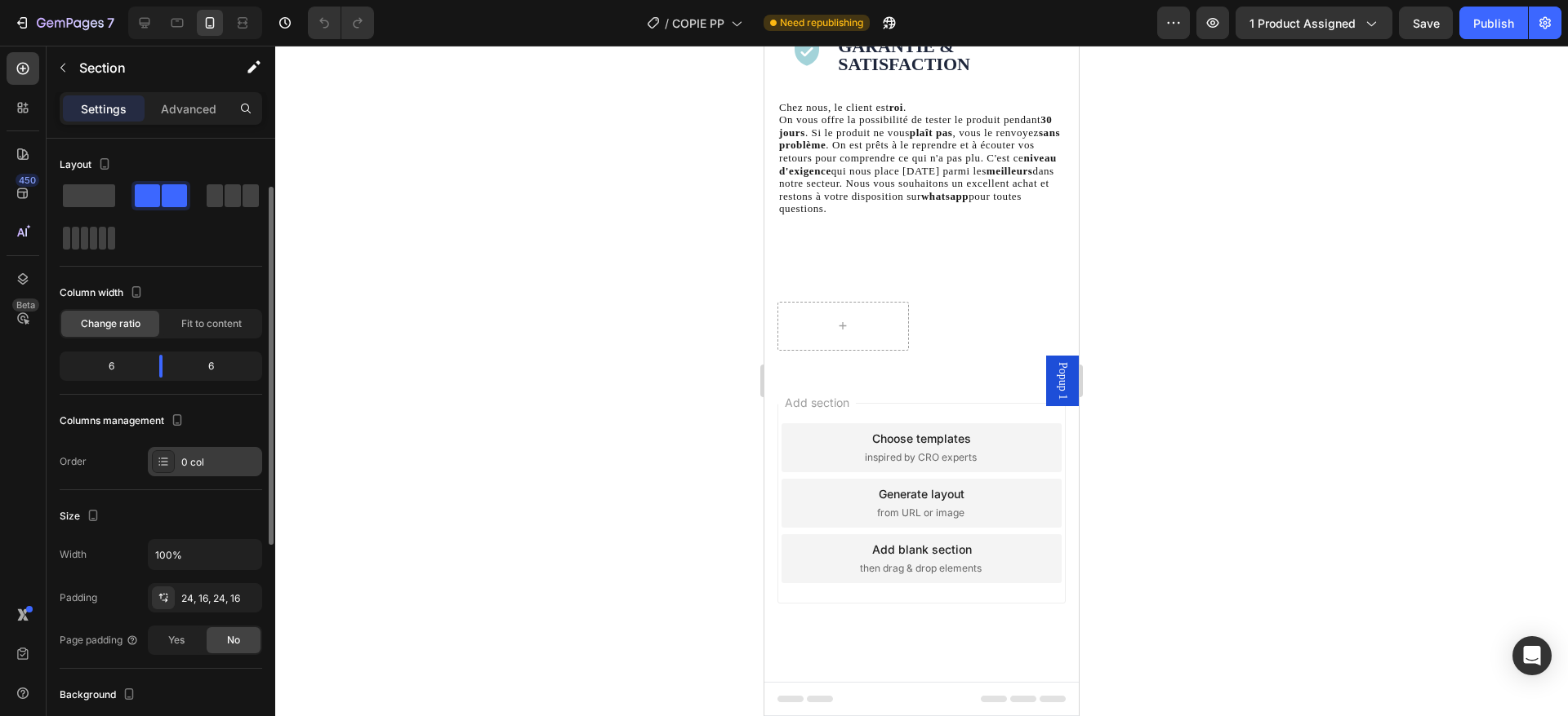
scroll to position [464, 0]
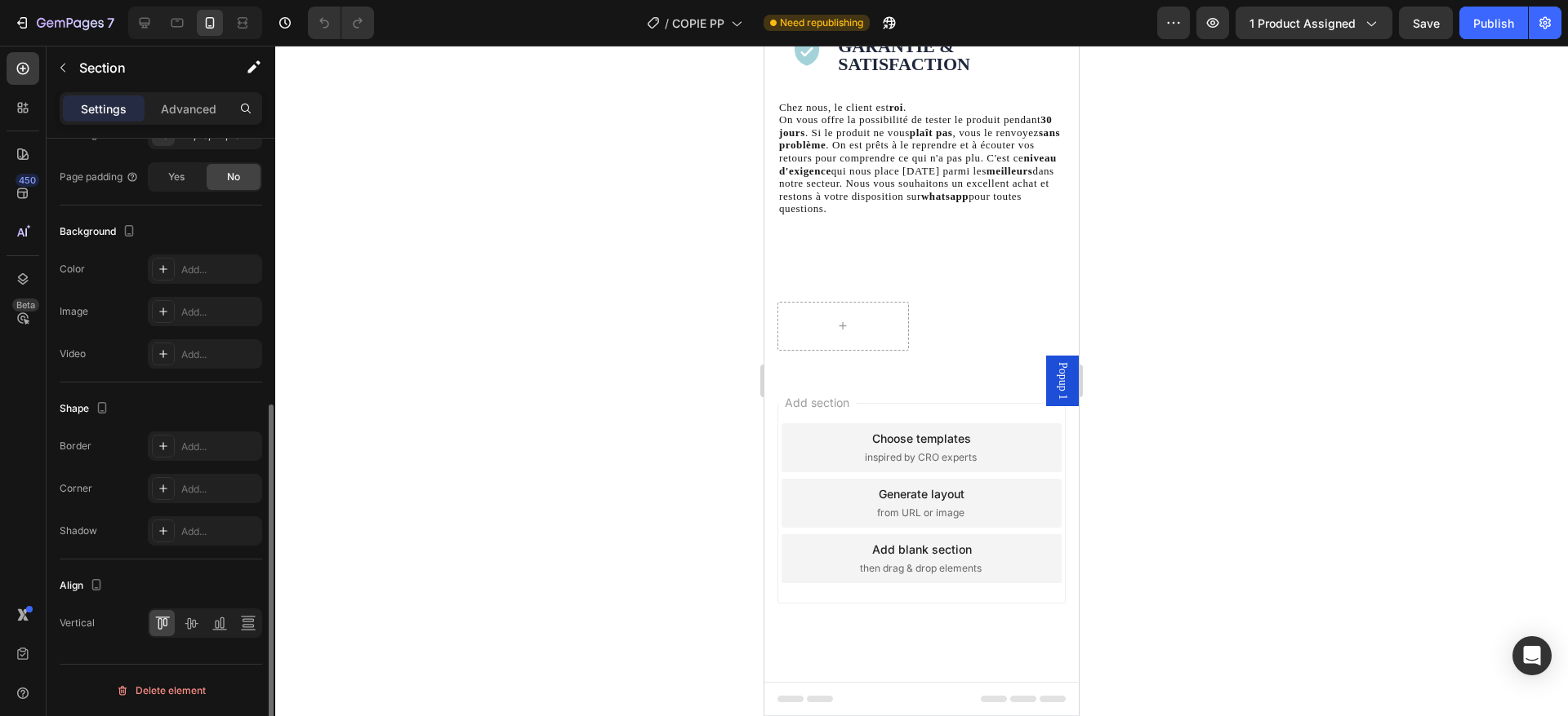
click at [188, 690] on div "Delete element" at bounding box center [161, 691] width 90 height 20
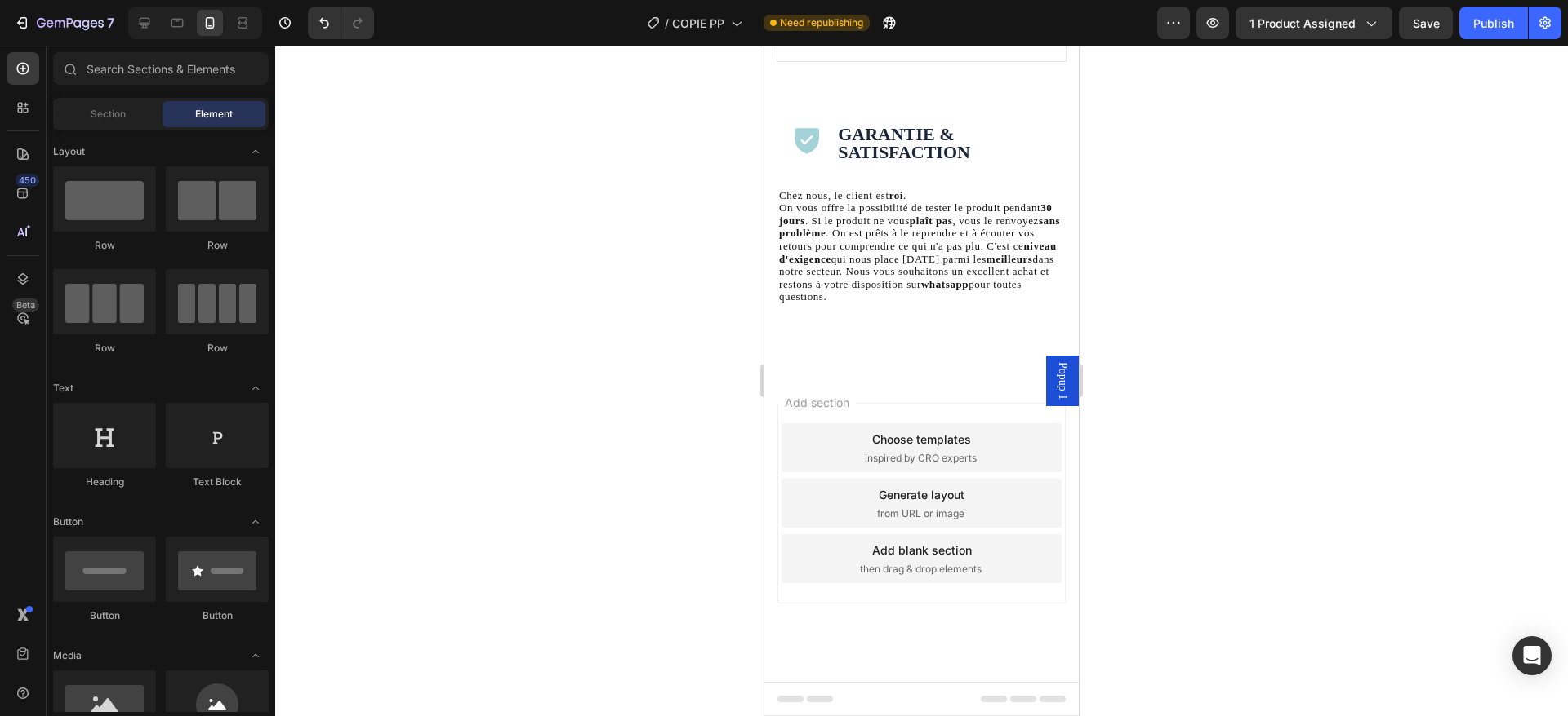
scroll to position [4997, 0]
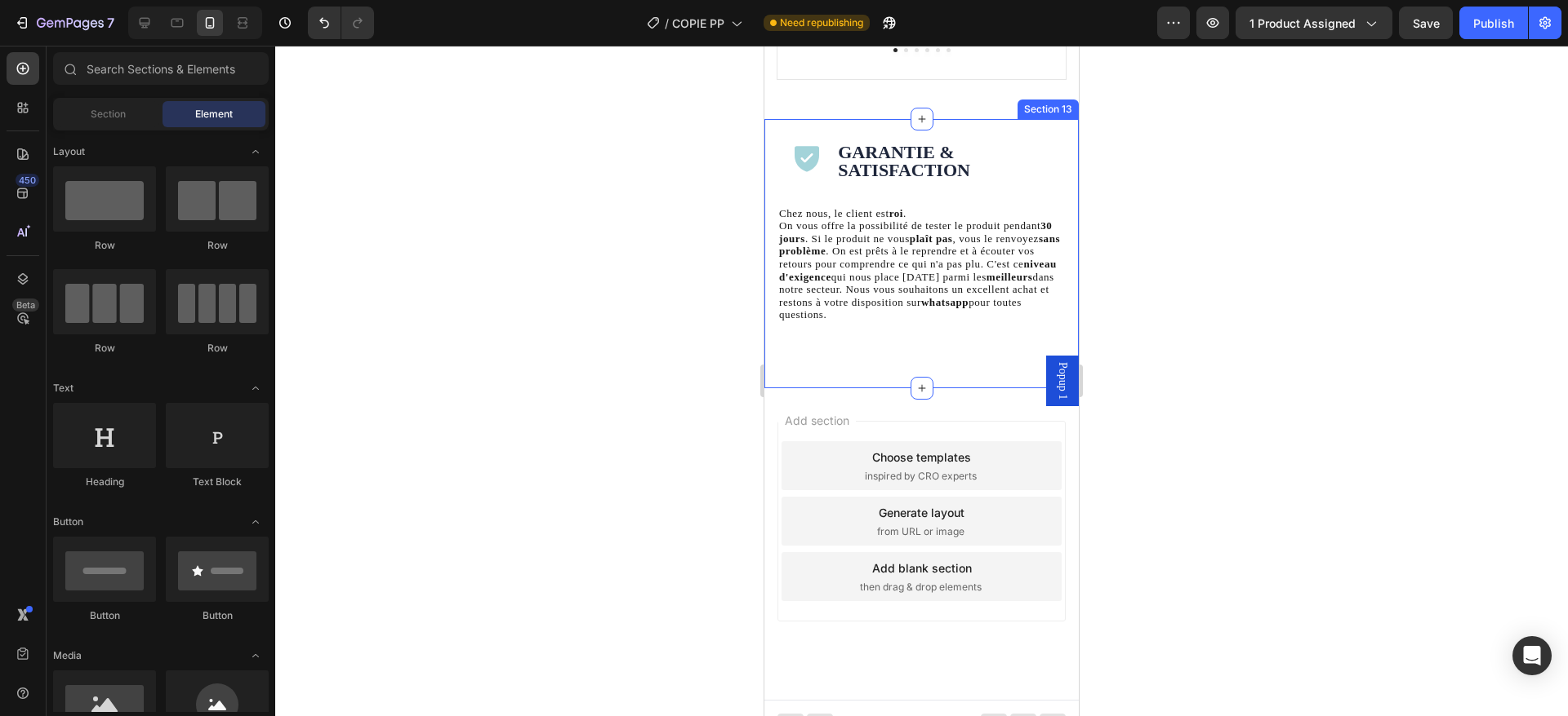
click at [859, 353] on div "Icon Garantie & Satisfaction Heading Row Chez nous, le client est roi . On vous…" at bounding box center [920, 253] width 314 height 269
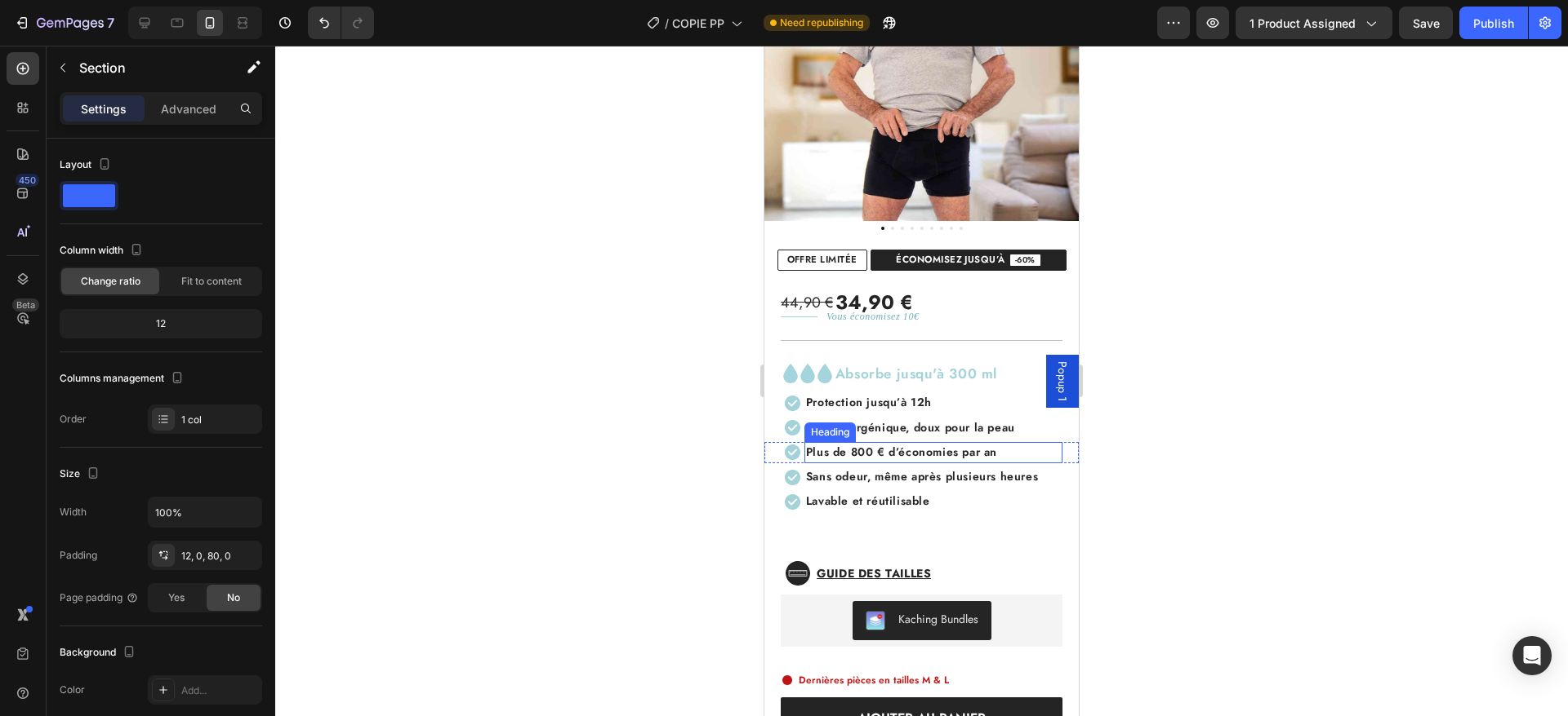
scroll to position [275, 0]
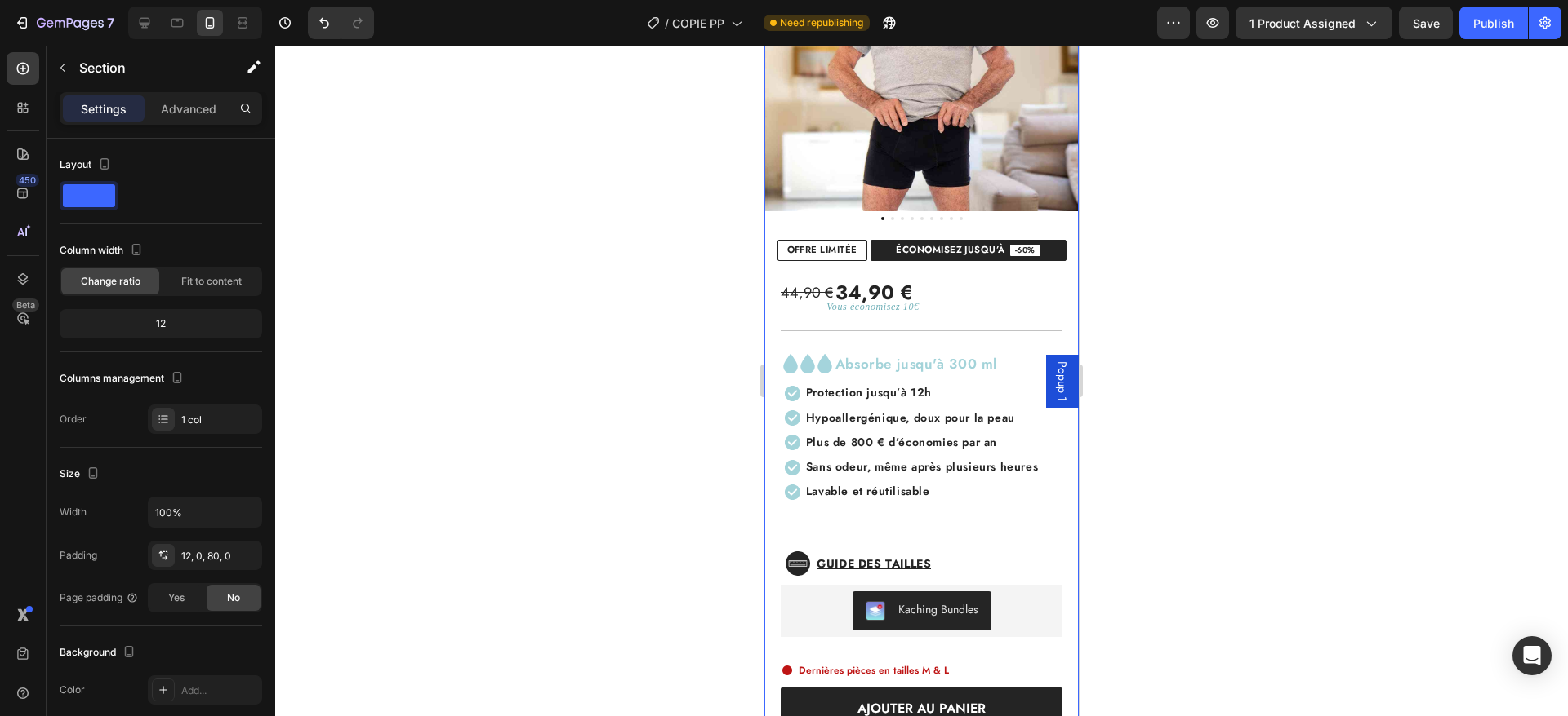
click at [971, 506] on div "44,90 € 34,90 € Custom Code Title Line Vous économisez 10€ Text Block Row Title…" at bounding box center [920, 531] width 314 height 540
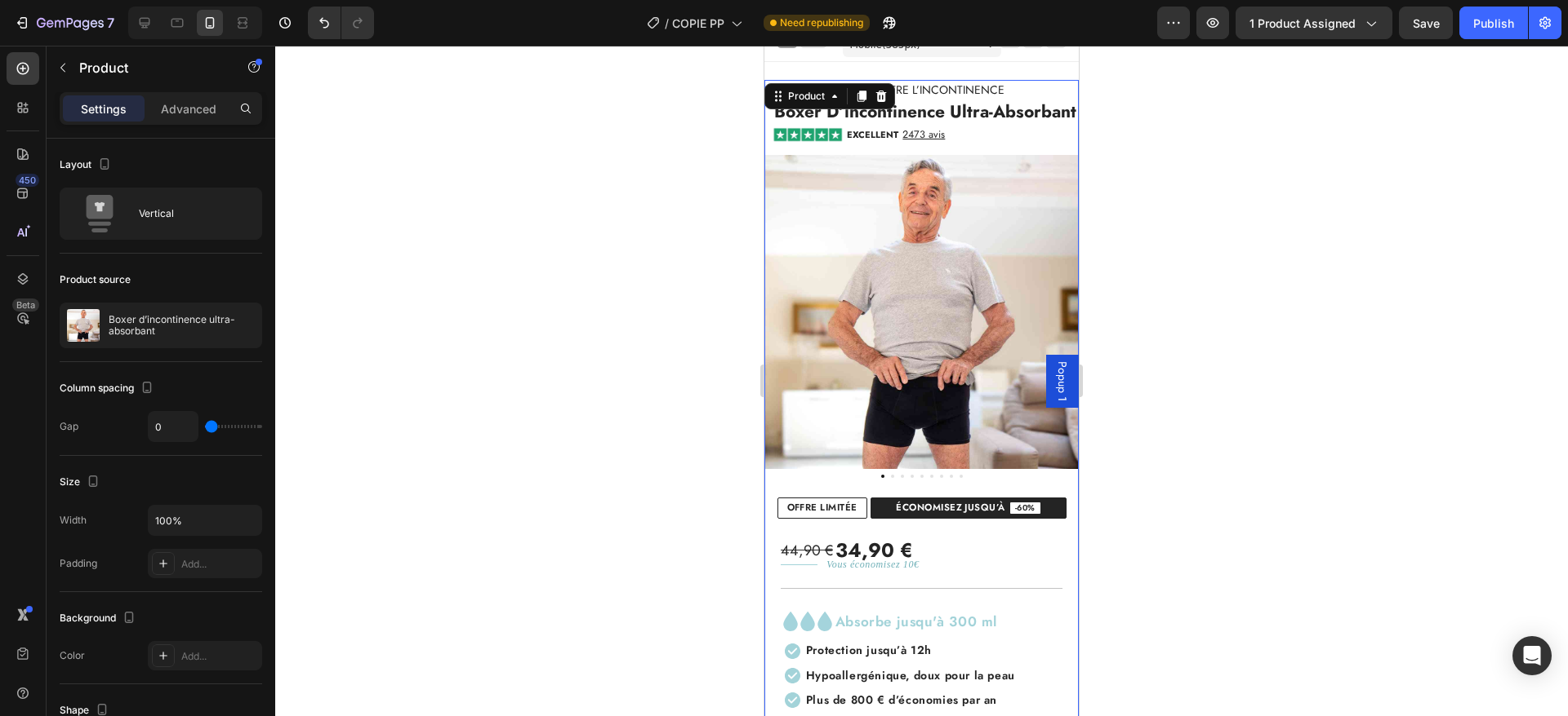
scroll to position [0, 0]
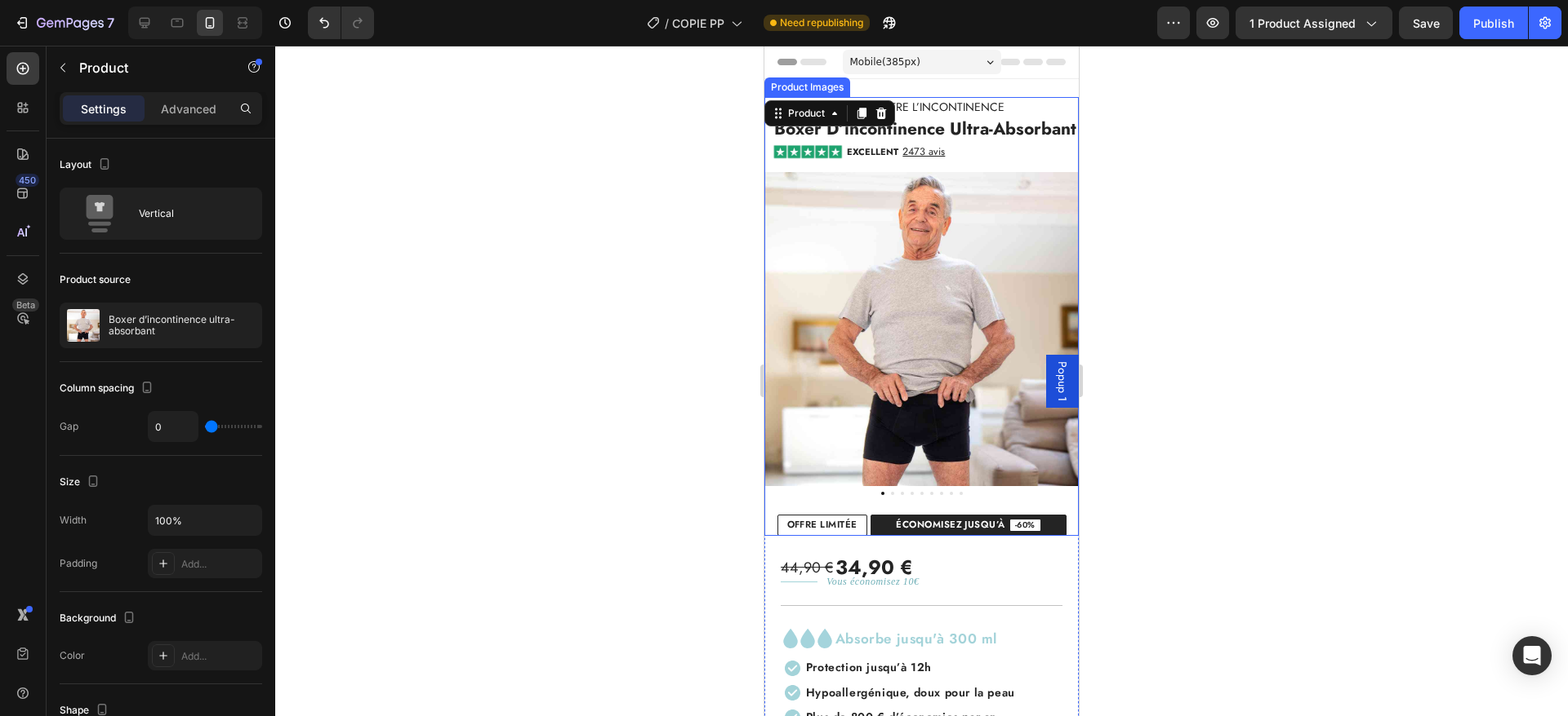
click at [951, 318] on img at bounding box center [920, 329] width 314 height 314
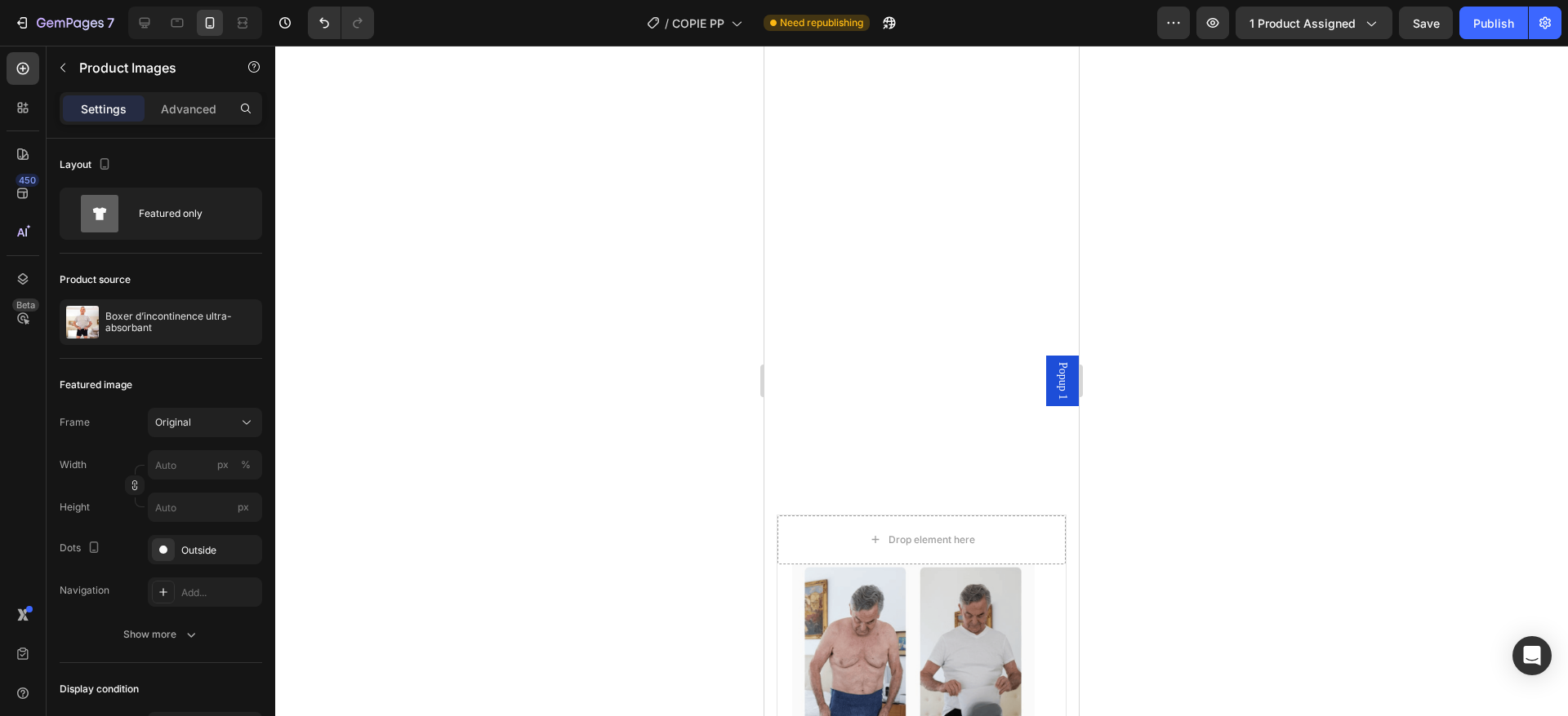
scroll to position [4997, 0]
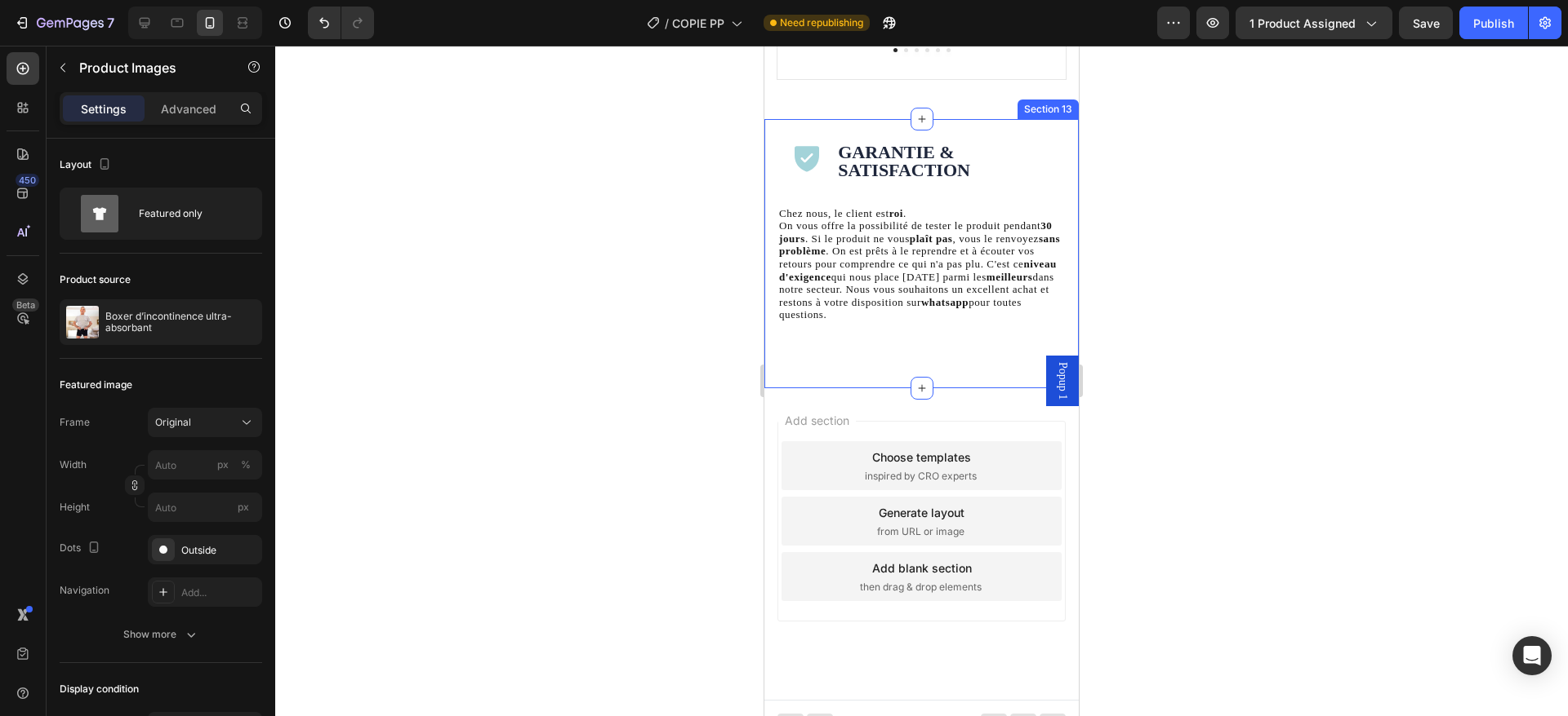
click at [910, 332] on div "Icon Garantie & Satisfaction Heading Row Chez nous, le client est roi . On vous…" at bounding box center [920, 253] width 314 height 269
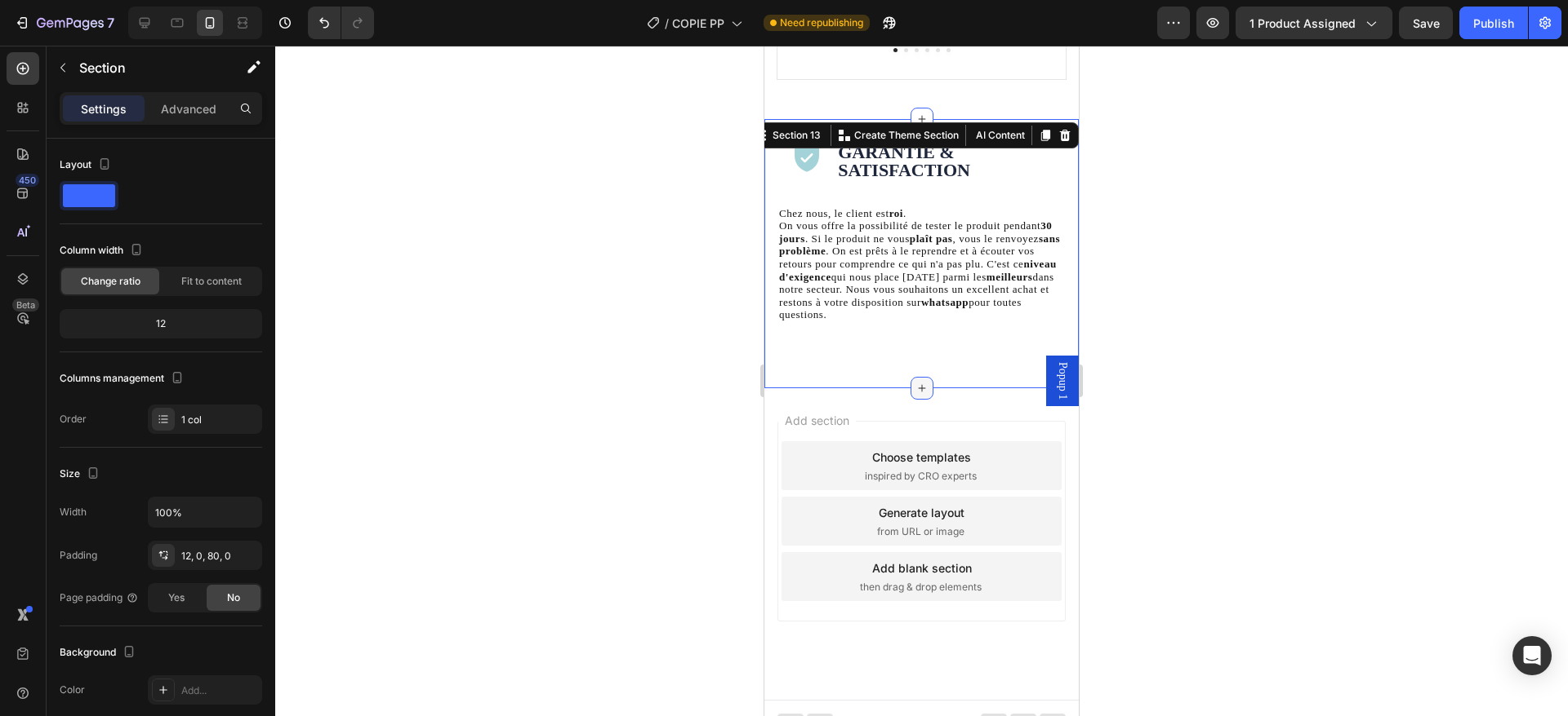
click at [916, 382] on icon at bounding box center [921, 388] width 13 height 13
click at [821, 349] on div "Icon Garantie & Satisfaction Heading Row Chez nous, le client est roi . On vous…" at bounding box center [920, 253] width 314 height 269
click at [61, 62] on icon "button" at bounding box center [62, 67] width 13 height 13
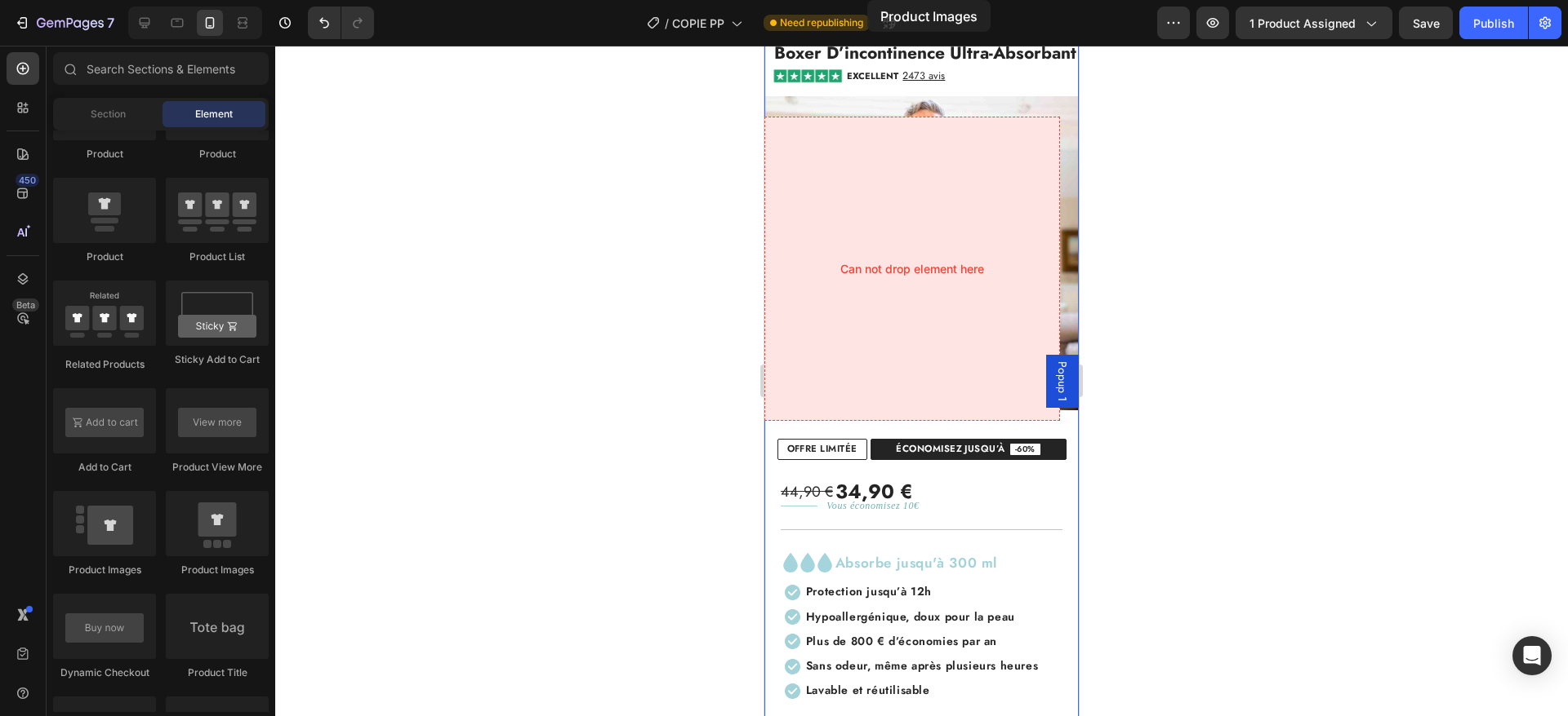
scroll to position [7, 0]
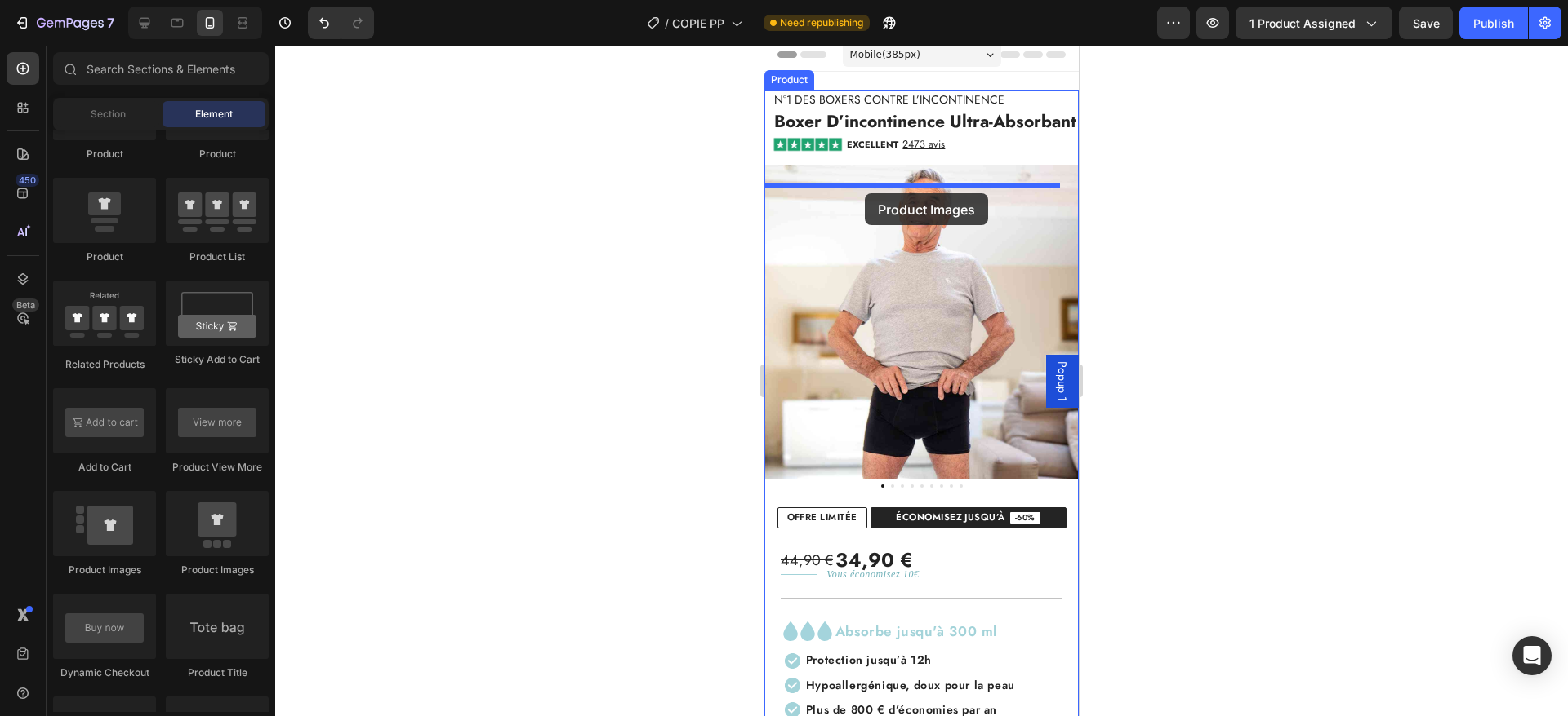
drag, startPoint x: 972, startPoint y: 574, endPoint x: 864, endPoint y: 194, distance: 395.0
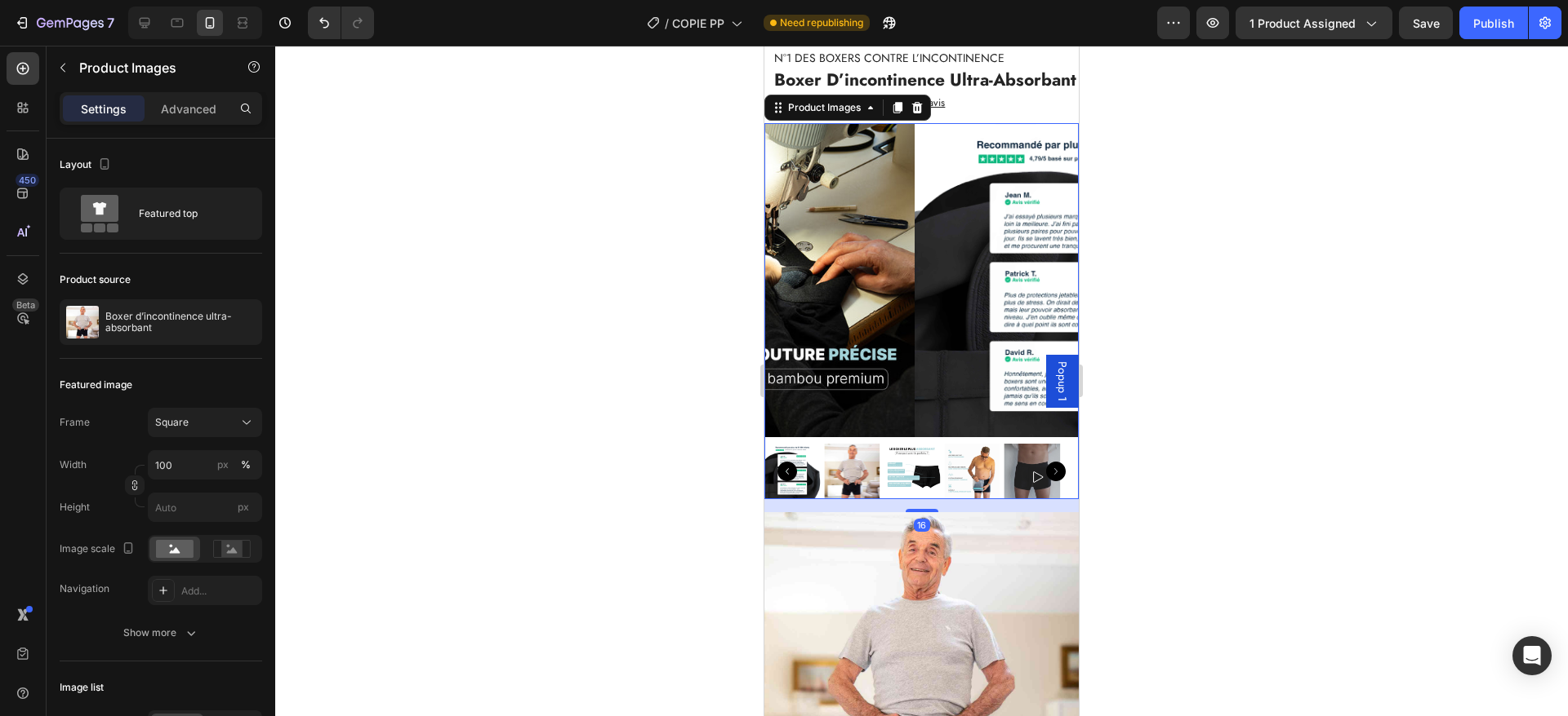
scroll to position [0, 0]
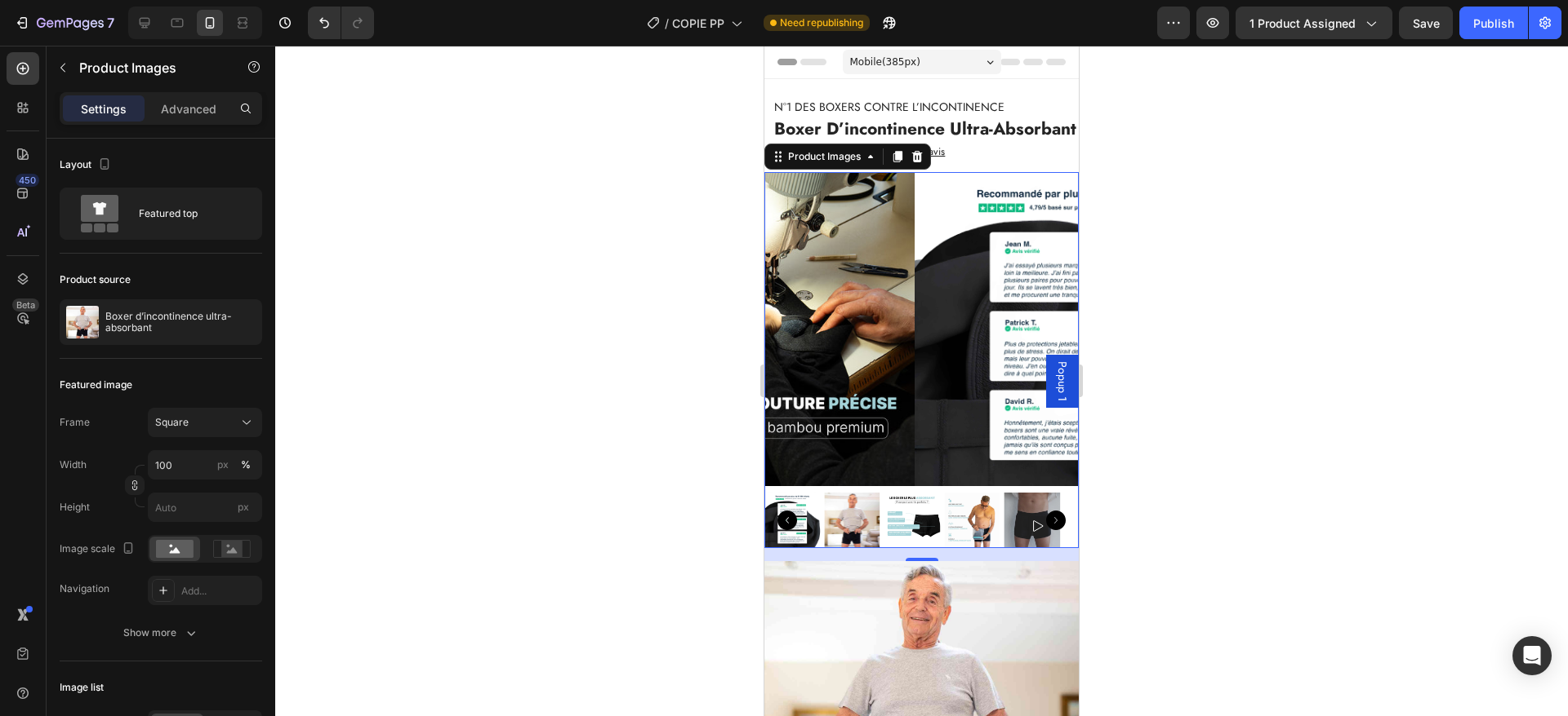
click at [868, 525] on img at bounding box center [852, 520] width 55 height 55
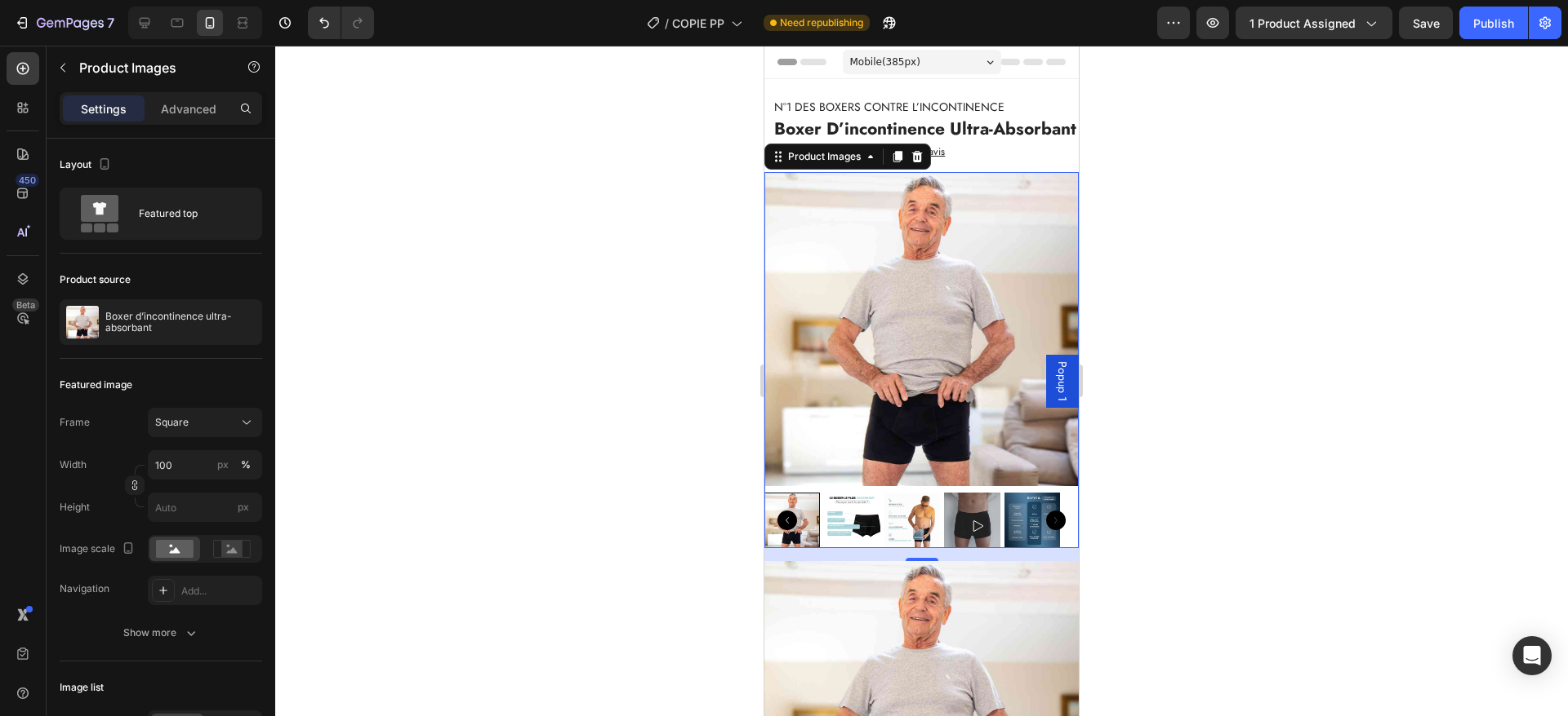
click at [868, 525] on img at bounding box center [852, 520] width 55 height 55
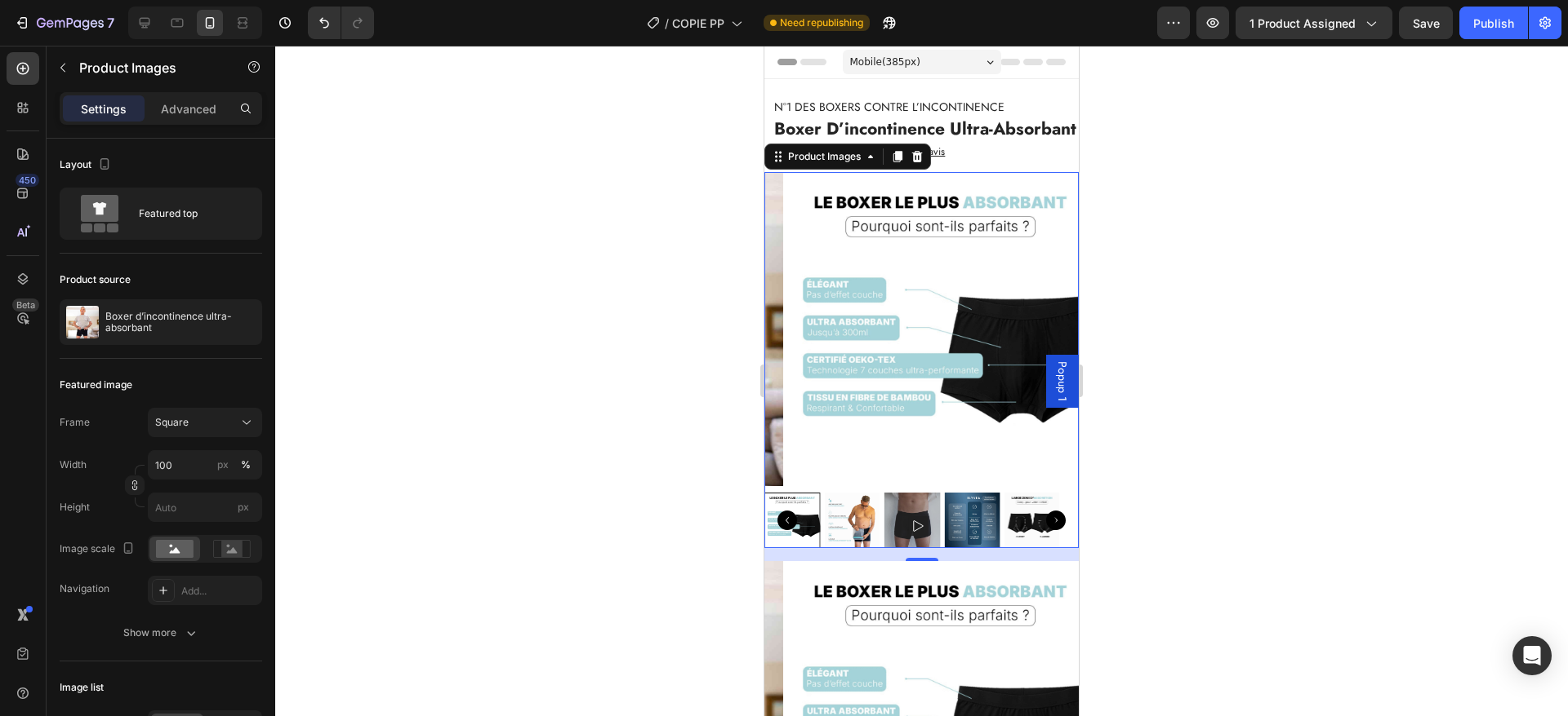
click at [852, 518] on img at bounding box center [852, 520] width 55 height 55
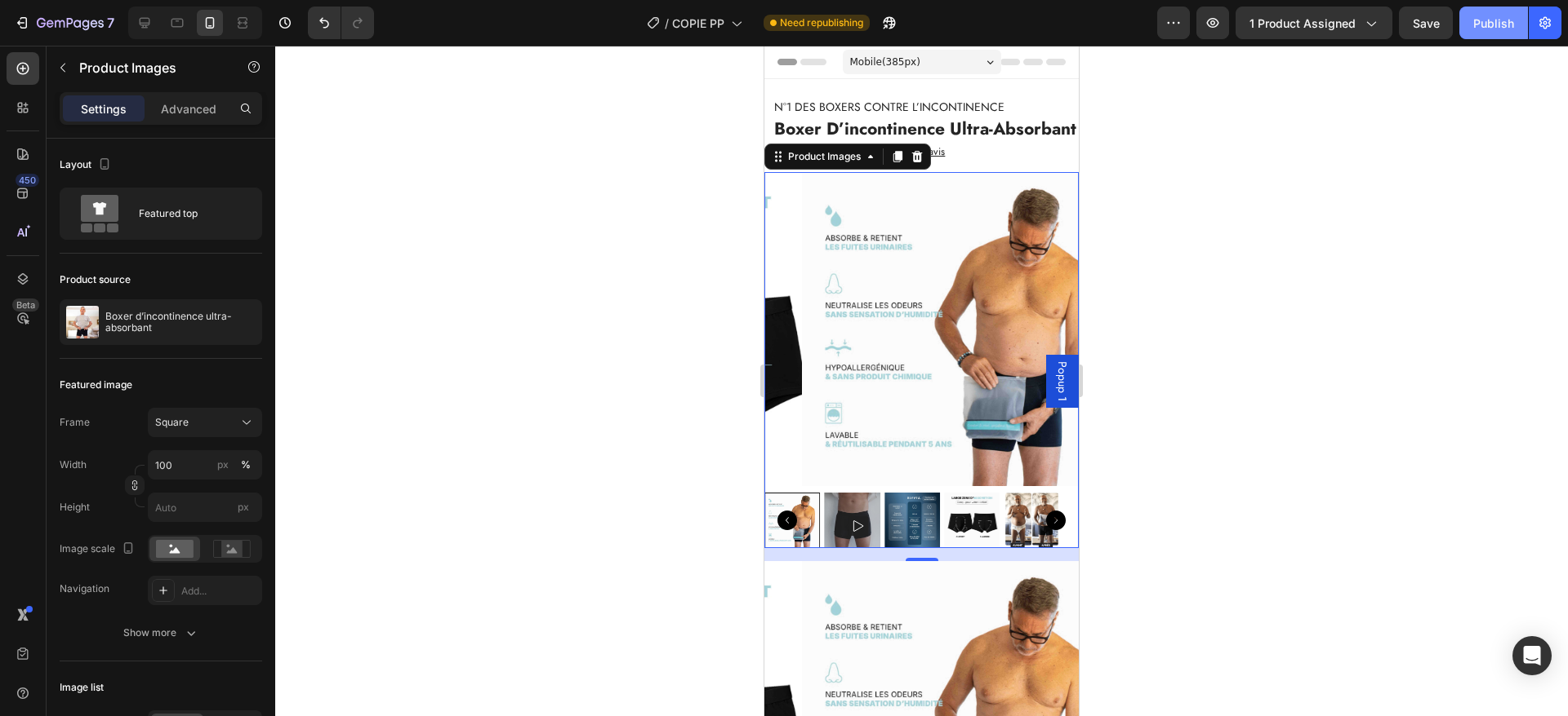
click at [1496, 22] on div "Publish" at bounding box center [1493, 23] width 40 height 17
click at [923, 163] on icon at bounding box center [917, 156] width 13 height 13
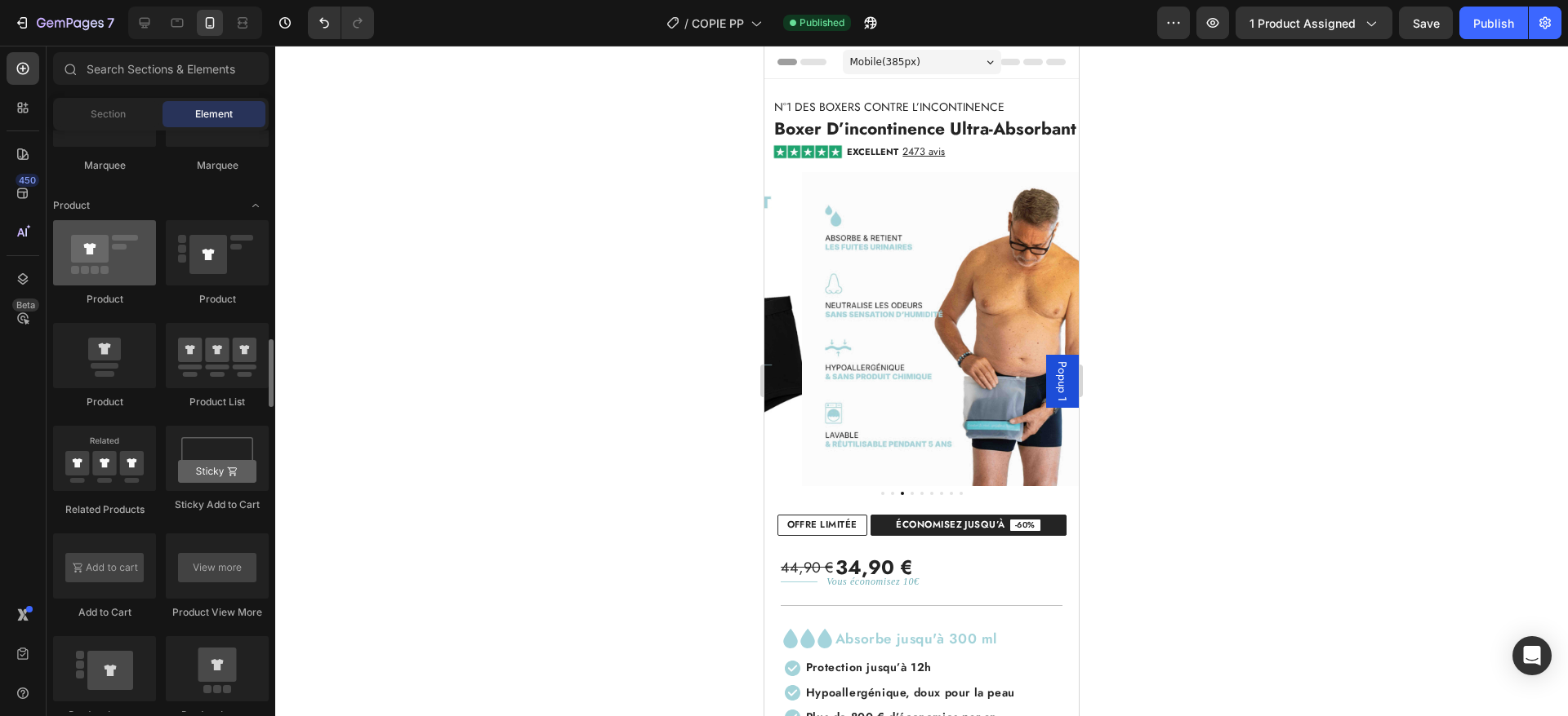
scroll to position [1996, 0]
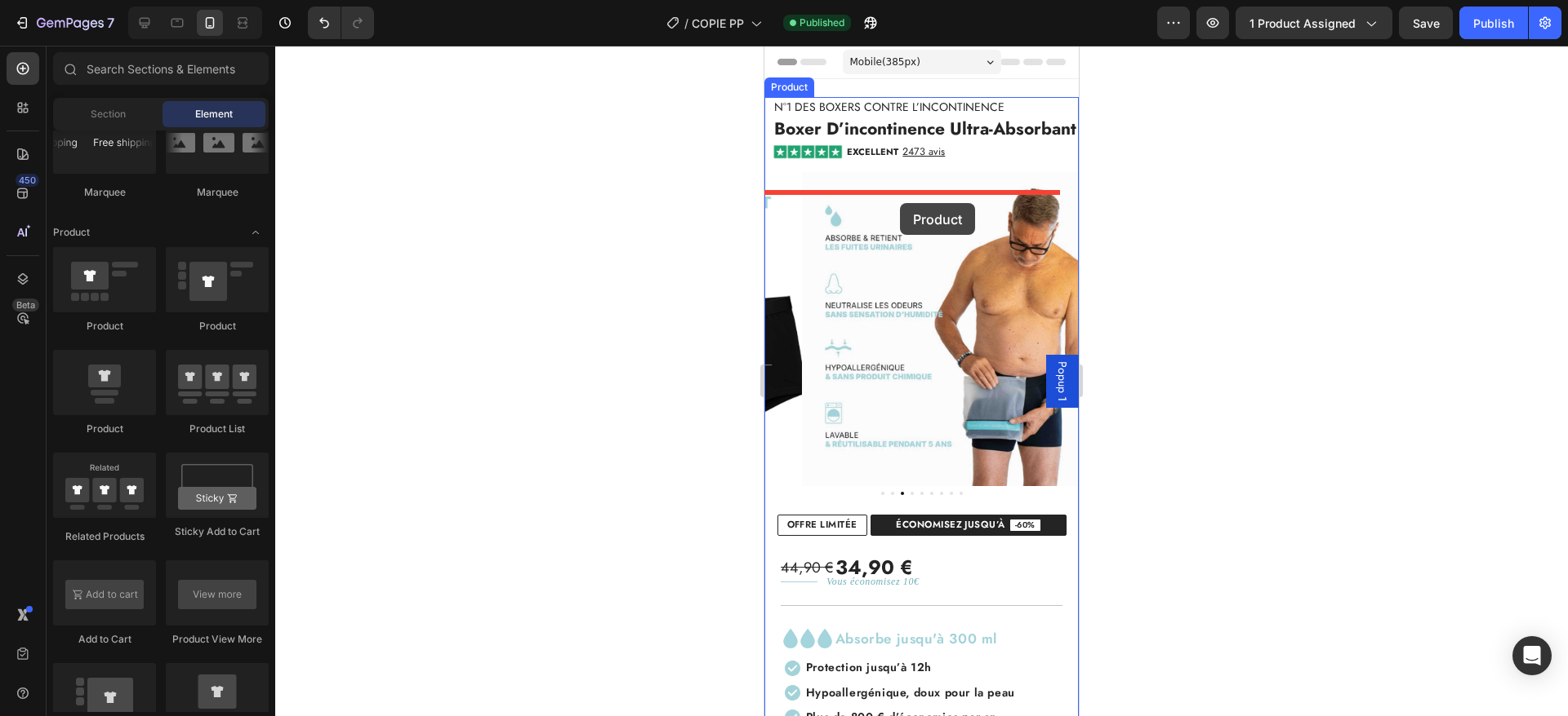
drag, startPoint x: 880, startPoint y: 336, endPoint x: 900, endPoint y: 203, distance: 134.5
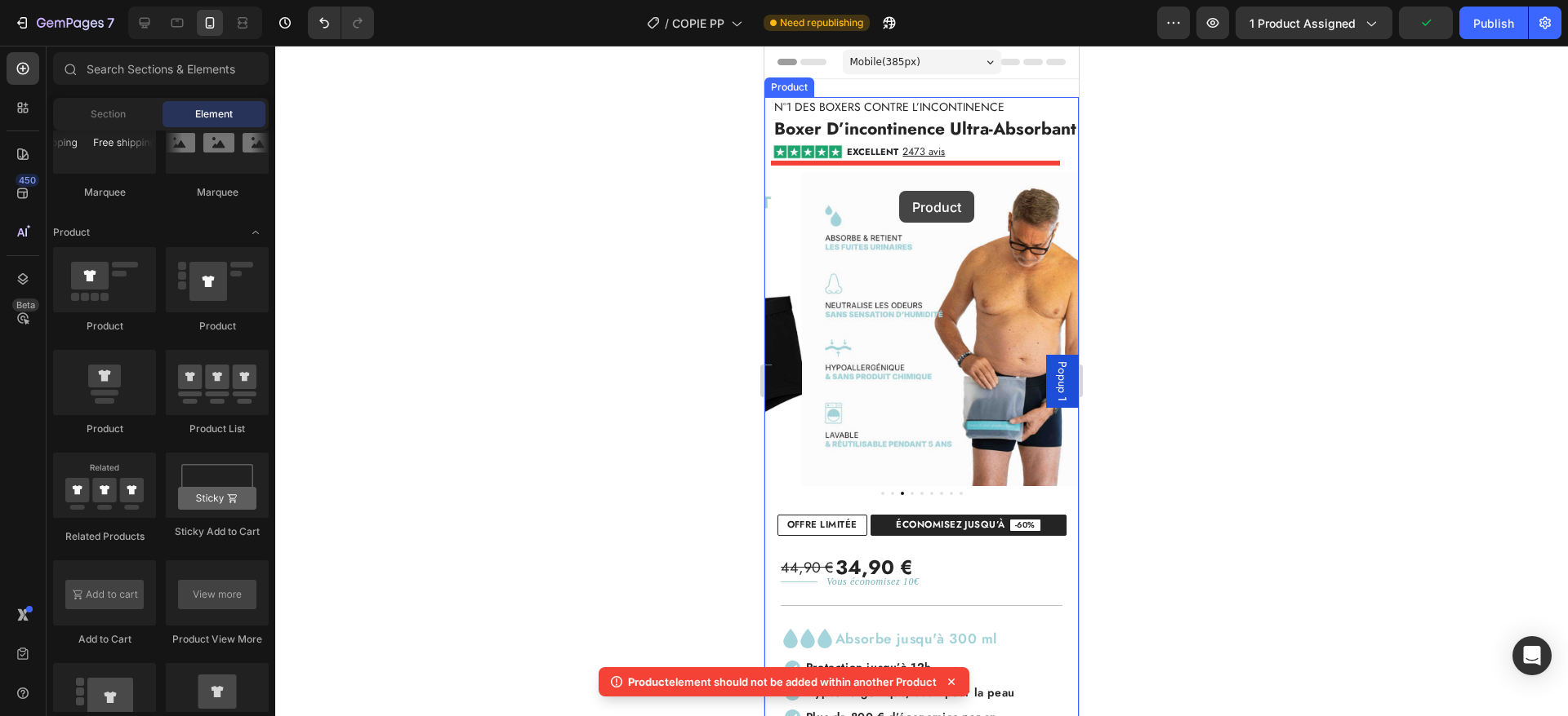
drag, startPoint x: 878, startPoint y: 432, endPoint x: 899, endPoint y: 193, distance: 239.9
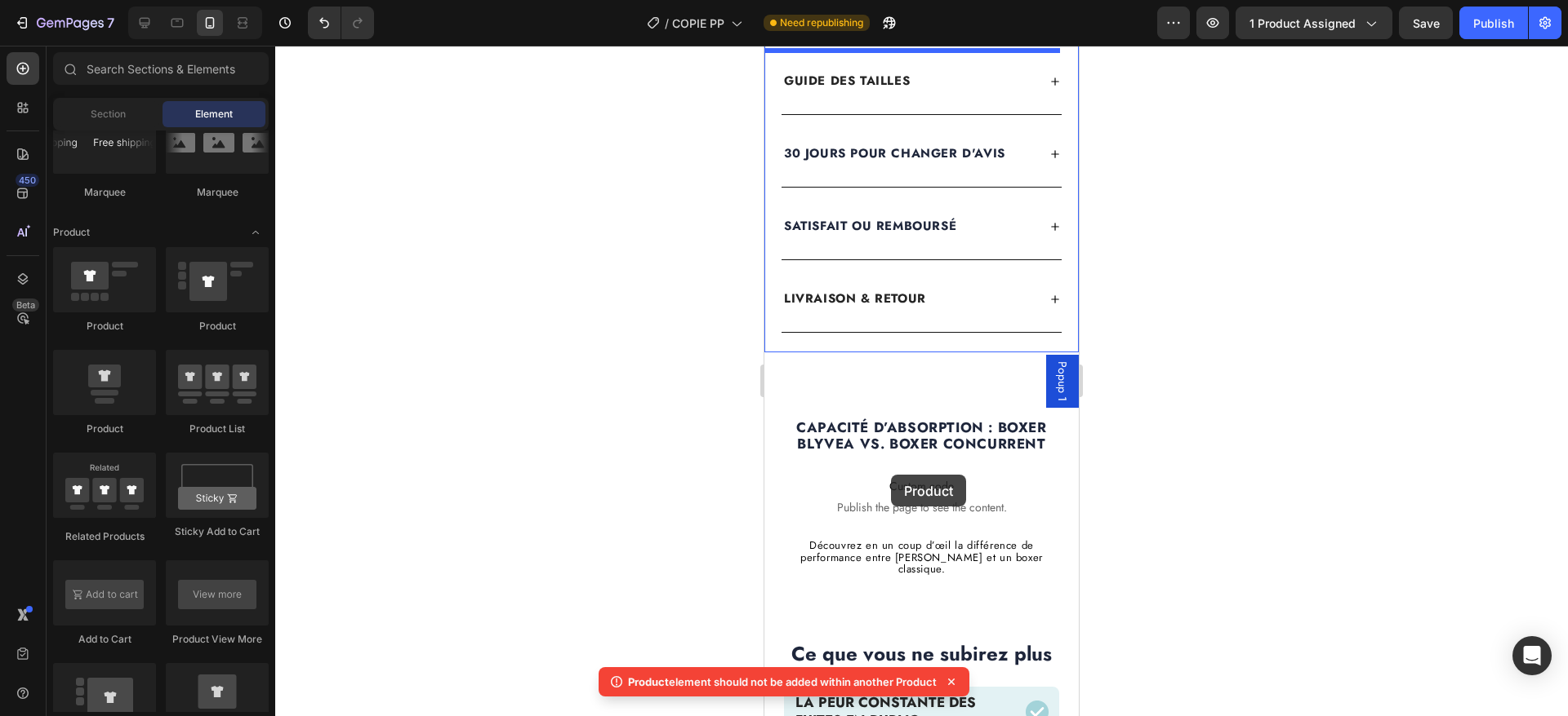
scroll to position [1031, 0]
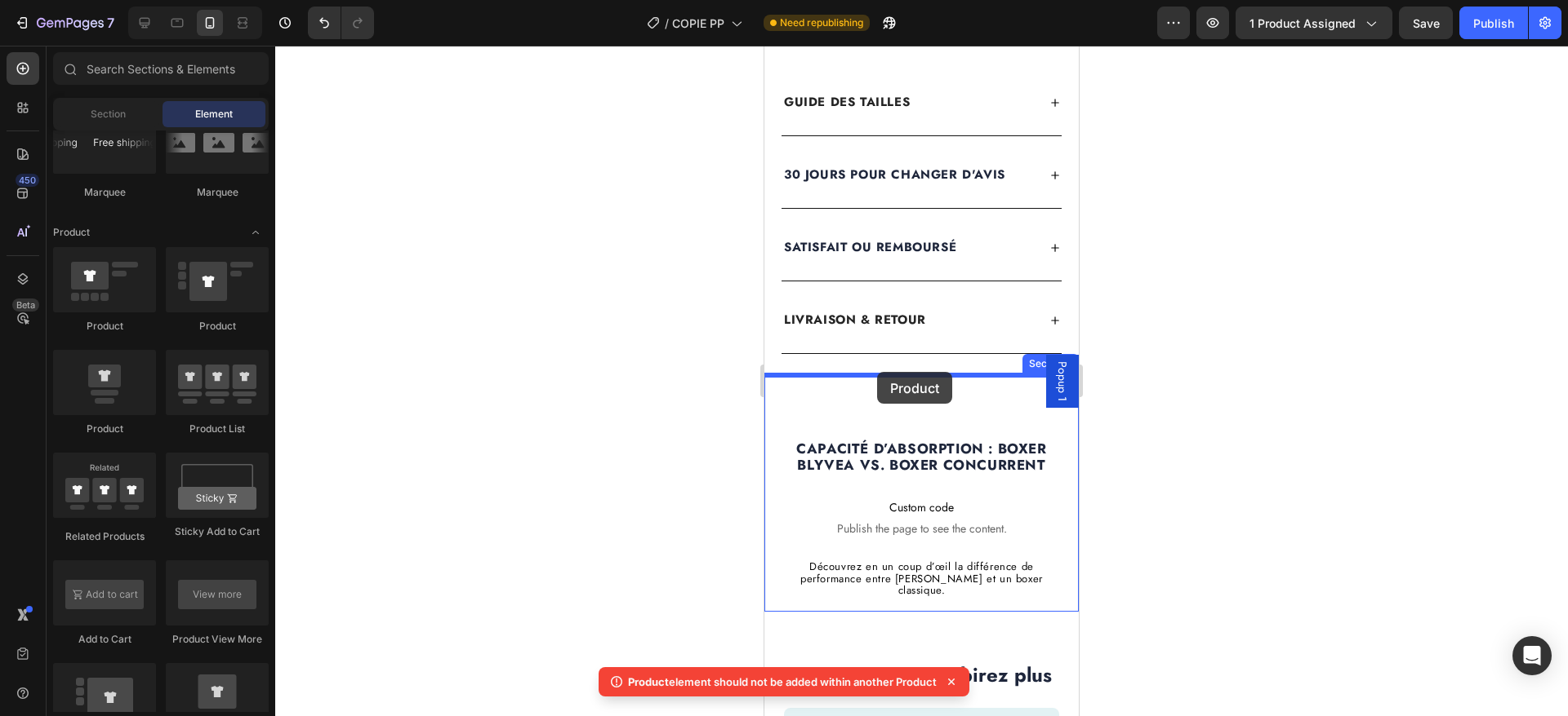
drag, startPoint x: 842, startPoint y: 455, endPoint x: 877, endPoint y: 372, distance: 90.1
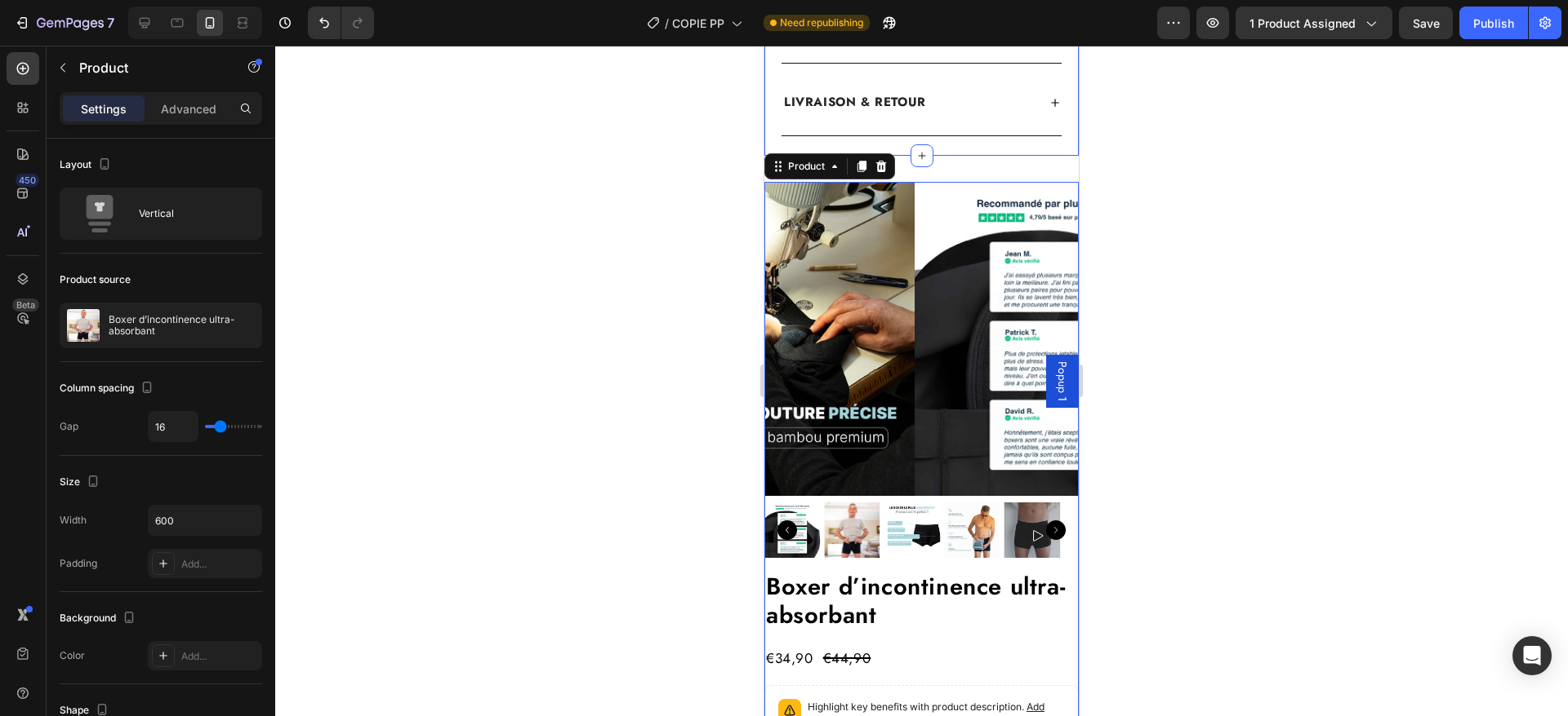
scroll to position [1254, 0]
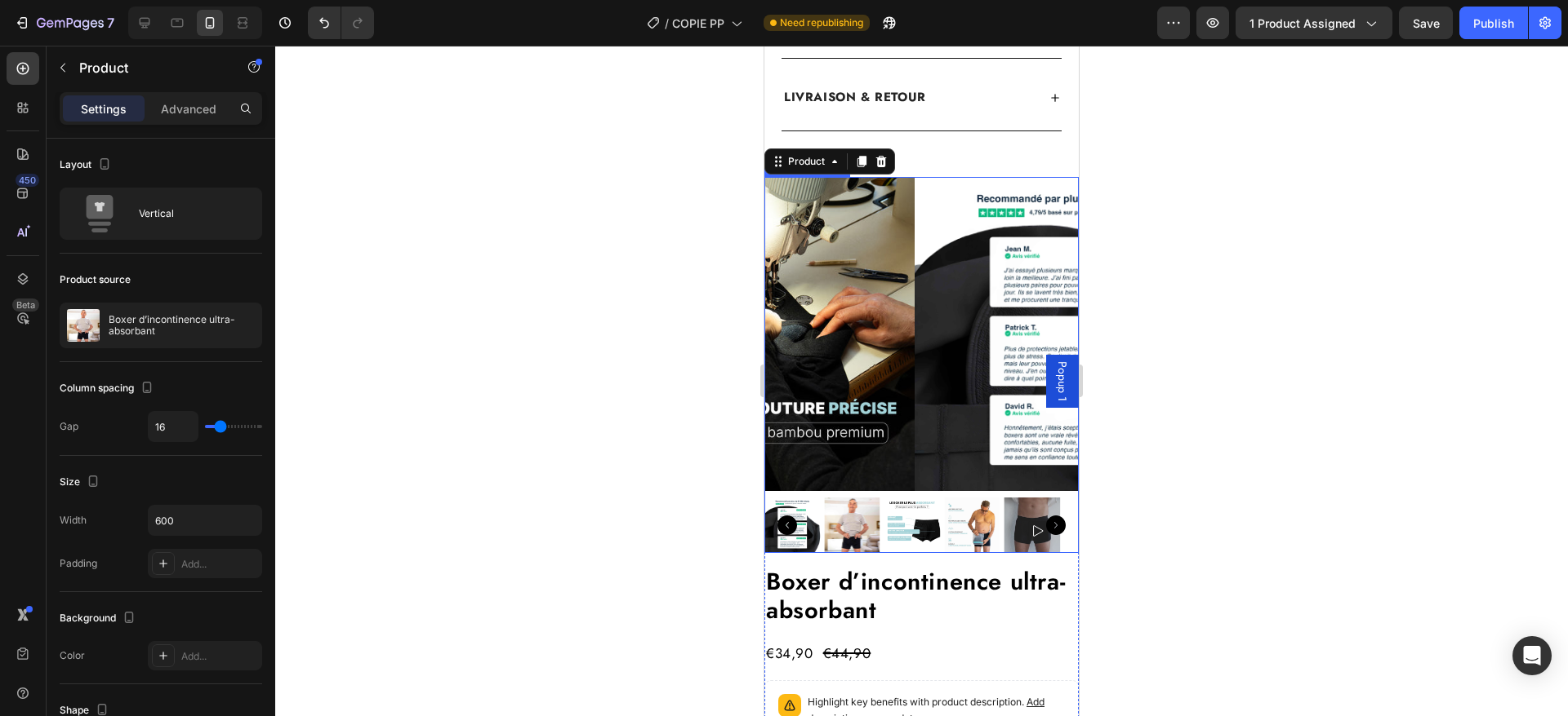
click at [909, 502] on img at bounding box center [912, 525] width 55 height 55
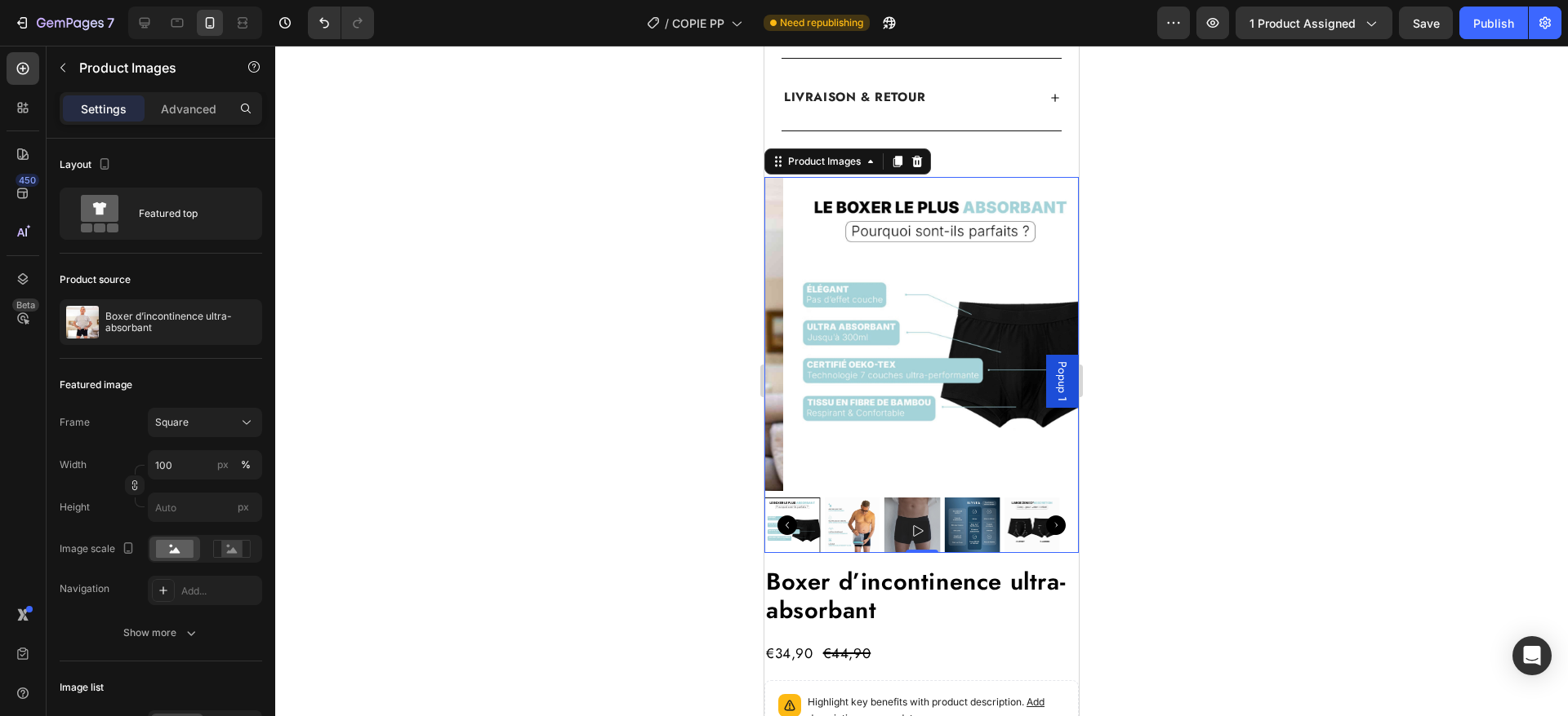
click at [868, 508] on img at bounding box center [852, 525] width 55 height 55
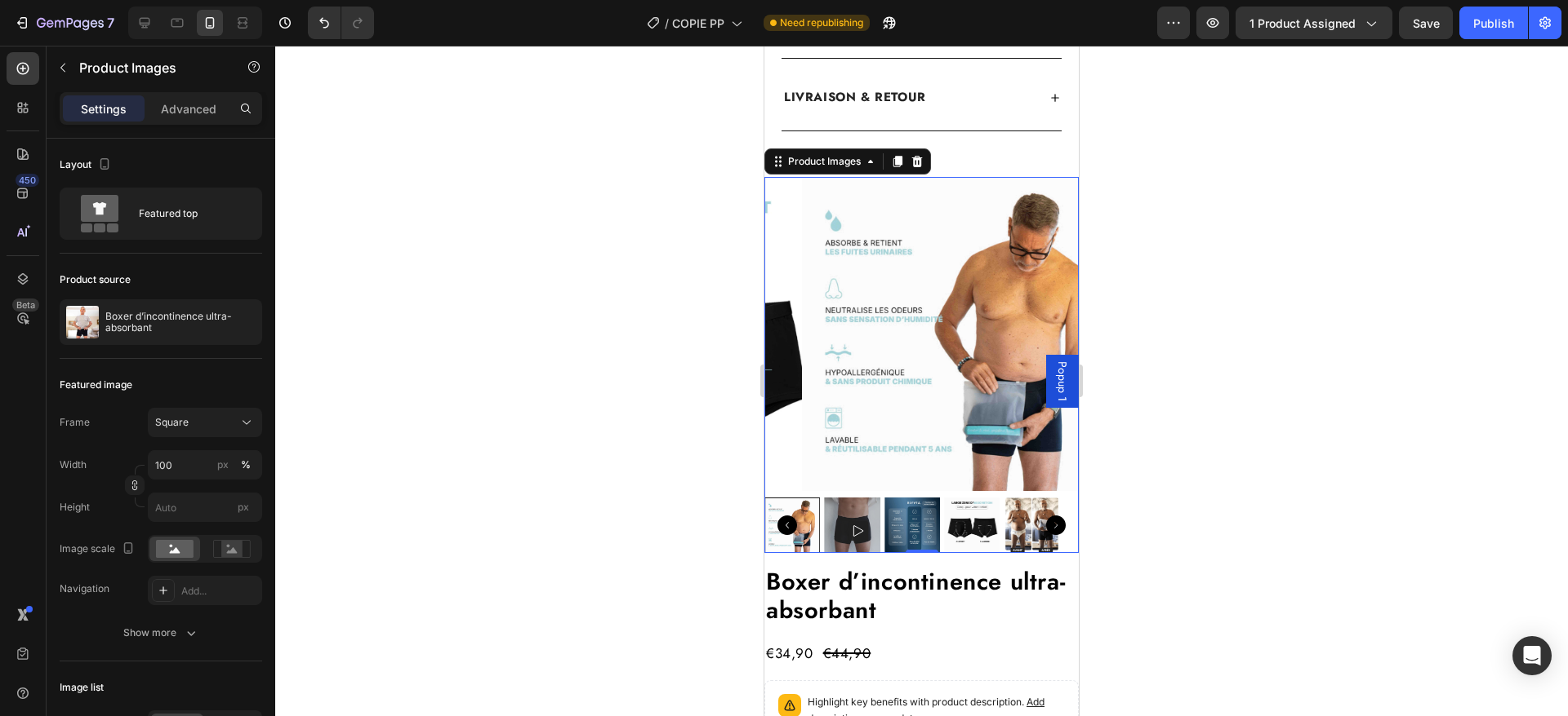
click at [910, 503] on img at bounding box center [912, 525] width 55 height 55
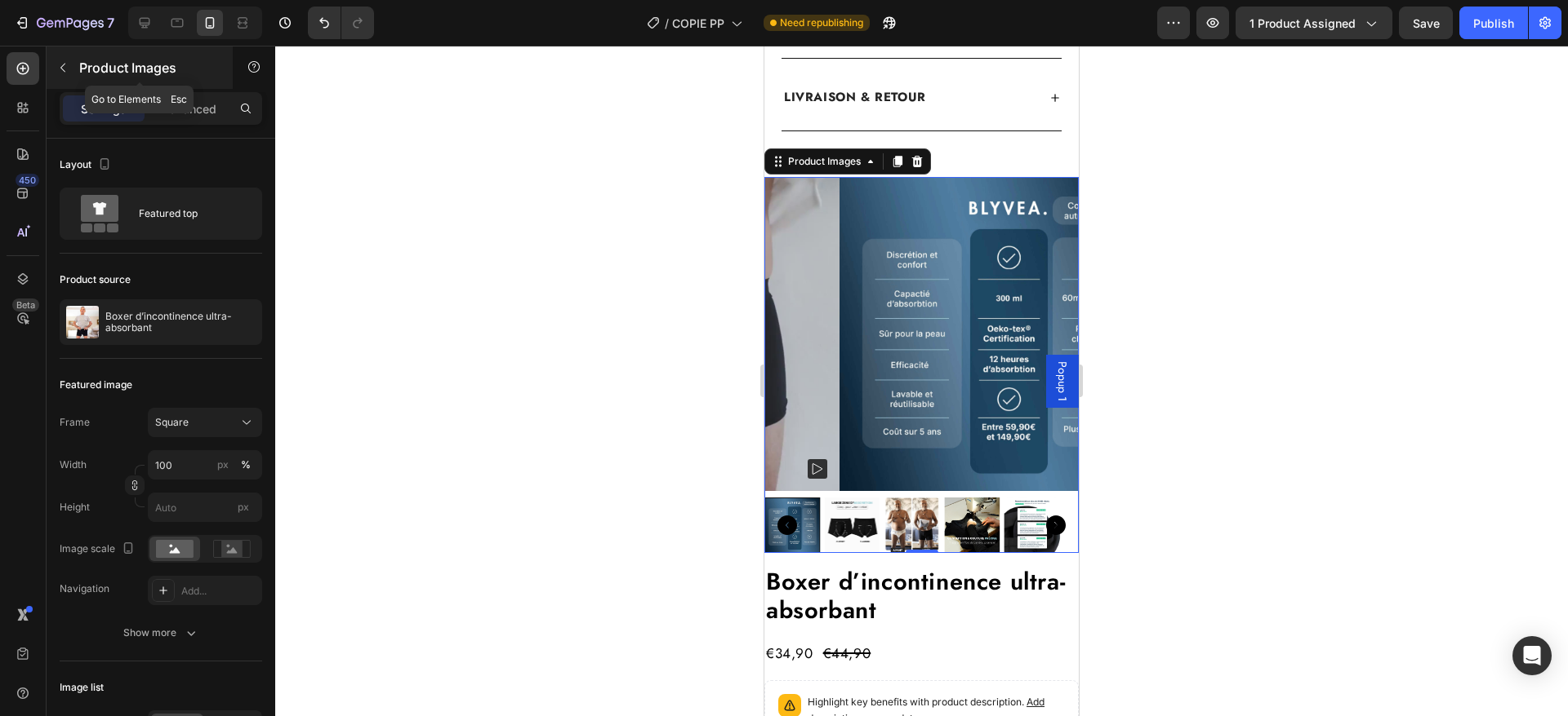
click at [68, 69] on icon "button" at bounding box center [62, 67] width 13 height 13
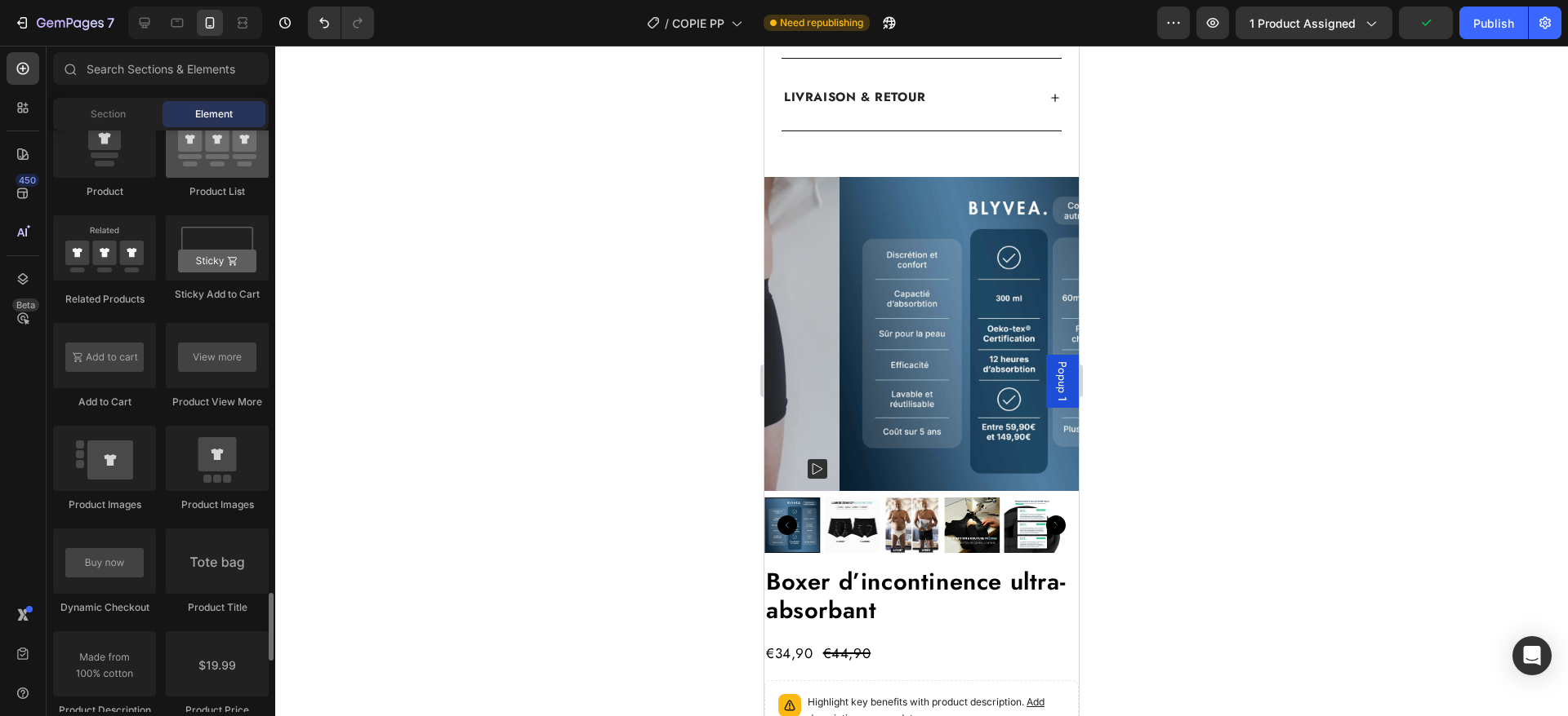
scroll to position [2413, 0]
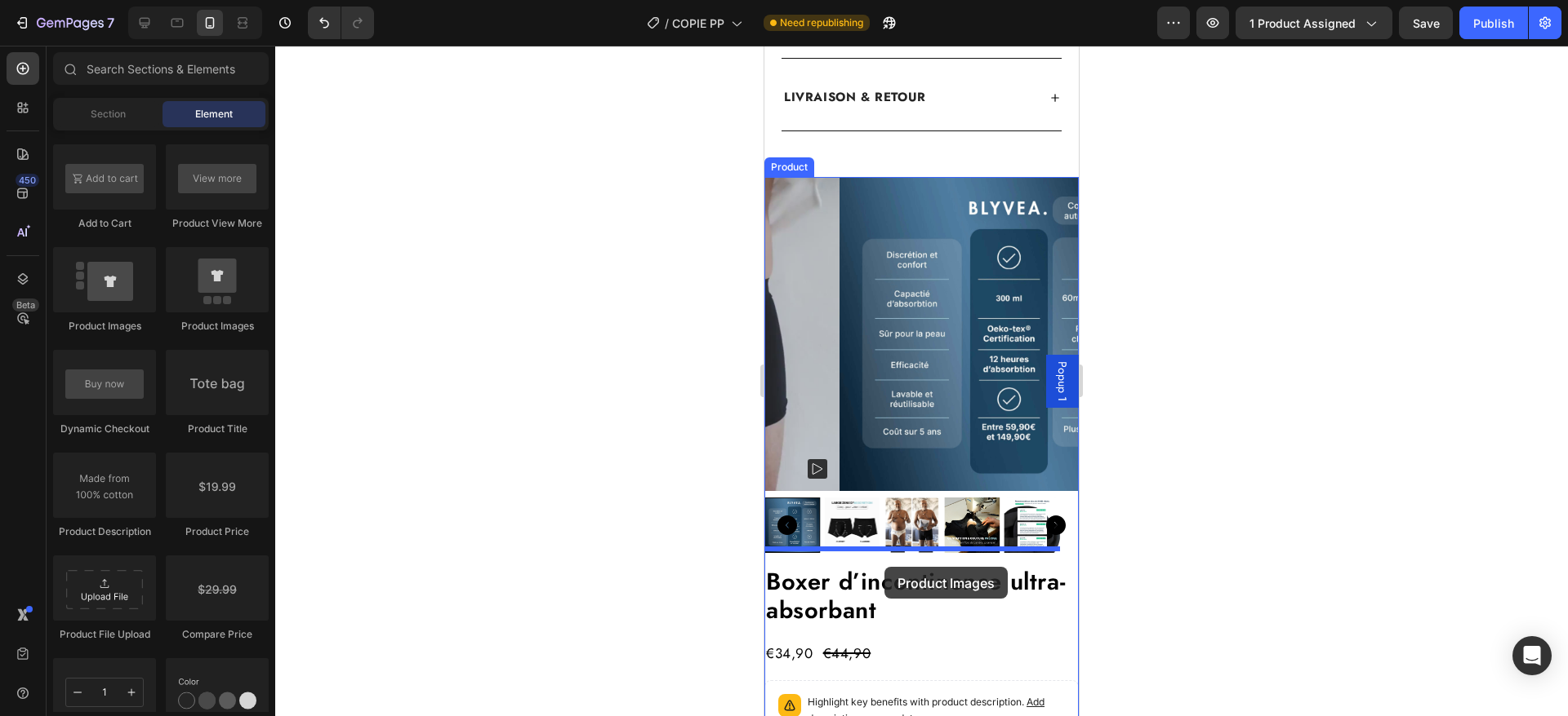
drag, startPoint x: 862, startPoint y: 341, endPoint x: 884, endPoint y: 564, distance: 224.1
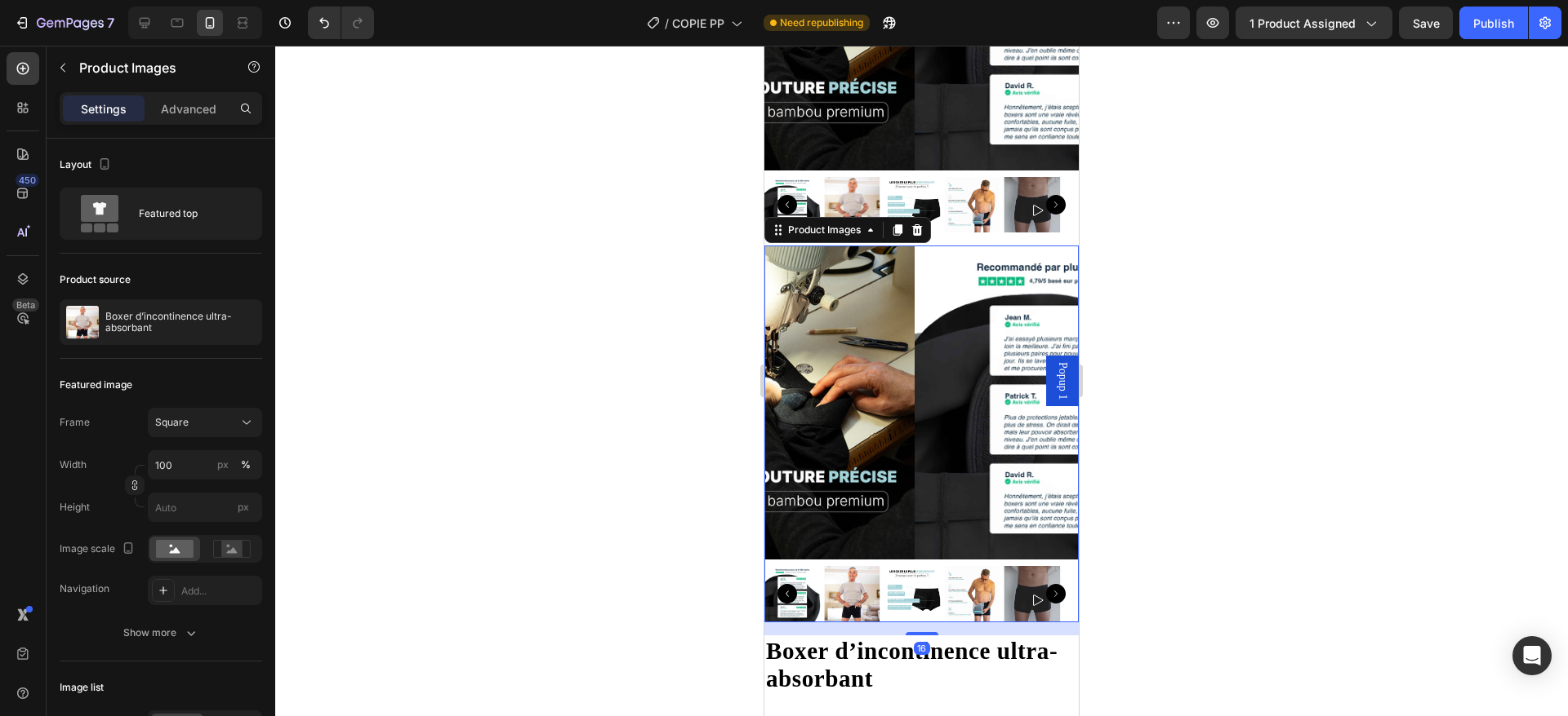
scroll to position [1582, 0]
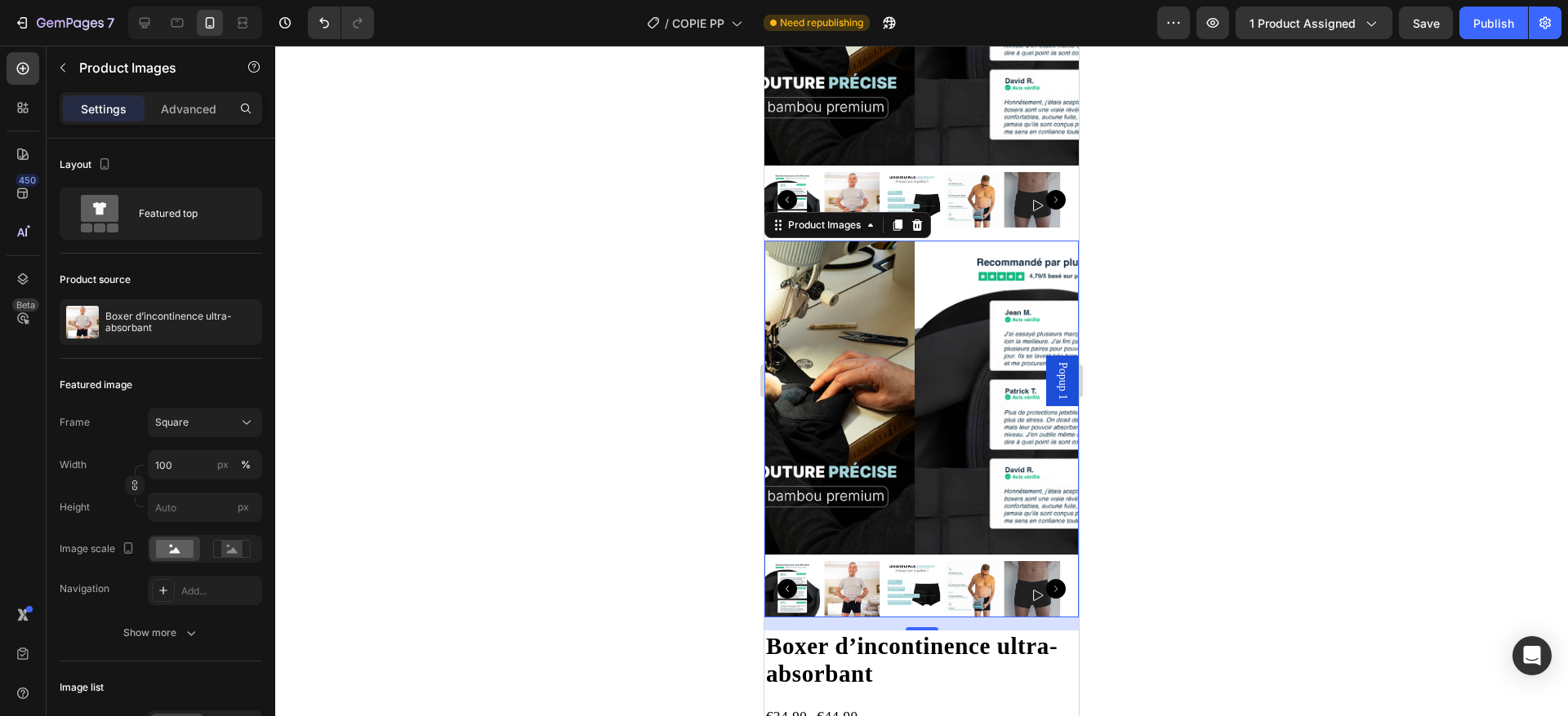
click at [918, 561] on img at bounding box center [912, 589] width 55 height 55
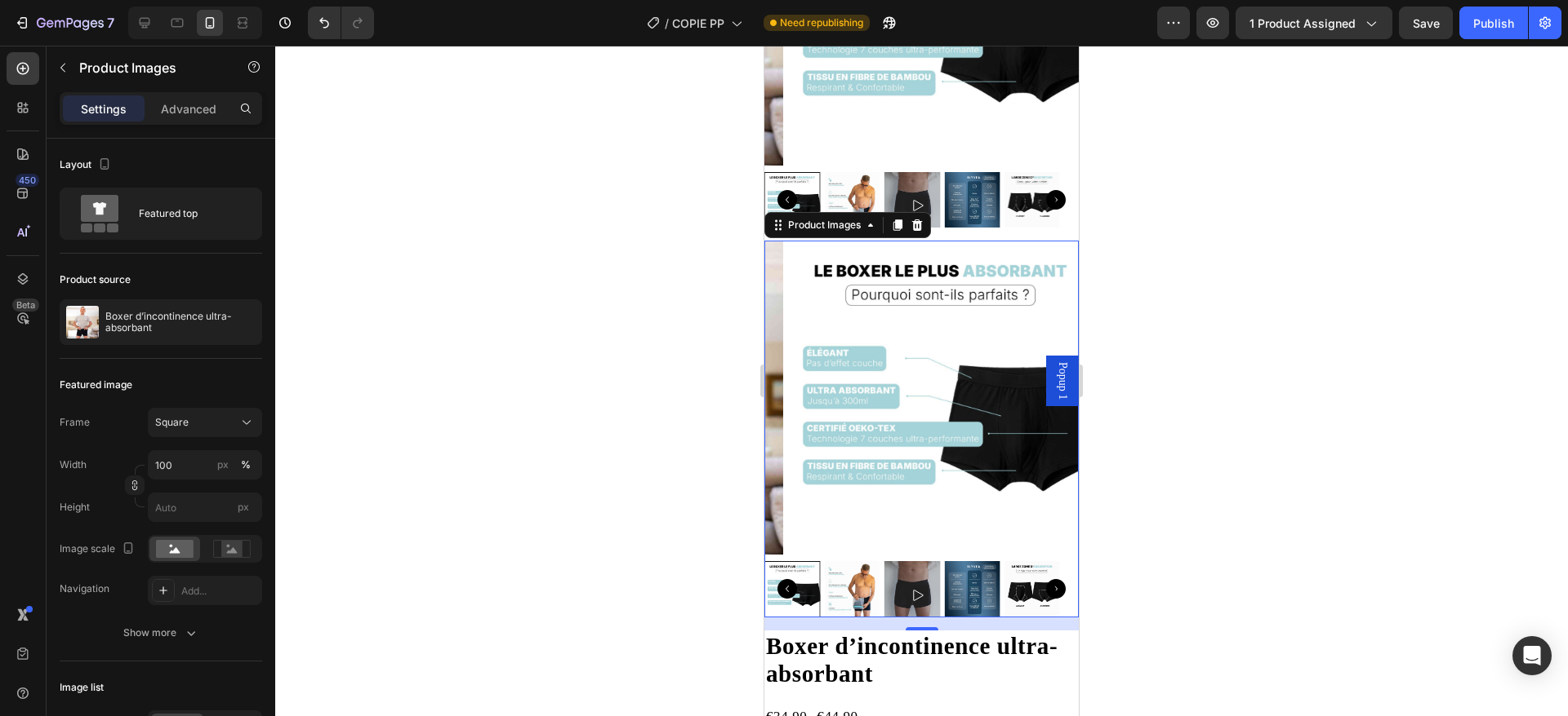
click at [854, 561] on img at bounding box center [852, 589] width 55 height 55
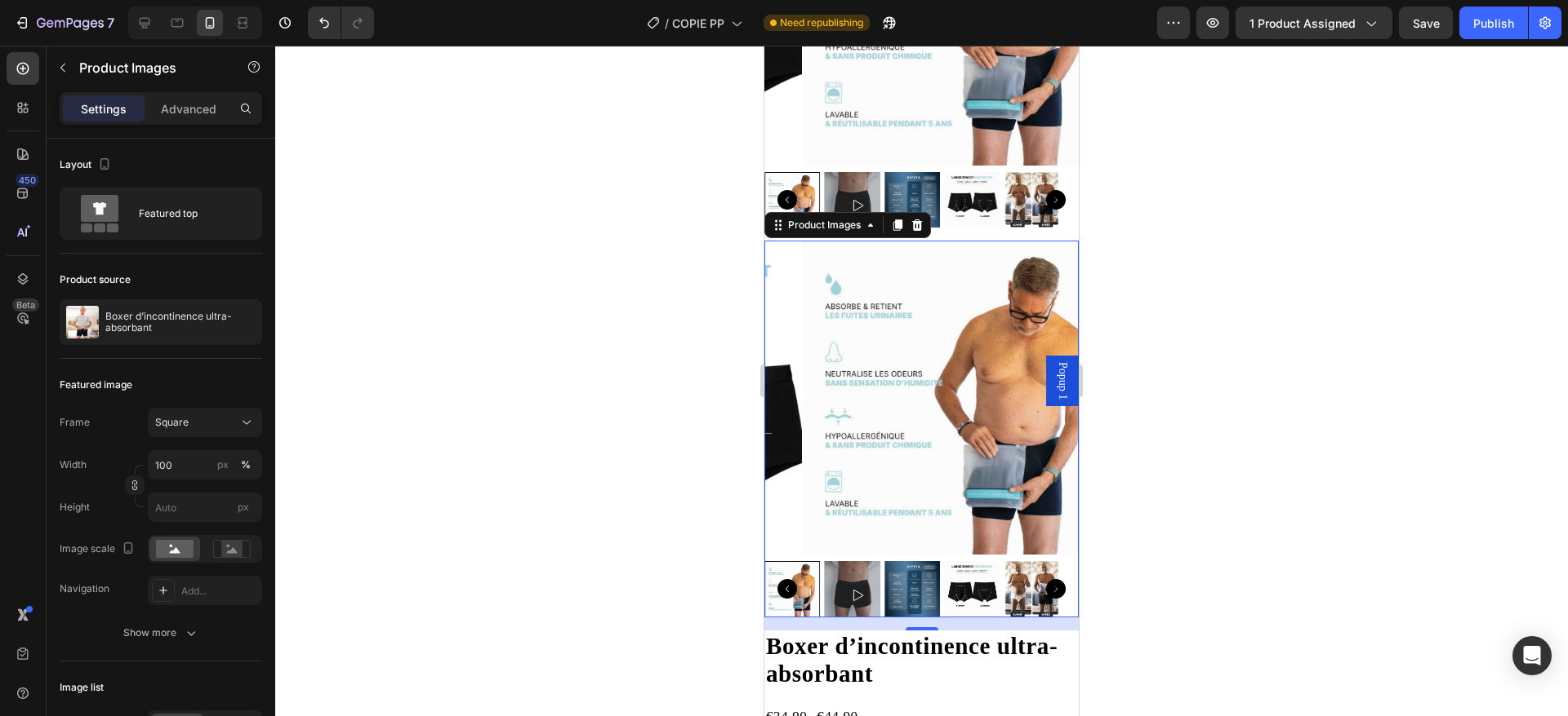
click at [969, 561] on img at bounding box center [972, 589] width 55 height 55
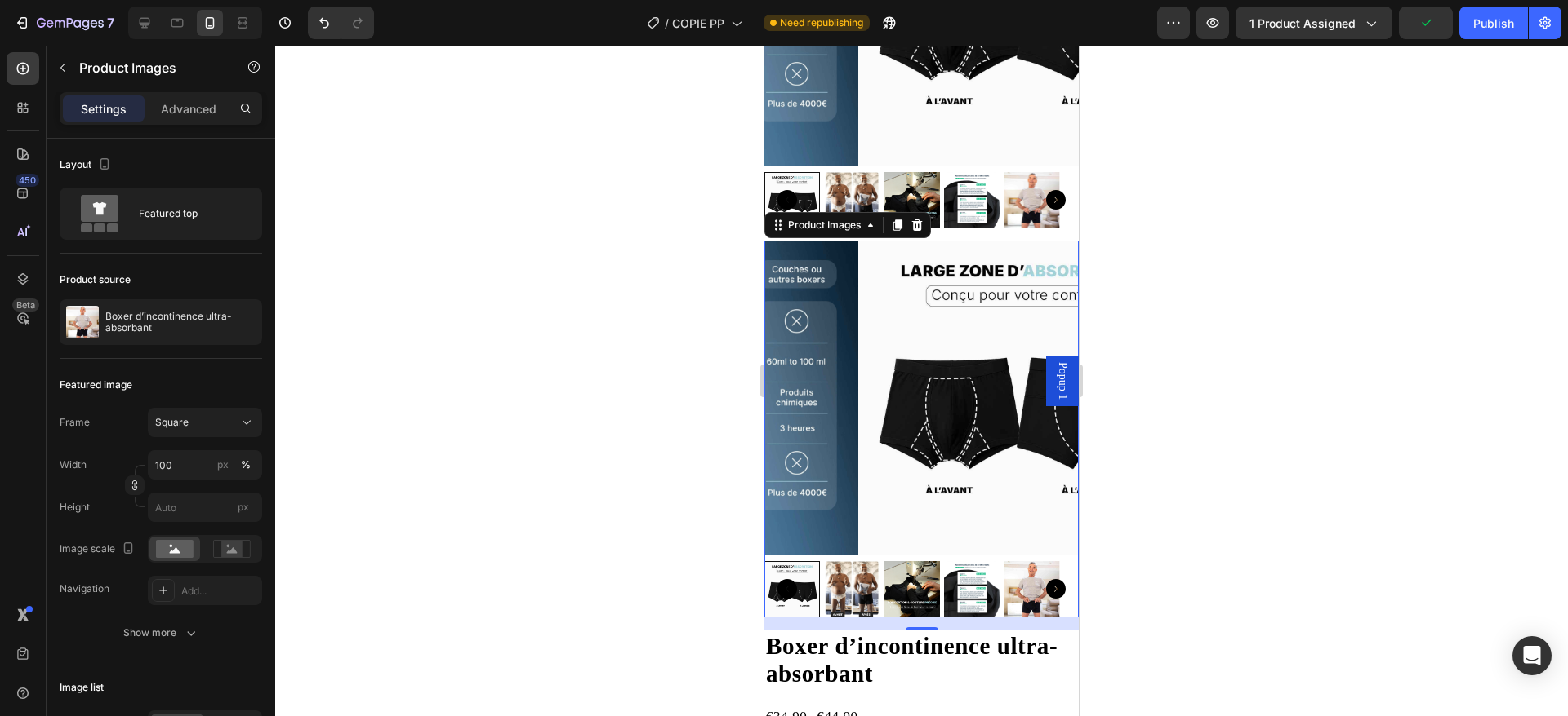
click at [912, 561] on img at bounding box center [912, 589] width 55 height 55
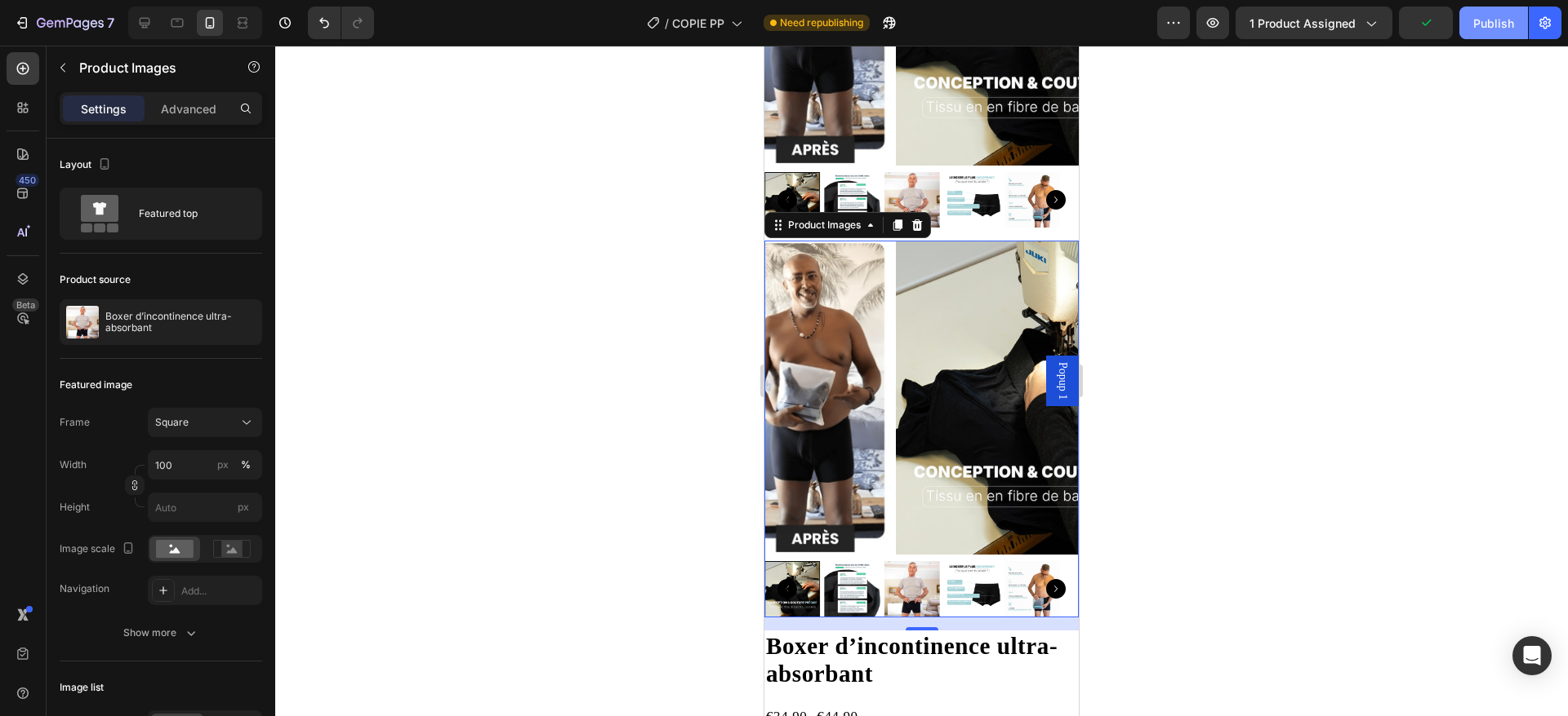
click at [1479, 25] on div "Publish" at bounding box center [1493, 23] width 40 height 17
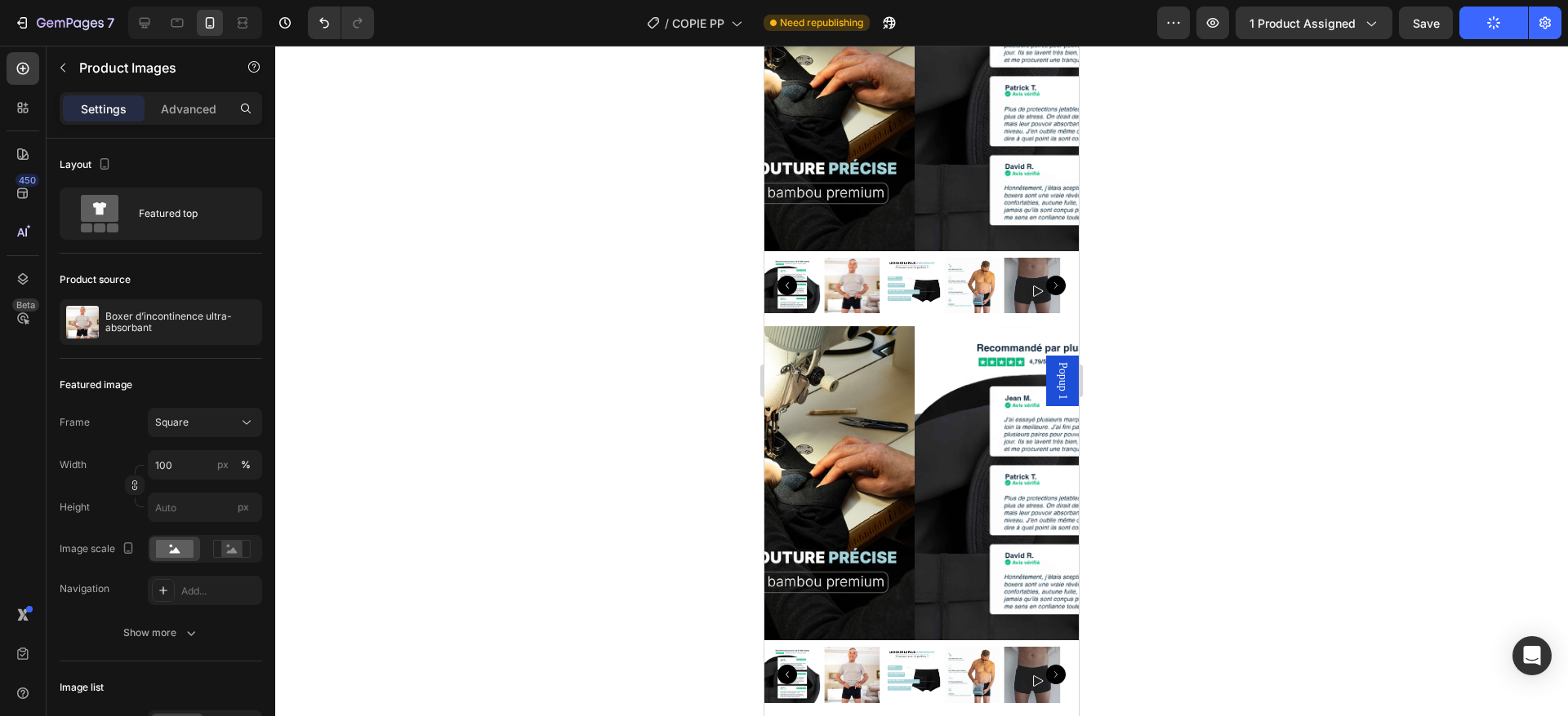
scroll to position [1498, 0]
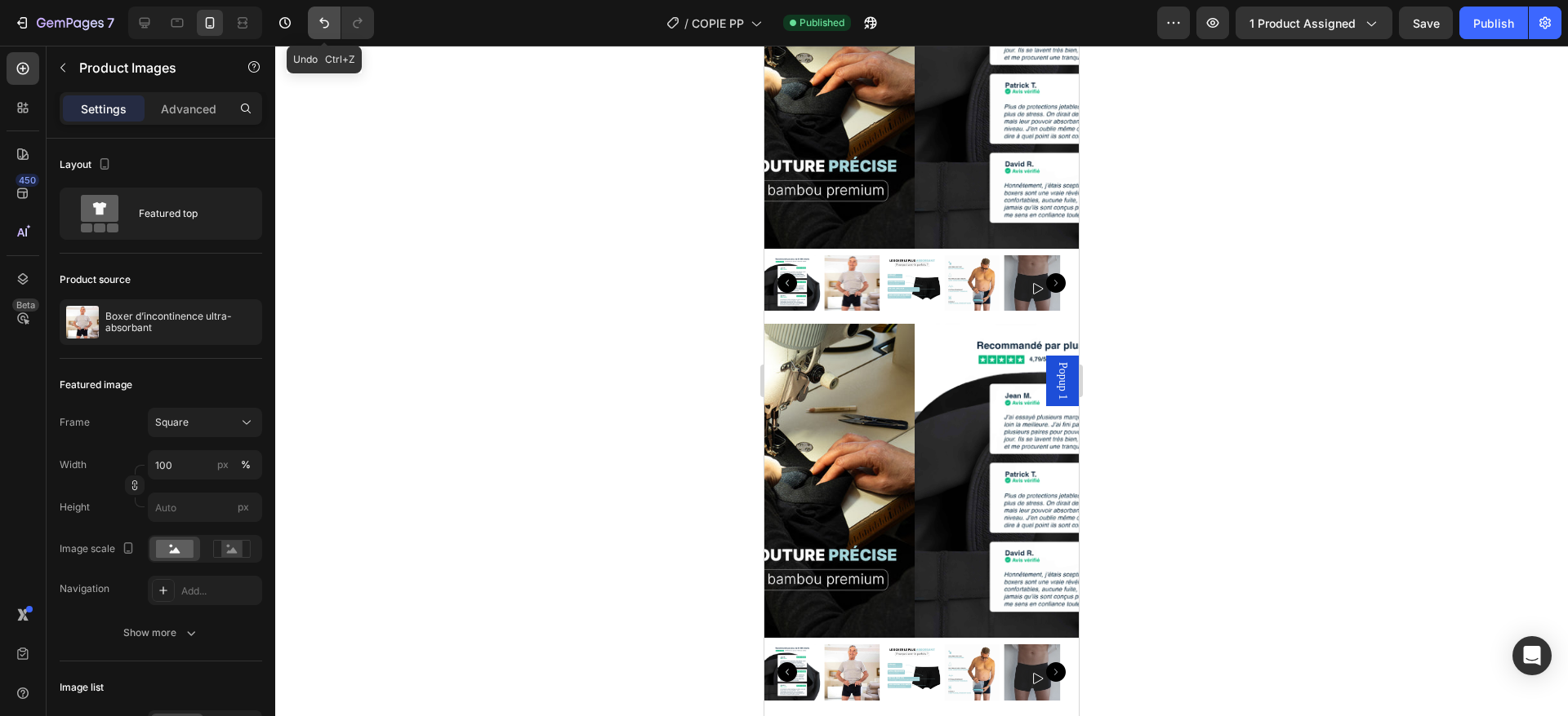
click at [321, 17] on icon "Undo/Redo" at bounding box center [324, 23] width 17 height 17
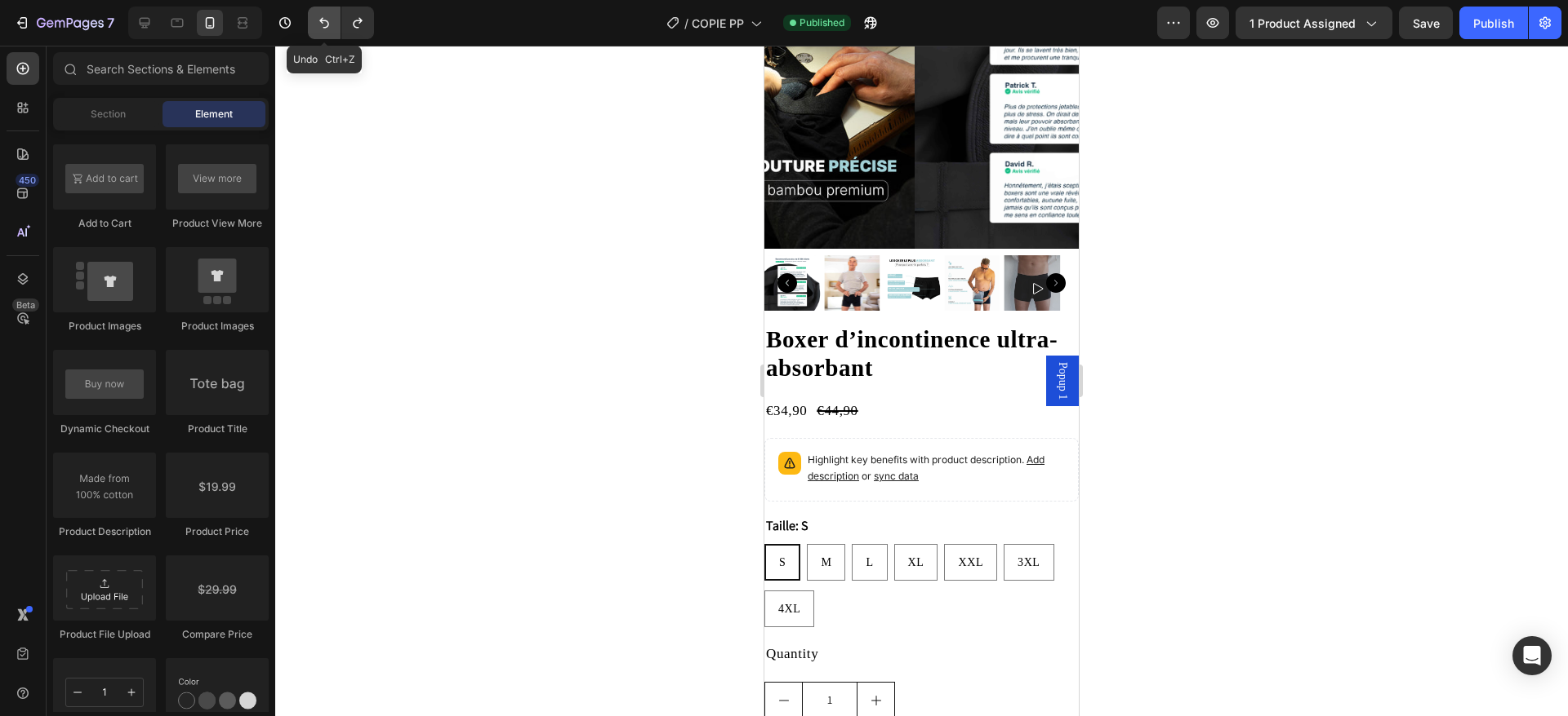
click at [321, 17] on icon "Undo/Redo" at bounding box center [324, 23] width 17 height 17
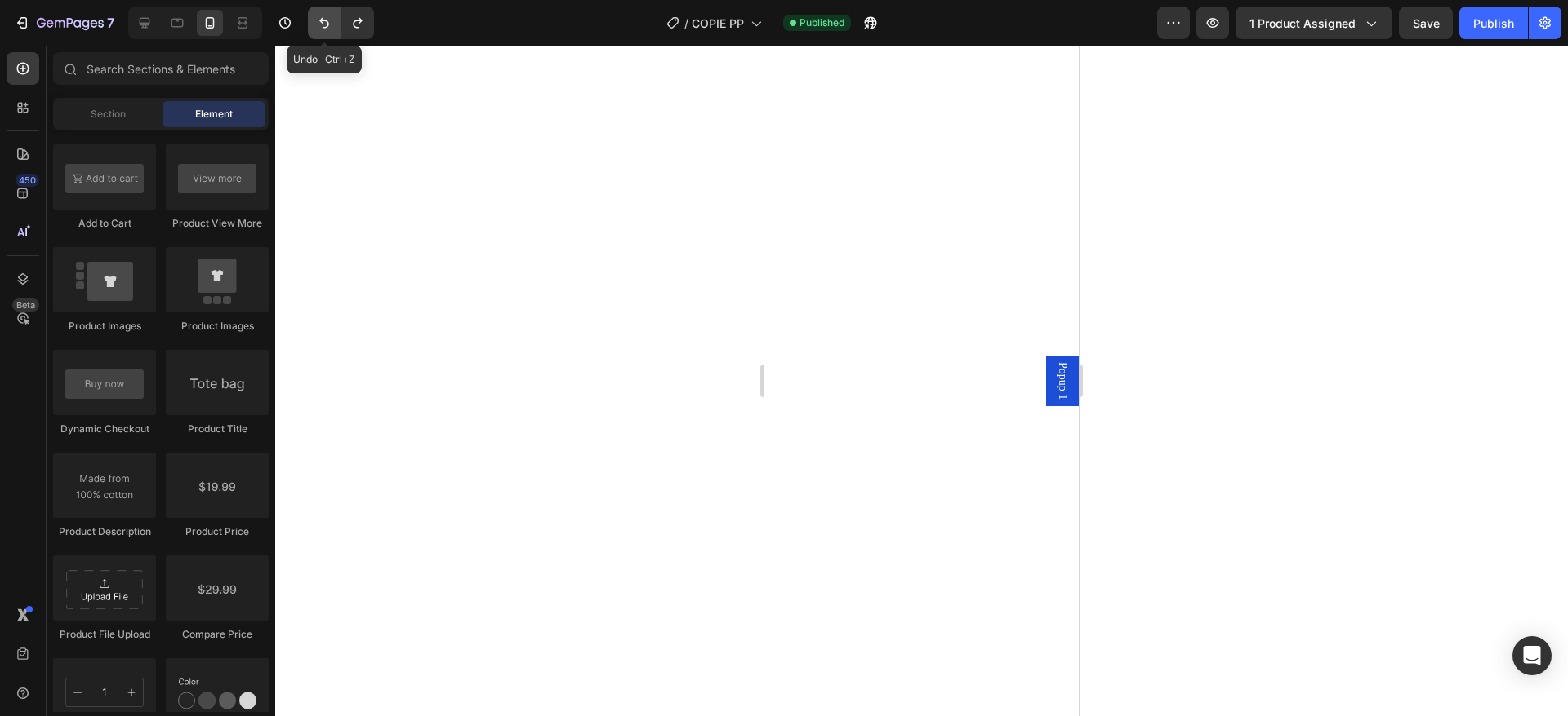
click at [321, 17] on icon "Undo/Redo" at bounding box center [324, 23] width 17 height 17
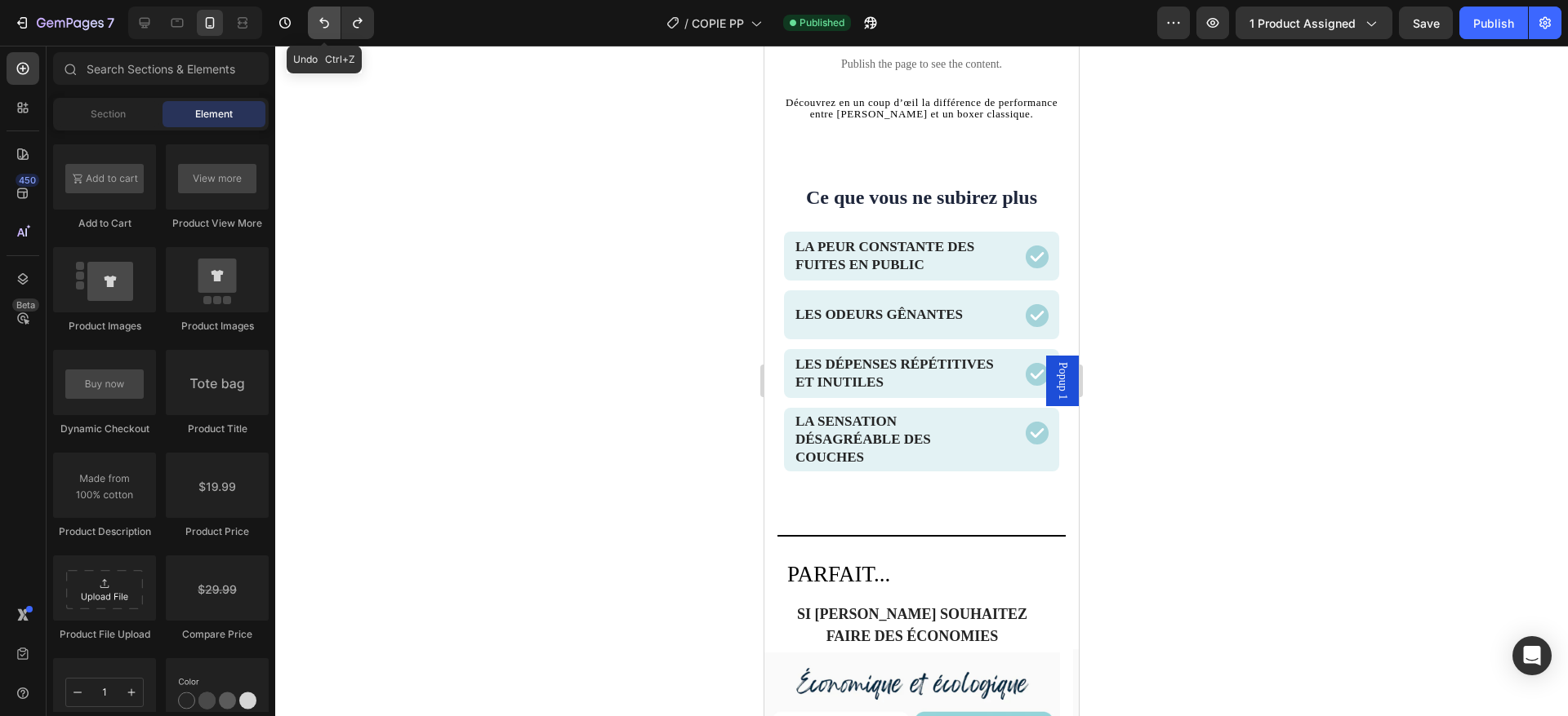
scroll to position [1433, 0]
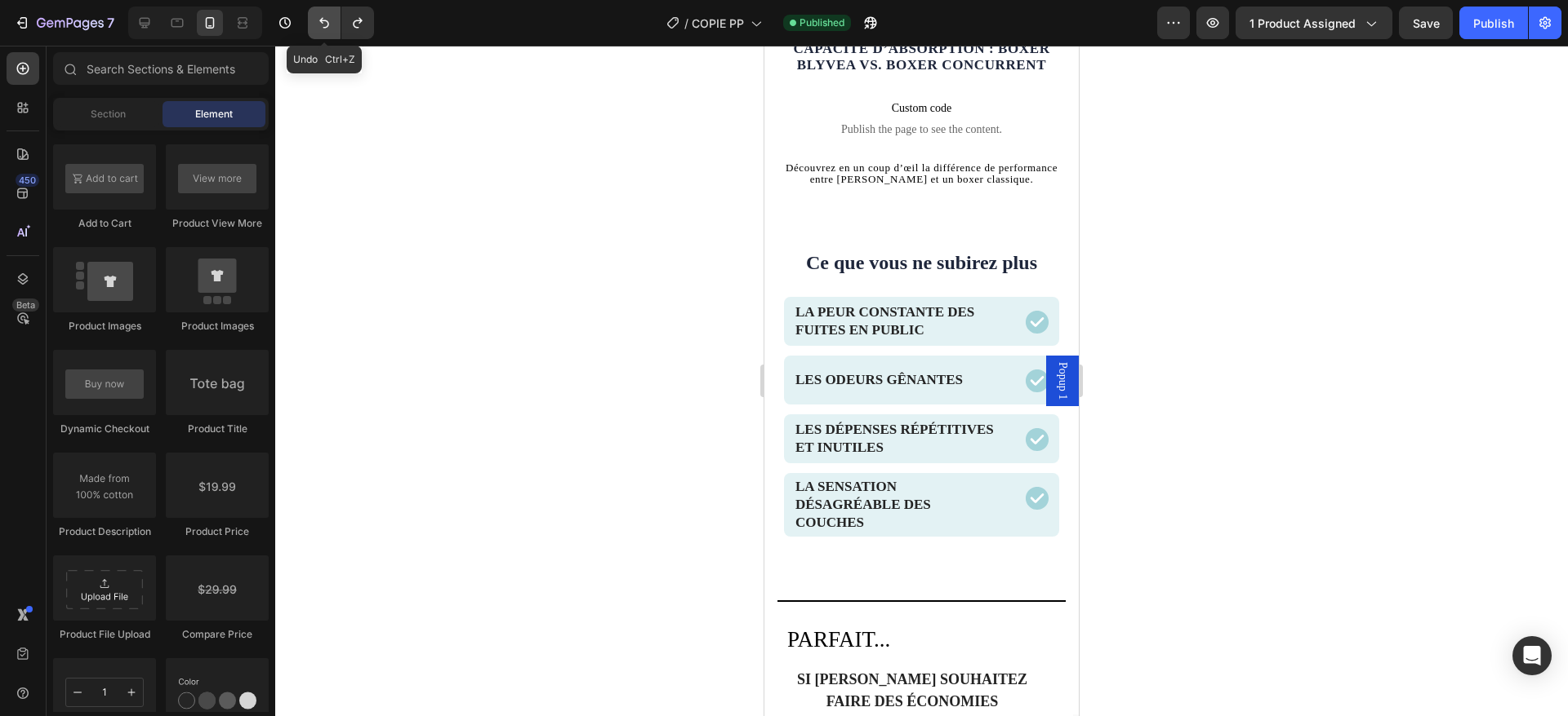
click at [321, 17] on icon "Undo/Redo" at bounding box center [324, 23] width 17 height 17
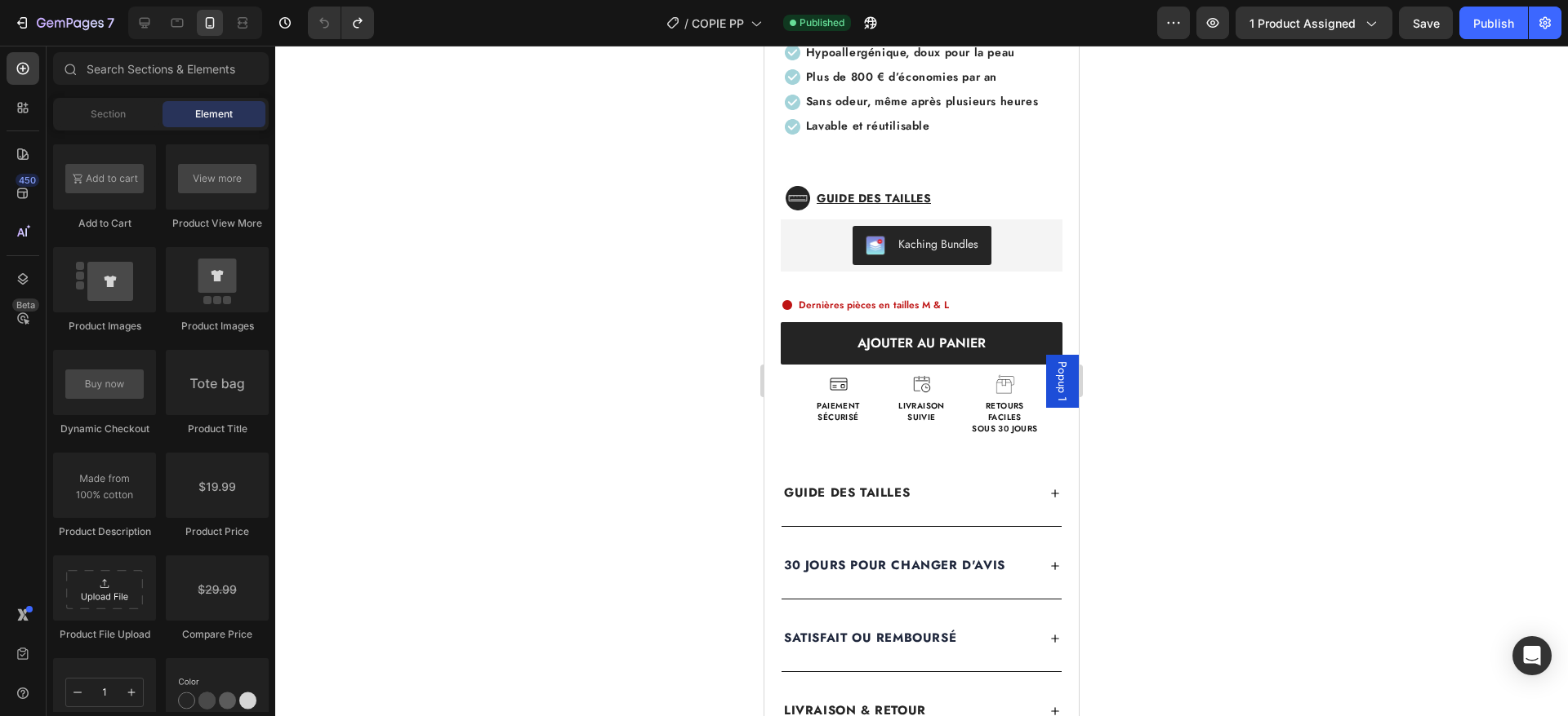
scroll to position [639, 0]
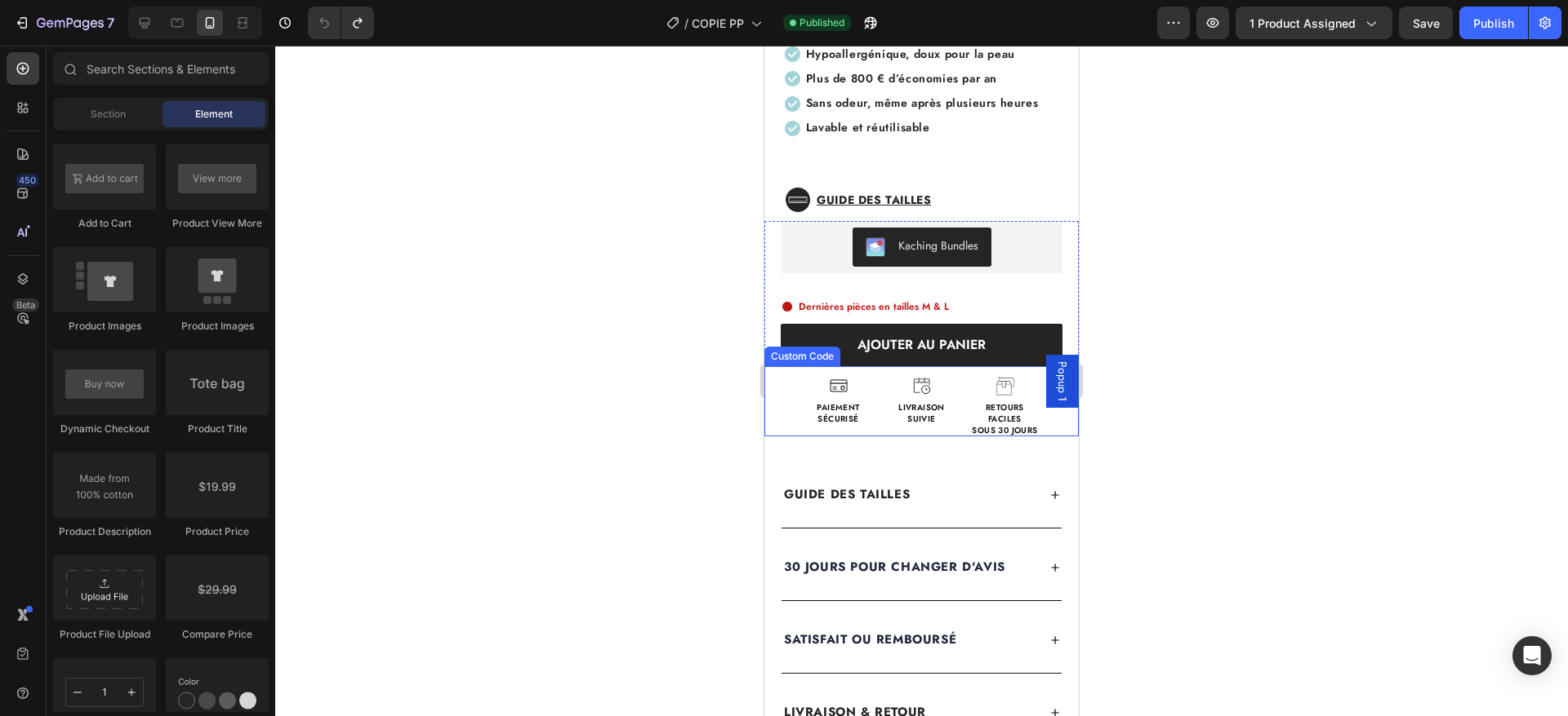
click at [944, 417] on p "Livraison suivie" at bounding box center [921, 413] width 74 height 23
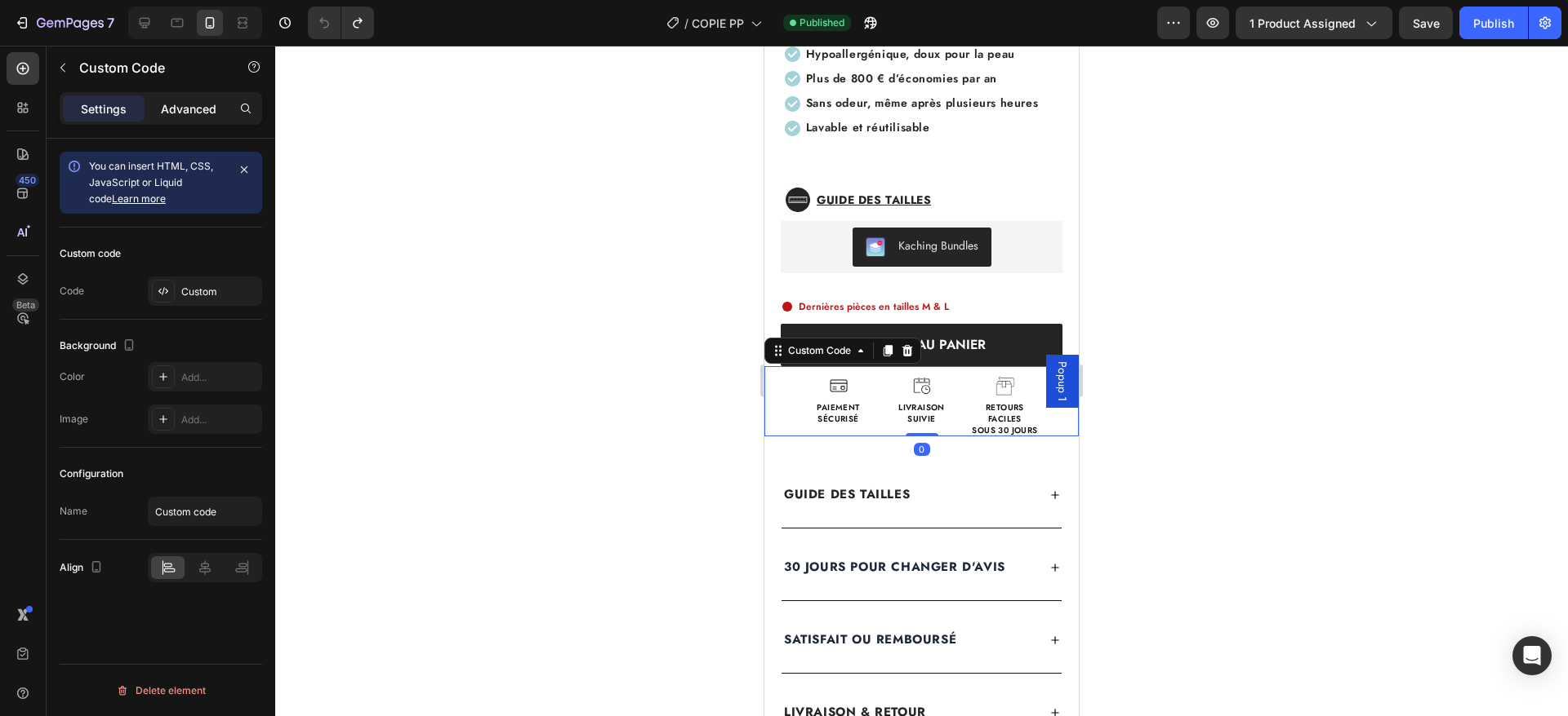
click at [183, 116] on div "Advanced" at bounding box center [188, 108] width 82 height 27
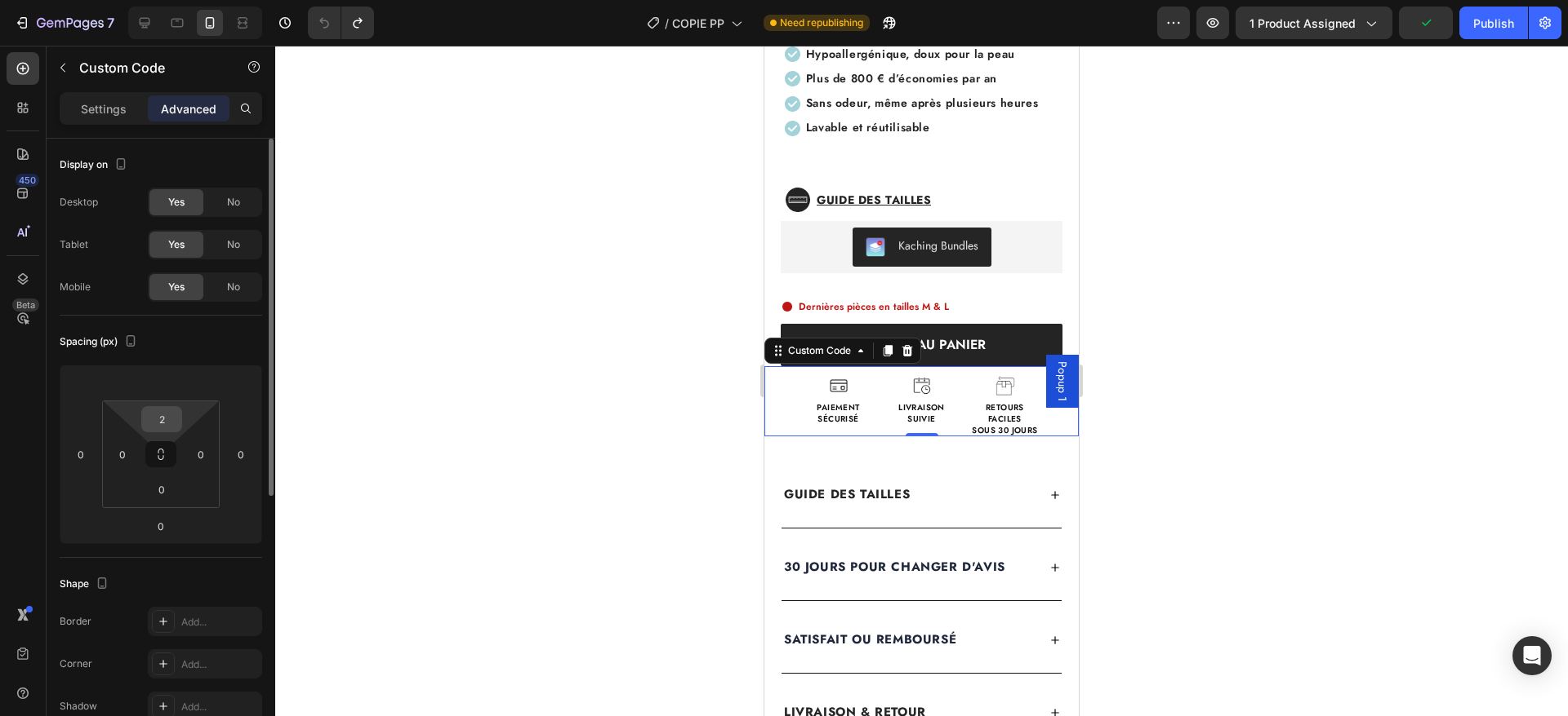
click at [158, 411] on input "2" at bounding box center [161, 419] width 33 height 25
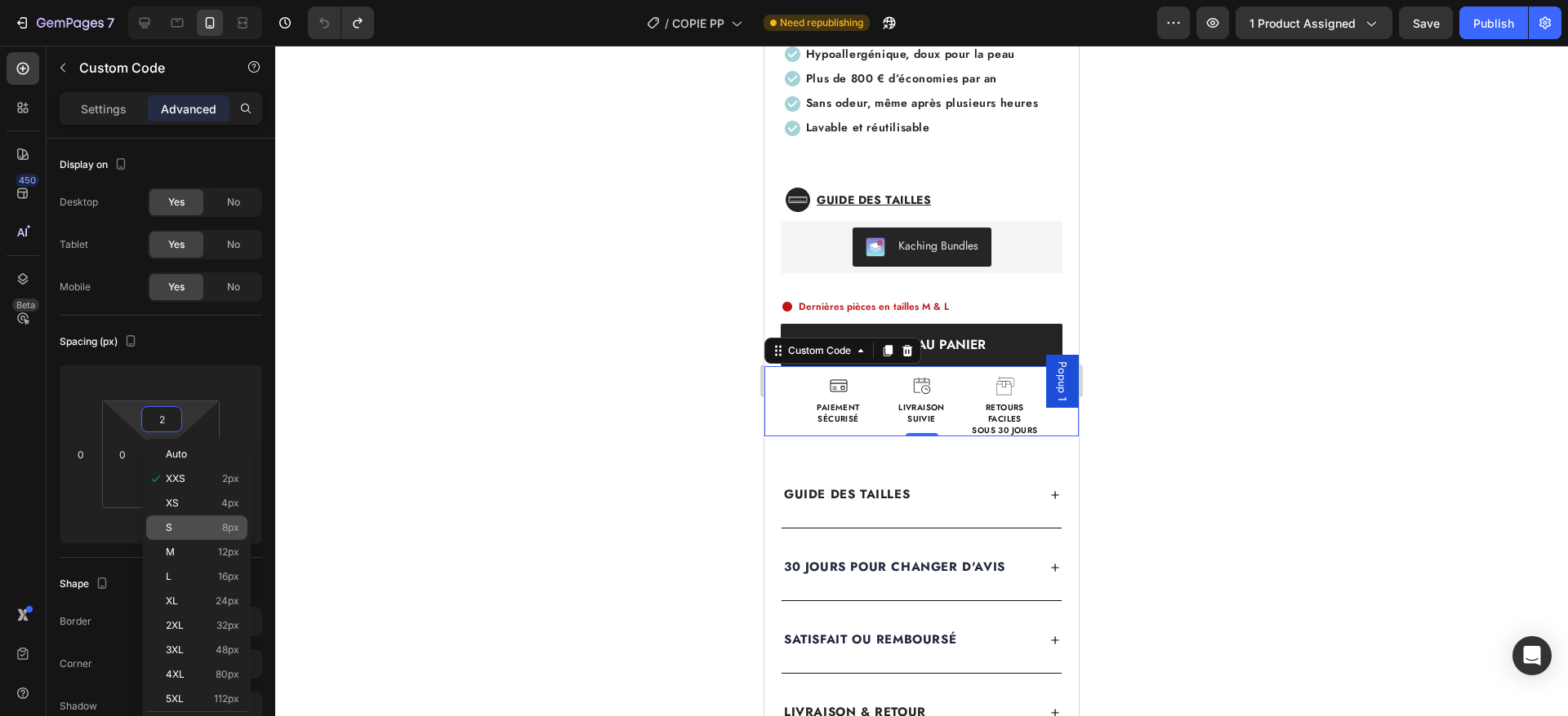
click at [198, 526] on p "S 8px" at bounding box center [202, 528] width 74 height 12
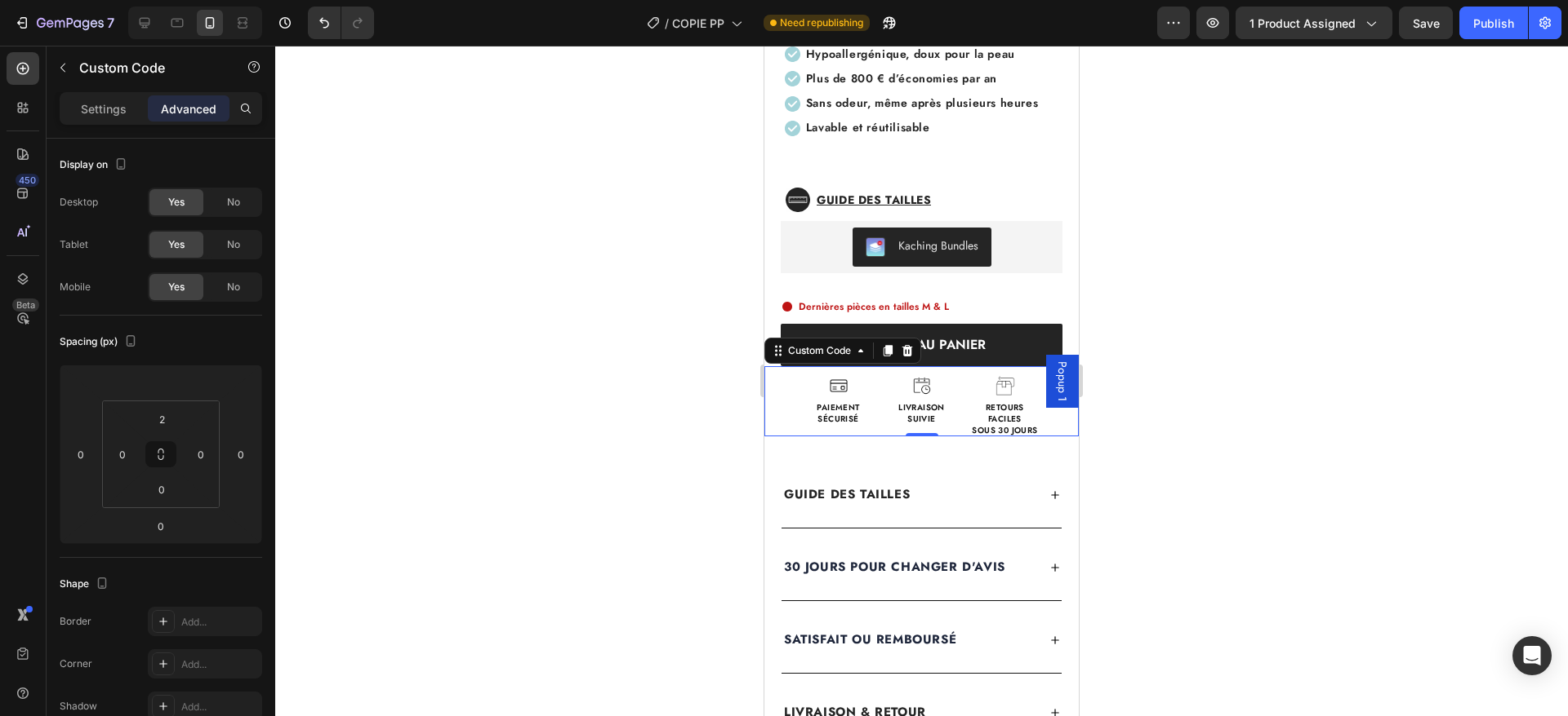
type input "8"
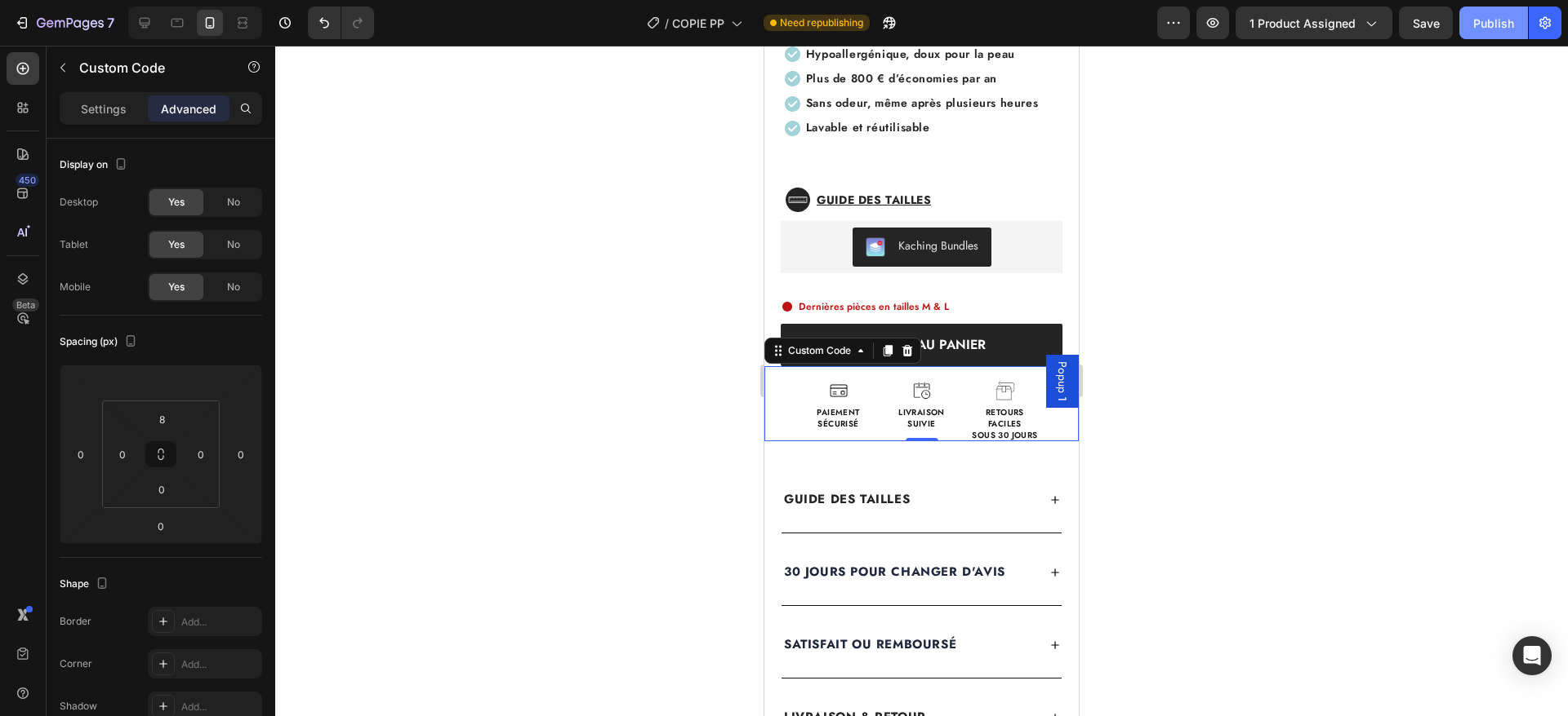
click at [1497, 27] on div "Publish" at bounding box center [1493, 23] width 40 height 17
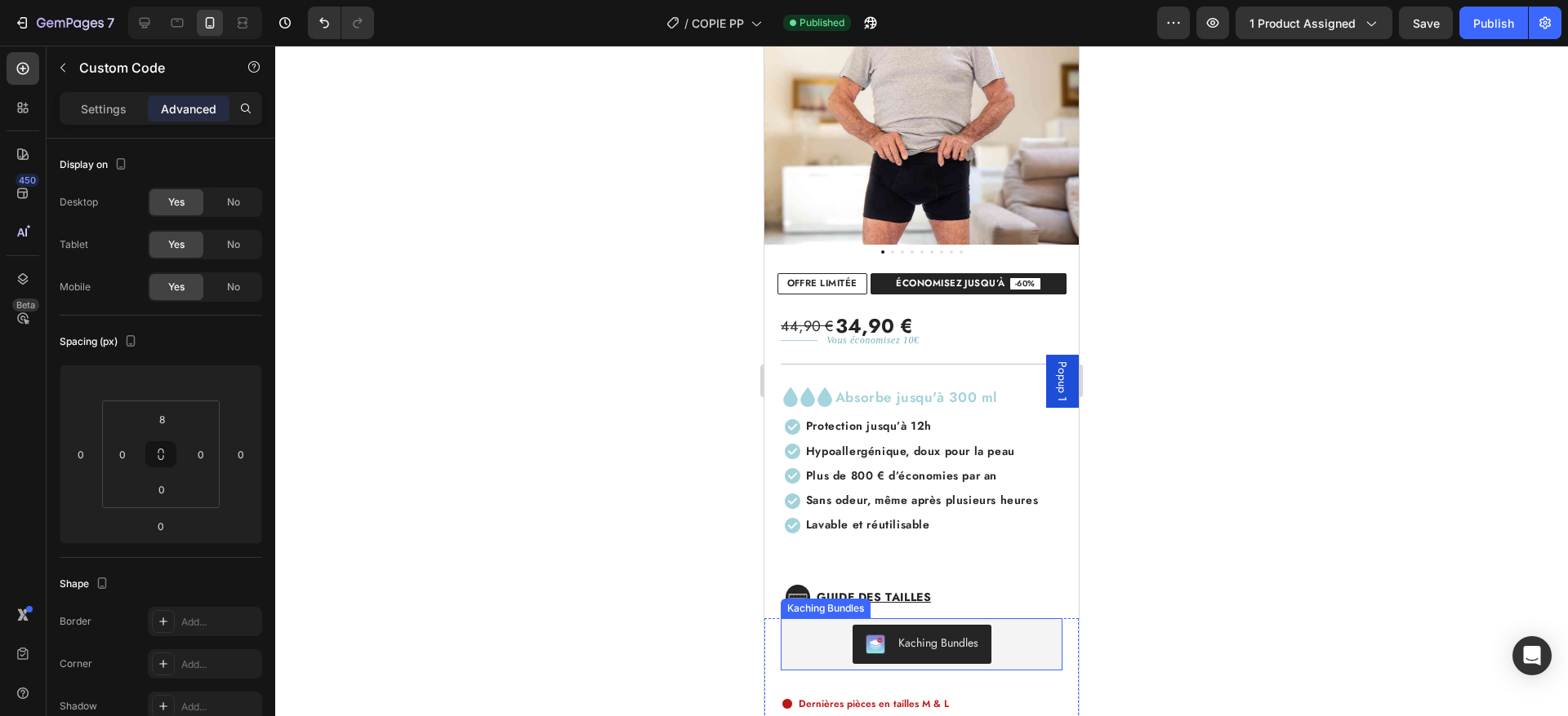
scroll to position [0, 0]
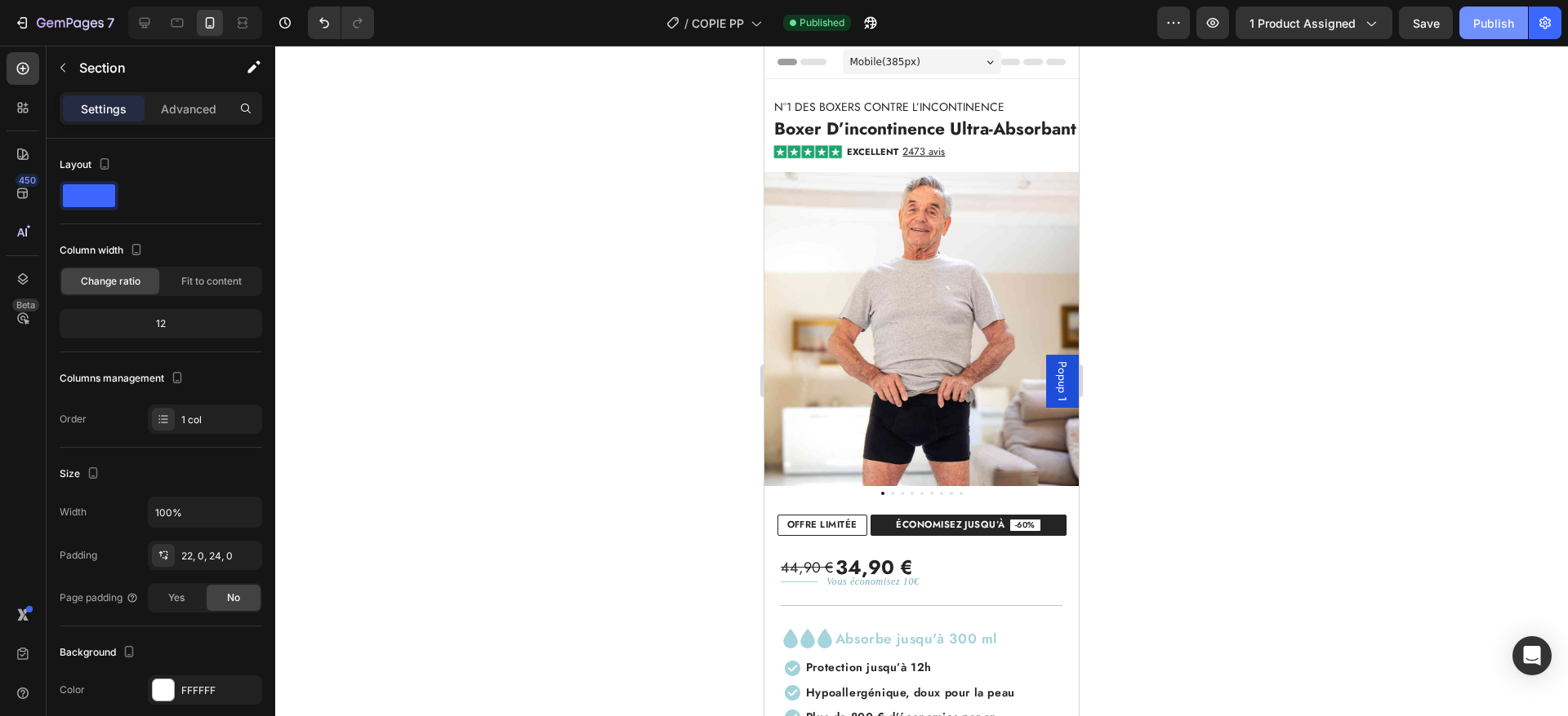
click at [1504, 26] on div "Publish" at bounding box center [1493, 23] width 40 height 17
click at [969, 321] on img at bounding box center [920, 329] width 314 height 314
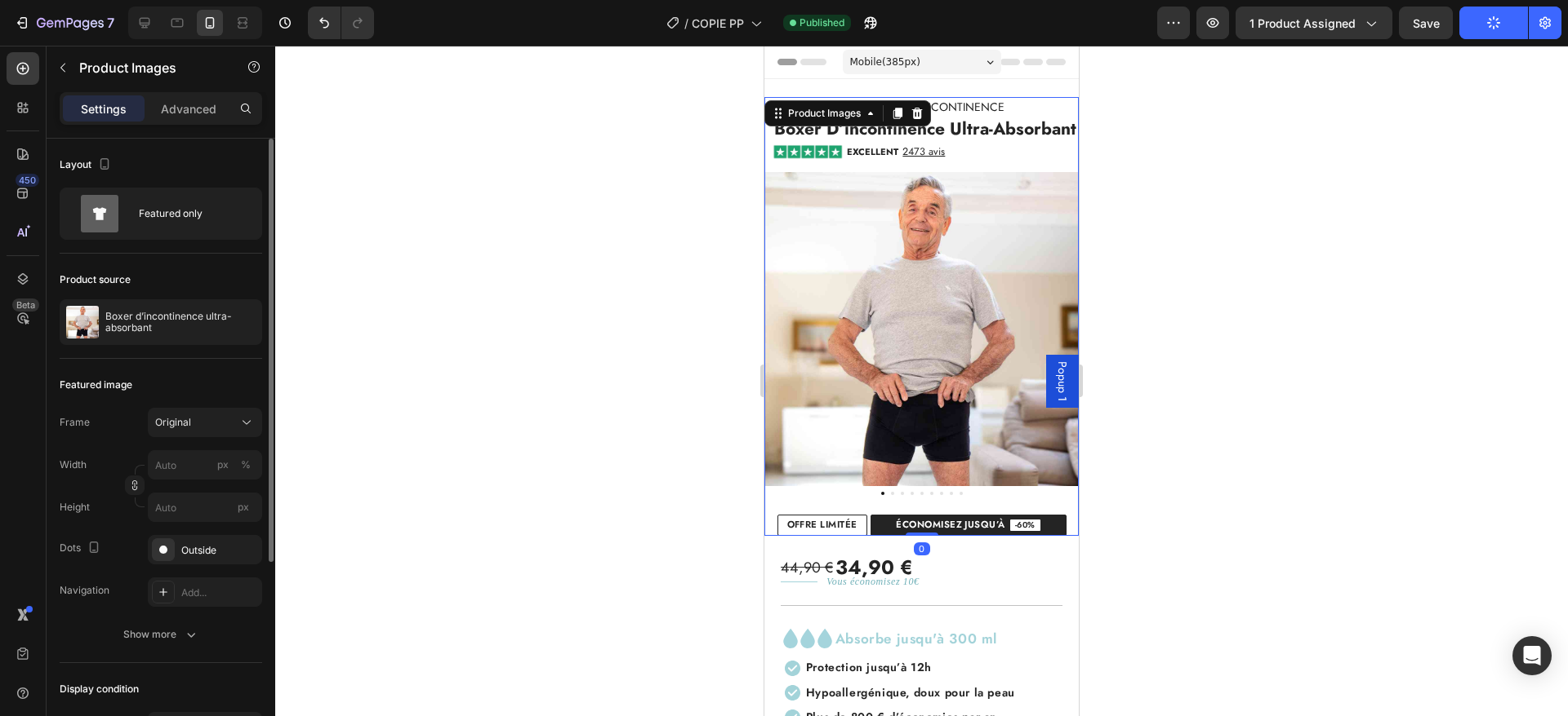
scroll to position [294, 0]
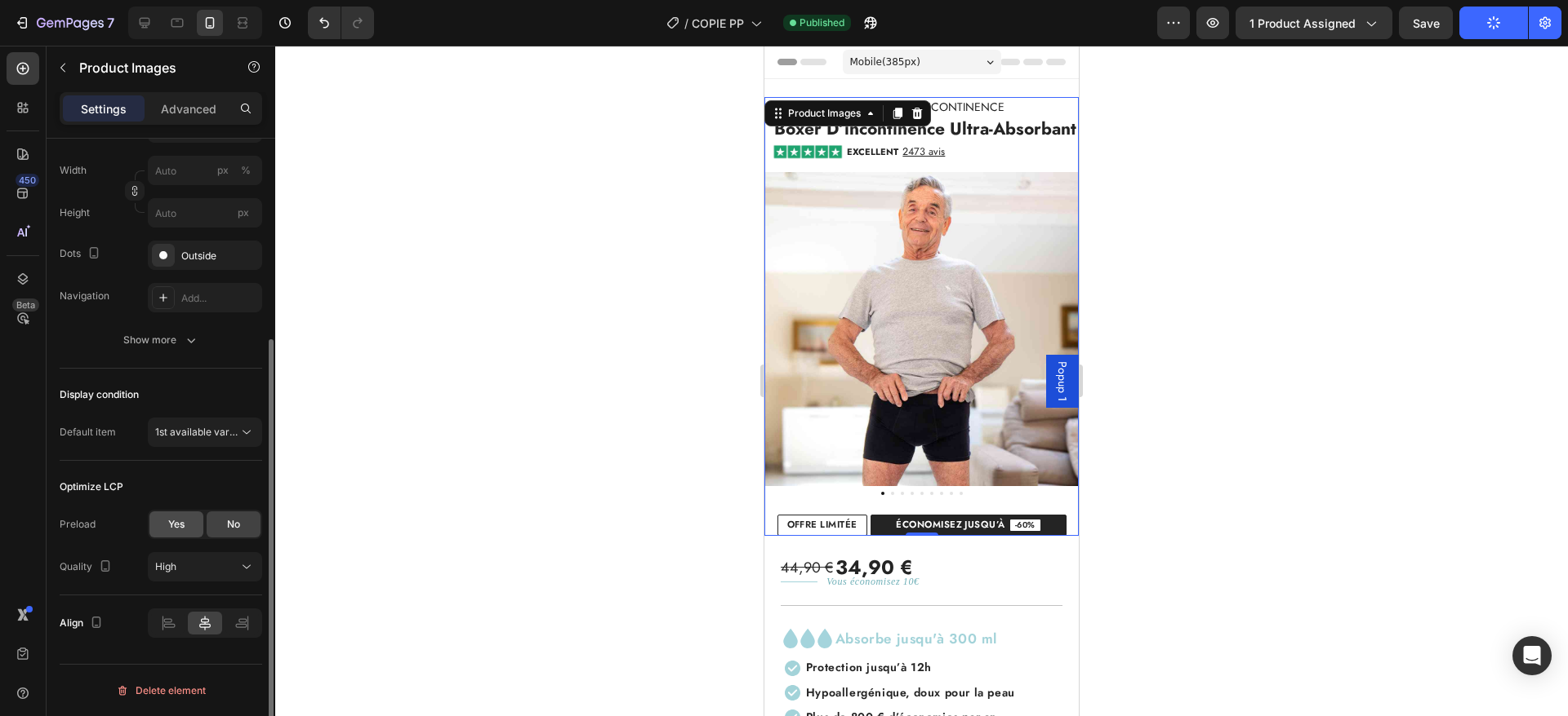
click at [169, 530] on span "Yes" at bounding box center [176, 524] width 17 height 15
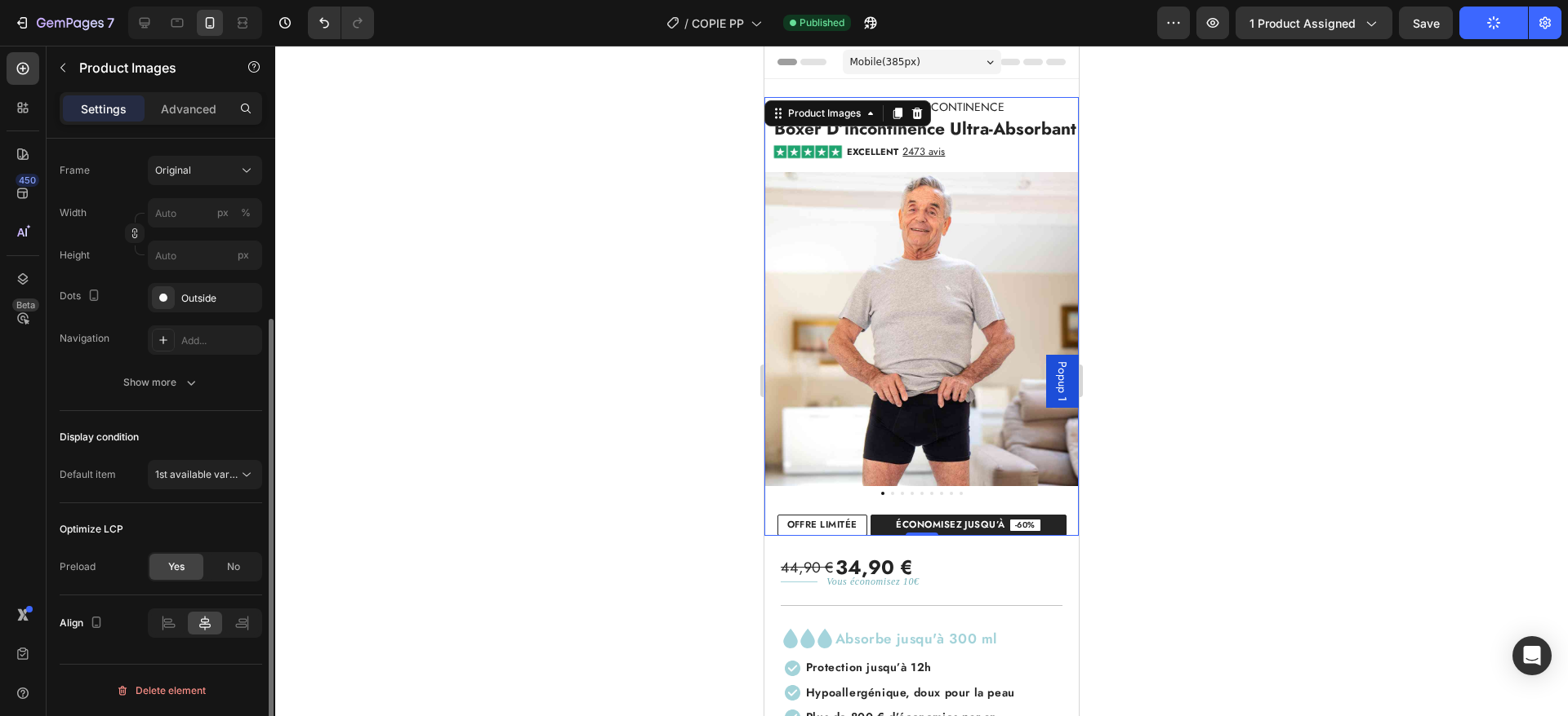
scroll to position [252, 0]
click at [234, 561] on span "No" at bounding box center [233, 566] width 13 height 15
click at [170, 564] on span "Yes" at bounding box center [176, 566] width 17 height 15
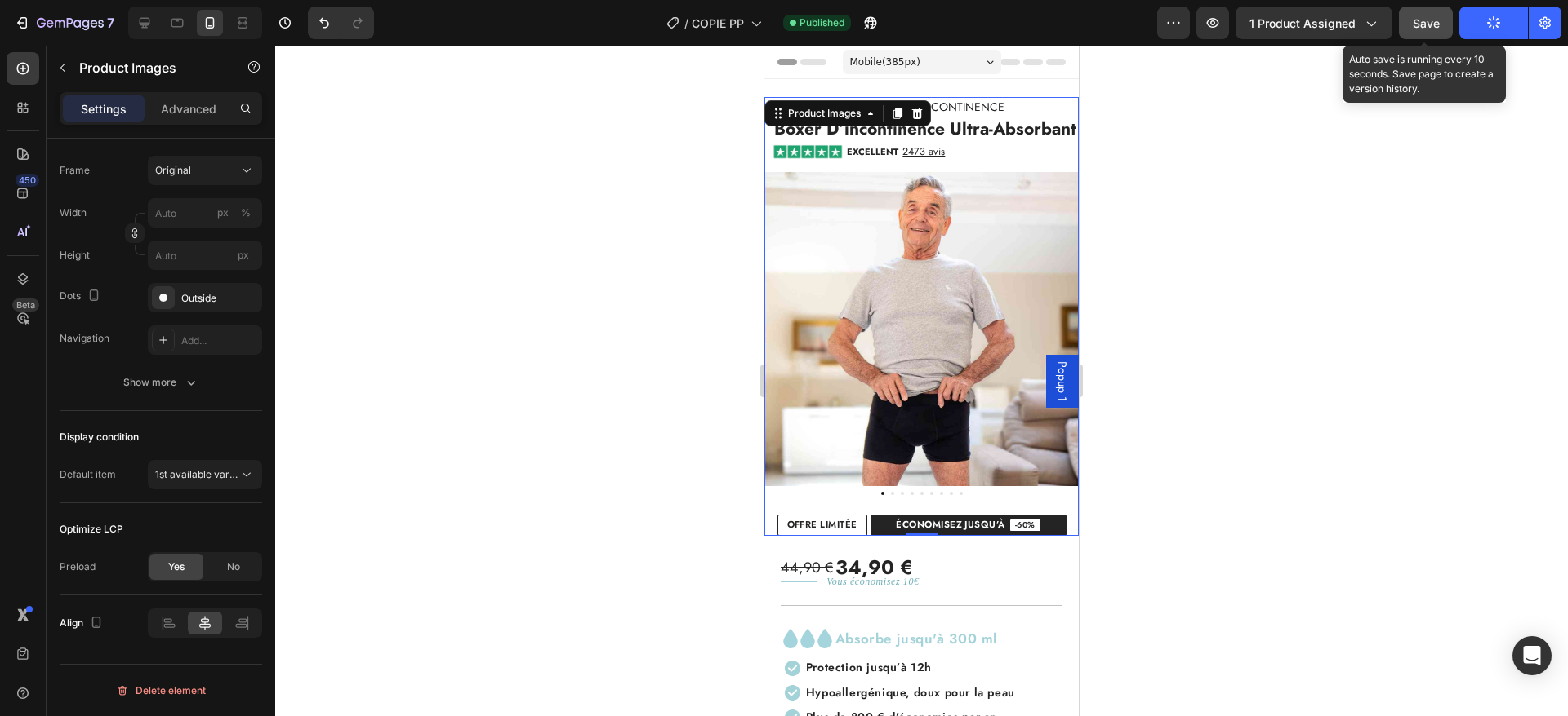
click at [1436, 29] on span "Save" at bounding box center [1425, 24] width 27 height 14
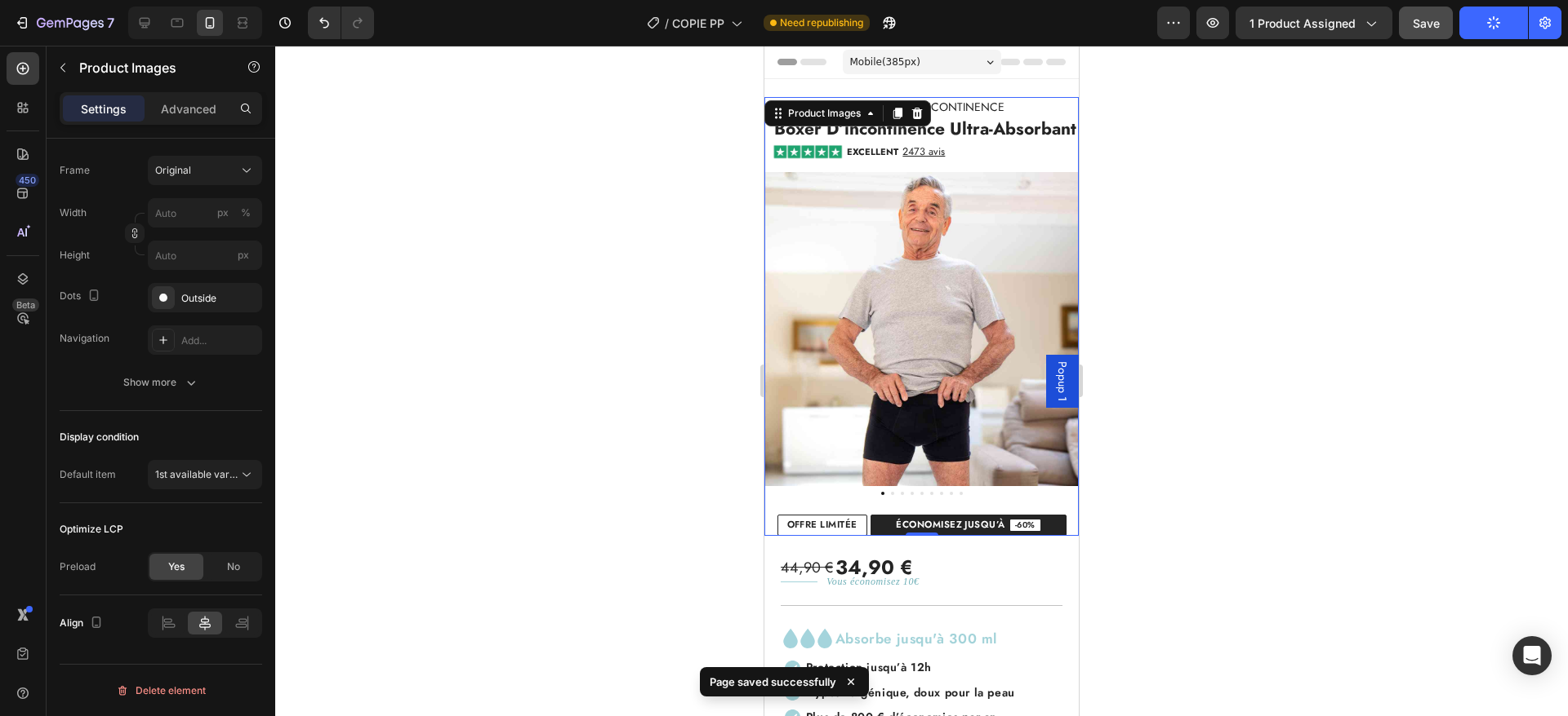
click at [1479, 15] on button "Publish" at bounding box center [1493, 23] width 69 height 33
click at [1482, 25] on button "Publish" at bounding box center [1493, 23] width 69 height 33
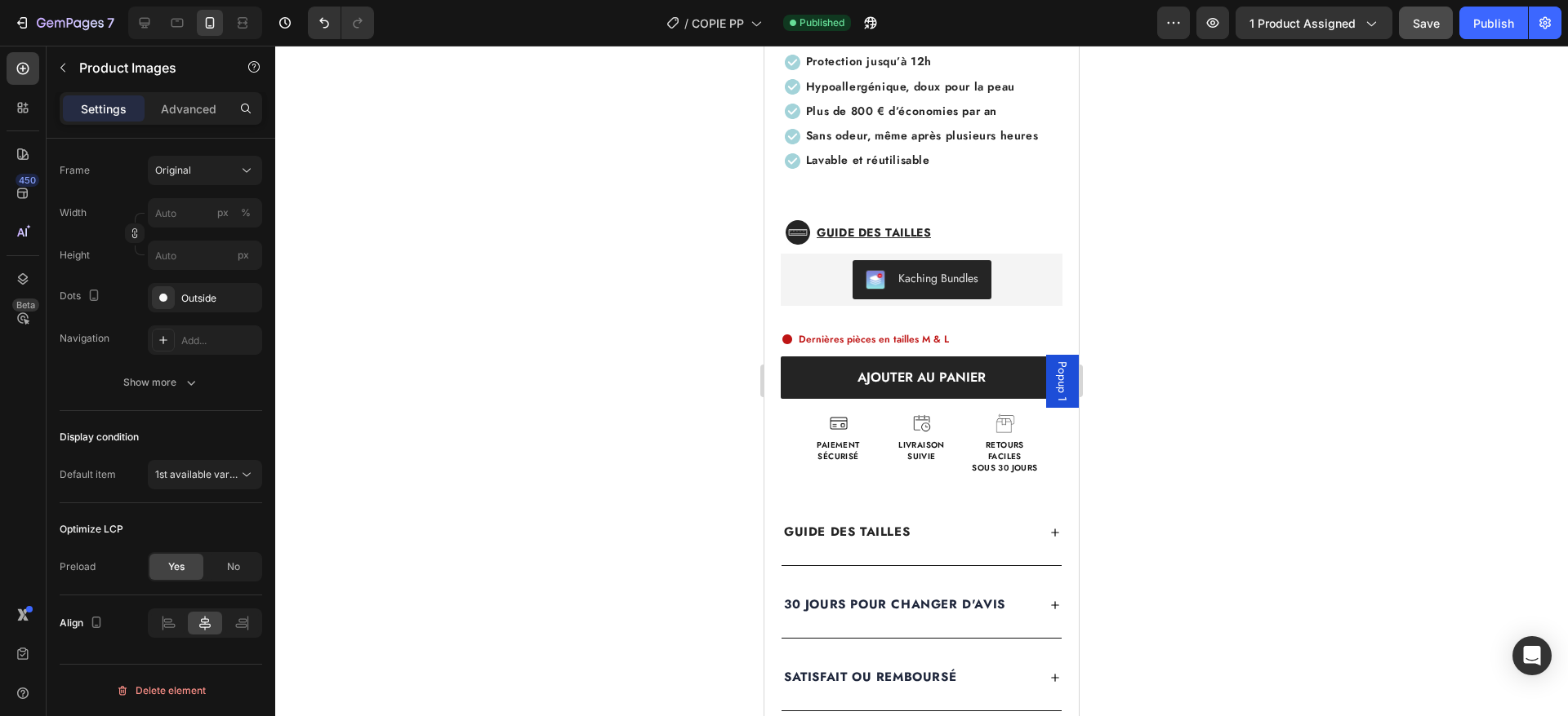
scroll to position [607, 0]
click at [44, 25] on icon "button" at bounding box center [40, 23] width 9 height 10
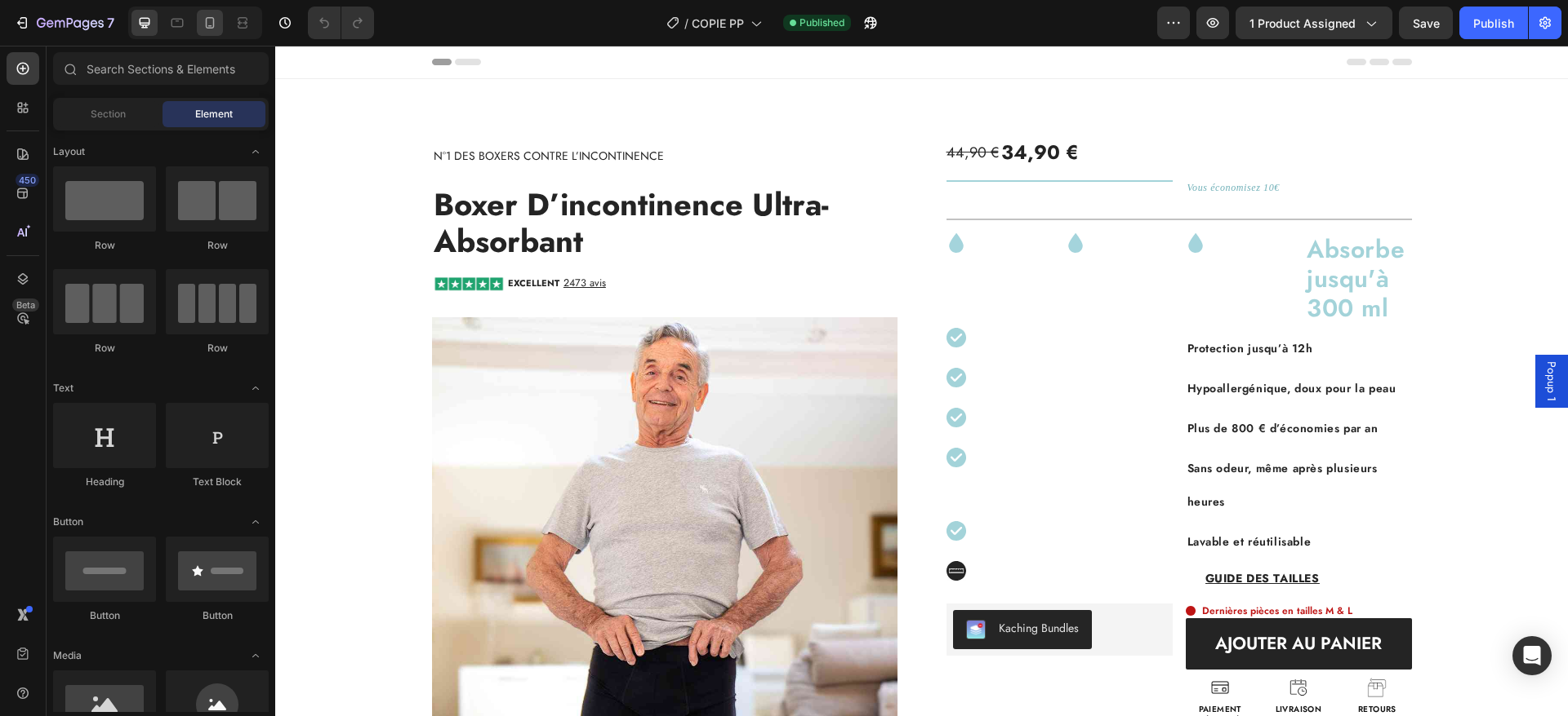
click at [223, 29] on div at bounding box center [210, 23] width 27 height 27
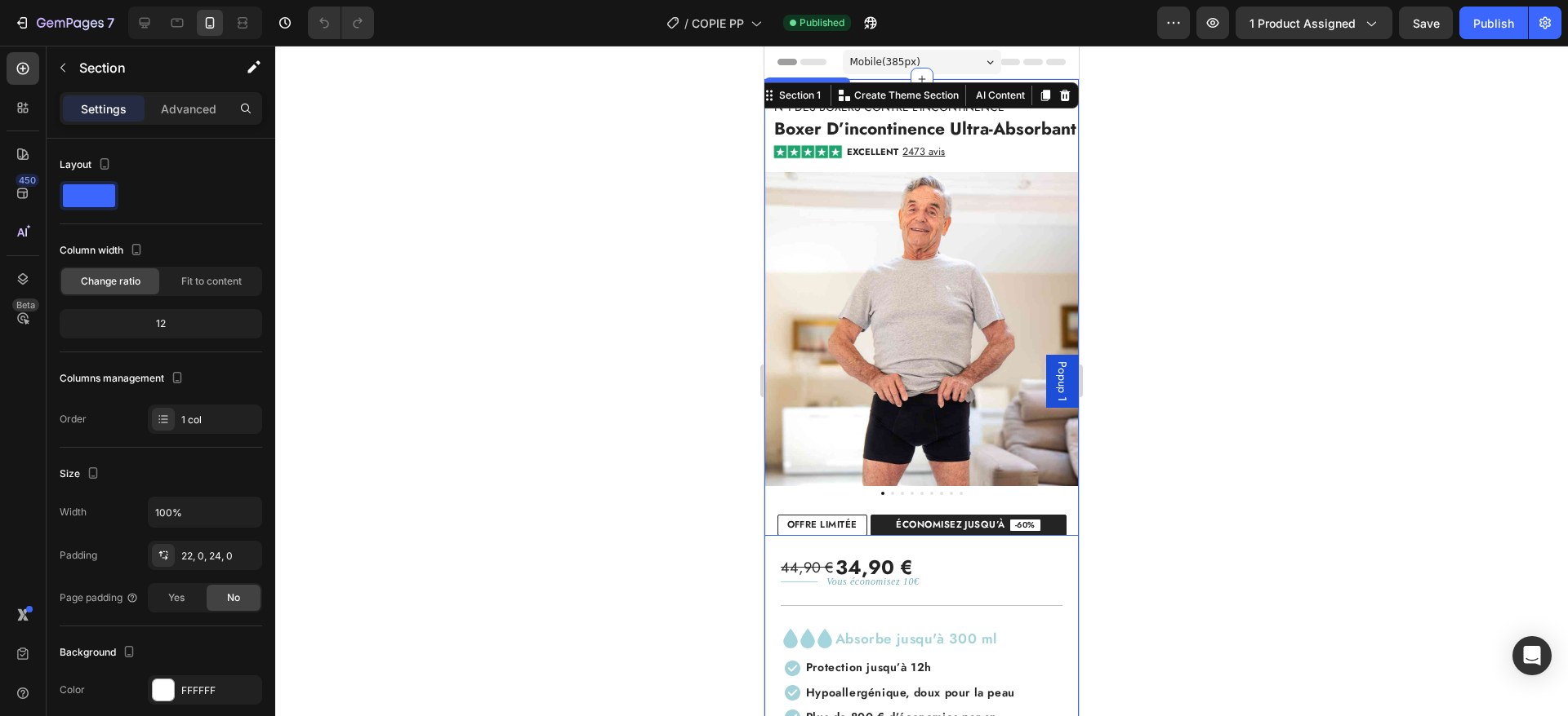
click at [802, 286] on img at bounding box center [920, 329] width 314 height 314
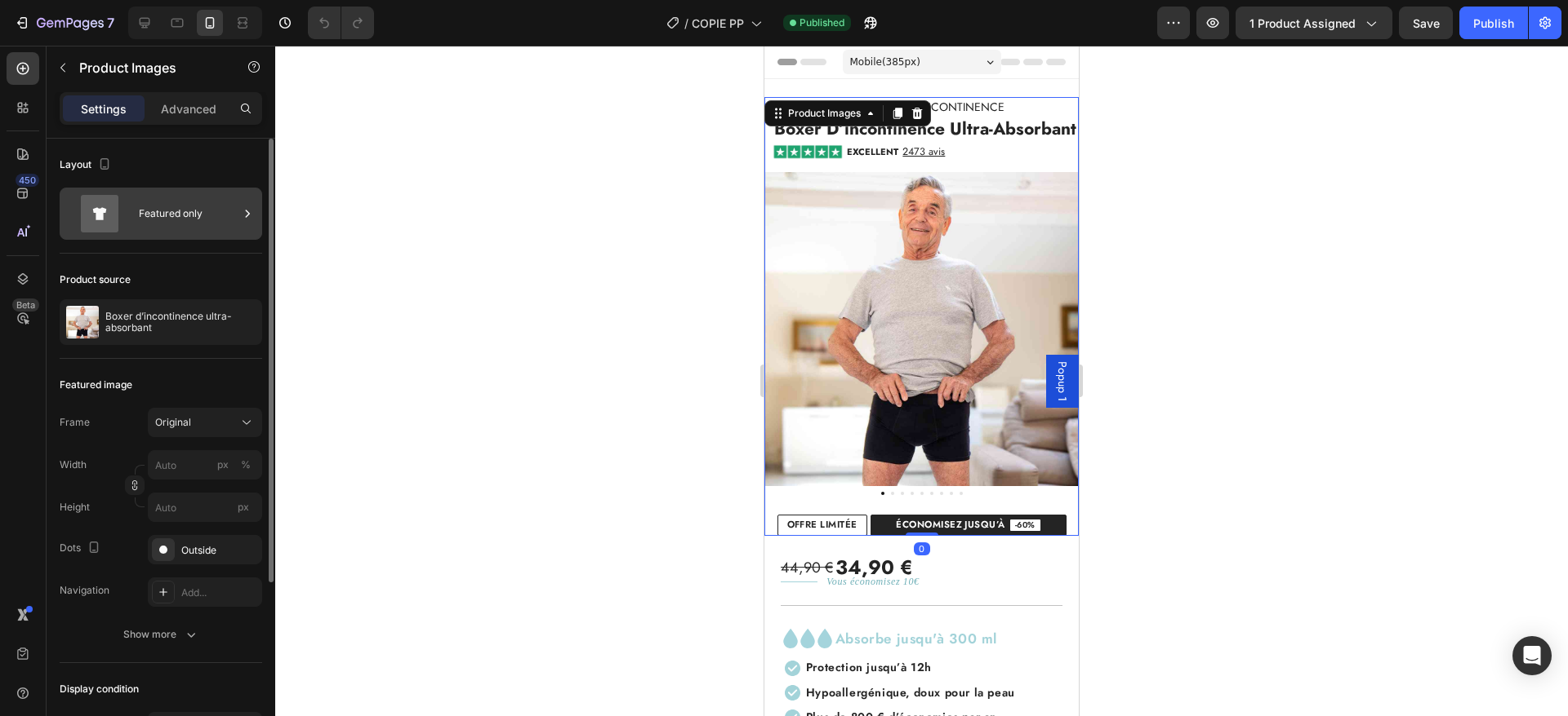
click at [148, 218] on div "Featured only" at bounding box center [188, 214] width 100 height 37
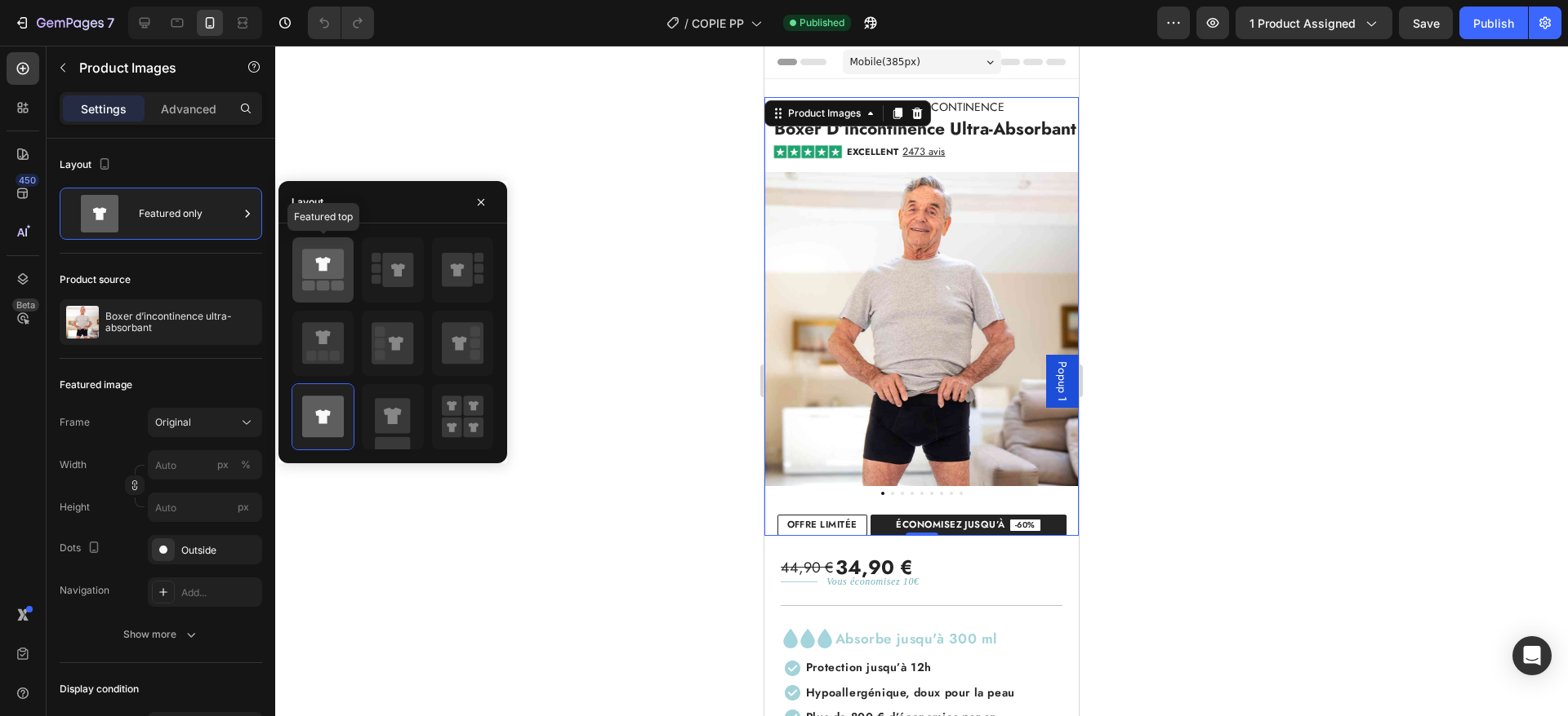
click at [316, 282] on icon at bounding box center [323, 270] width 41 height 45
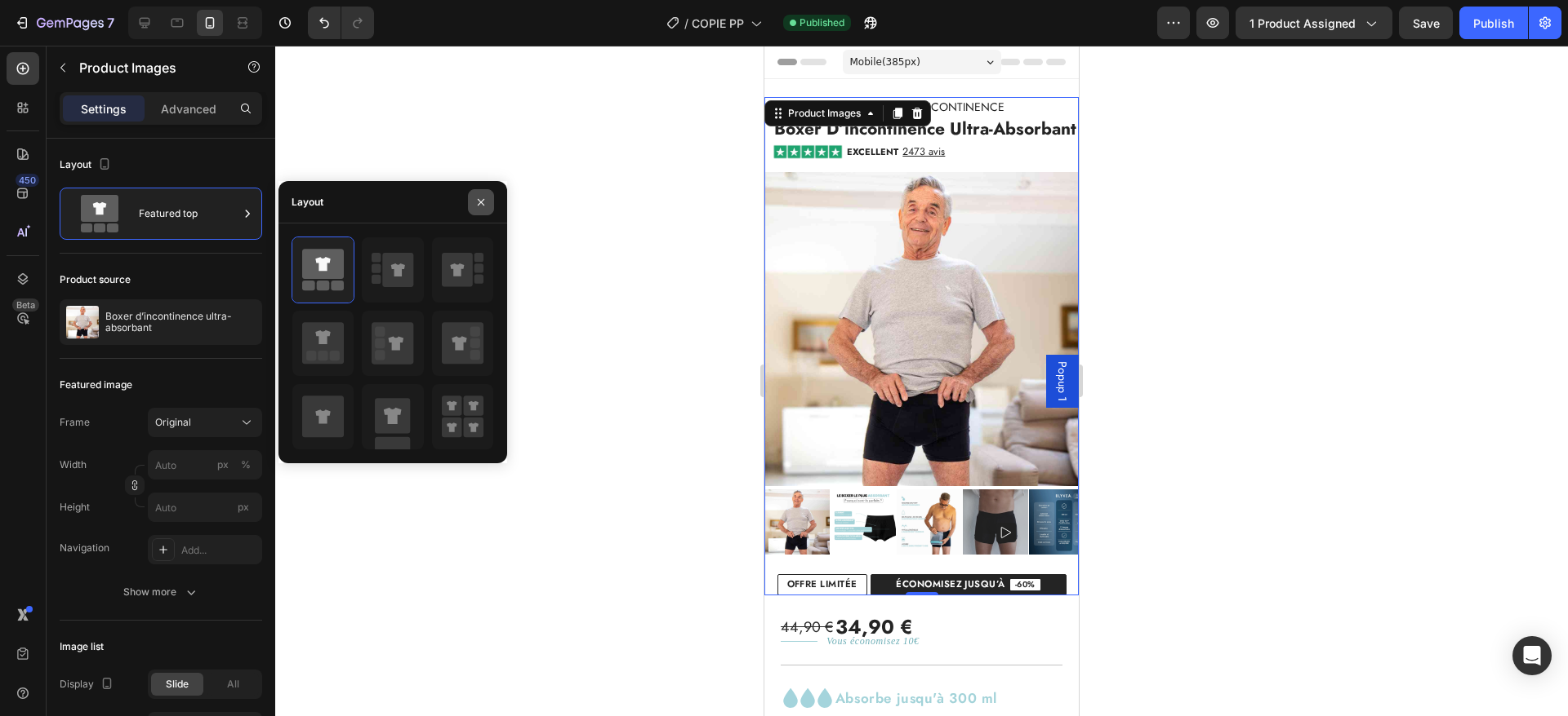
click at [485, 204] on icon "button" at bounding box center [480, 202] width 13 height 13
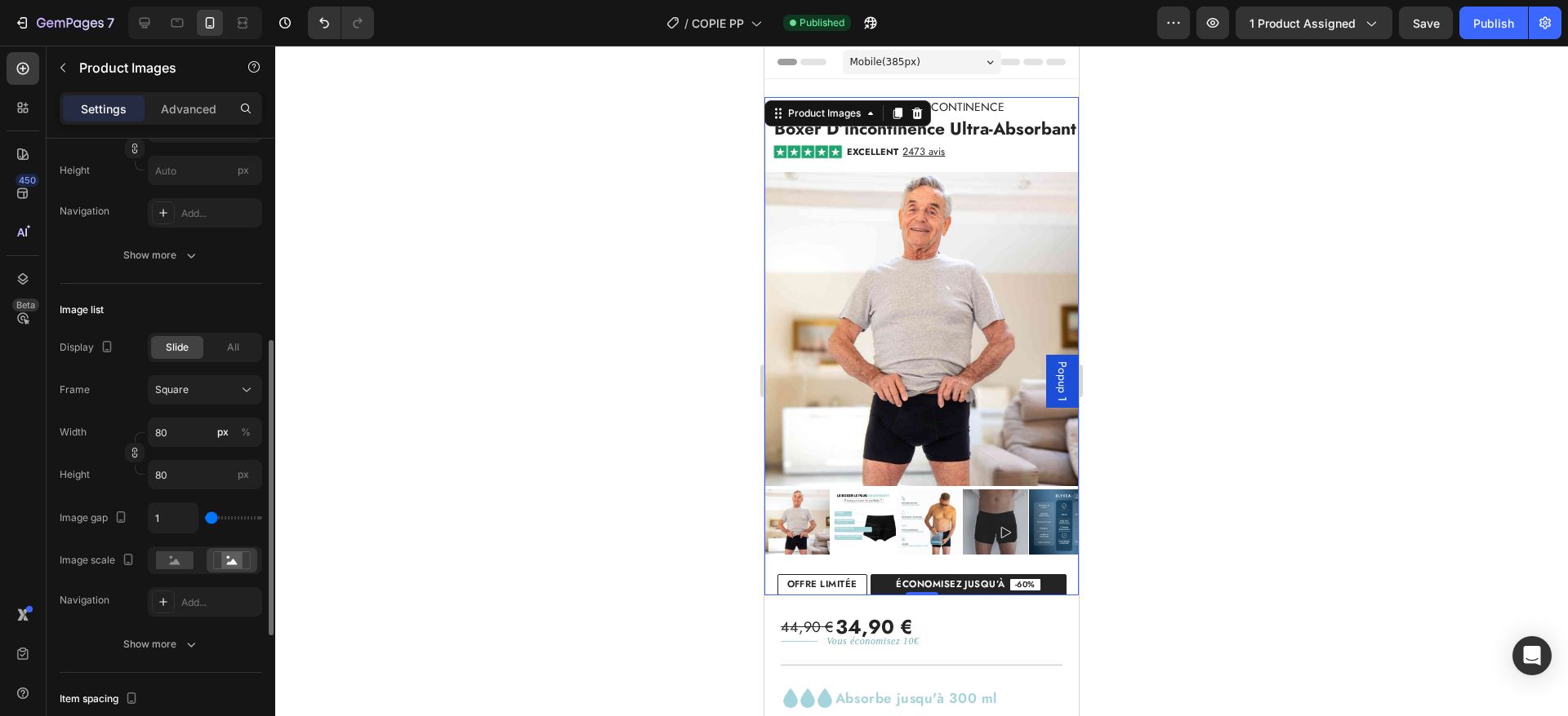
scroll to position [438, 0]
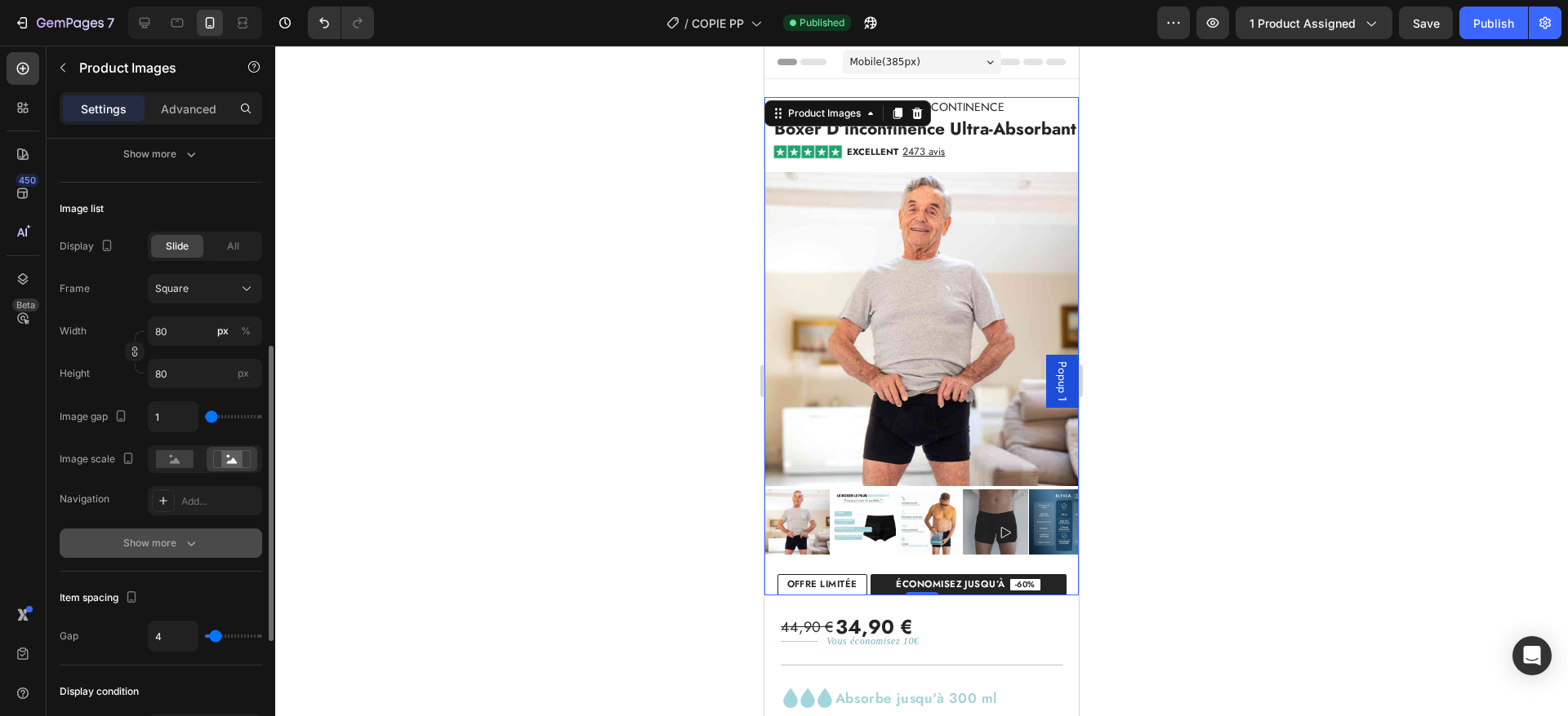
click at [126, 531] on button "Show more" at bounding box center [160, 544] width 202 height 30
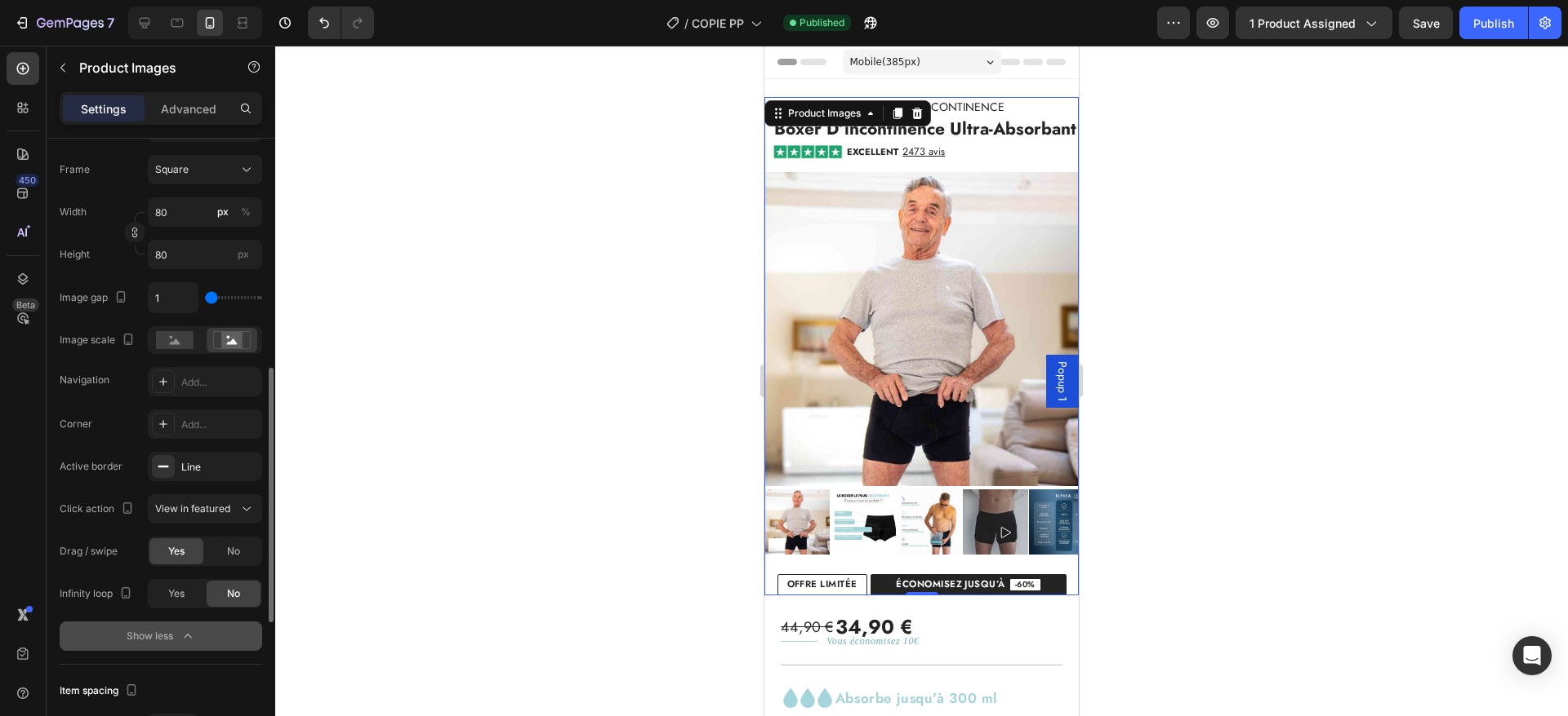
scroll to position [559, 0]
click at [1495, 30] on div "Publish" at bounding box center [1493, 23] width 40 height 17
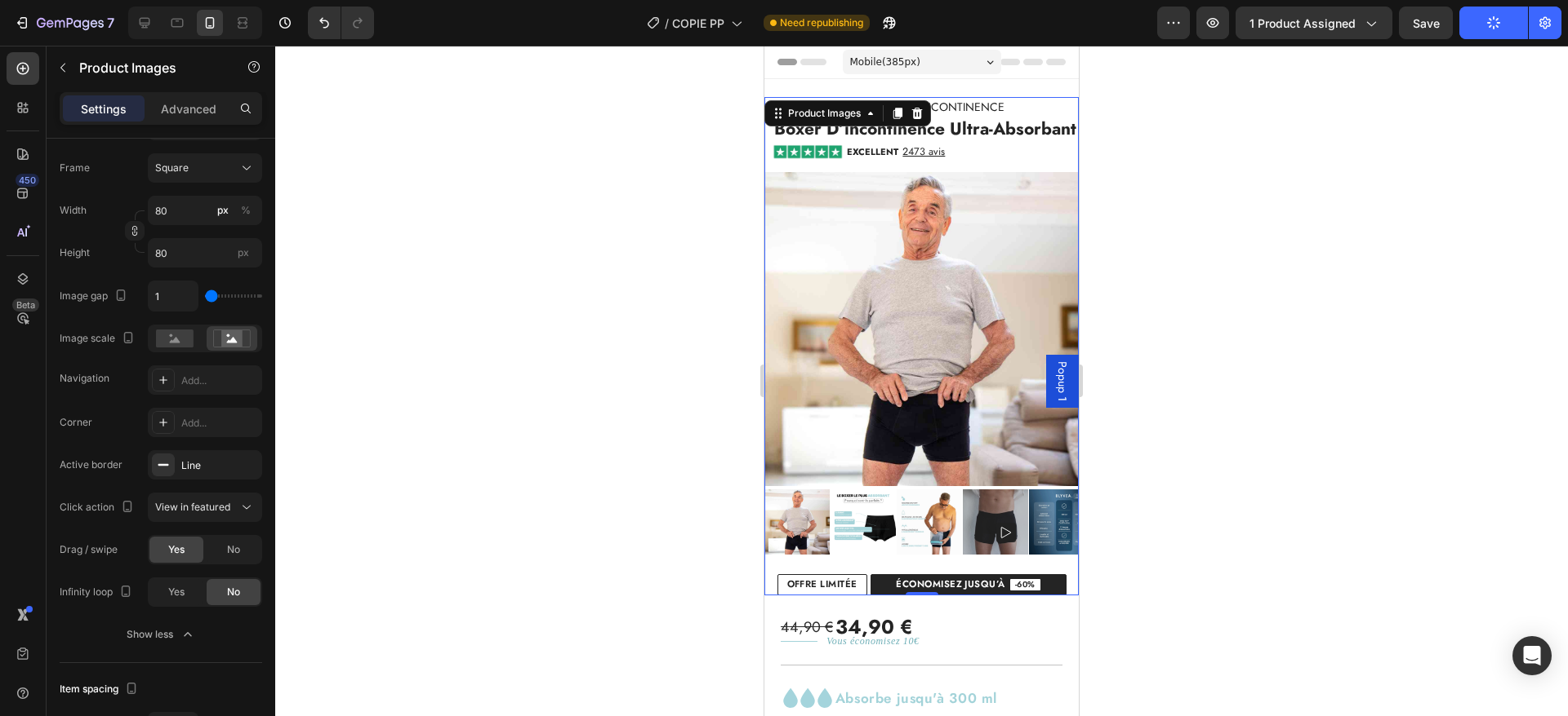
click at [900, 334] on img at bounding box center [920, 329] width 314 height 314
click at [823, 160] on img at bounding box center [807, 152] width 73 height 17
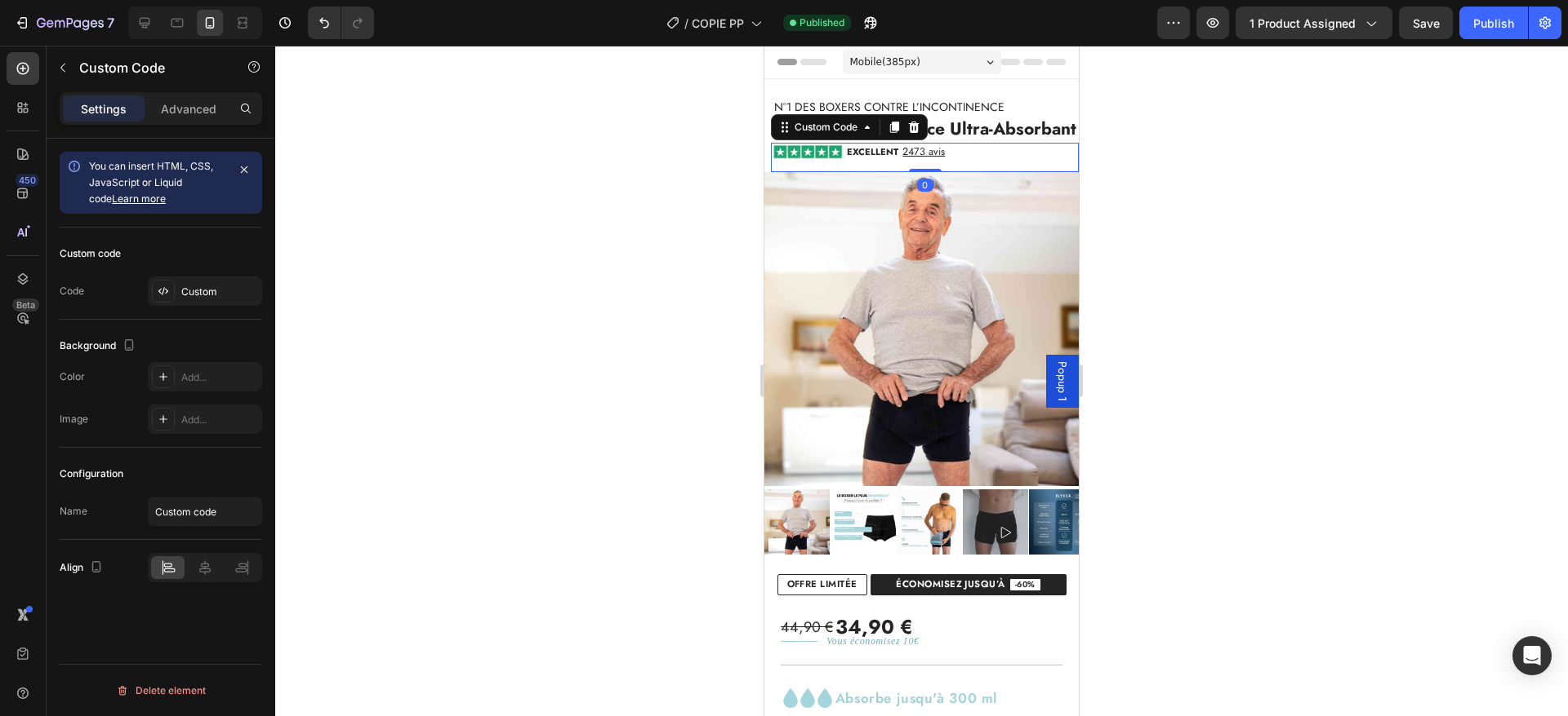
scroll to position [0, 0]
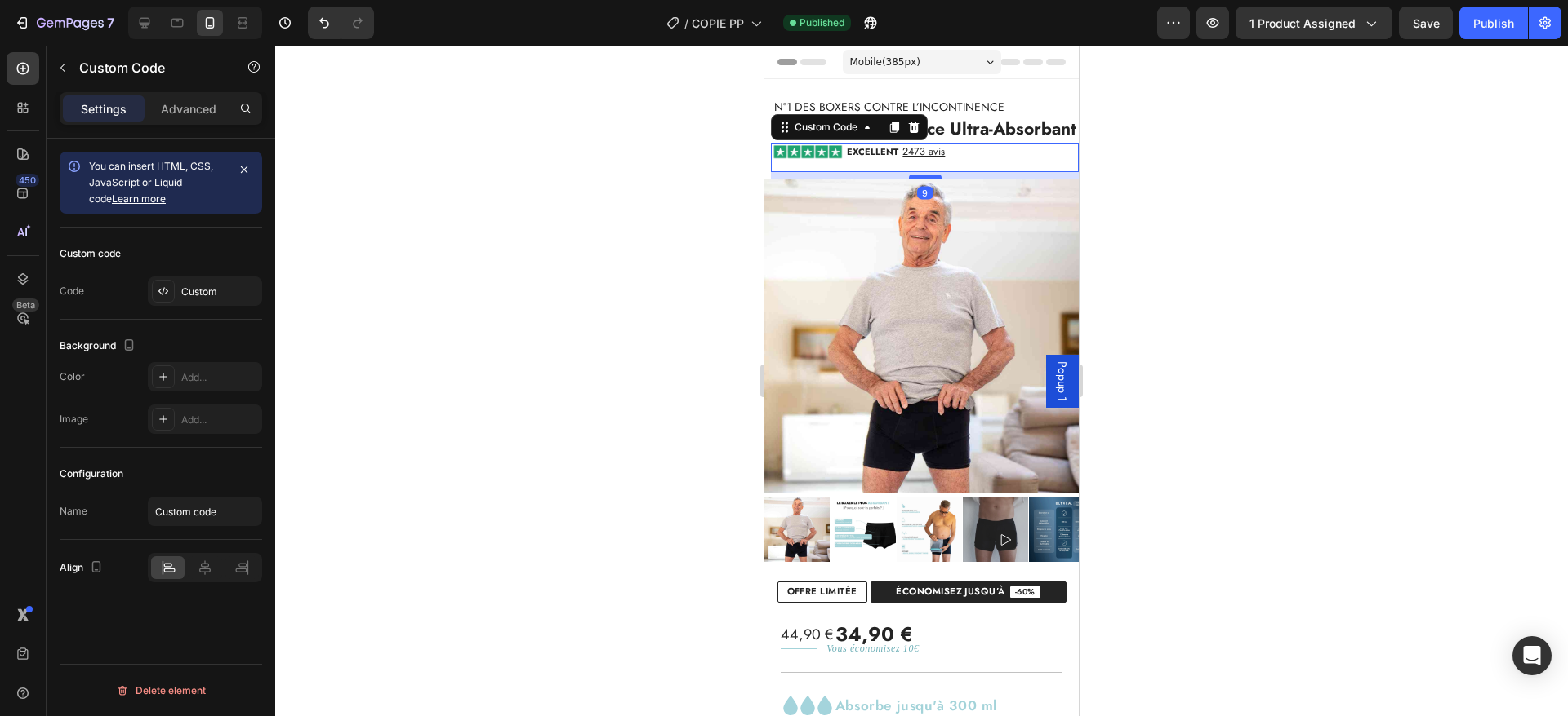
click at [921, 179] on div at bounding box center [924, 176] width 33 height 5
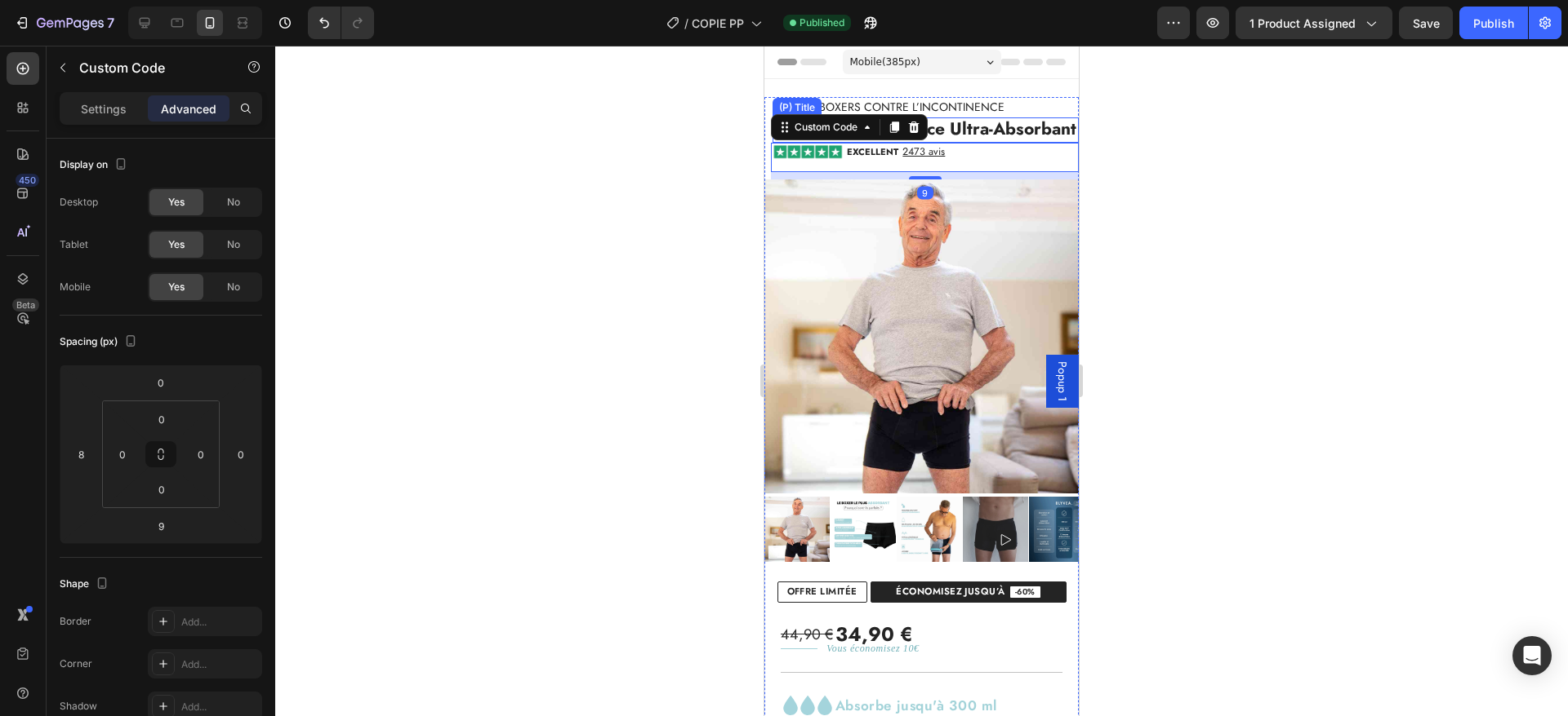
click at [993, 137] on h2 "boxer d’incontinence ultra-absorbant" at bounding box center [925, 129] width 307 height 24
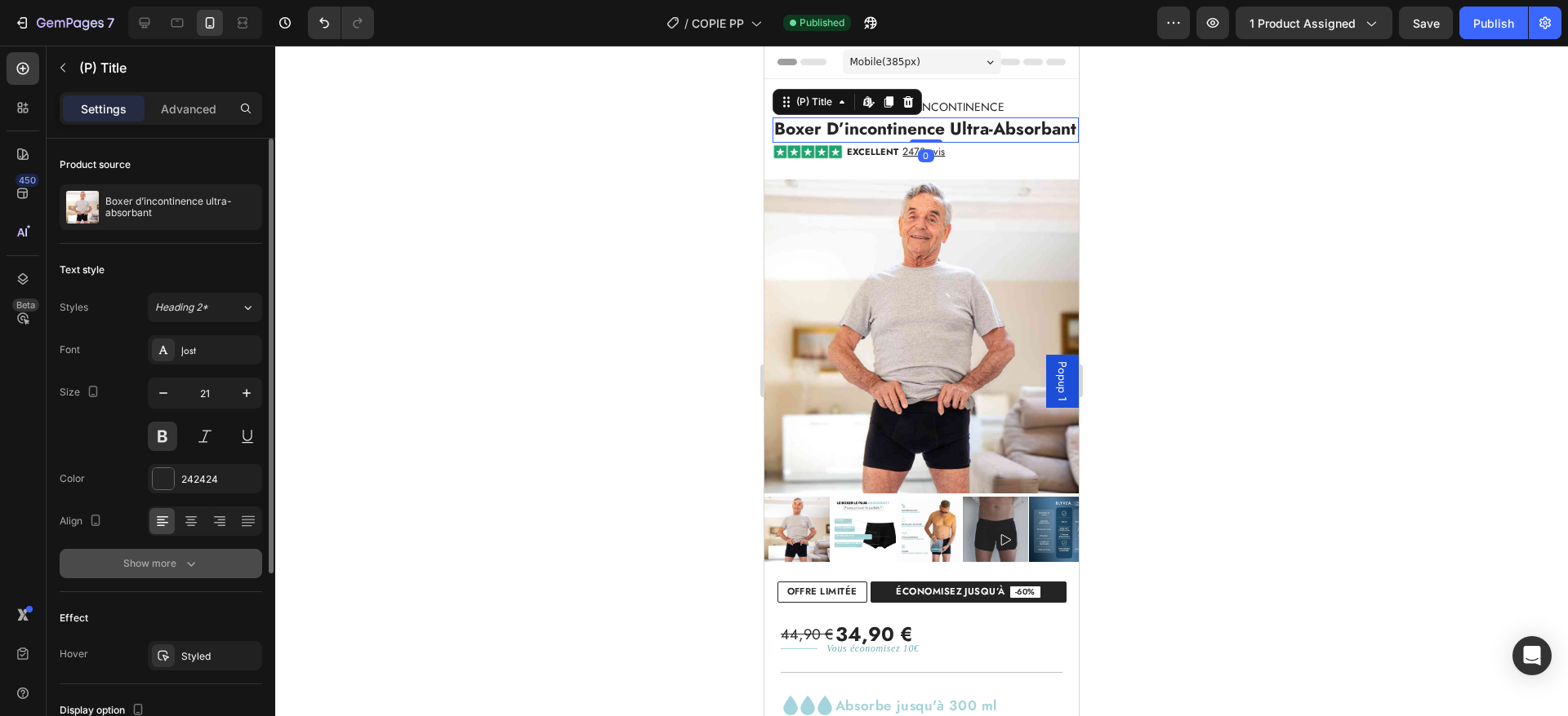
click at [183, 555] on icon "button" at bounding box center [191, 563] width 17 height 17
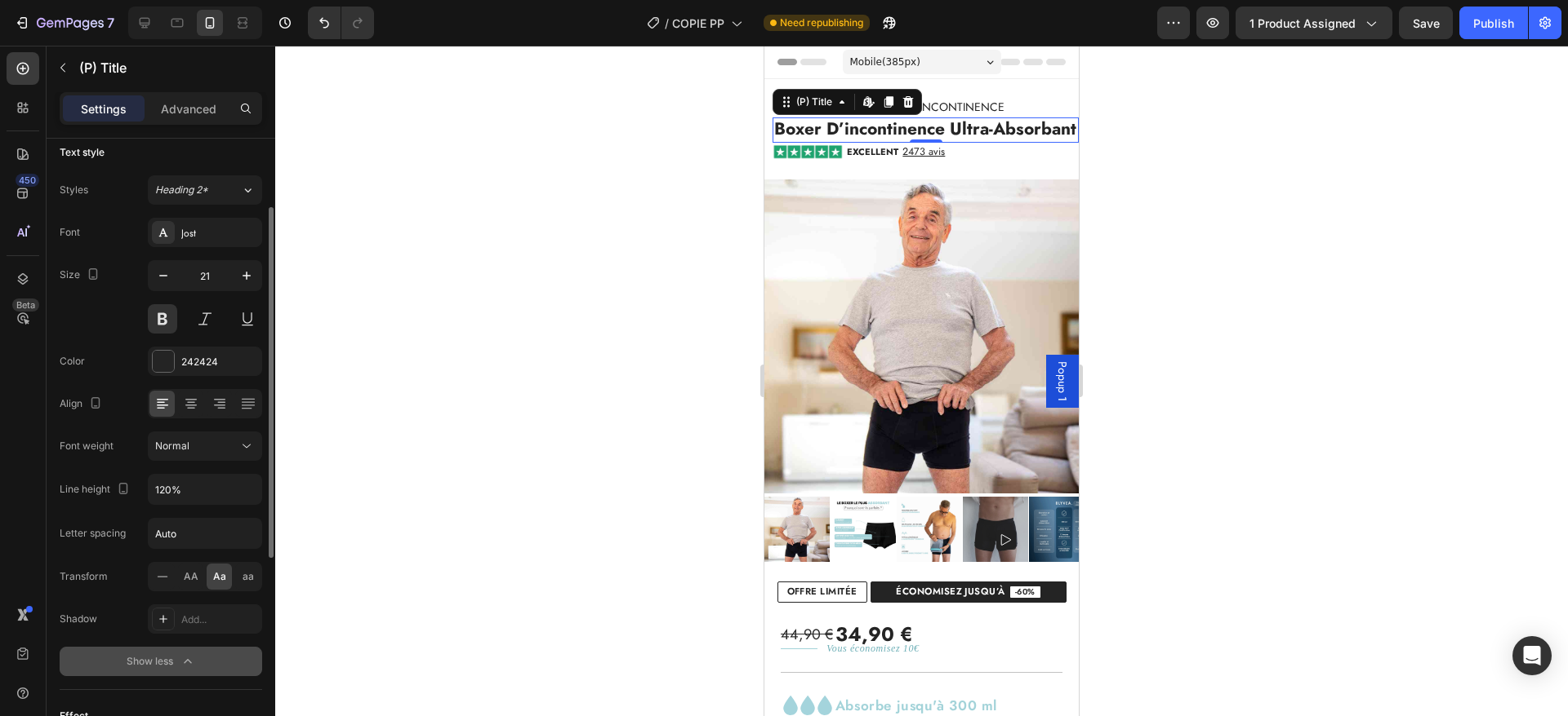
scroll to position [119, 0]
click at [194, 570] on span "AA" at bounding box center [190, 575] width 15 height 15
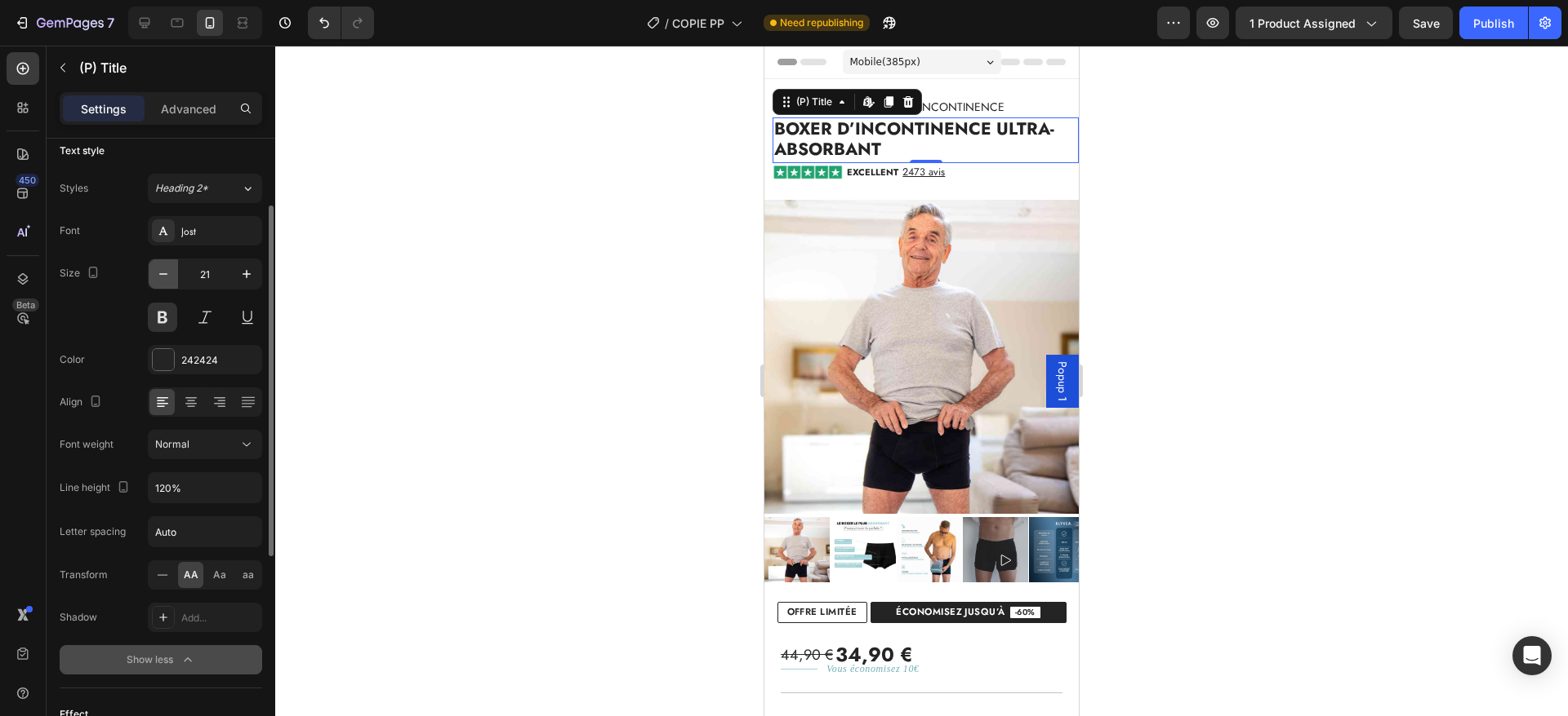
click at [168, 277] on icon "button" at bounding box center [163, 274] width 17 height 17
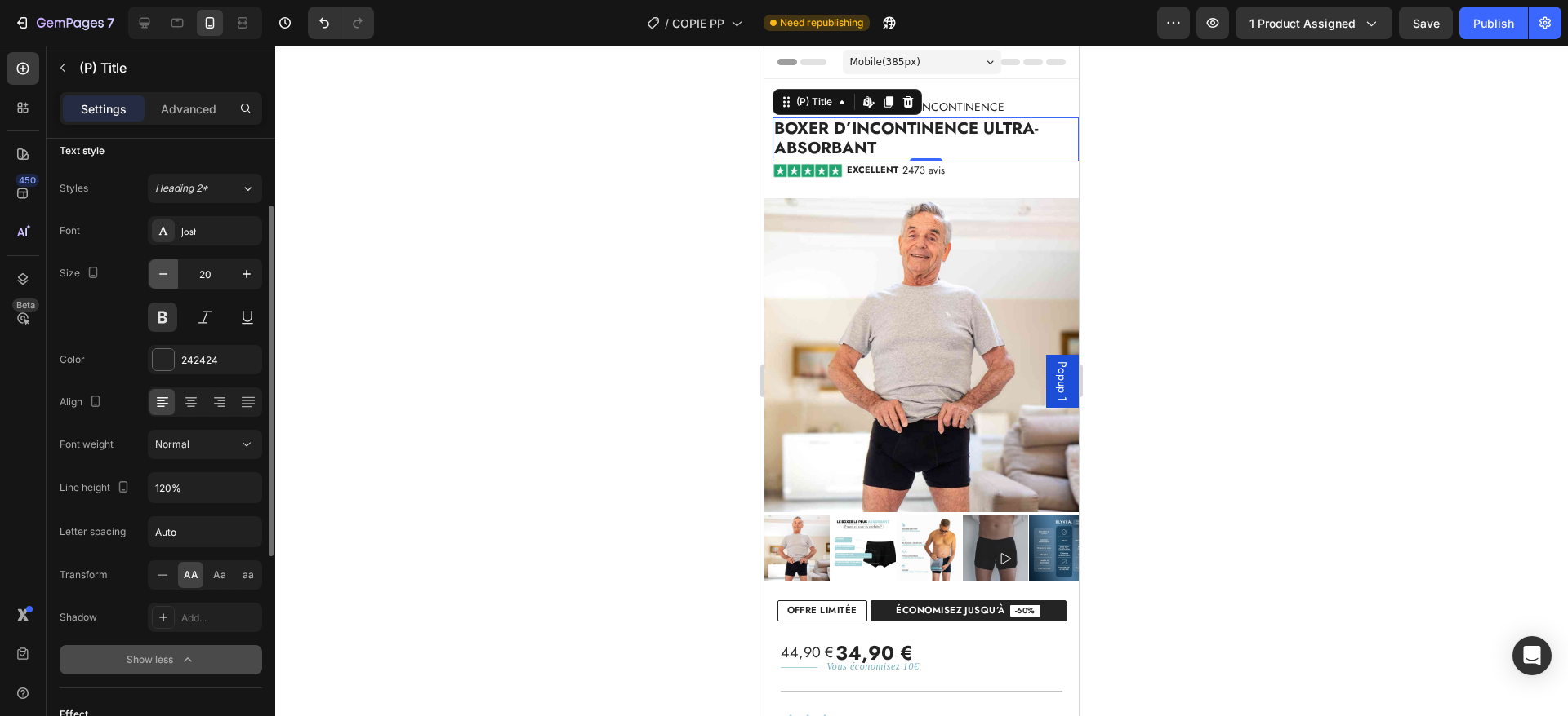
click at [168, 277] on icon "button" at bounding box center [163, 274] width 17 height 17
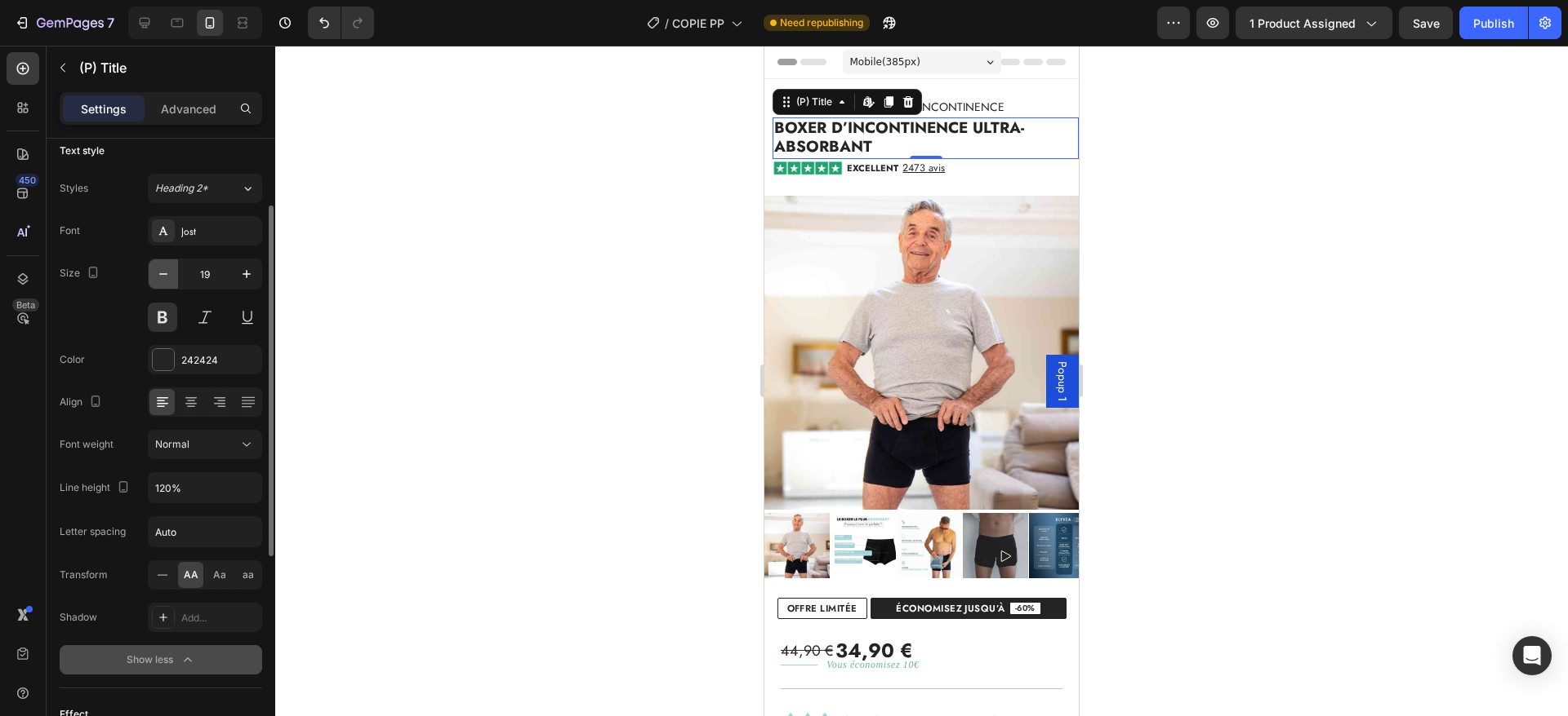
click at [168, 277] on icon "button" at bounding box center [163, 274] width 17 height 17
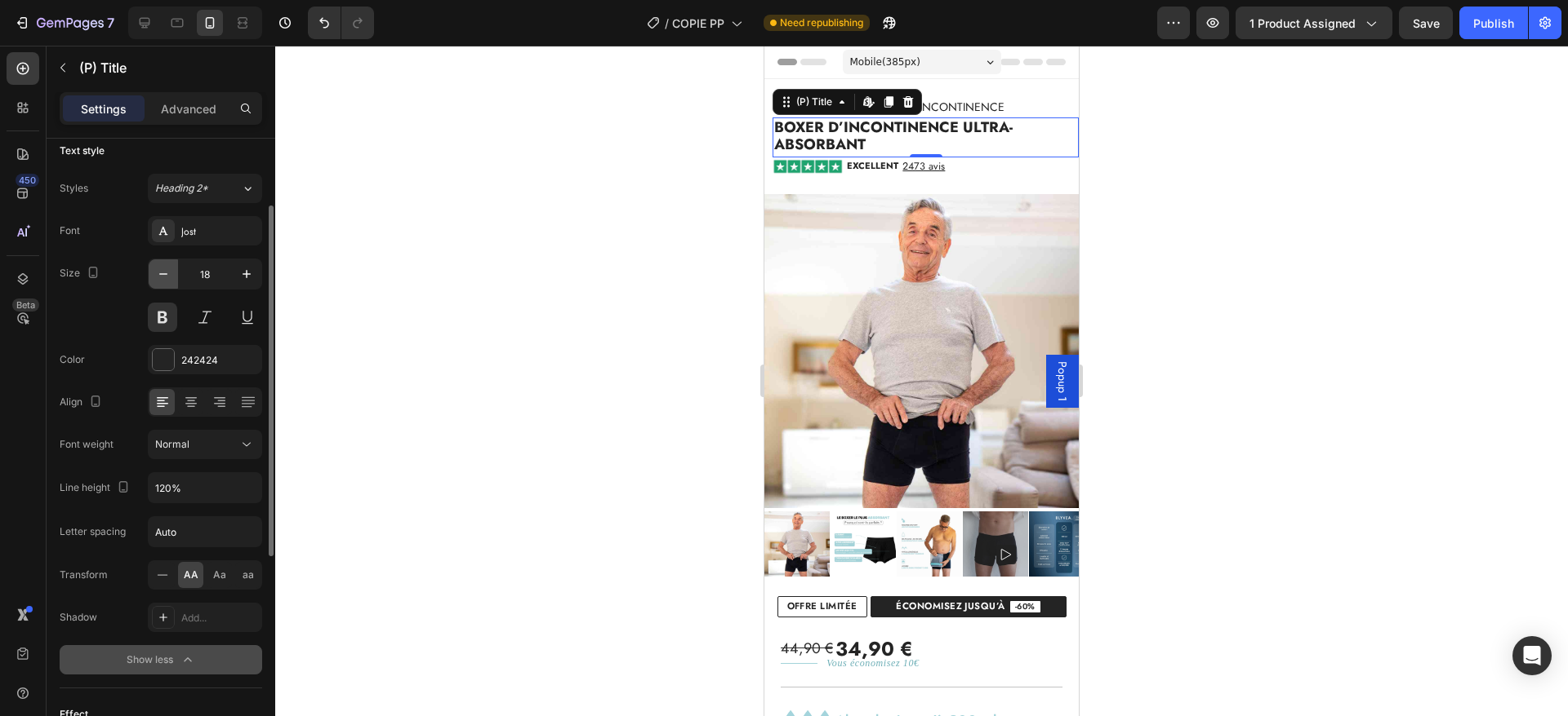
click at [168, 277] on icon "button" at bounding box center [163, 274] width 17 height 17
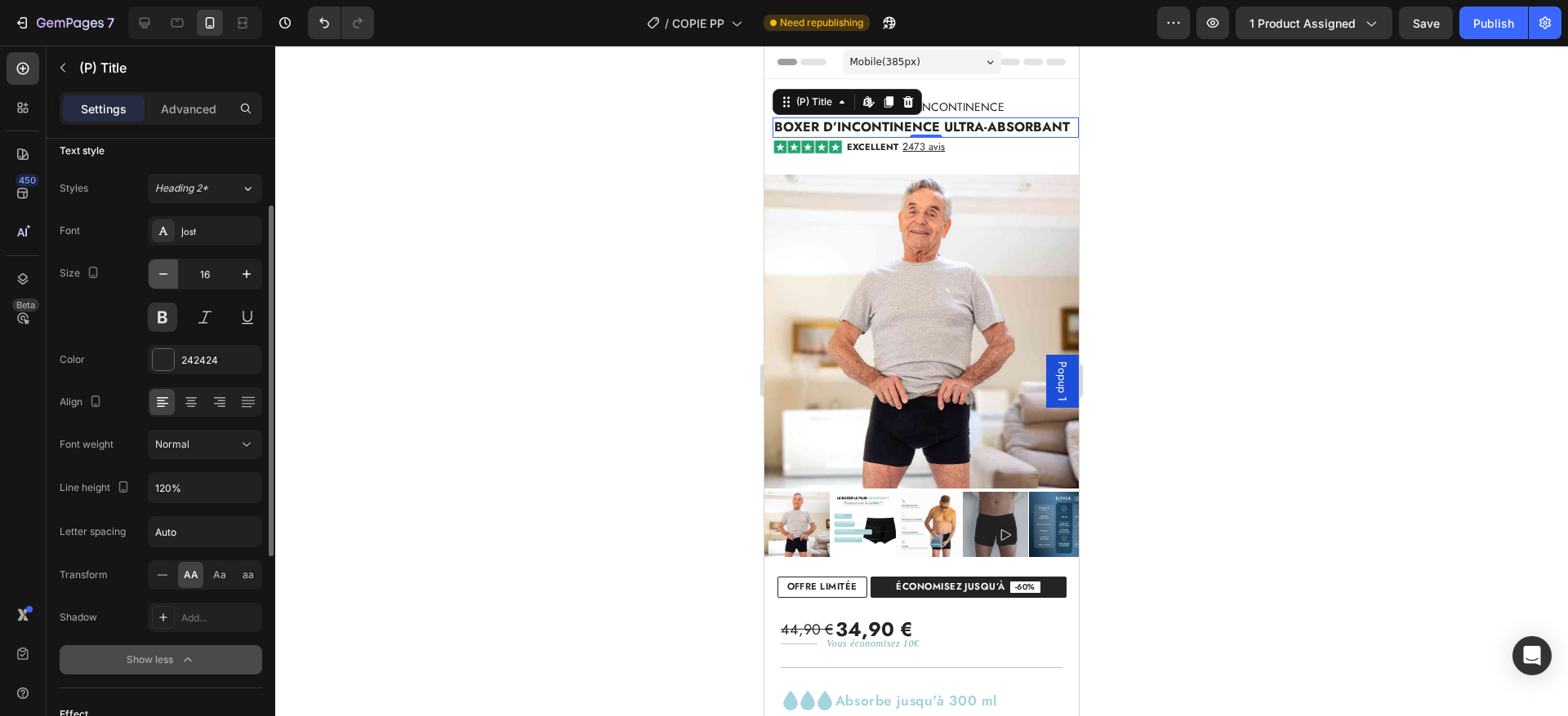
click at [168, 277] on icon "button" at bounding box center [163, 274] width 17 height 17
click at [1022, 126] on h2 "Boxer d’incontinence ultra-absorbant" at bounding box center [925, 126] width 307 height 18
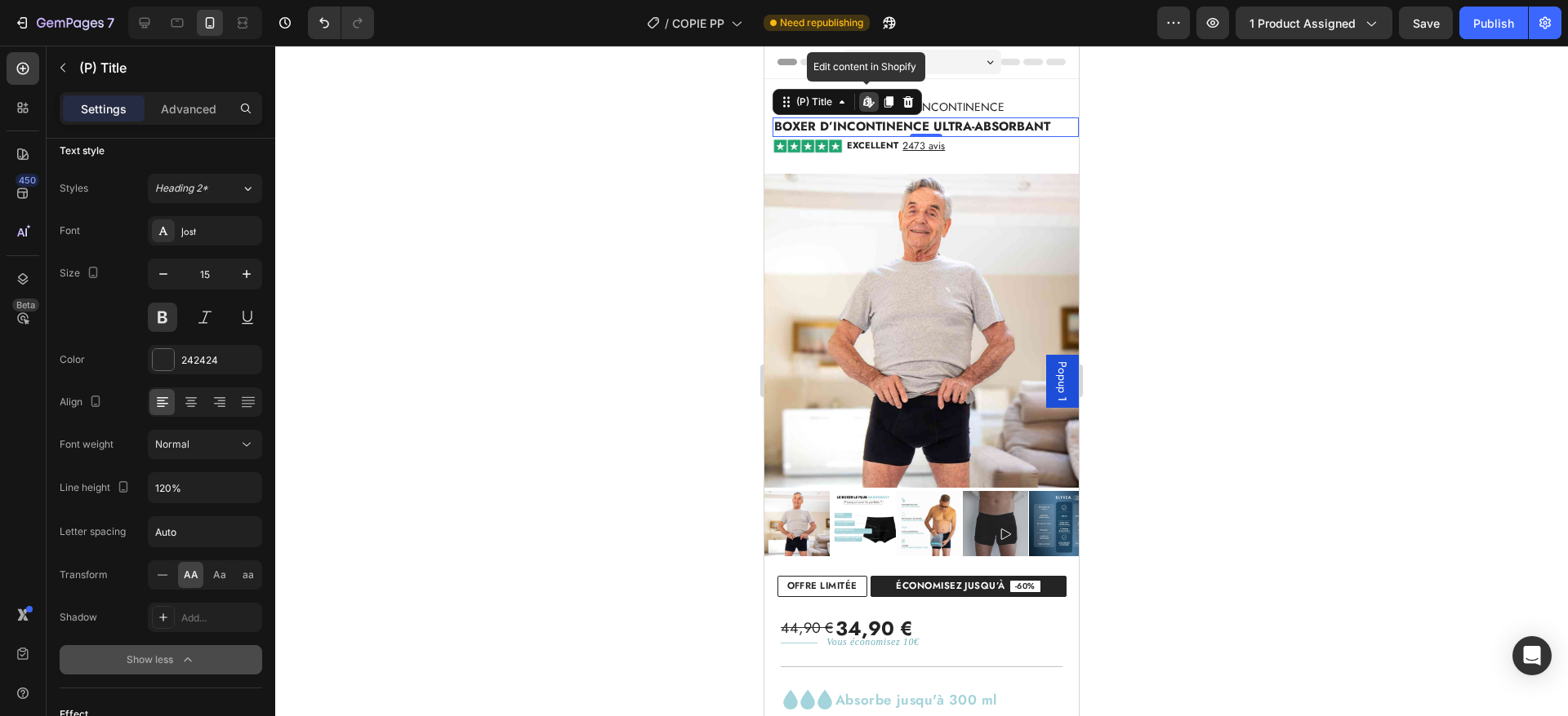
click at [1022, 126] on h2 "Boxer d’incontinence ultra-absorbant" at bounding box center [925, 126] width 307 height 18
click at [239, 267] on icon "button" at bounding box center [246, 274] width 17 height 17
click at [331, 31] on button "Undo/Redo" at bounding box center [323, 23] width 33 height 33
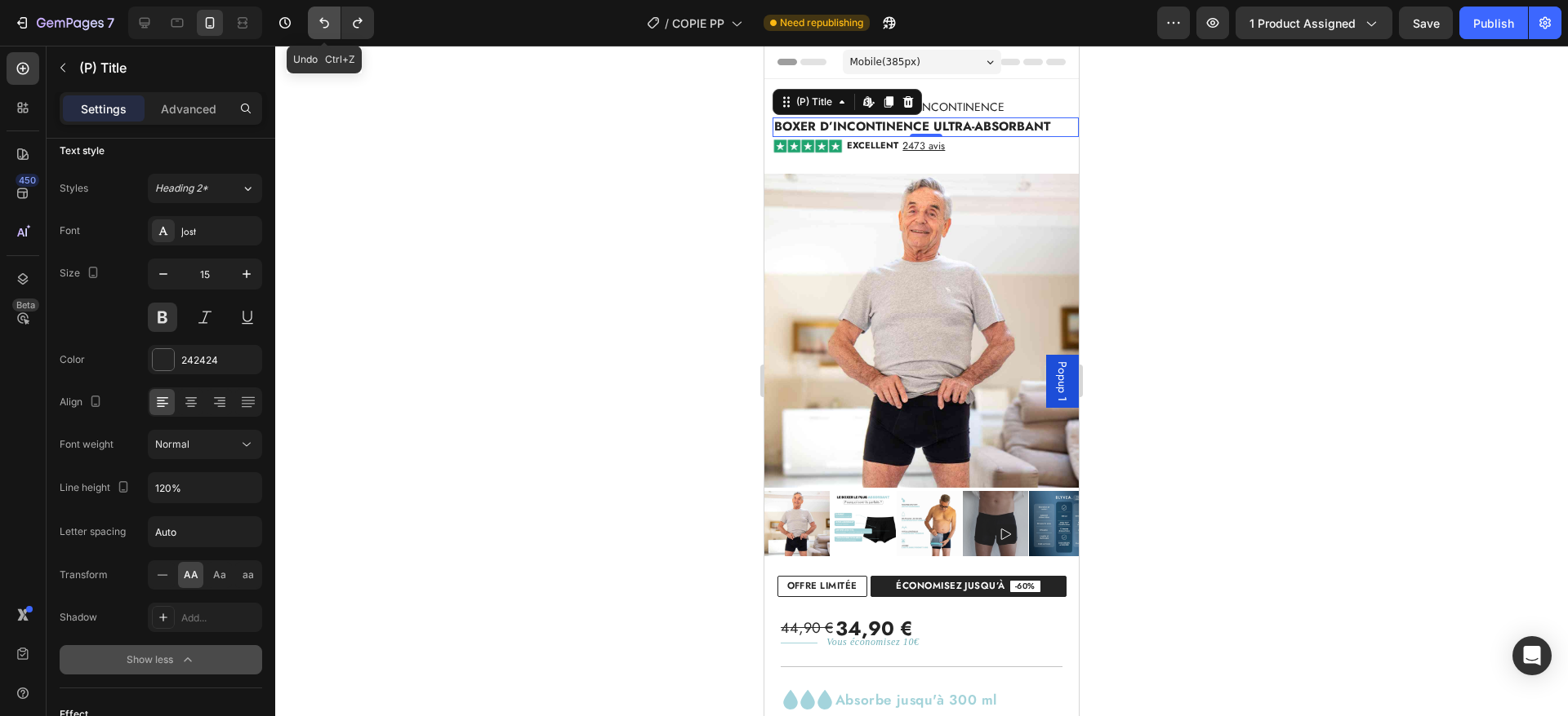
click at [331, 31] on button "Undo/Redo" at bounding box center [323, 23] width 33 height 33
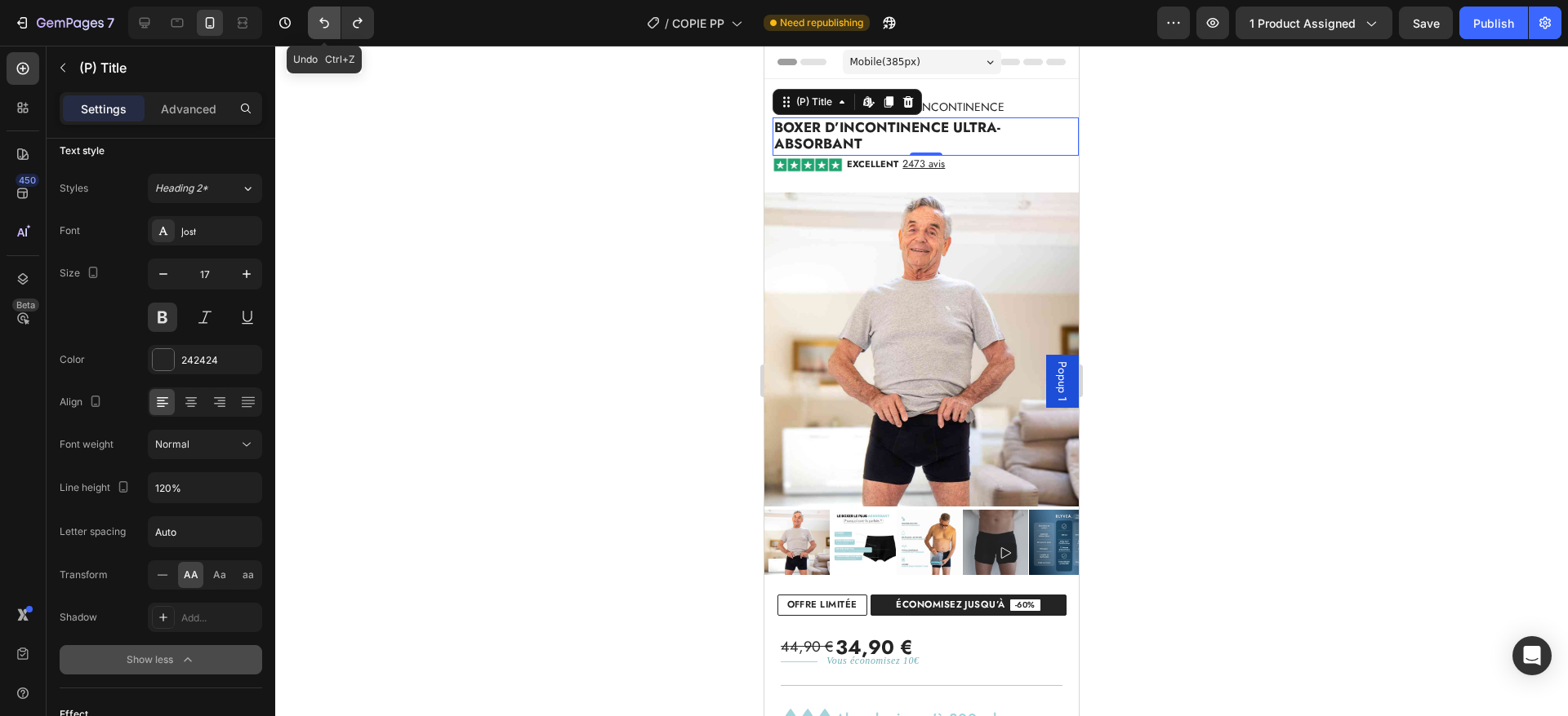
click at [331, 31] on button "Undo/Redo" at bounding box center [323, 23] width 33 height 33
click at [158, 576] on icon at bounding box center [163, 575] width 17 height 17
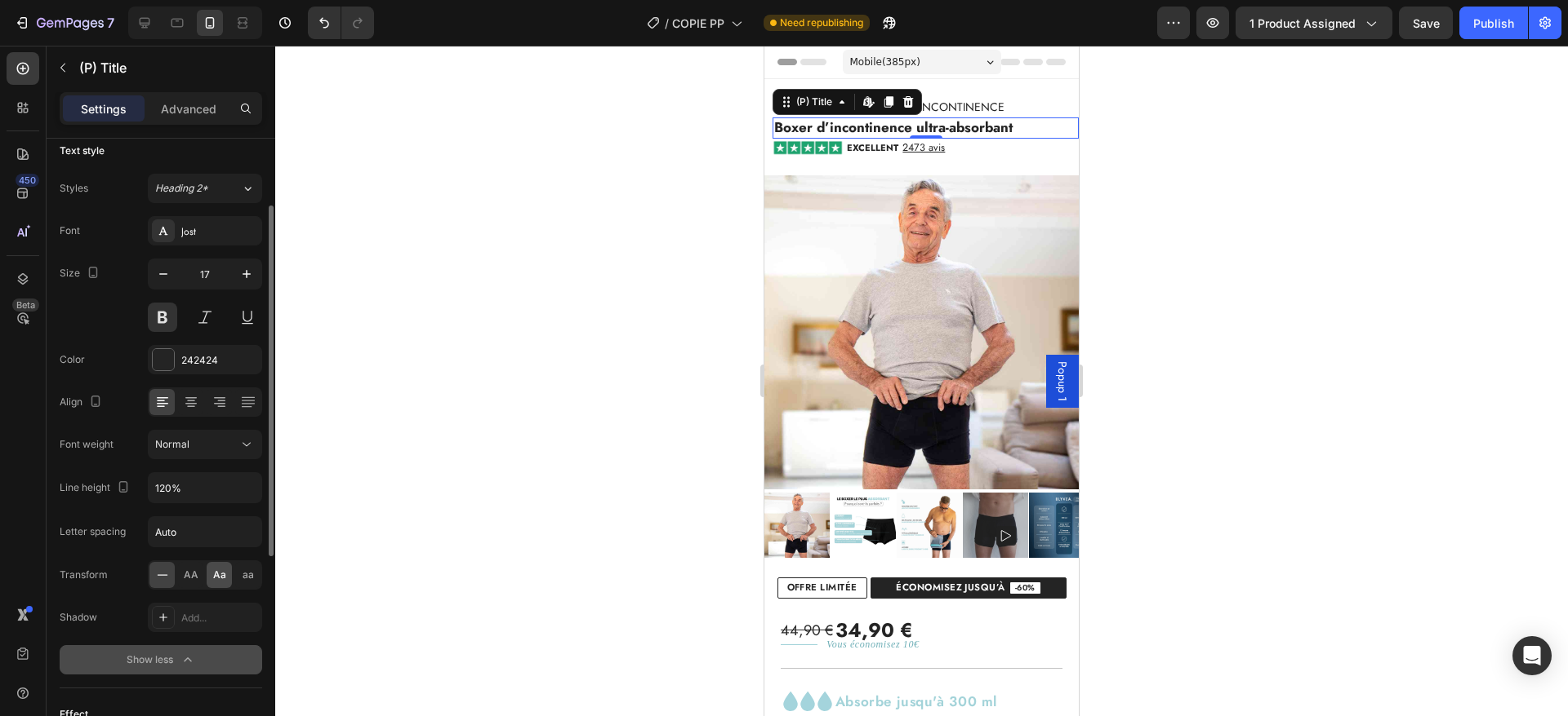
click at [212, 572] on div "Aa" at bounding box center [220, 575] width 26 height 27
click at [248, 271] on icon "button" at bounding box center [246, 274] width 17 height 17
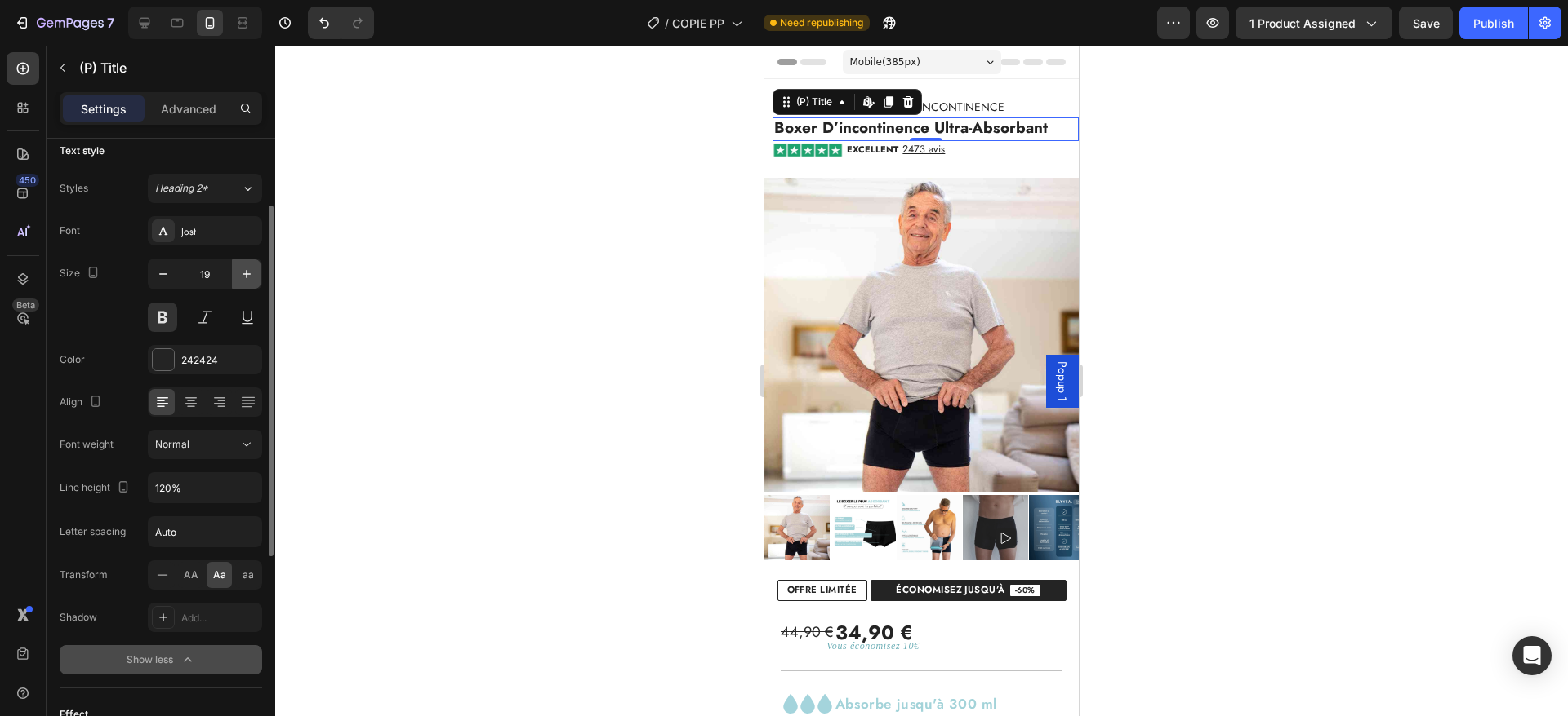
click at [248, 271] on icon "button" at bounding box center [246, 274] width 17 height 17
click at [167, 269] on icon "button" at bounding box center [163, 274] width 17 height 17
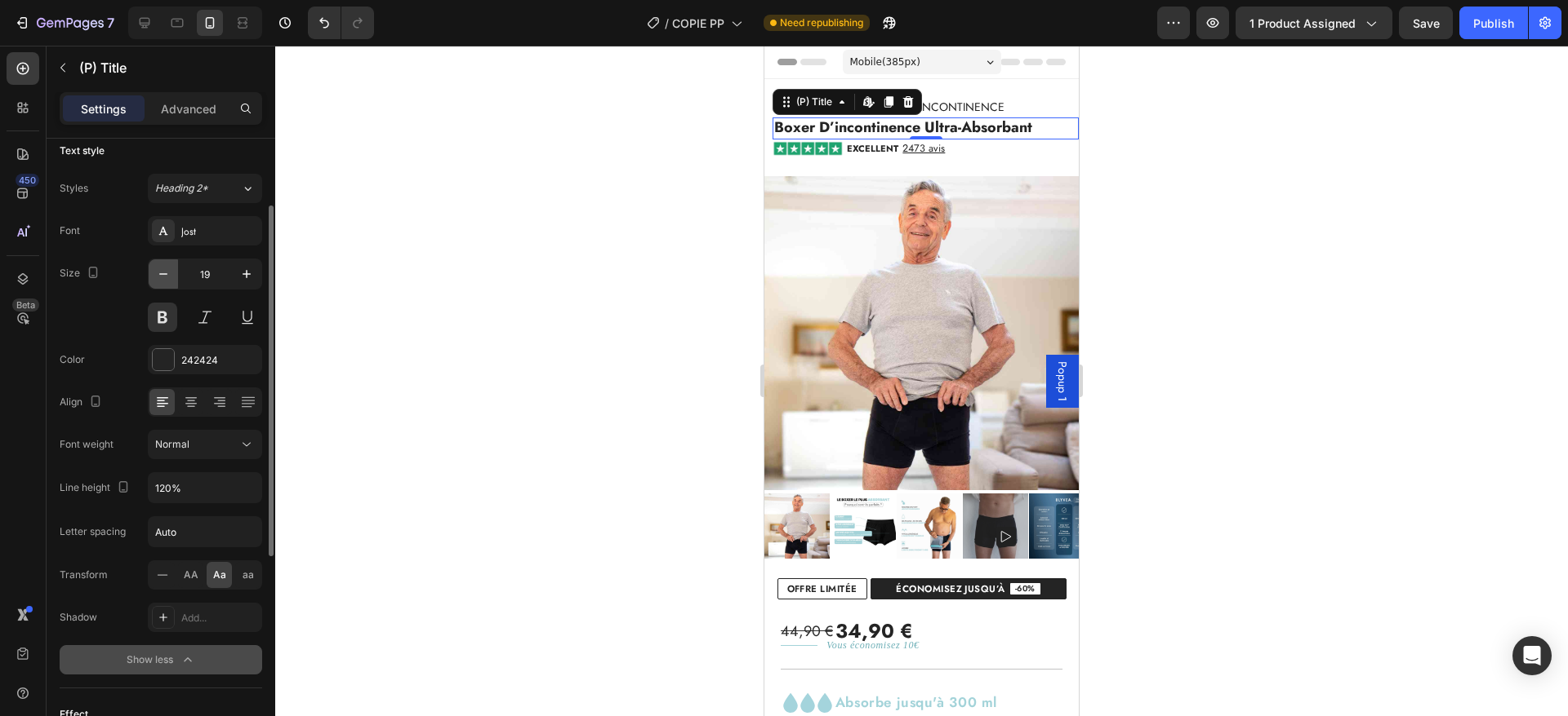
type input "18"
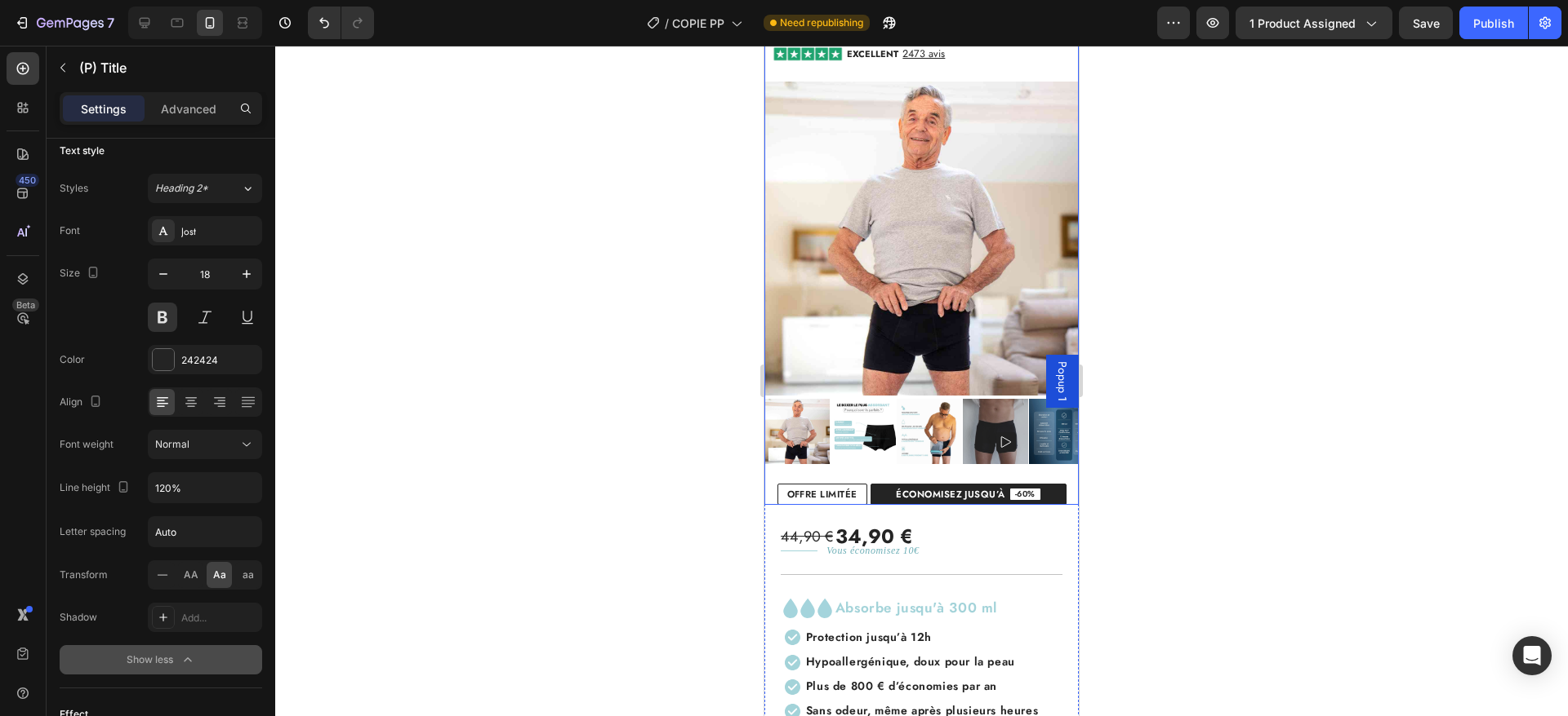
scroll to position [0, 0]
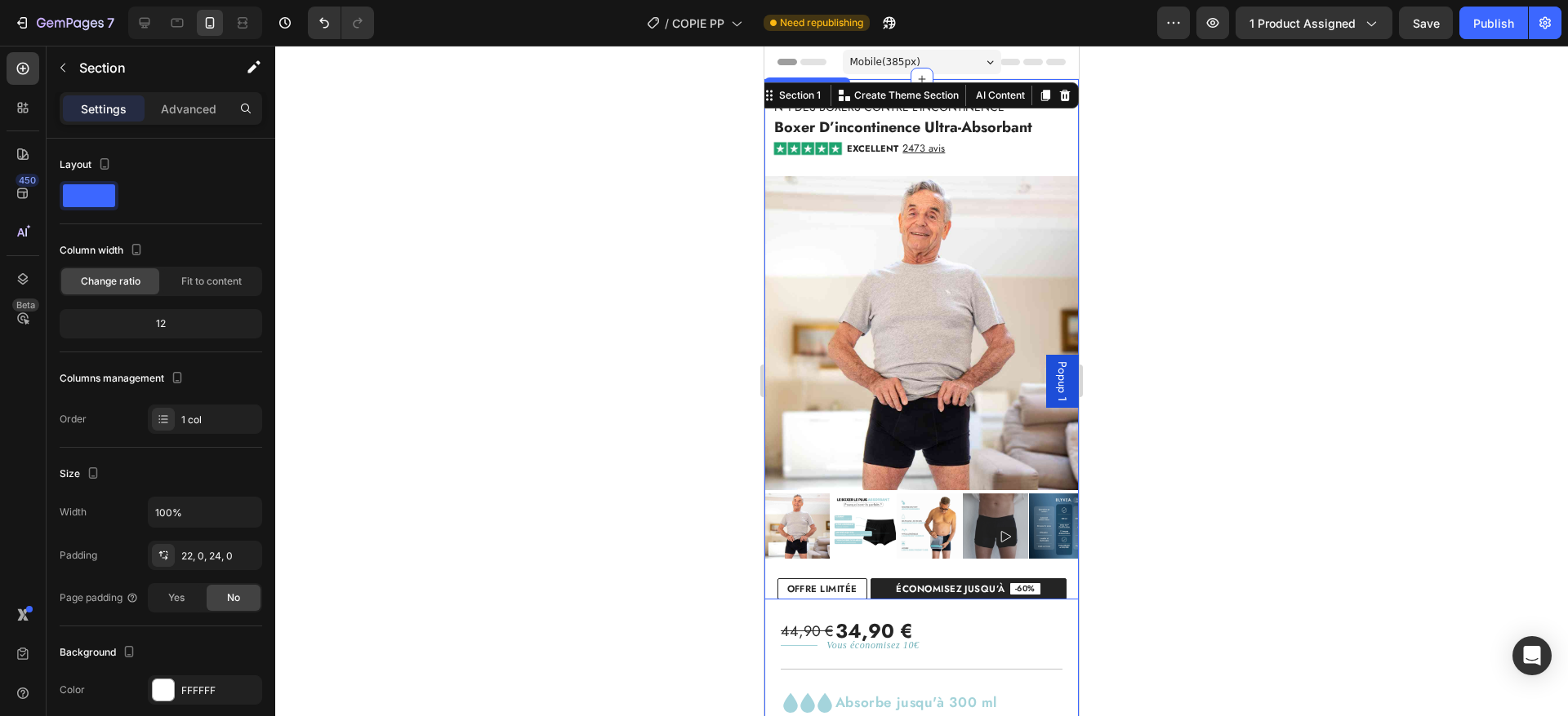
click at [1002, 282] on img at bounding box center [920, 333] width 314 height 314
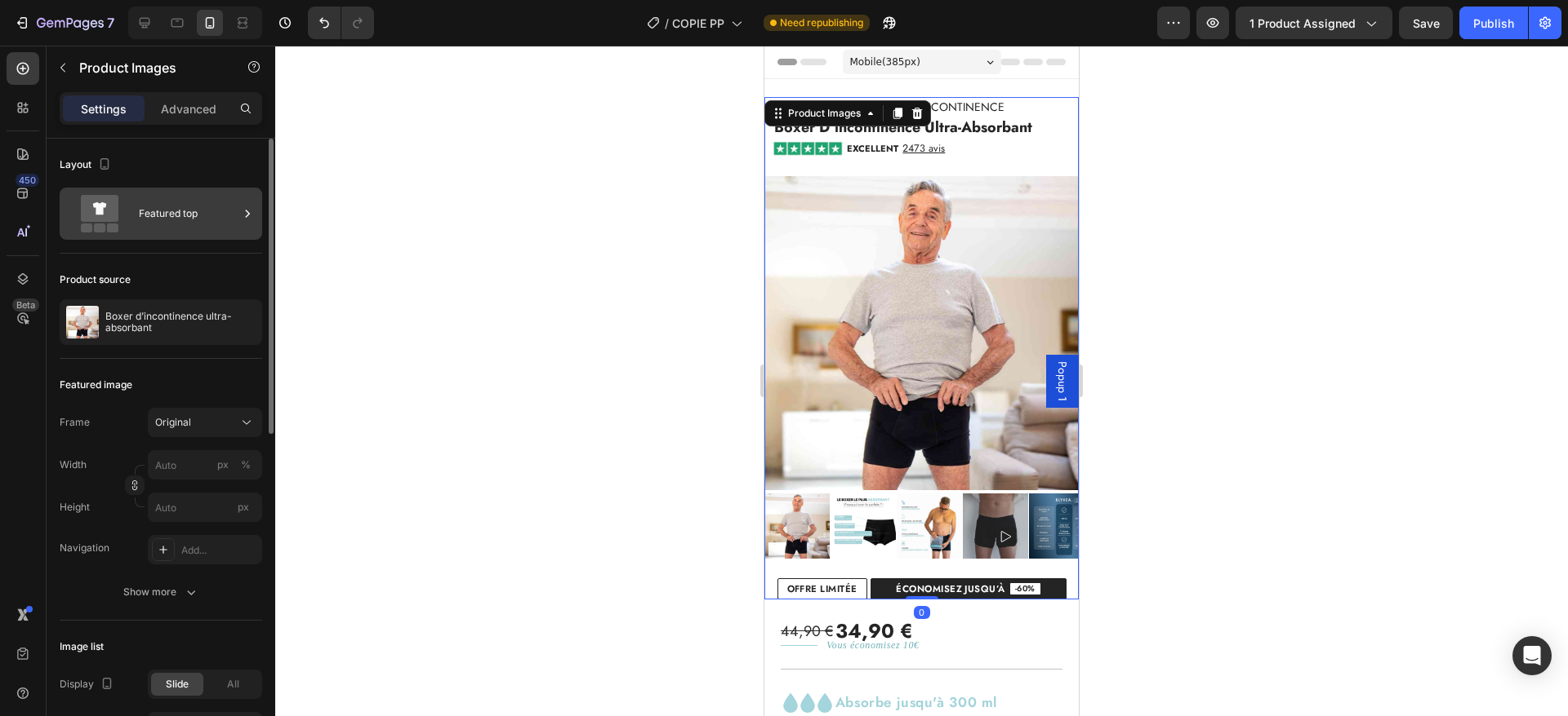
click at [161, 222] on div "Featured top" at bounding box center [188, 214] width 100 height 37
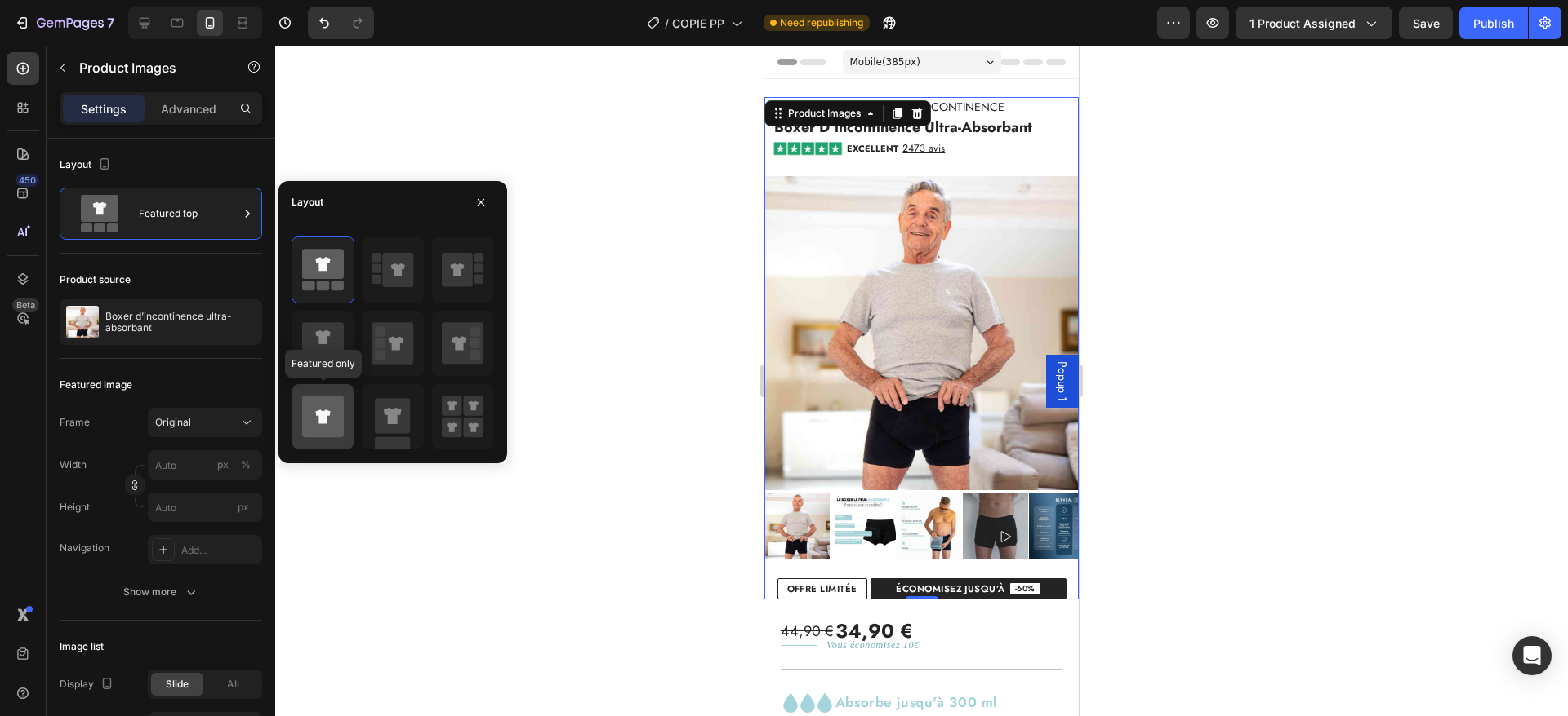
click at [322, 418] on icon at bounding box center [322, 417] width 15 height 14
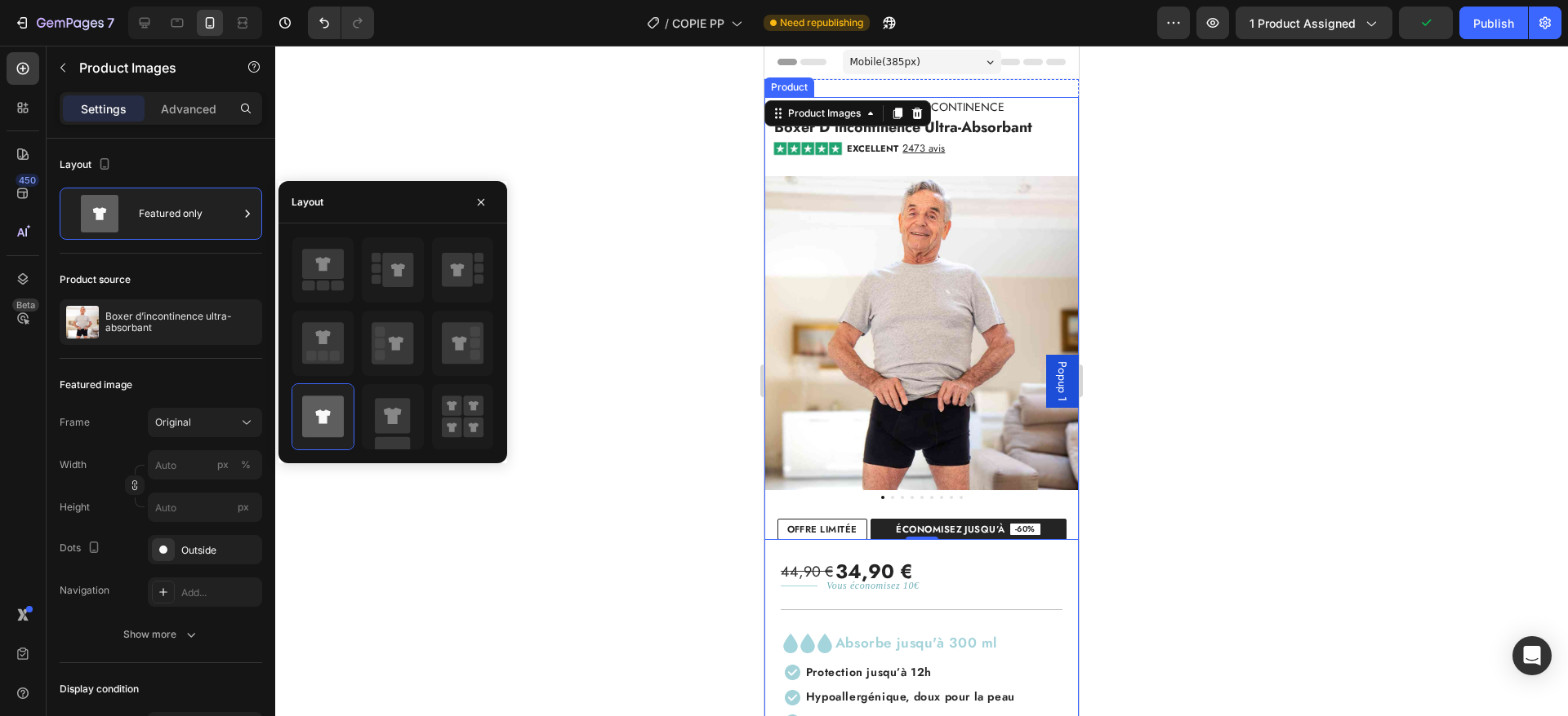
click at [893, 164] on div "EXCELLENT 2473 avis Custom Code" at bounding box center [924, 155] width 307 height 30
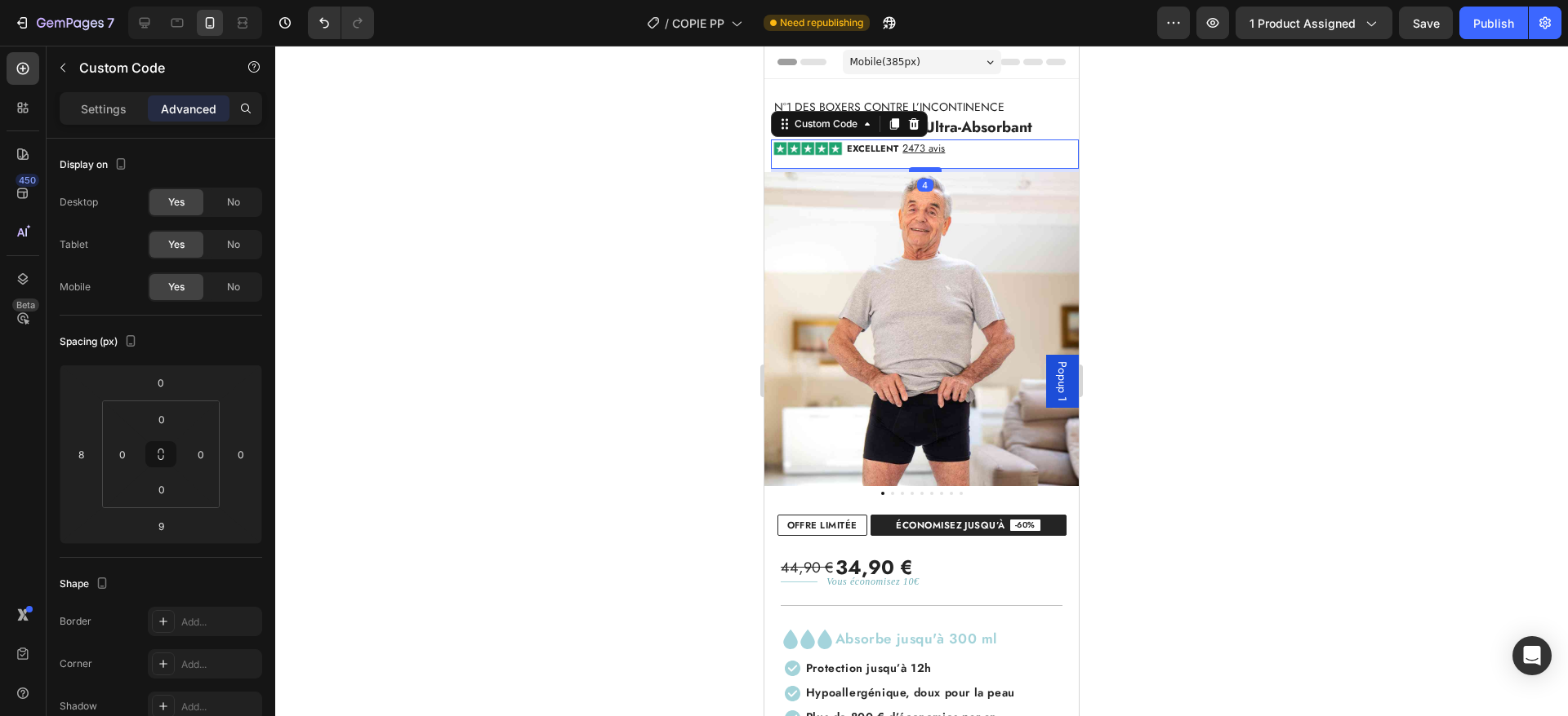
click at [910, 171] on div at bounding box center [924, 169] width 33 height 5
type input "4"
click at [1505, 25] on div "Publish" at bounding box center [1493, 23] width 40 height 17
click at [980, 128] on h2 "boxer d’incontinence ultra-absorbant" at bounding box center [925, 128] width 307 height 22
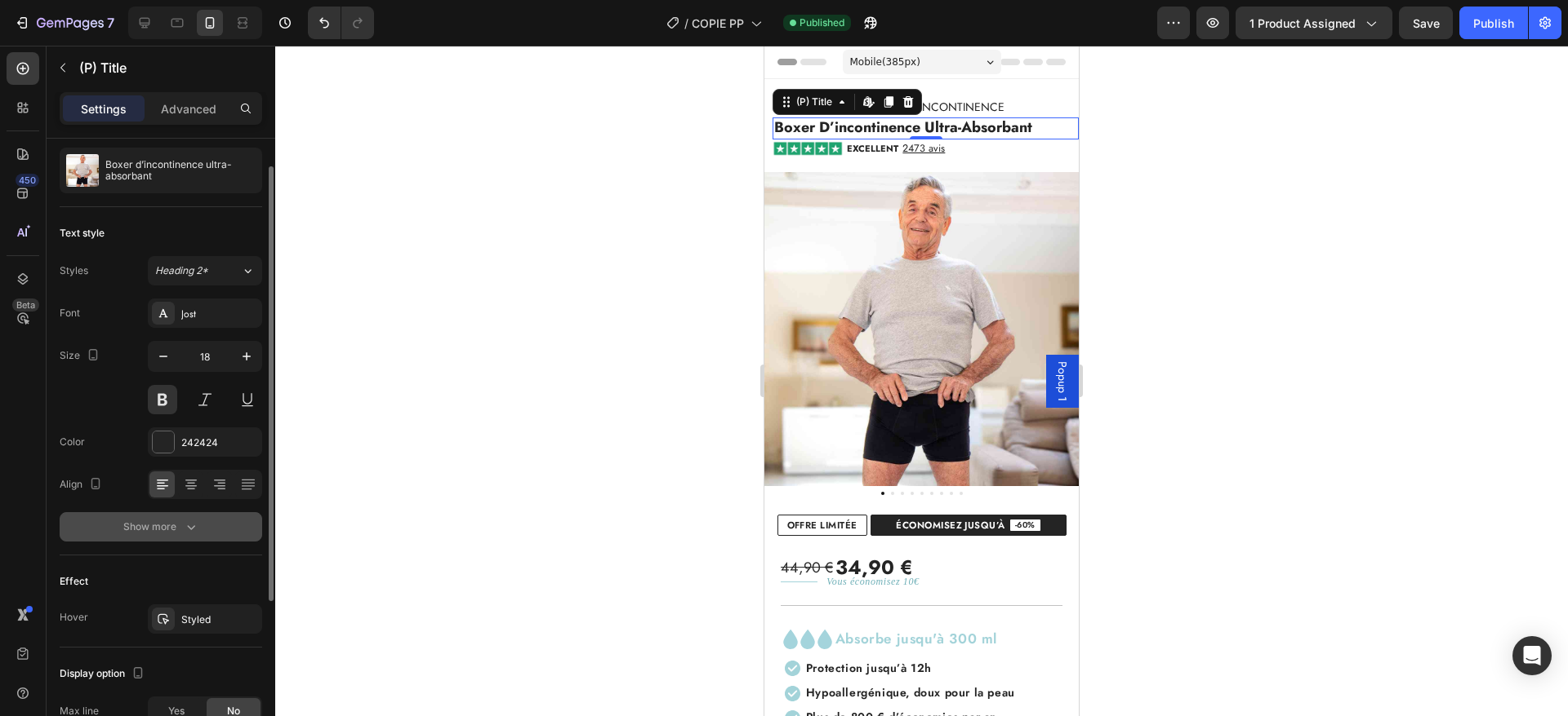
scroll to position [38, 0]
click at [168, 531] on div "Show more" at bounding box center [161, 525] width 76 height 17
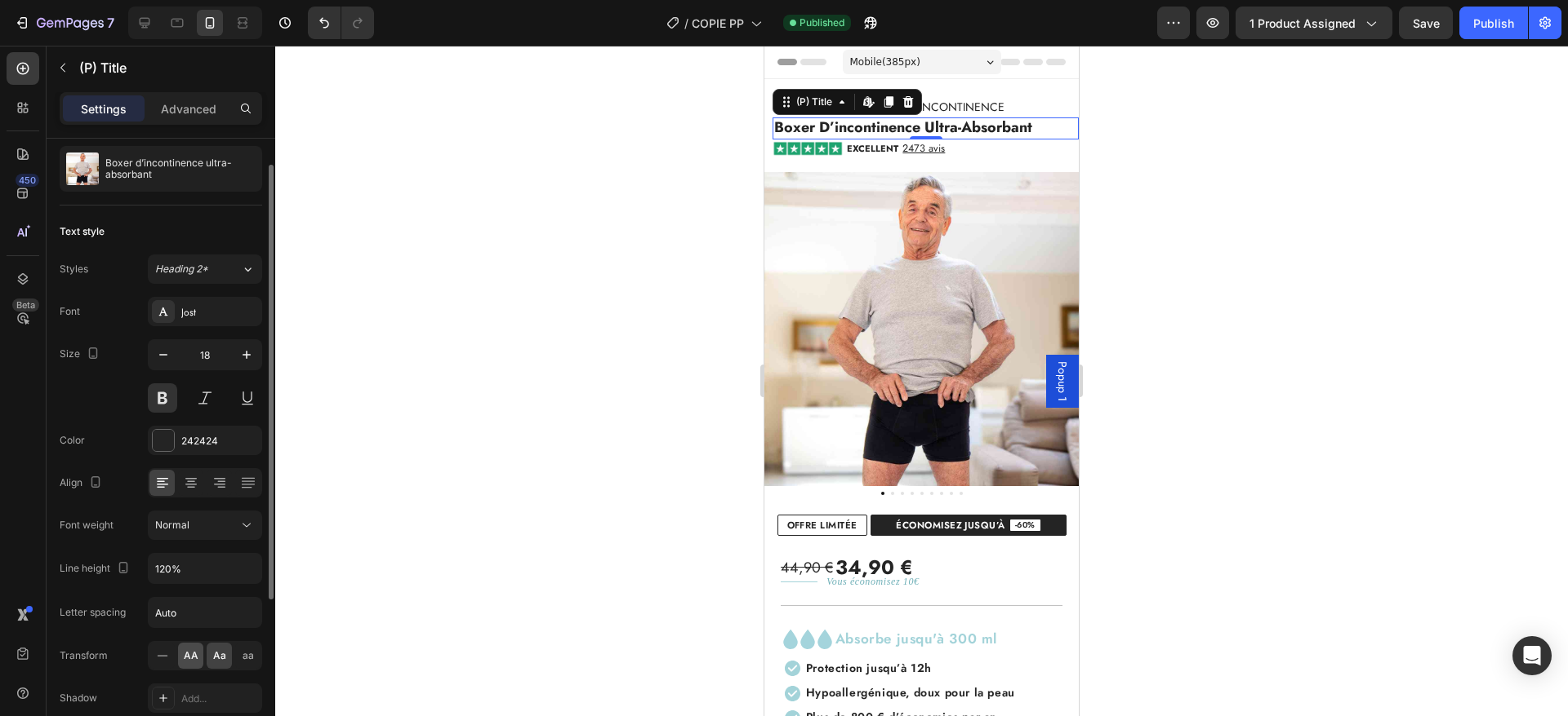
click at [197, 649] on span "AA" at bounding box center [190, 656] width 15 height 15
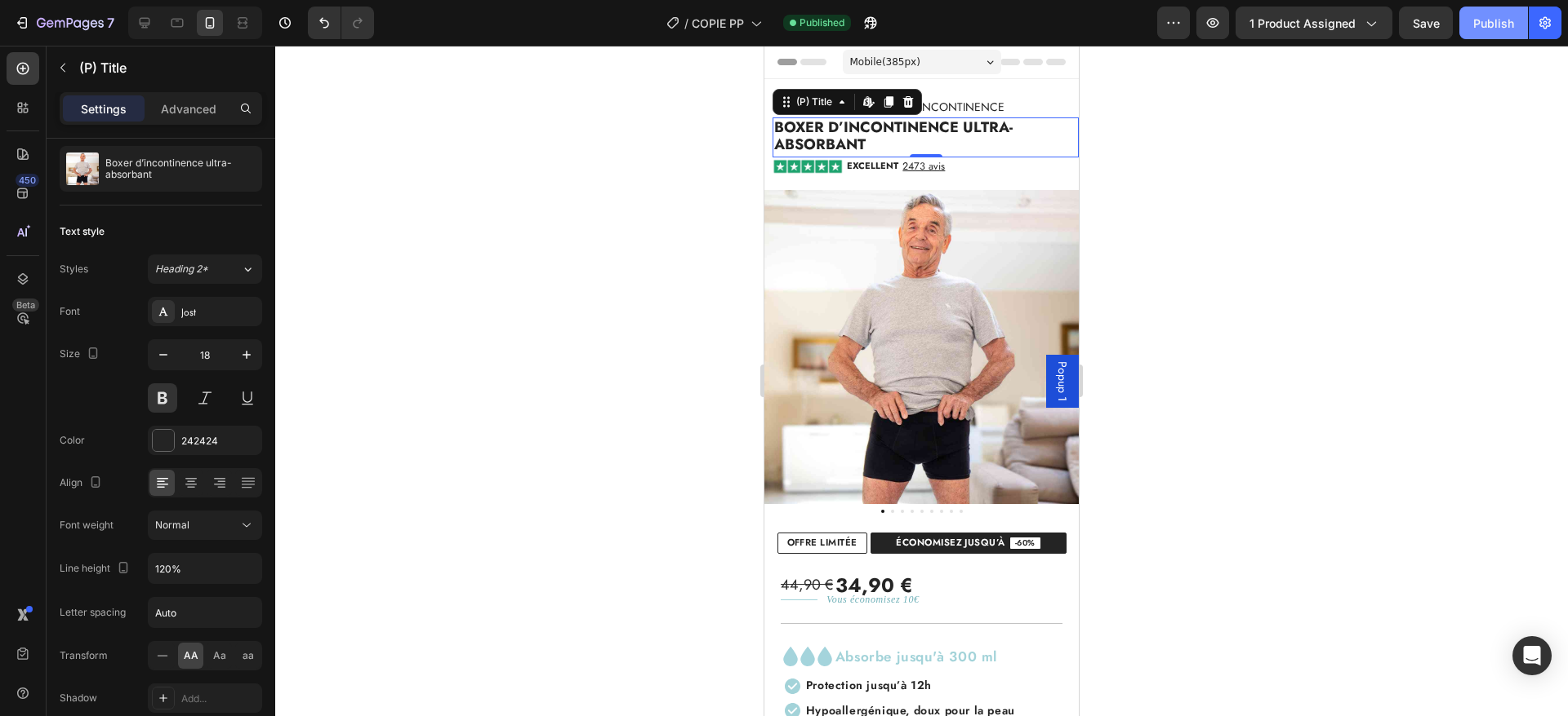
click at [1504, 29] on div "Publish" at bounding box center [1493, 23] width 40 height 17
click at [189, 116] on p "Advanced" at bounding box center [188, 108] width 55 height 17
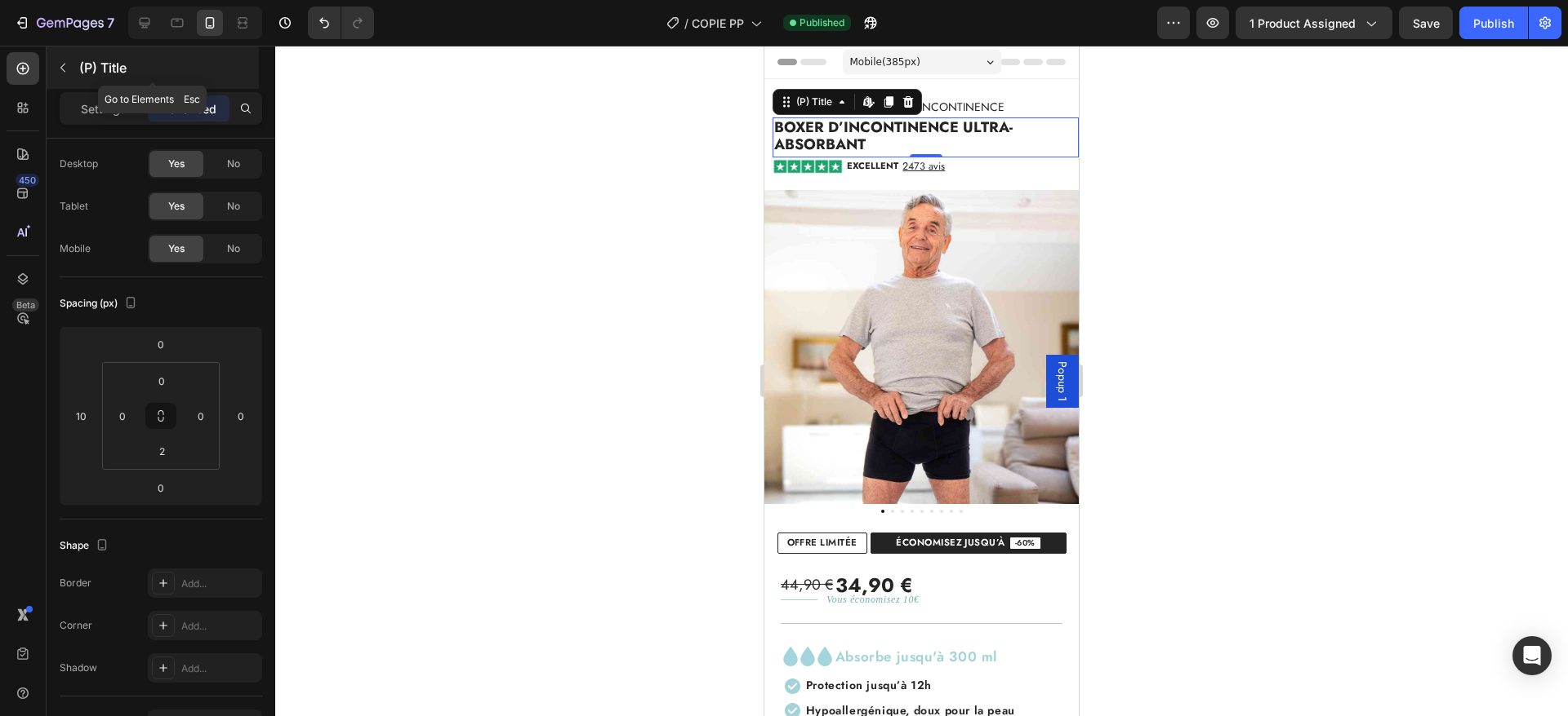
click at [70, 68] on button "button" at bounding box center [63, 68] width 27 height 27
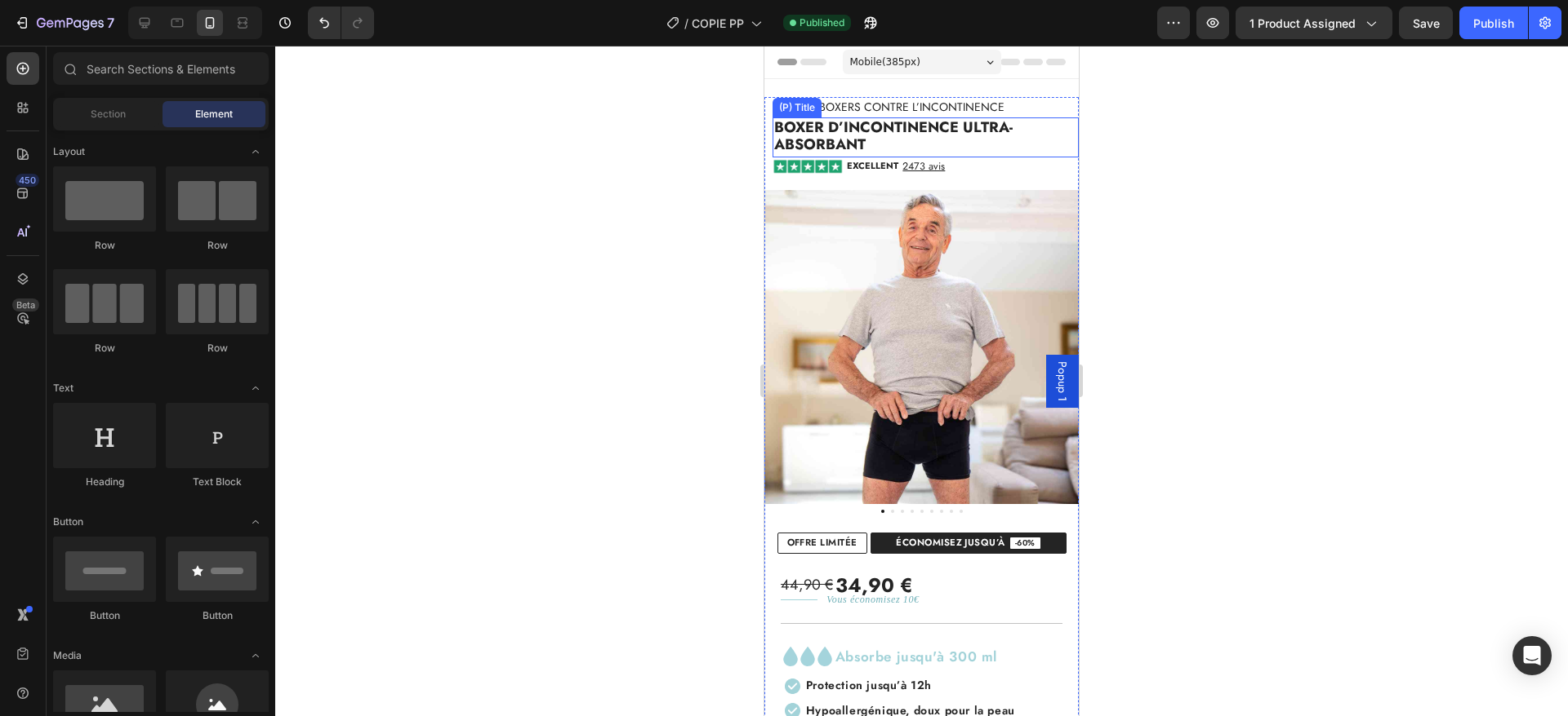
click at [892, 136] on h2 "Boxer d’incontinence ultra-absorbant" at bounding box center [925, 136] width 307 height 38
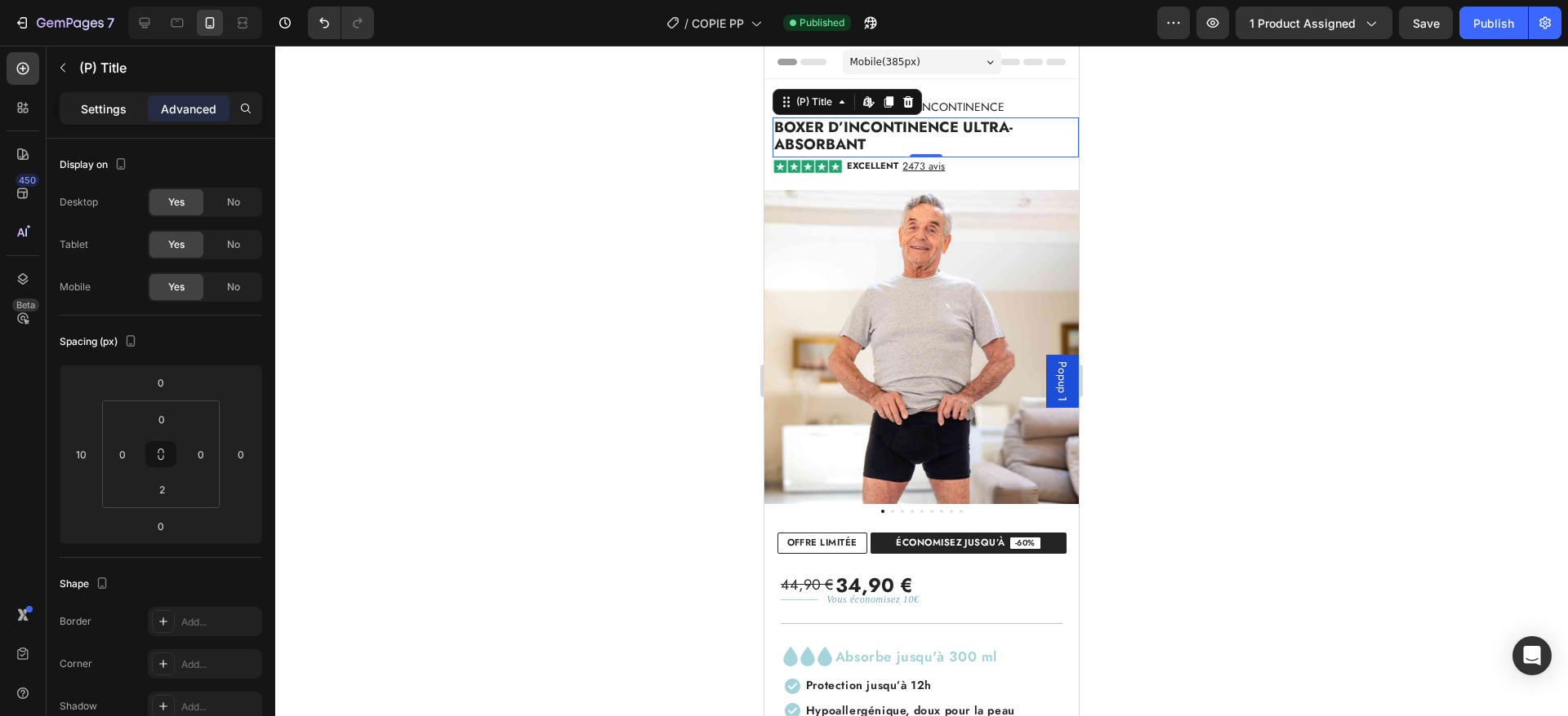
click at [88, 118] on div "Settings" at bounding box center [103, 108] width 82 height 27
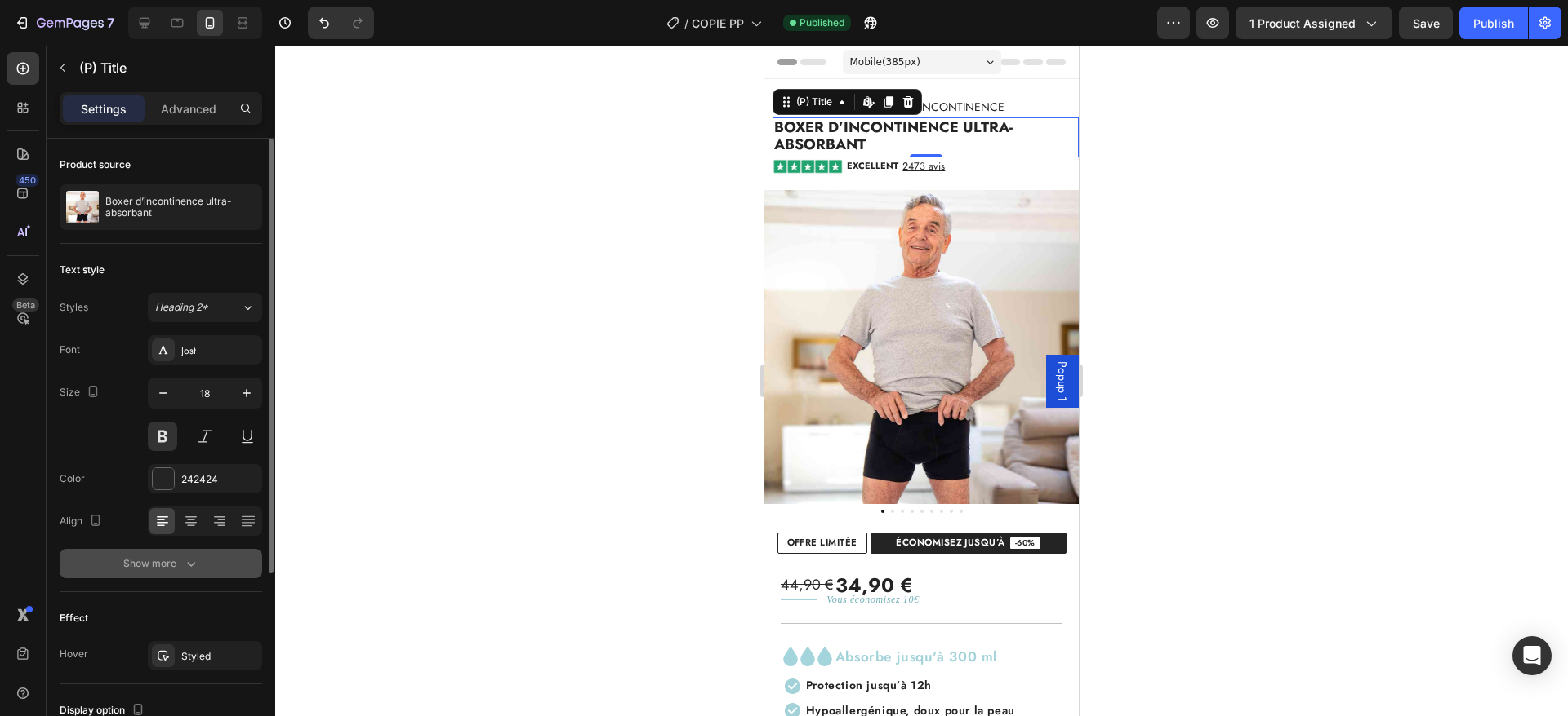
click at [161, 556] on div "Show more" at bounding box center [161, 563] width 76 height 17
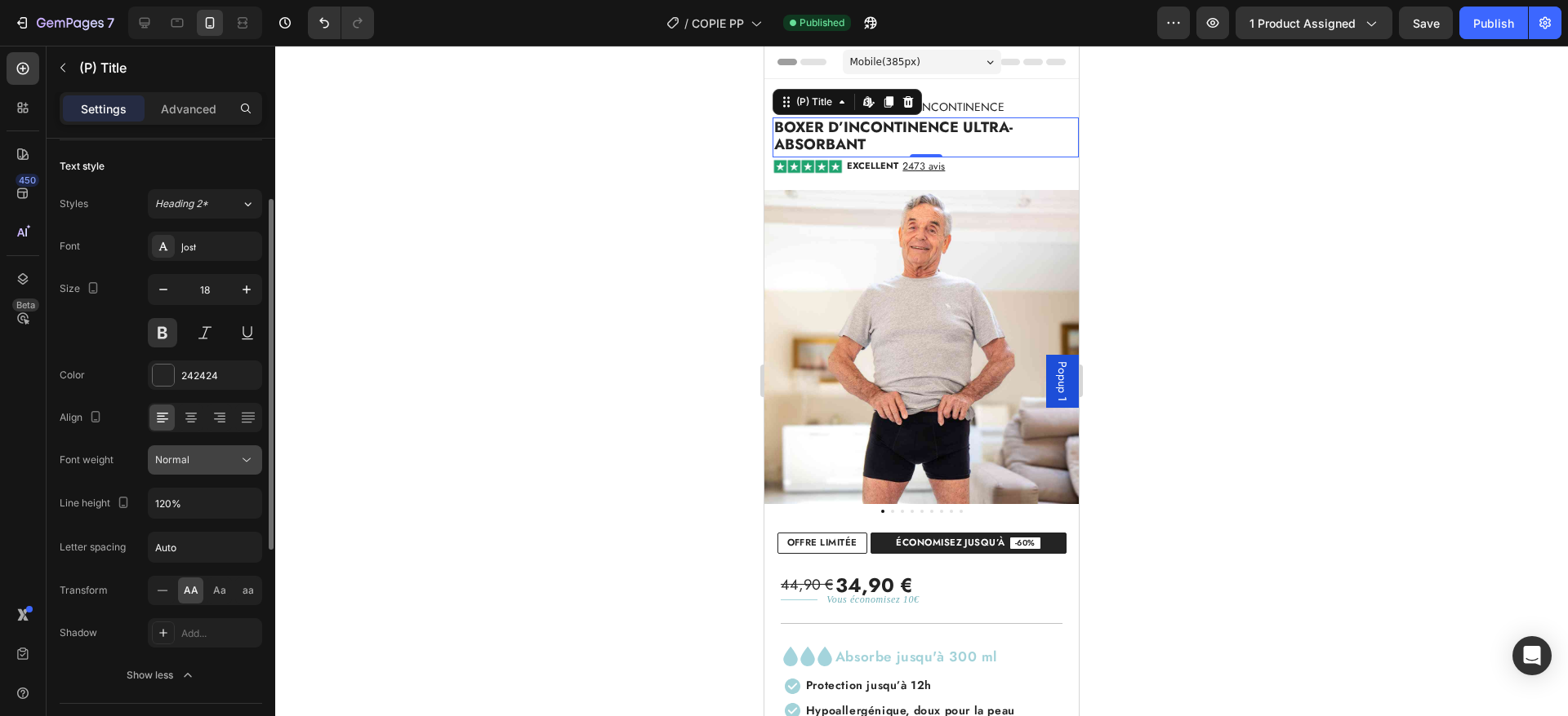
scroll to position [105, 0]
click at [214, 587] on span "Aa" at bounding box center [219, 589] width 13 height 15
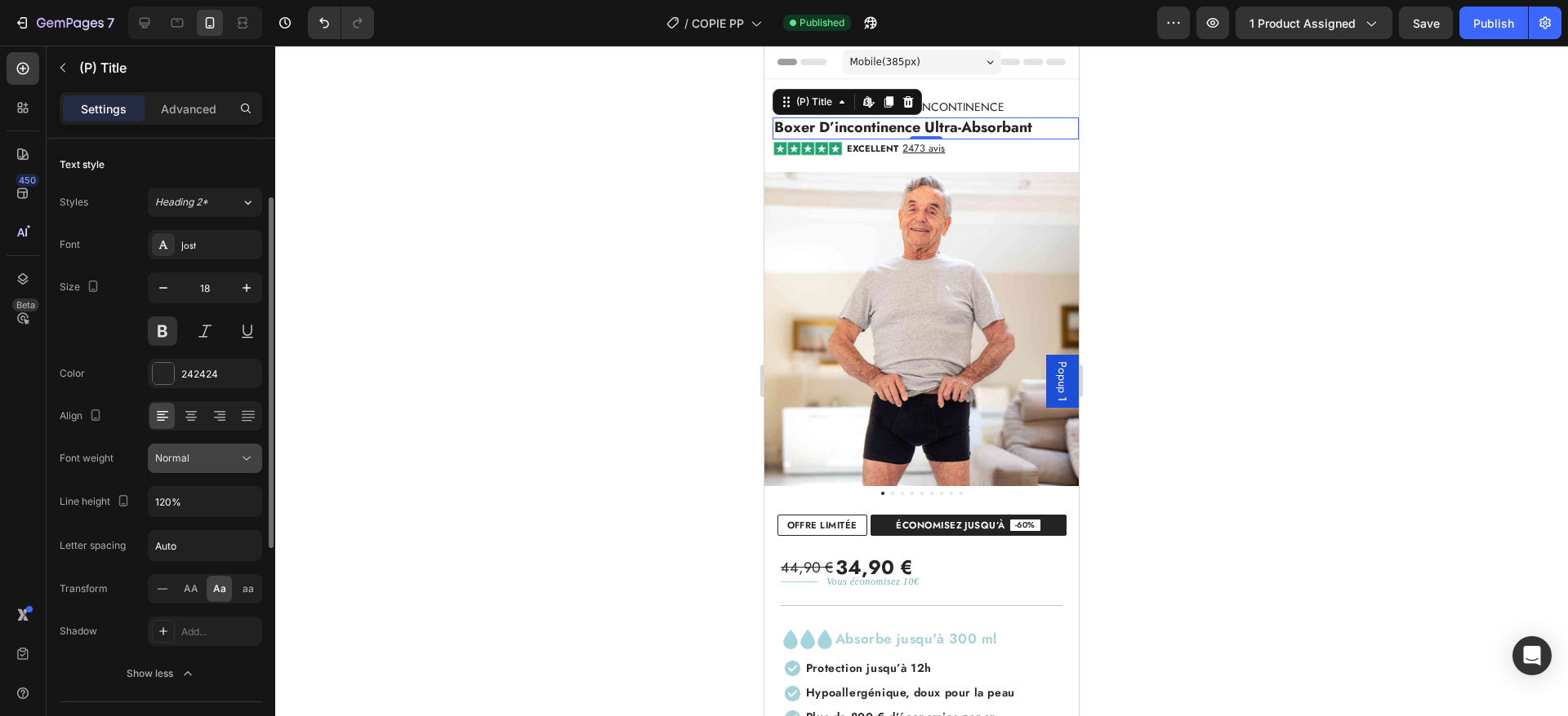
click at [203, 460] on div "Normal" at bounding box center [196, 458] width 84 height 15
click at [165, 335] on button at bounding box center [163, 331] width 30 height 30
click at [238, 293] on button "button" at bounding box center [246, 289] width 30 height 30
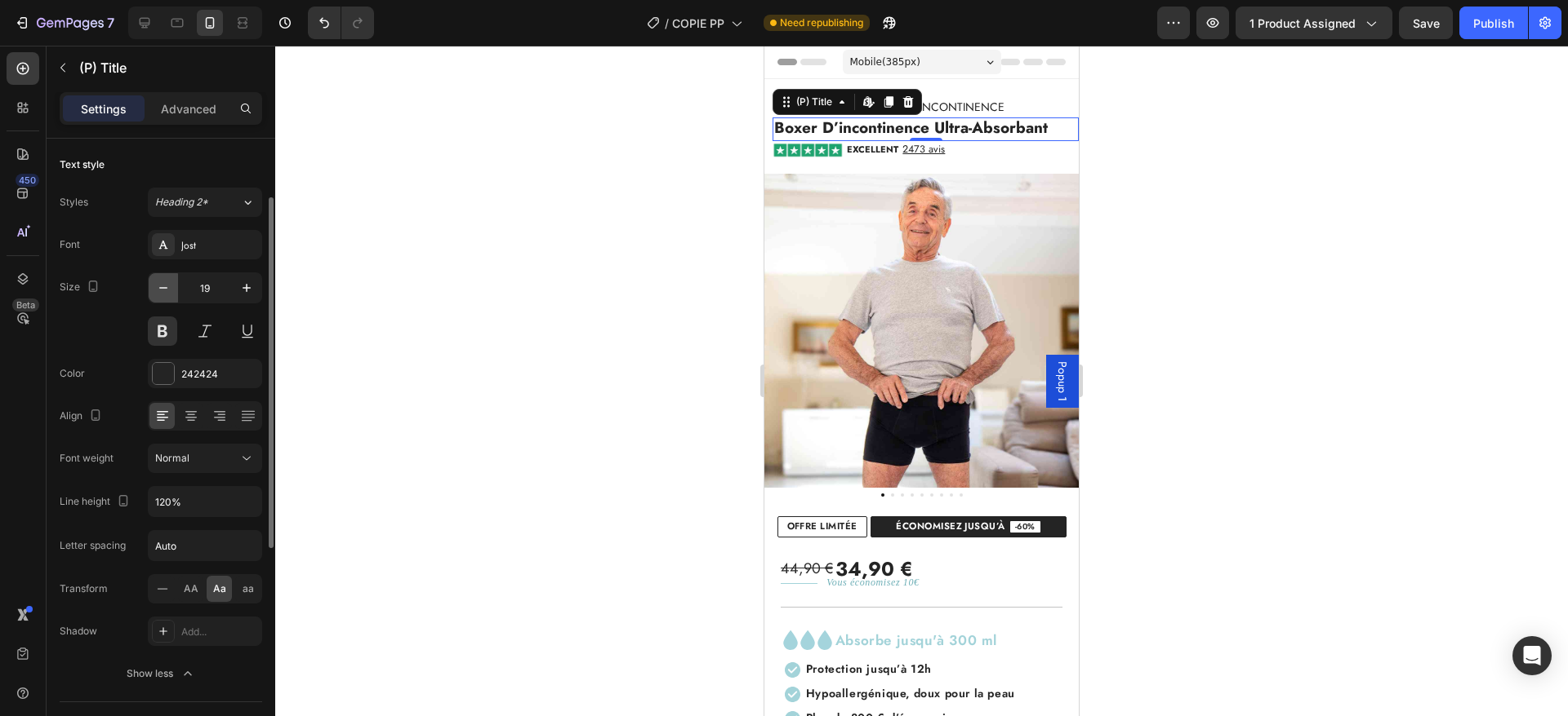
click at [155, 293] on button "button" at bounding box center [164, 289] width 30 height 30
type input "18"
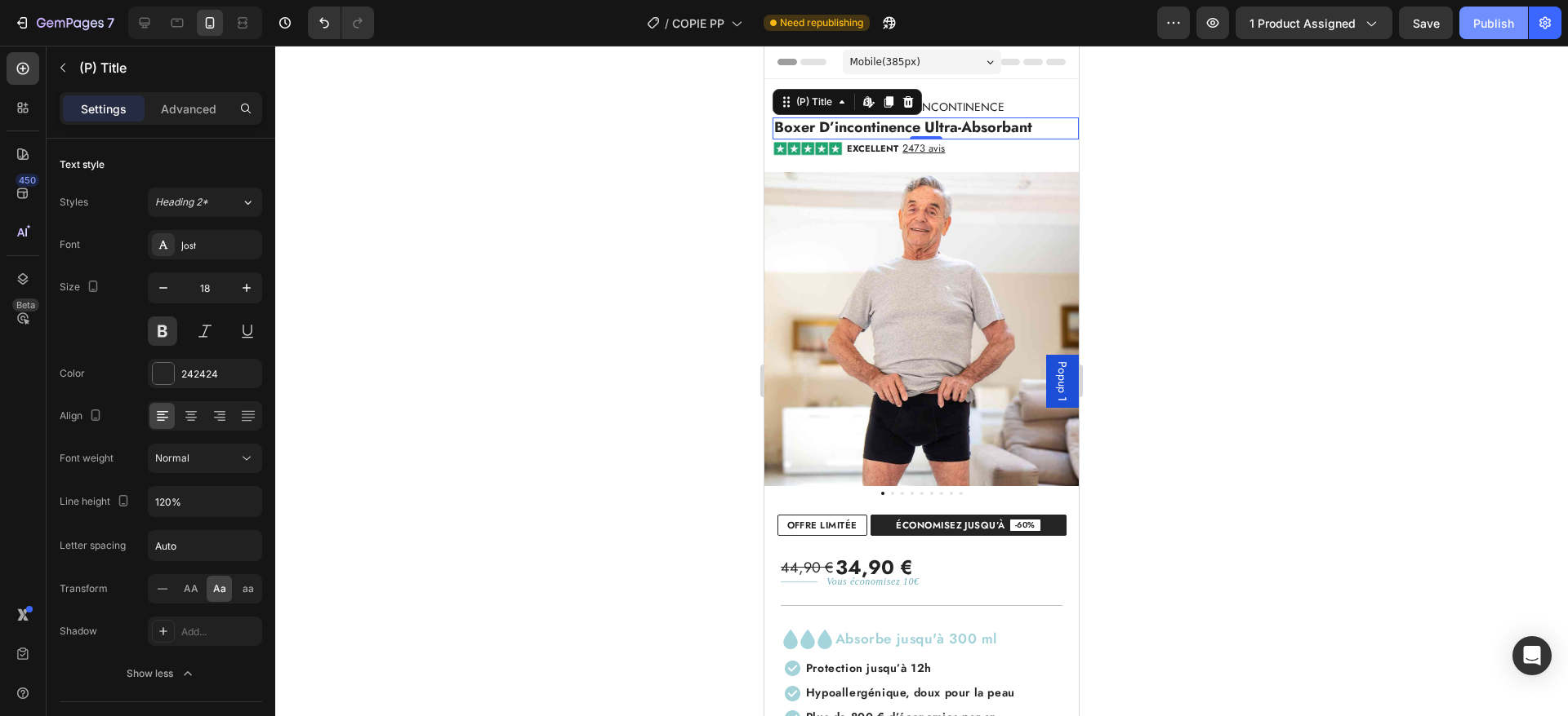
click at [1487, 20] on div "Publish" at bounding box center [1493, 23] width 40 height 17
click at [1188, 27] on button "button" at bounding box center [1173, 23] width 33 height 33
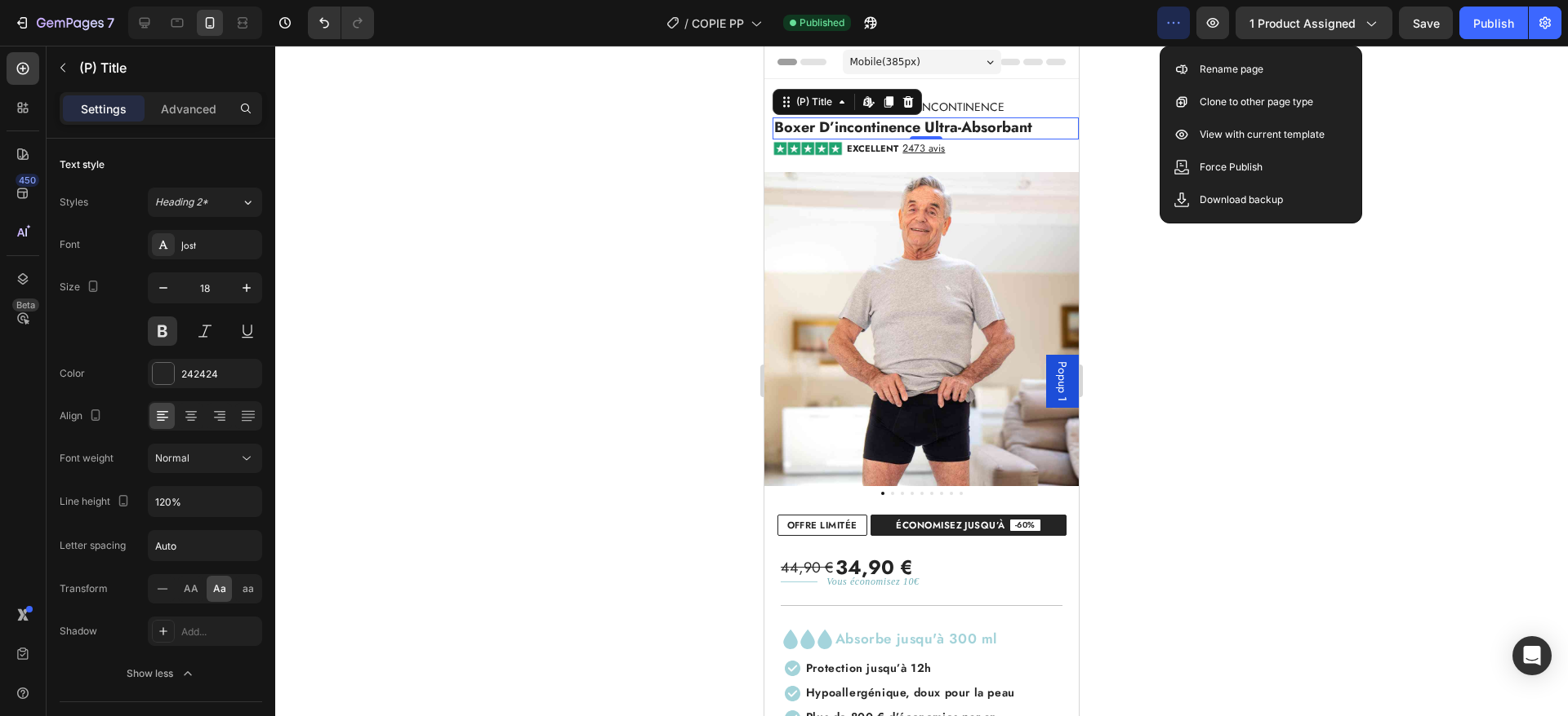
click at [1020, 21] on div "/ COPIE PP Published" at bounding box center [772, 23] width 770 height 33
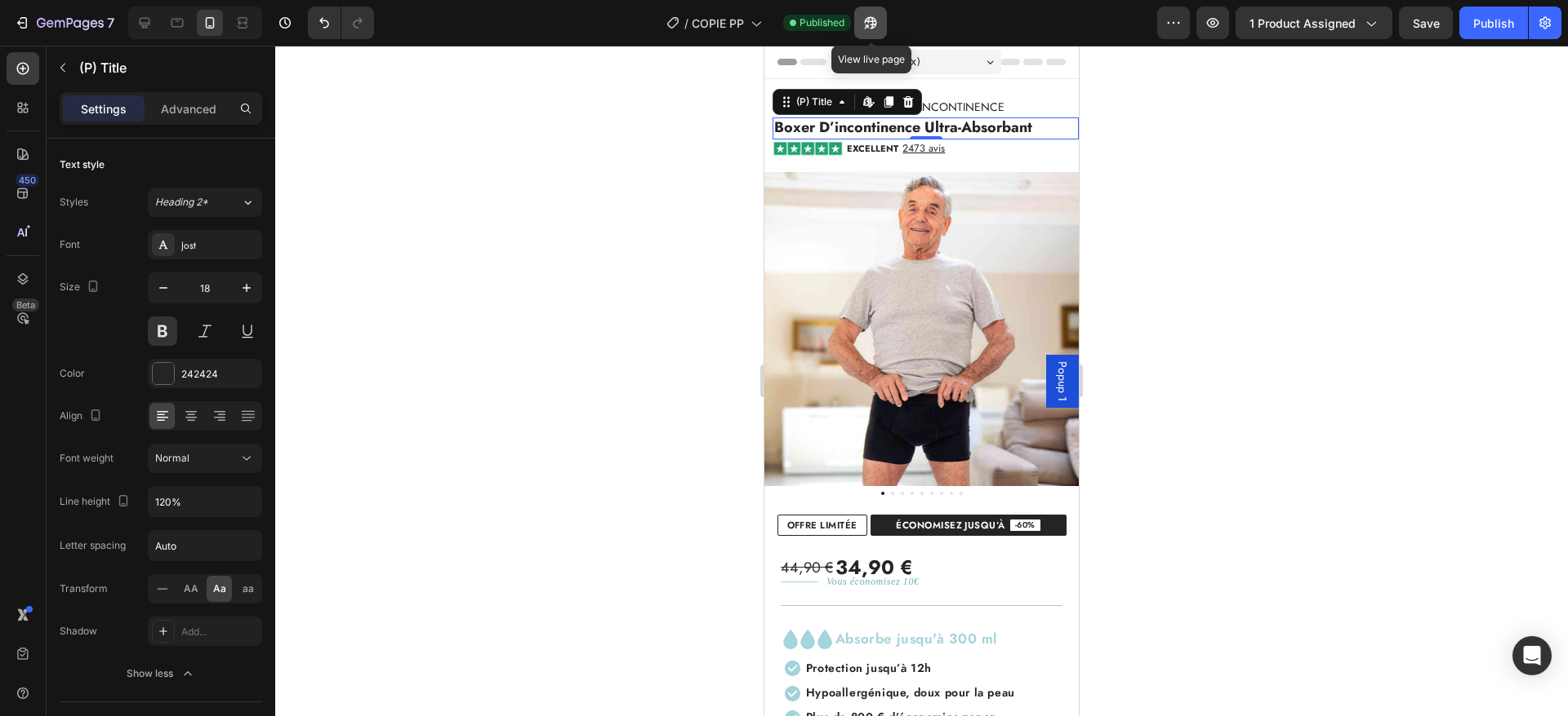
click at [867, 18] on icon "button" at bounding box center [870, 23] width 17 height 17
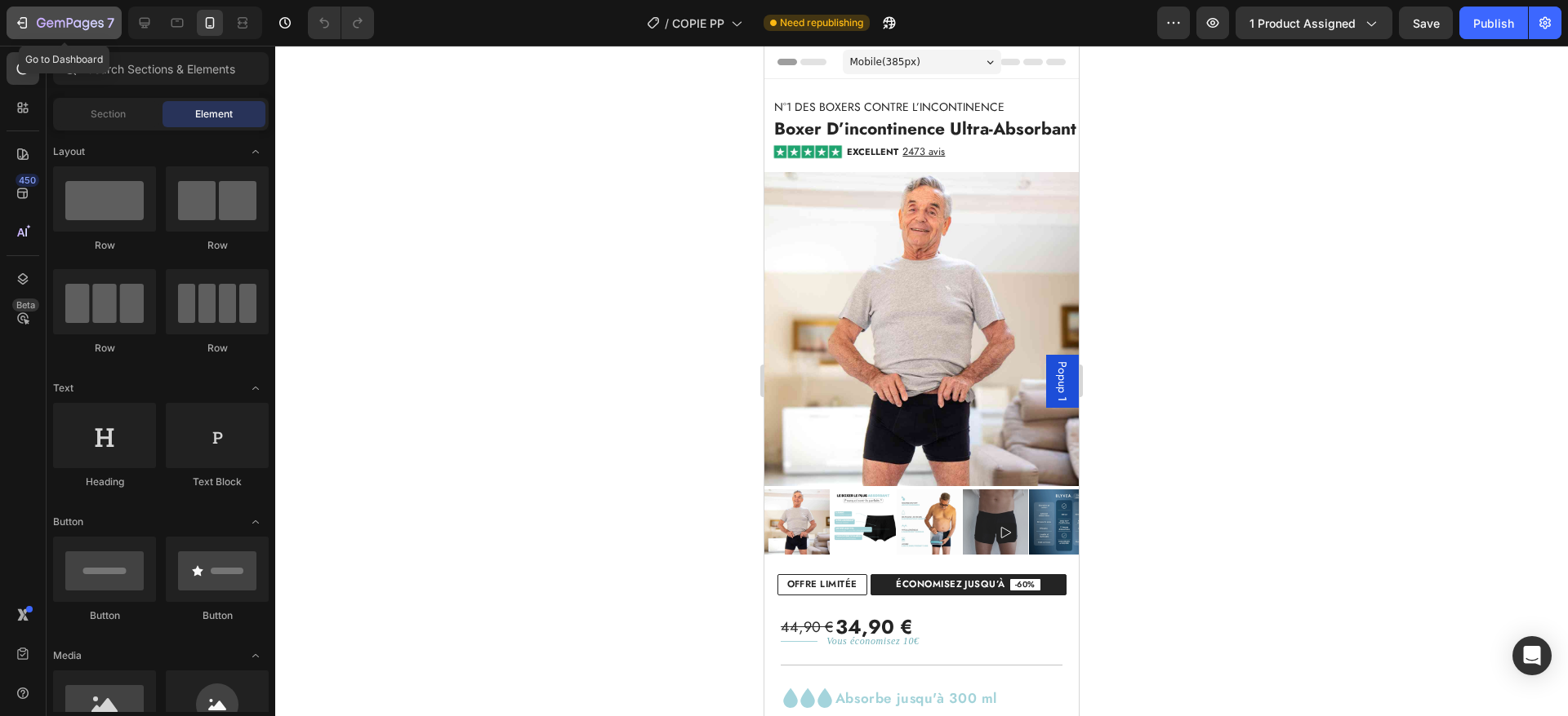
click at [23, 21] on icon "button" at bounding box center [22, 23] width 17 height 17
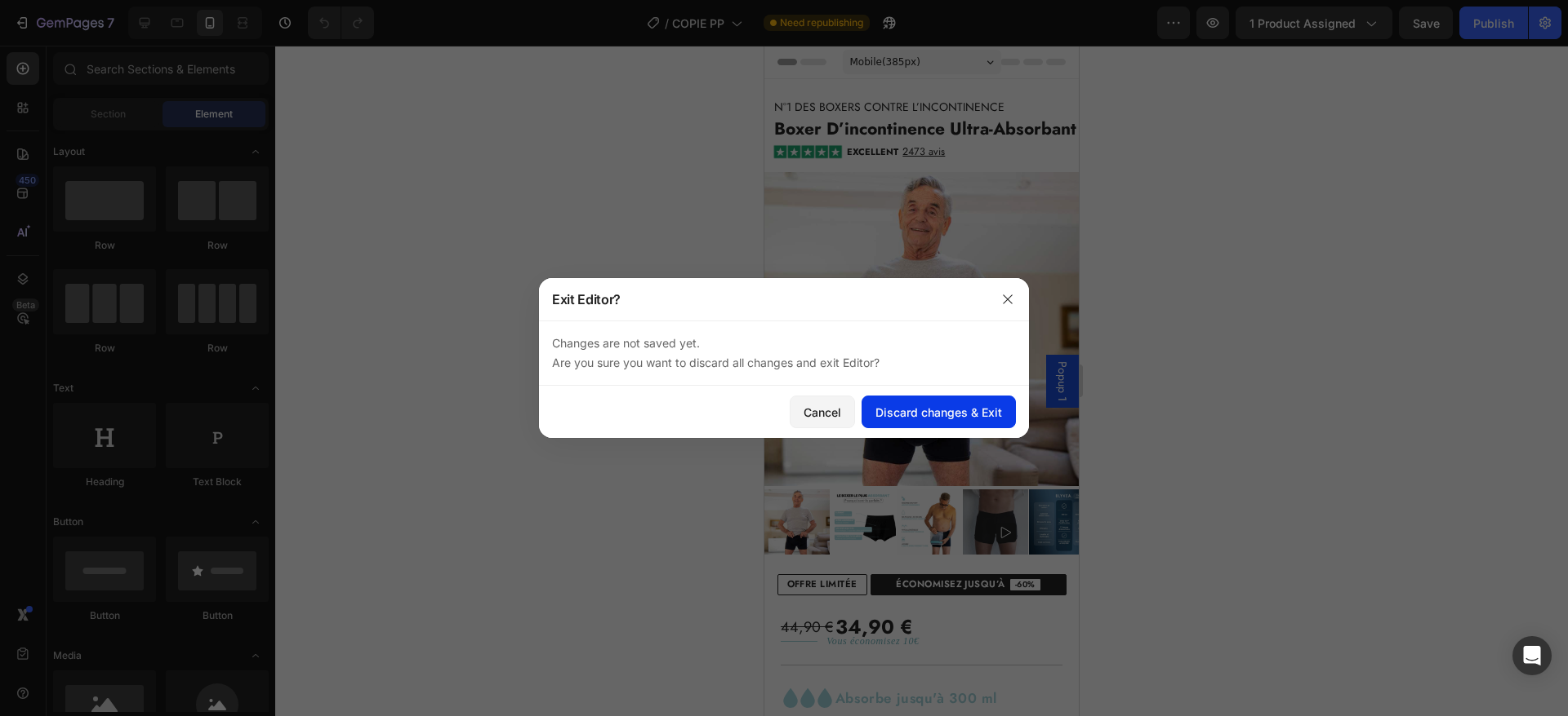
click at [1004, 420] on button "Discard changes & Exit" at bounding box center [938, 412] width 155 height 33
